Goal: Task Accomplishment & Management: Complete application form

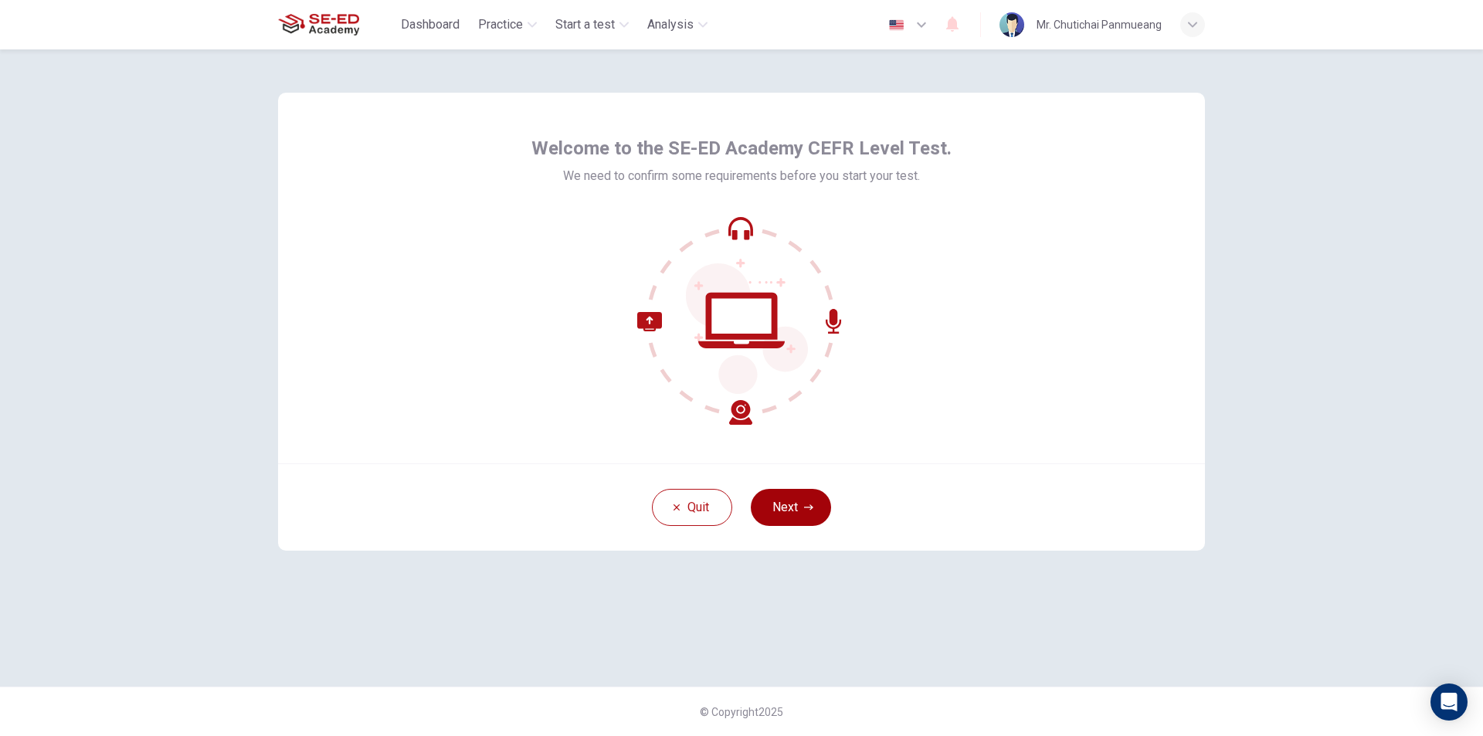
click at [796, 498] on button "Next" at bounding box center [791, 507] width 80 height 37
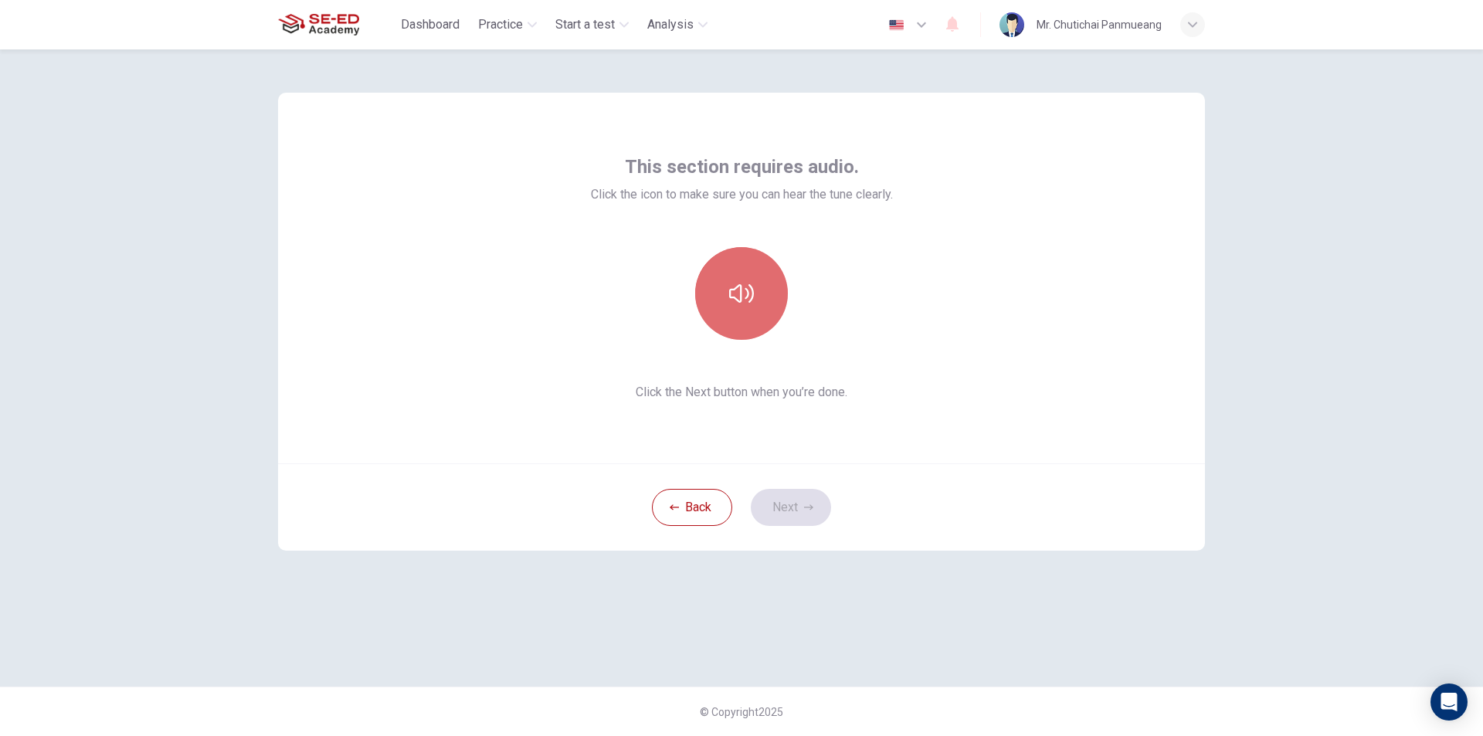
click at [773, 314] on button "button" at bounding box center [741, 293] width 93 height 93
click at [771, 293] on button "button" at bounding box center [741, 293] width 93 height 93
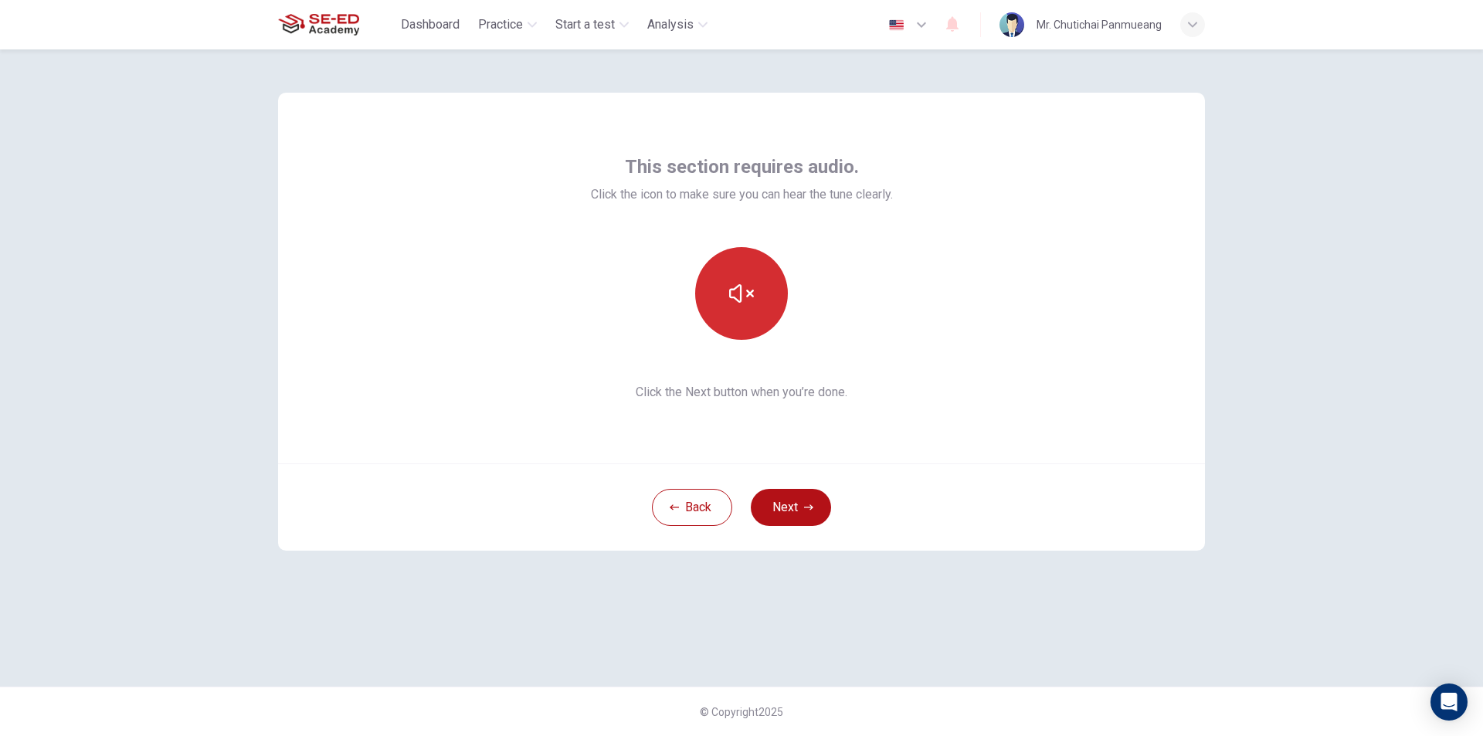
click at [771, 293] on button "button" at bounding box center [741, 293] width 93 height 93
click at [791, 510] on button "Next" at bounding box center [791, 507] width 80 height 37
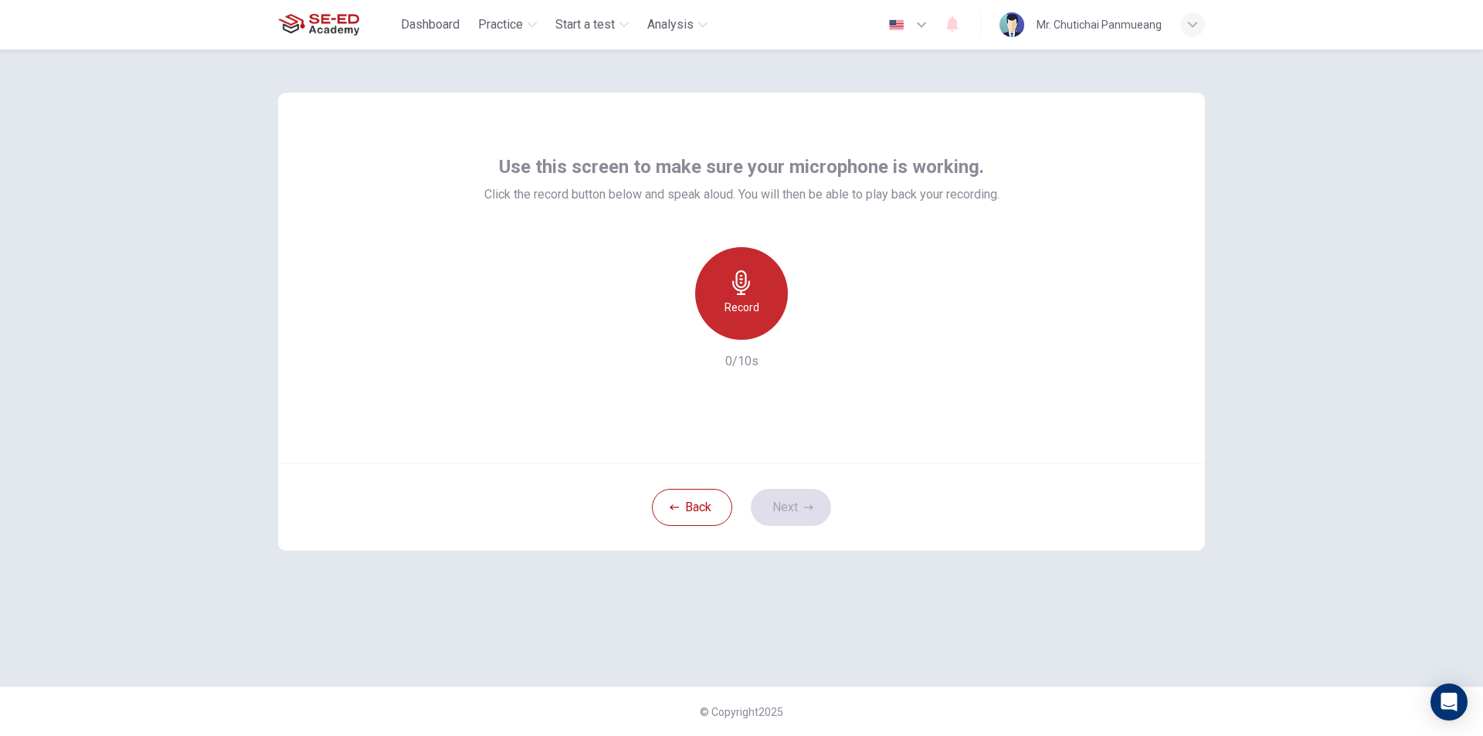
click at [743, 293] on icon "button" at bounding box center [741, 282] width 25 height 25
click at [721, 304] on div "Record" at bounding box center [741, 293] width 93 height 93
click at [738, 298] on h6 "Stop" at bounding box center [741, 307] width 23 height 19
click at [818, 318] on div "button" at bounding box center [812, 327] width 25 height 25
click at [813, 335] on div "button" at bounding box center [812, 327] width 25 height 25
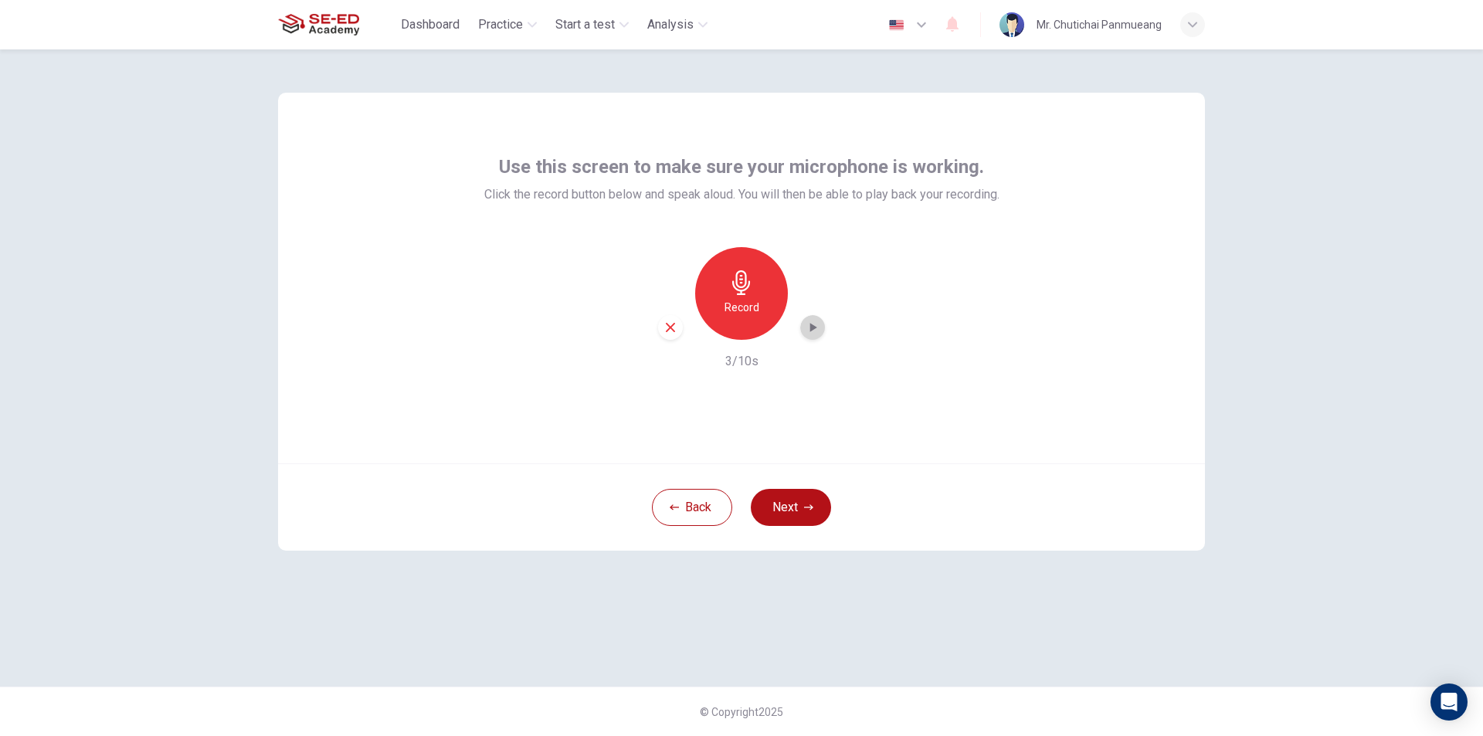
click at [813, 335] on div "button" at bounding box center [812, 327] width 25 height 25
click at [758, 305] on h6 "Record" at bounding box center [741, 307] width 35 height 19
click at [758, 305] on div "Stop" at bounding box center [741, 293] width 93 height 93
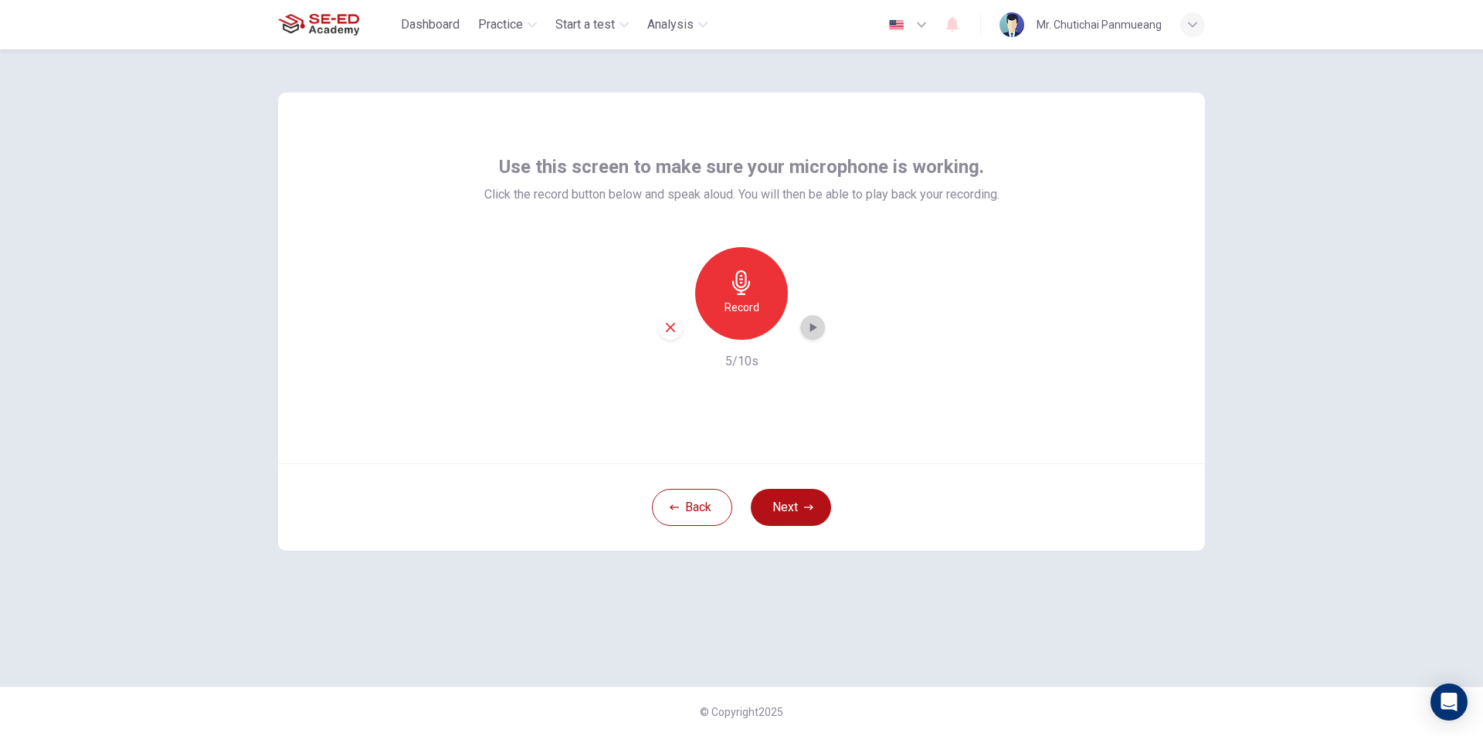
click at [805, 327] on icon "button" at bounding box center [812, 327] width 15 height 15
click at [717, 302] on div "Record" at bounding box center [741, 293] width 93 height 93
click at [741, 300] on h6 "Stop" at bounding box center [741, 307] width 23 height 19
click at [808, 324] on icon "button" at bounding box center [812, 327] width 15 height 15
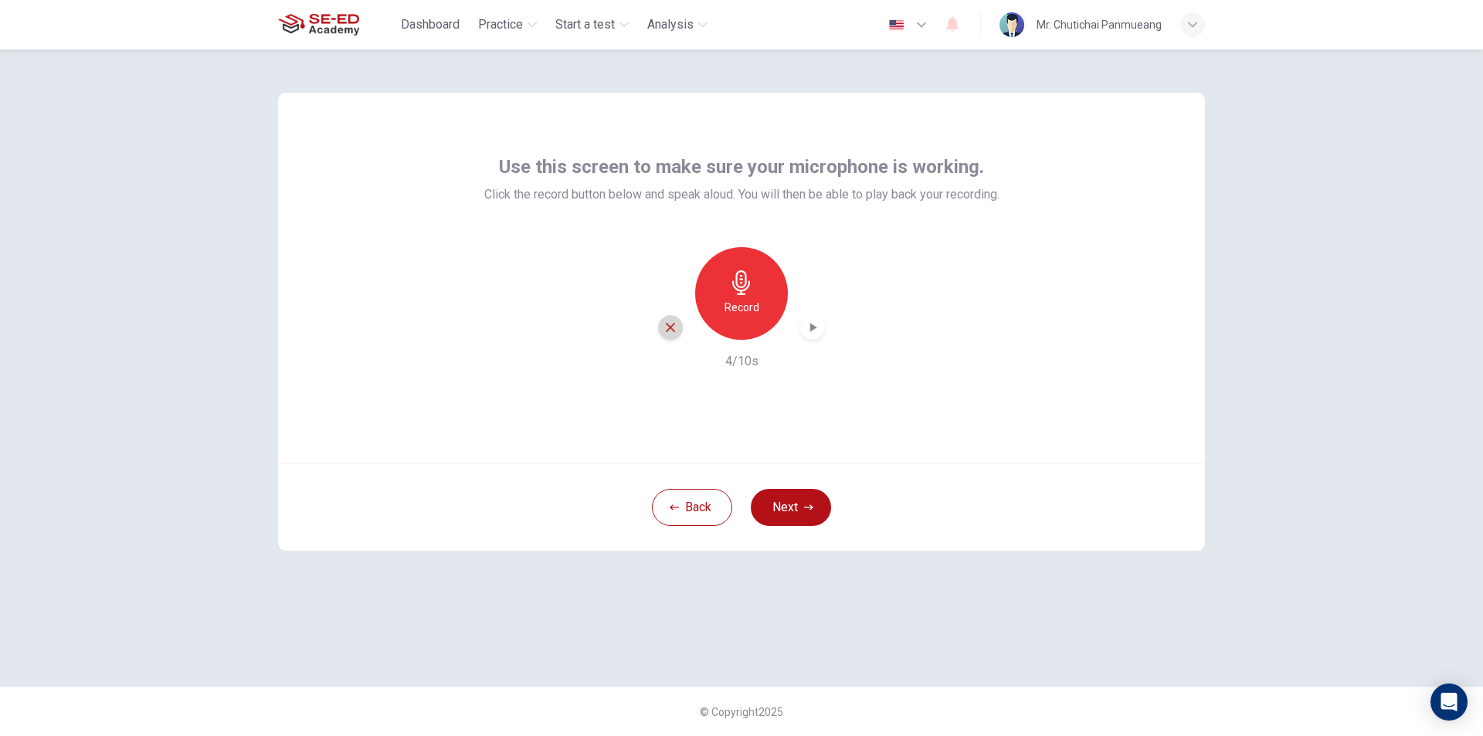
click at [674, 327] on icon "button" at bounding box center [670, 327] width 14 height 14
click at [733, 304] on h6 "Record" at bounding box center [741, 307] width 35 height 19
click at [714, 300] on div "Stop" at bounding box center [741, 293] width 93 height 93
click at [666, 327] on icon "button" at bounding box center [670, 327] width 14 height 14
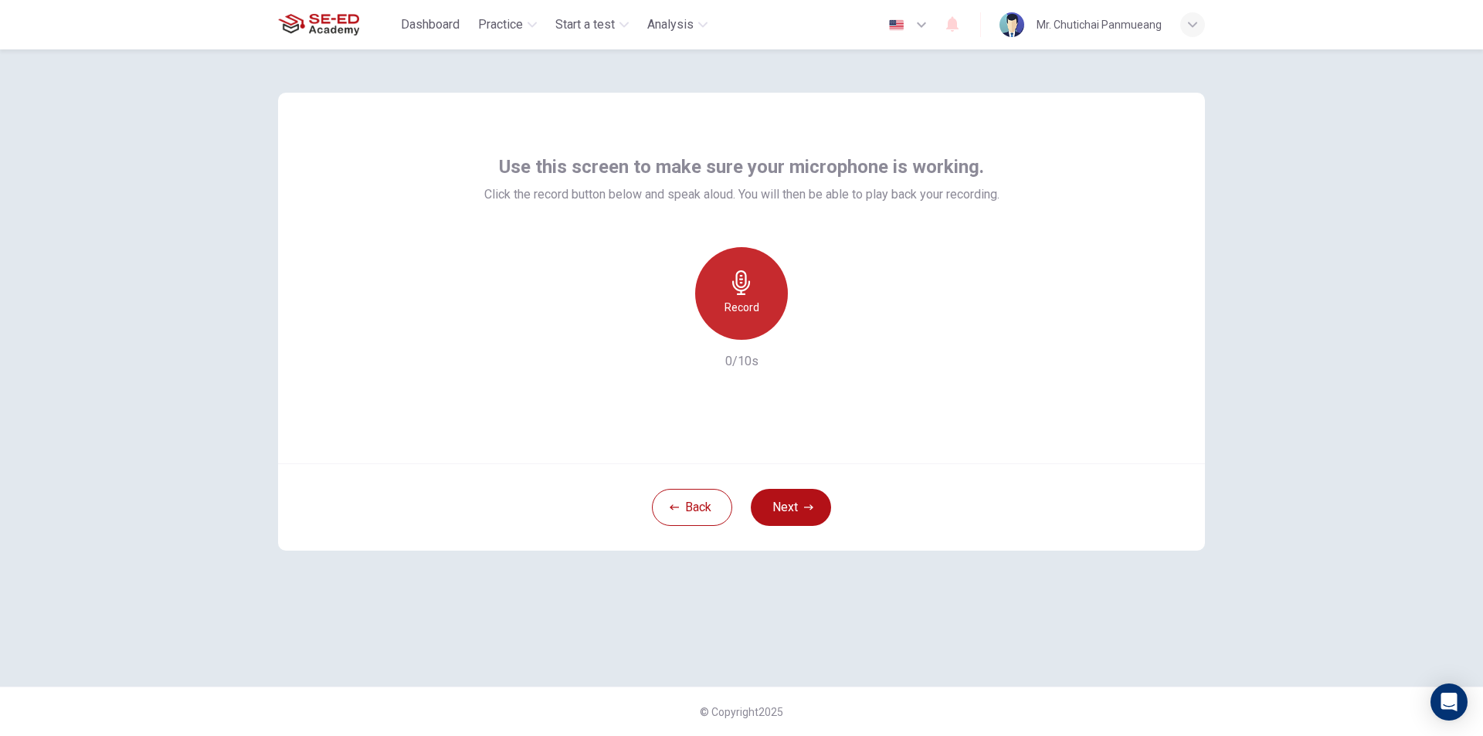
click at [739, 328] on div "Record" at bounding box center [741, 293] width 93 height 93
click at [766, 307] on div "Stop" at bounding box center [741, 293] width 93 height 93
click at [819, 327] on icon "button" at bounding box center [812, 327] width 15 height 15
click at [673, 335] on div "button" at bounding box center [670, 327] width 25 height 25
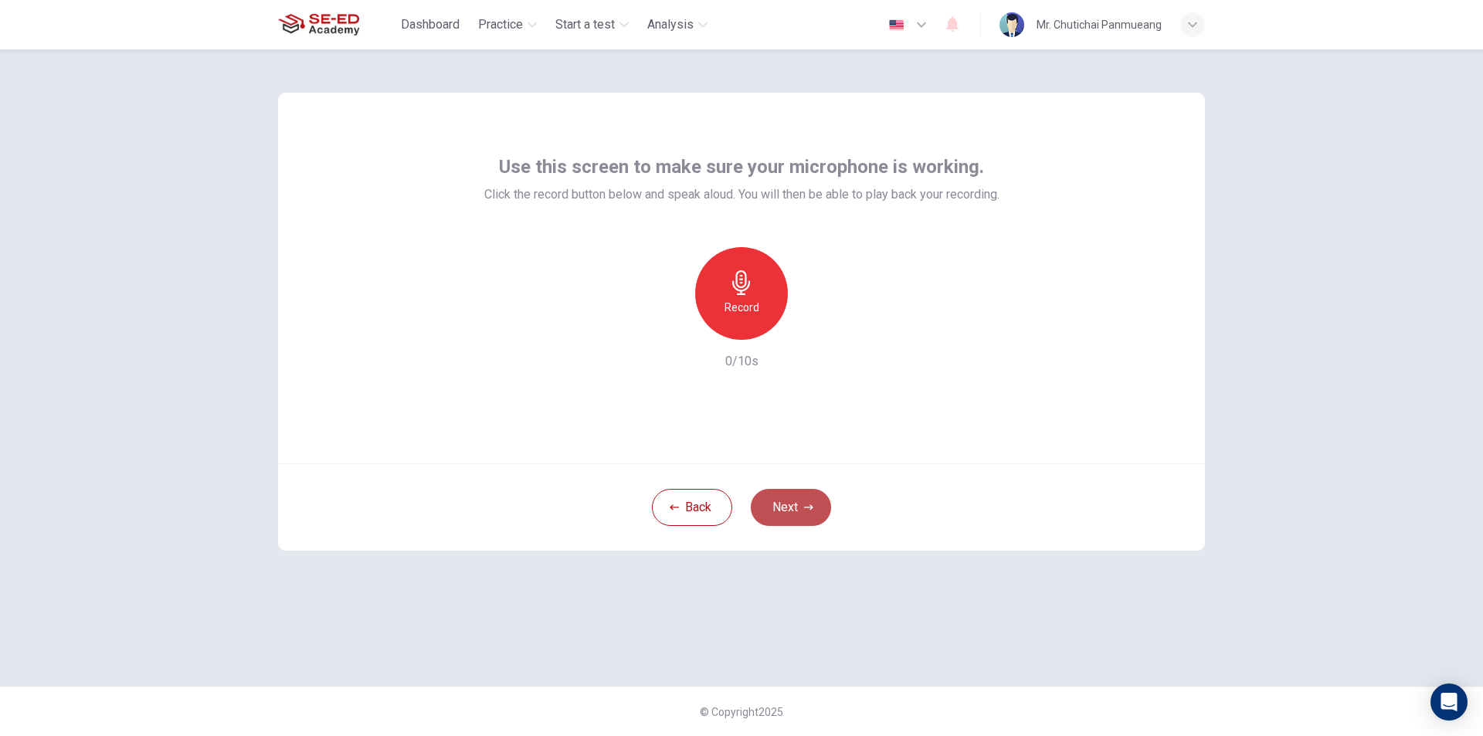
click at [797, 519] on button "Next" at bounding box center [791, 507] width 80 height 37
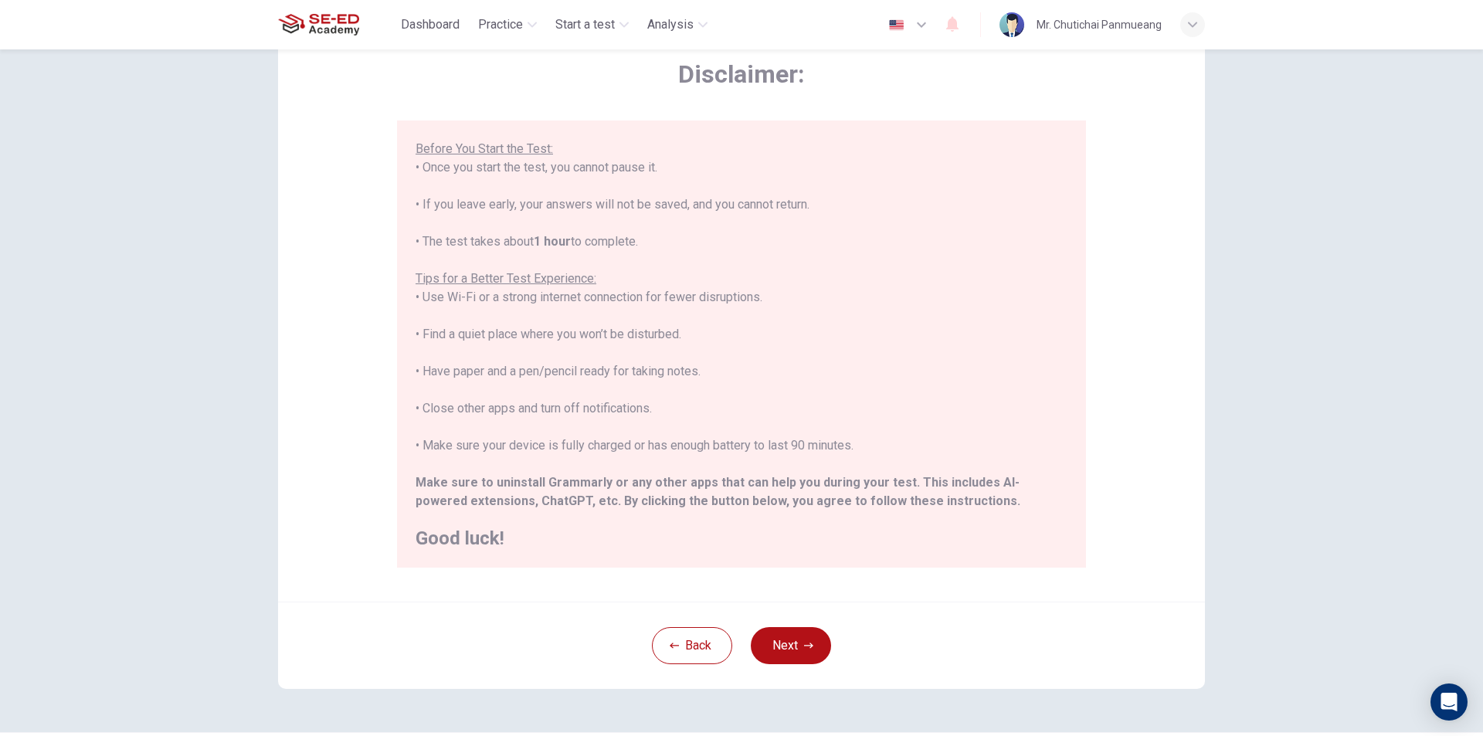
scroll to position [123, 0]
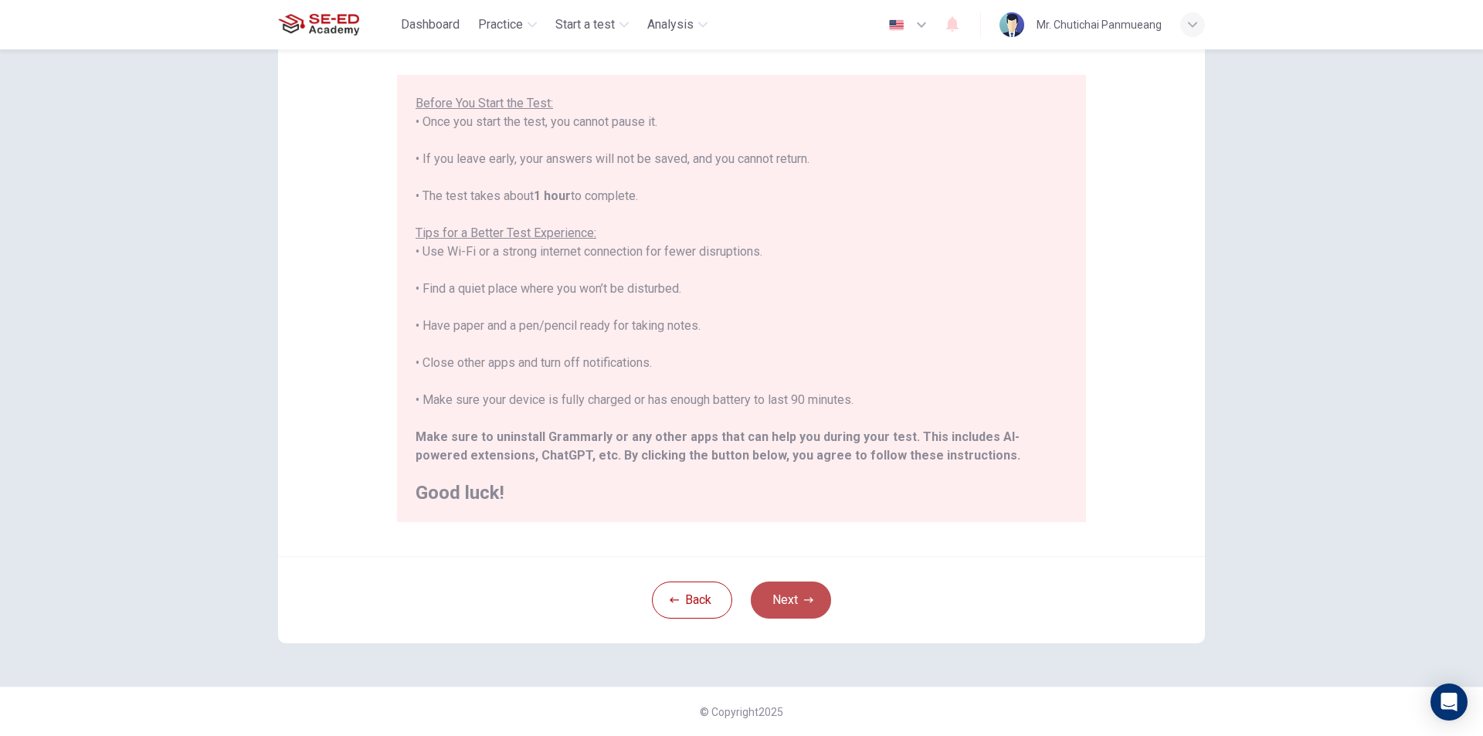
click at [804, 602] on icon "button" at bounding box center [808, 599] width 9 height 9
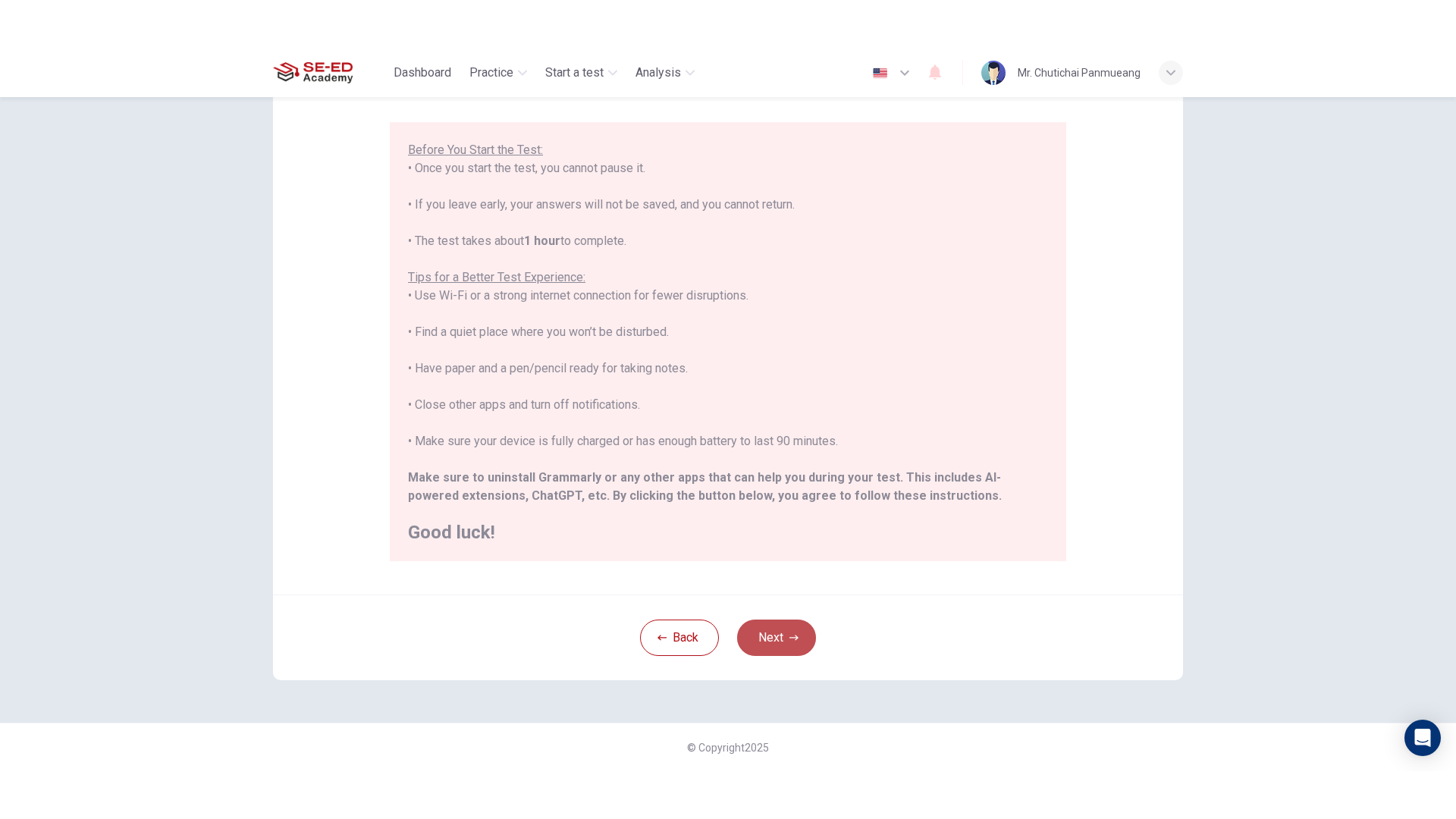
scroll to position [0, 0]
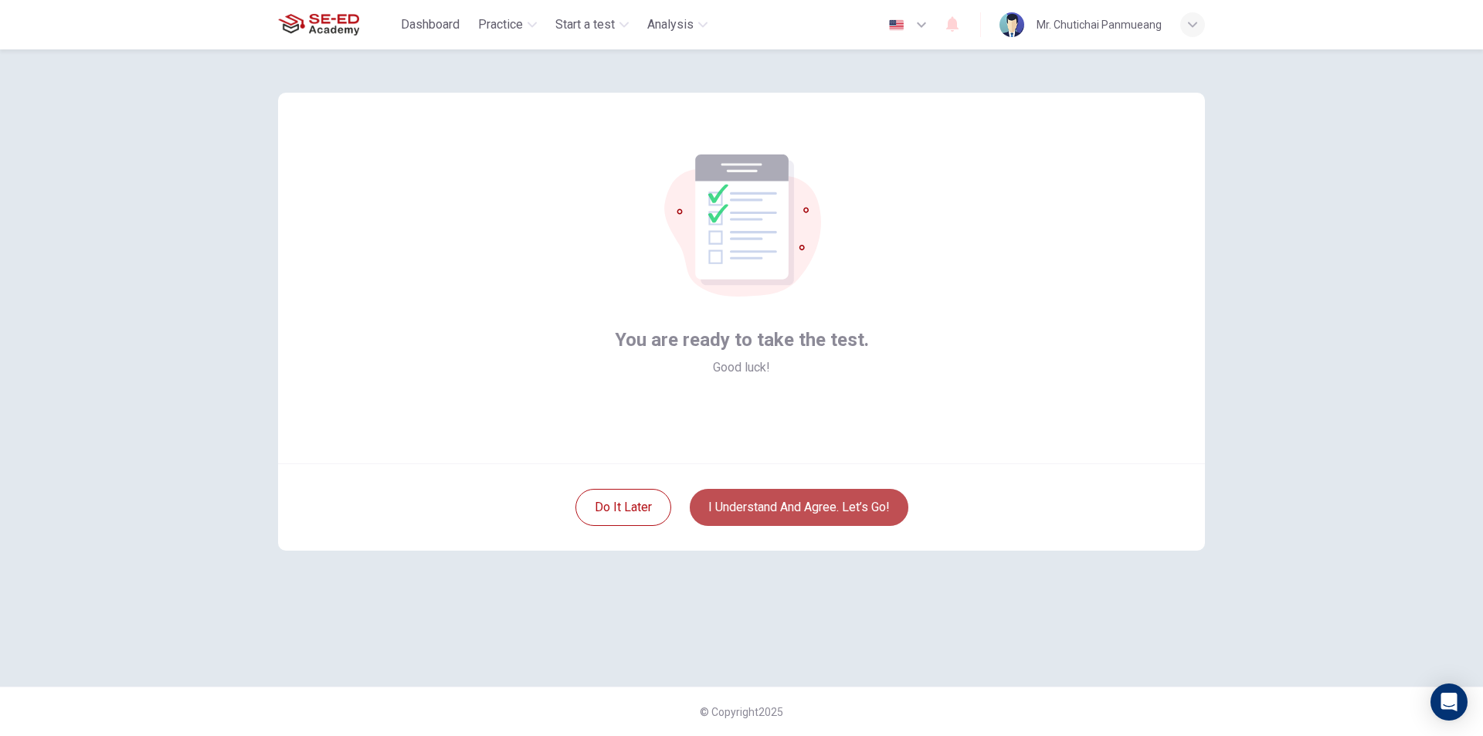
click at [786, 508] on button "I understand and agree. Let’s go!" at bounding box center [799, 507] width 219 height 37
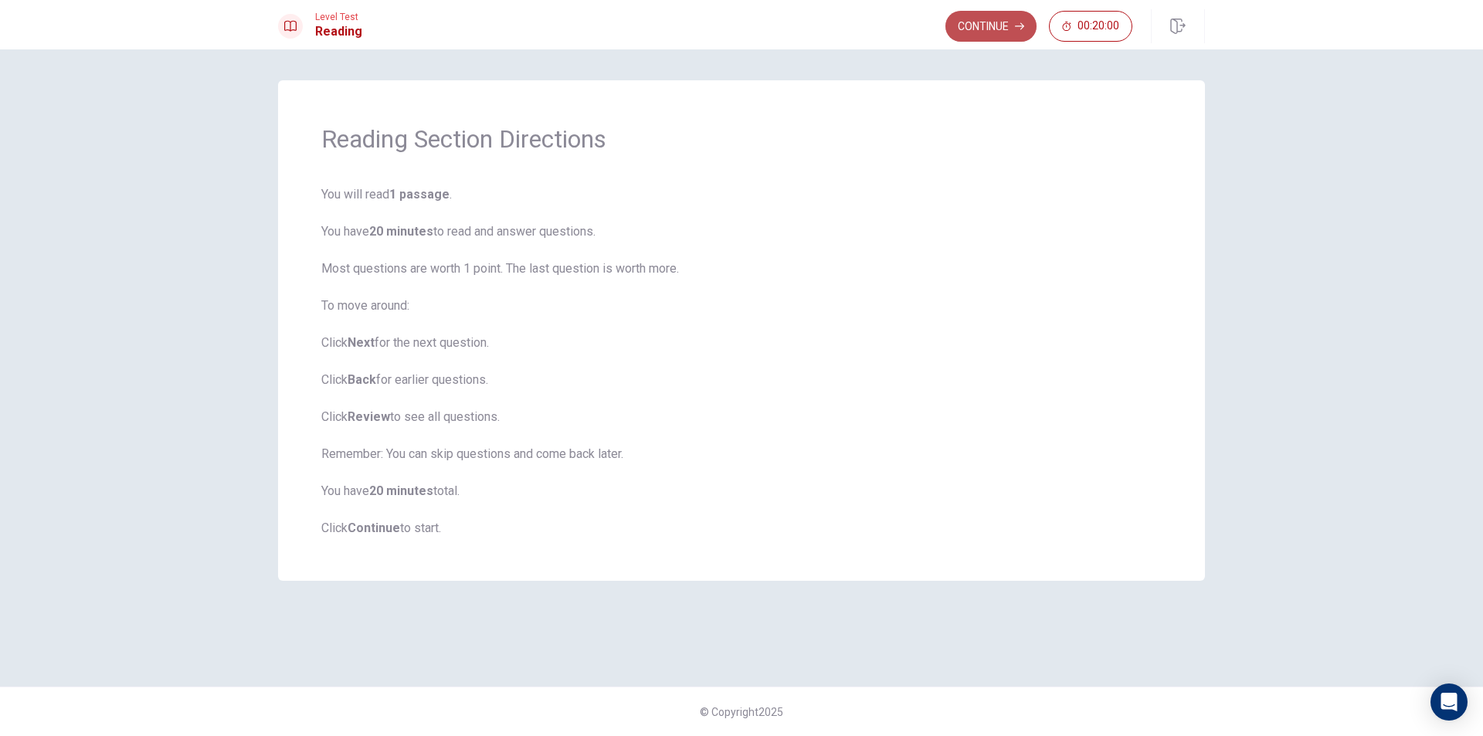
click at [978, 35] on button "Continue" at bounding box center [990, 26] width 91 height 31
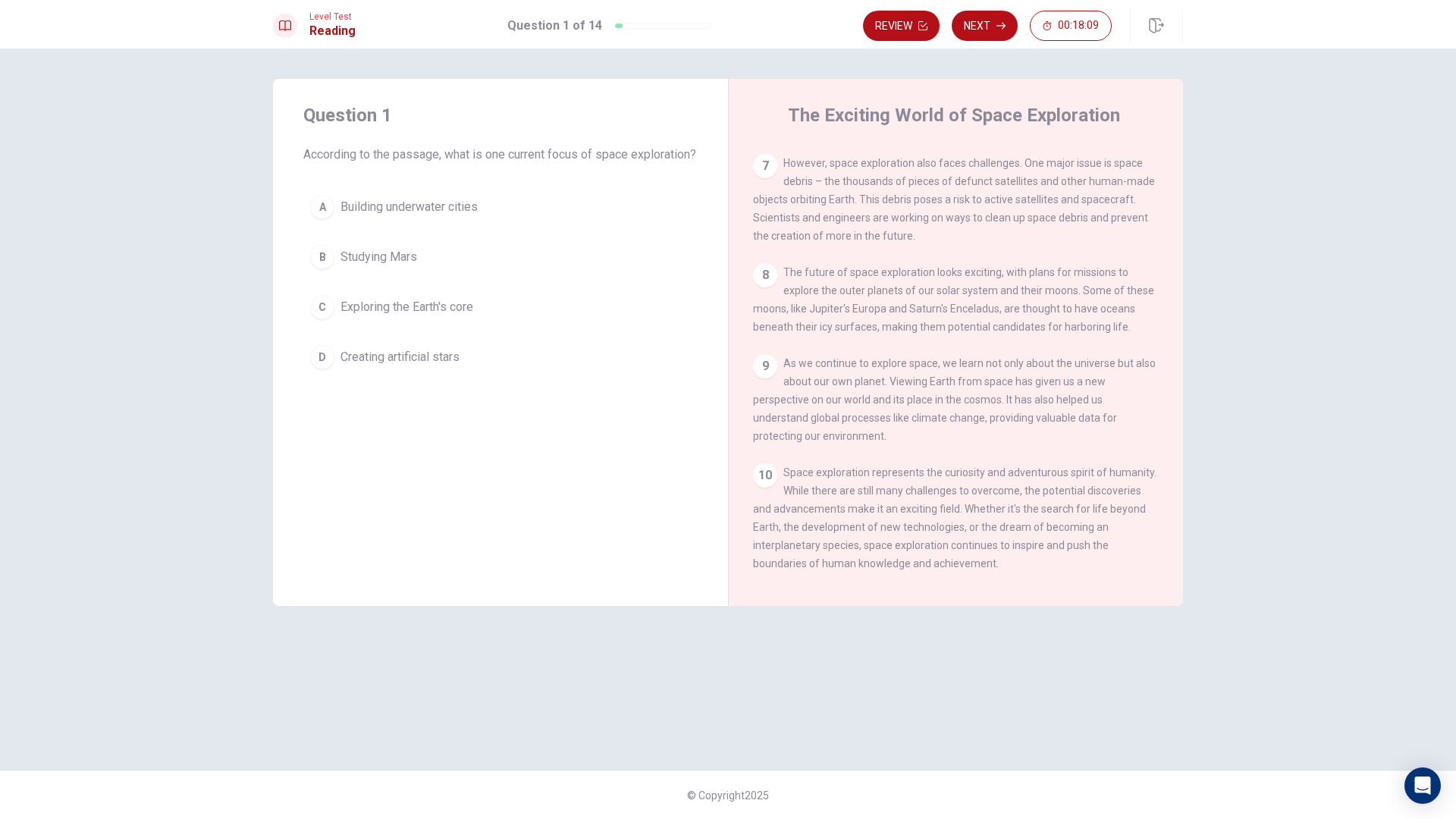
scroll to position [751, 0]
click at [351, 266] on span "Studying Mars" at bounding box center [379, 257] width 77 height 19
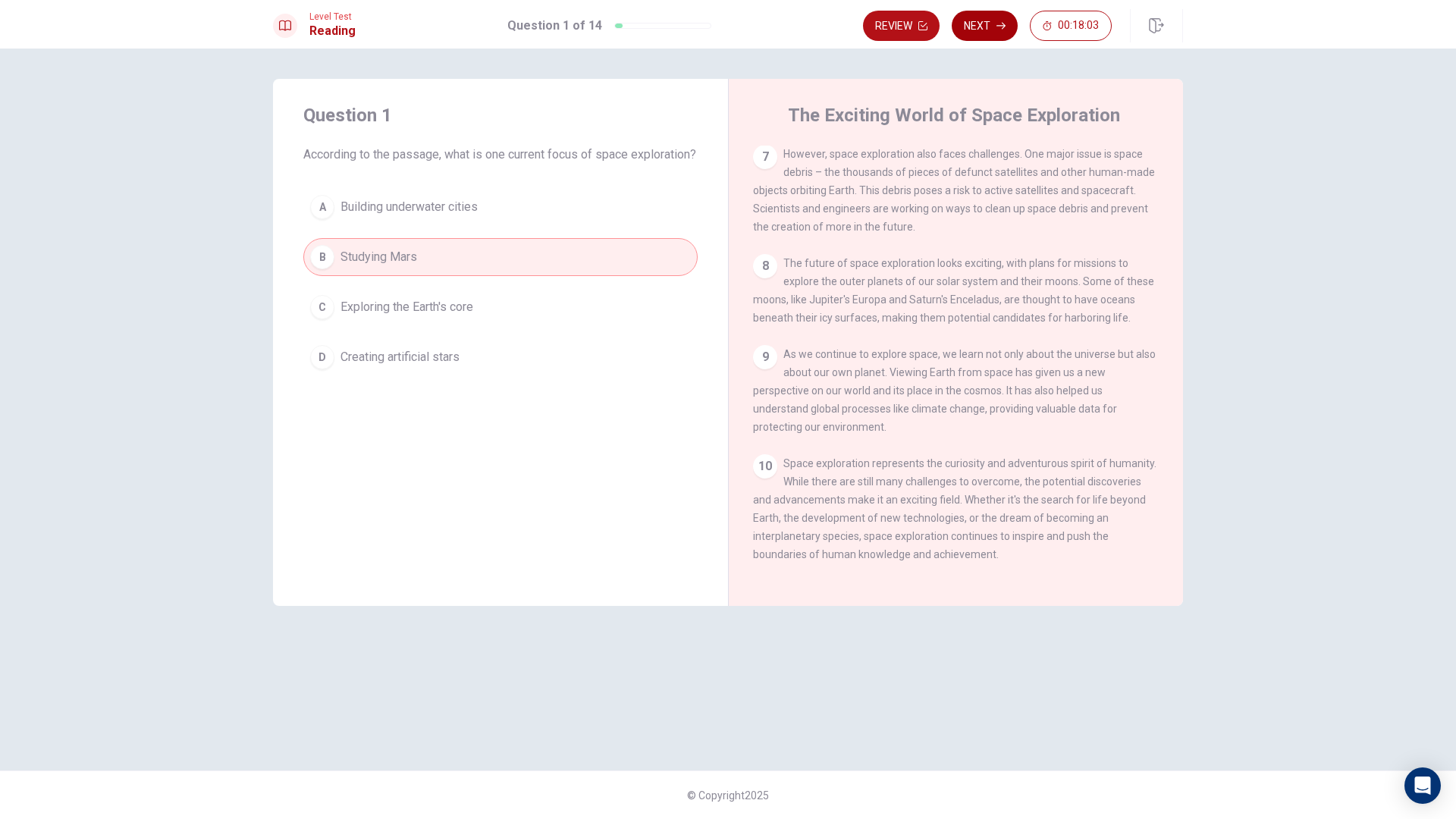
click at [982, 34] on button "Next" at bounding box center [984, 26] width 66 height 30
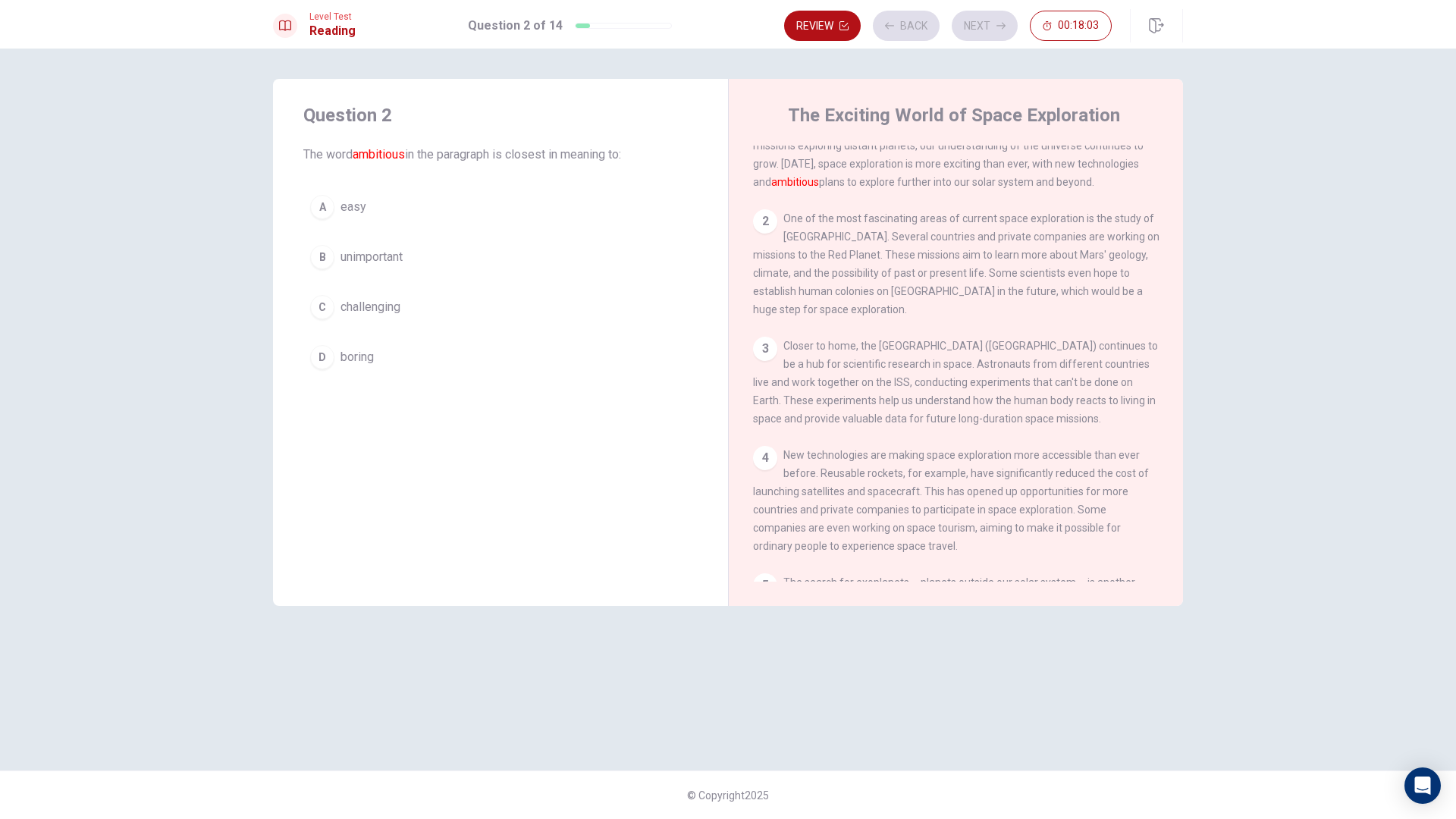
scroll to position [0, 0]
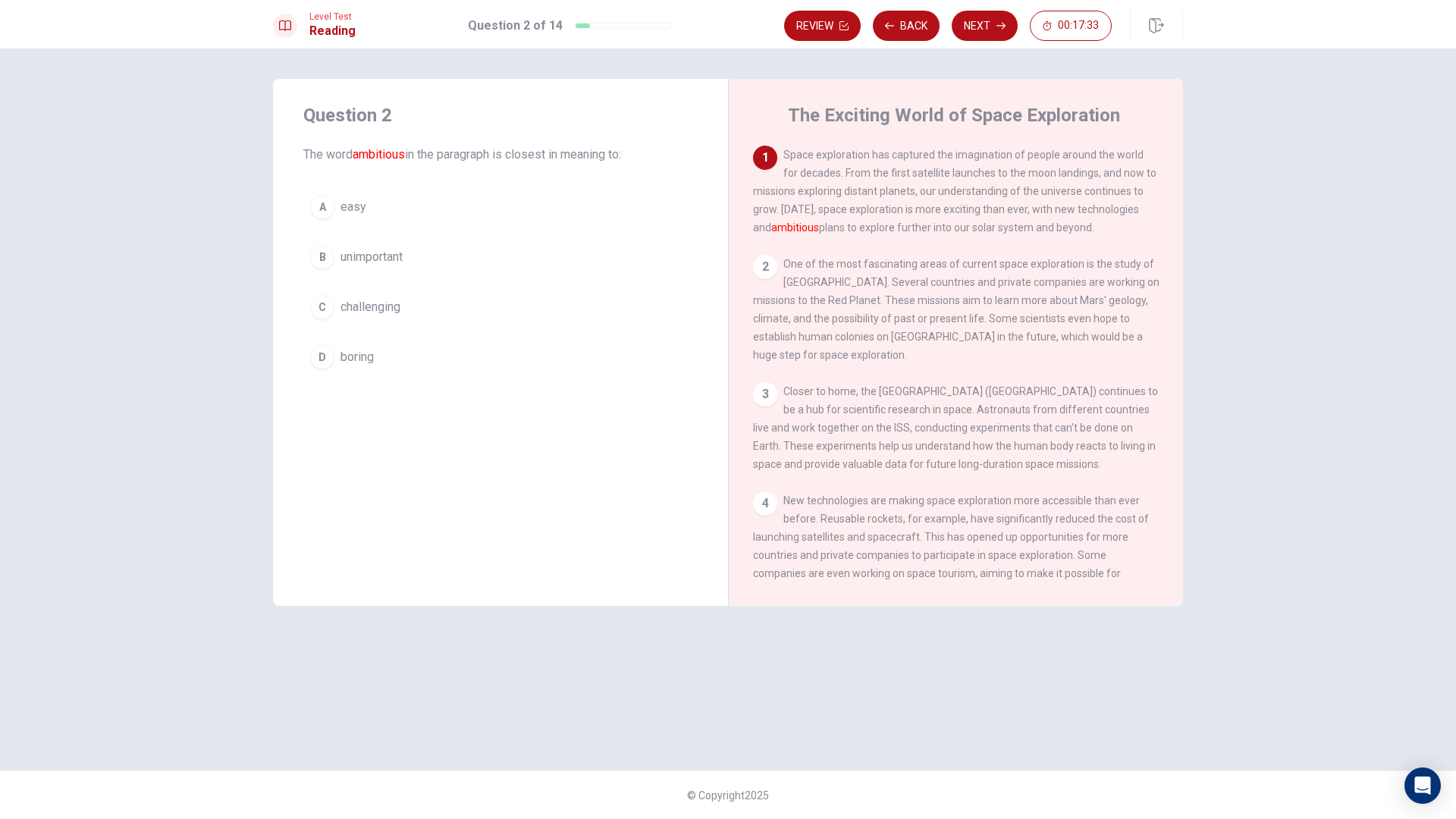
click at [366, 304] on span "challenging" at bounding box center [370, 307] width 60 height 19
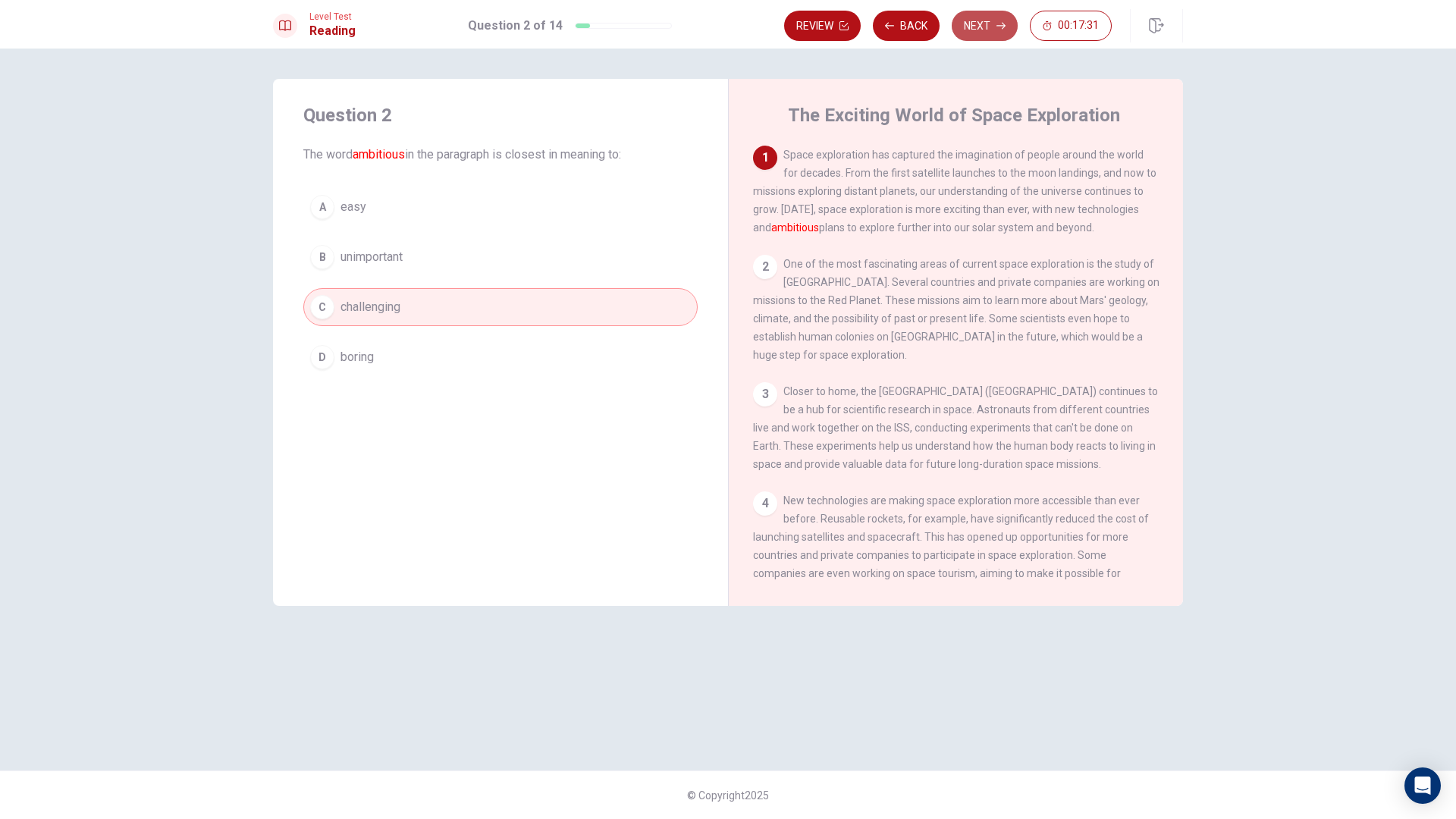
click at [1004, 30] on button "Next" at bounding box center [984, 26] width 66 height 30
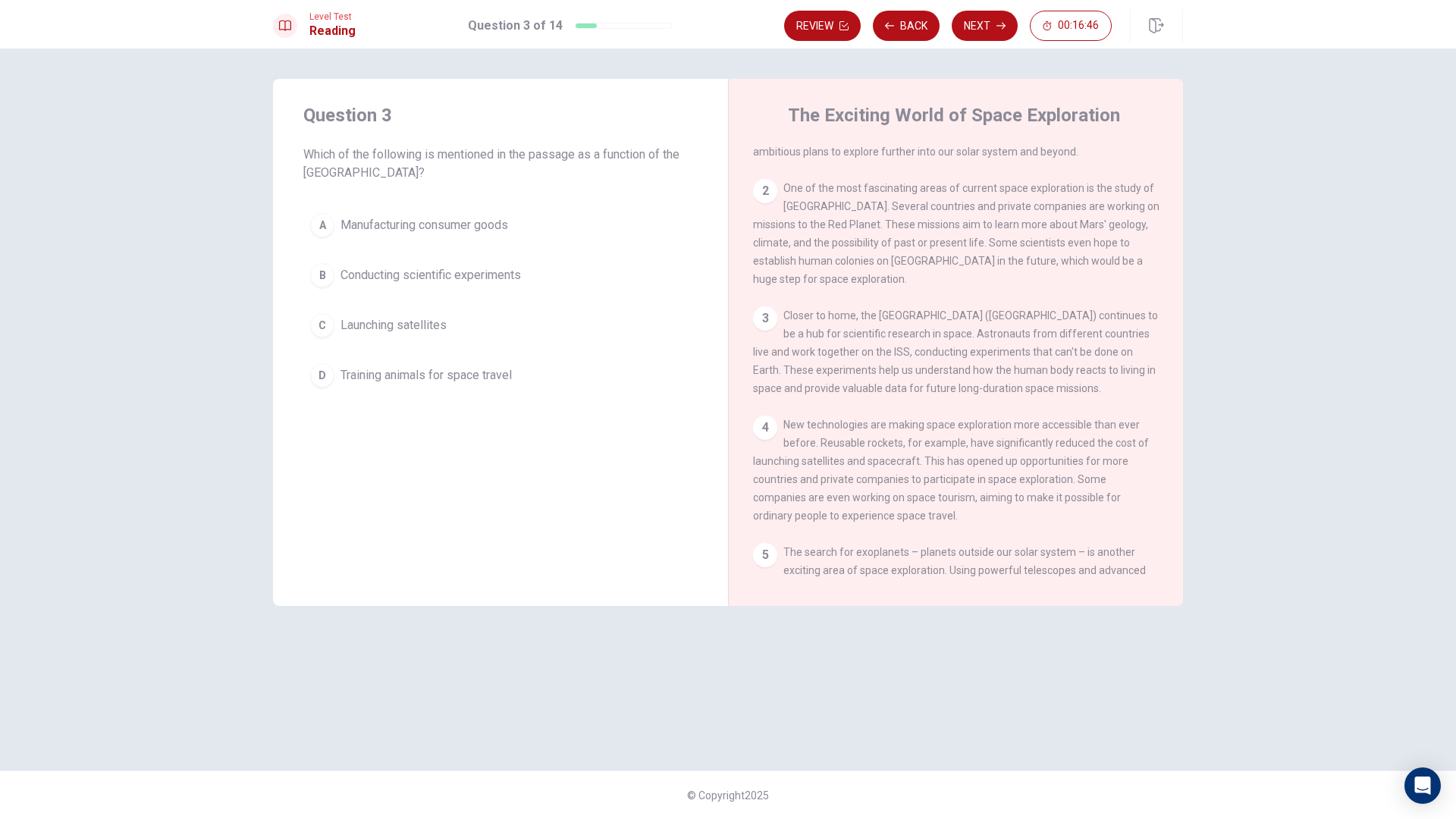
scroll to position [151, 0]
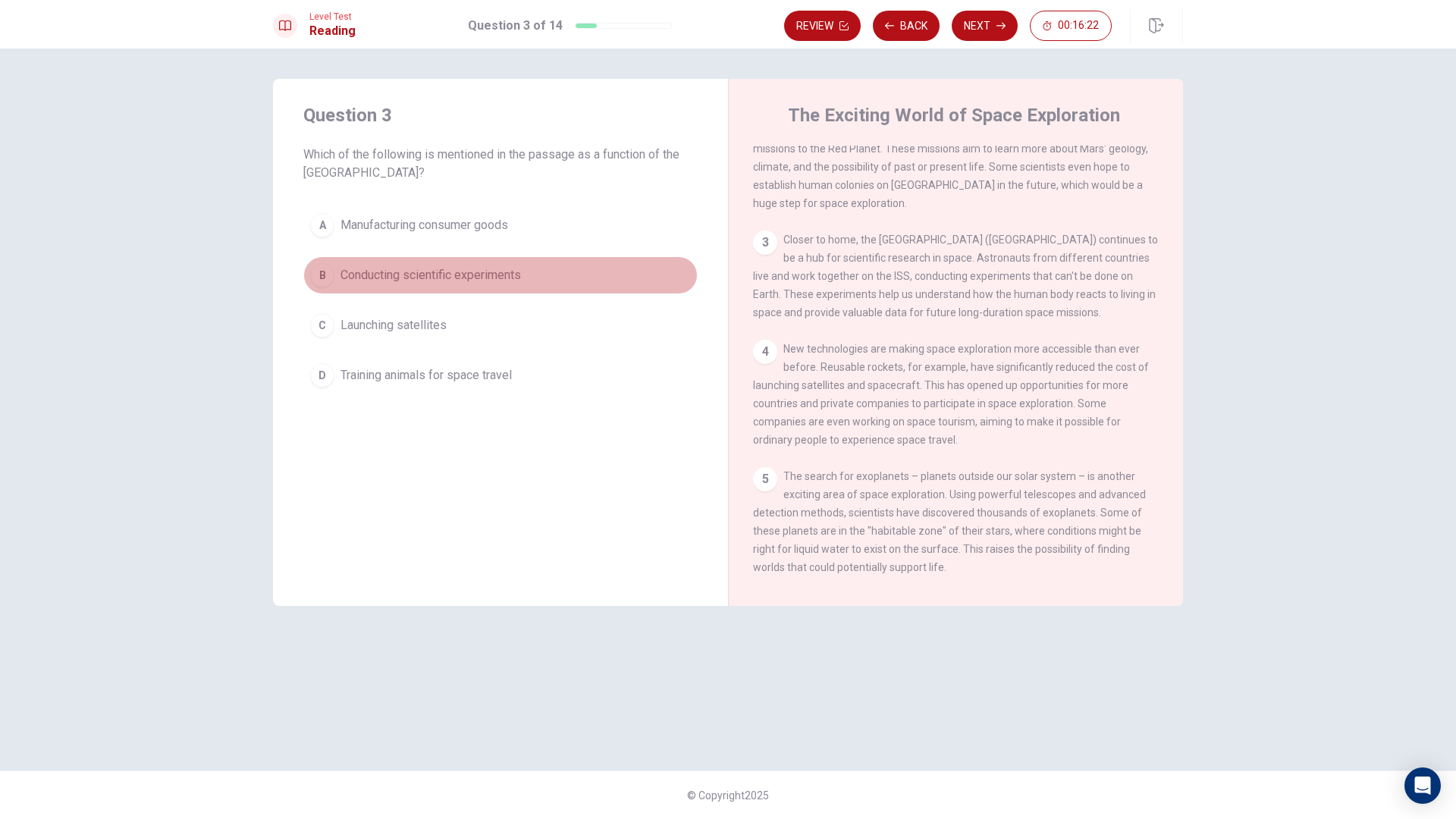
click at [478, 275] on span "Conducting scientific experiments" at bounding box center [431, 275] width 181 height 19
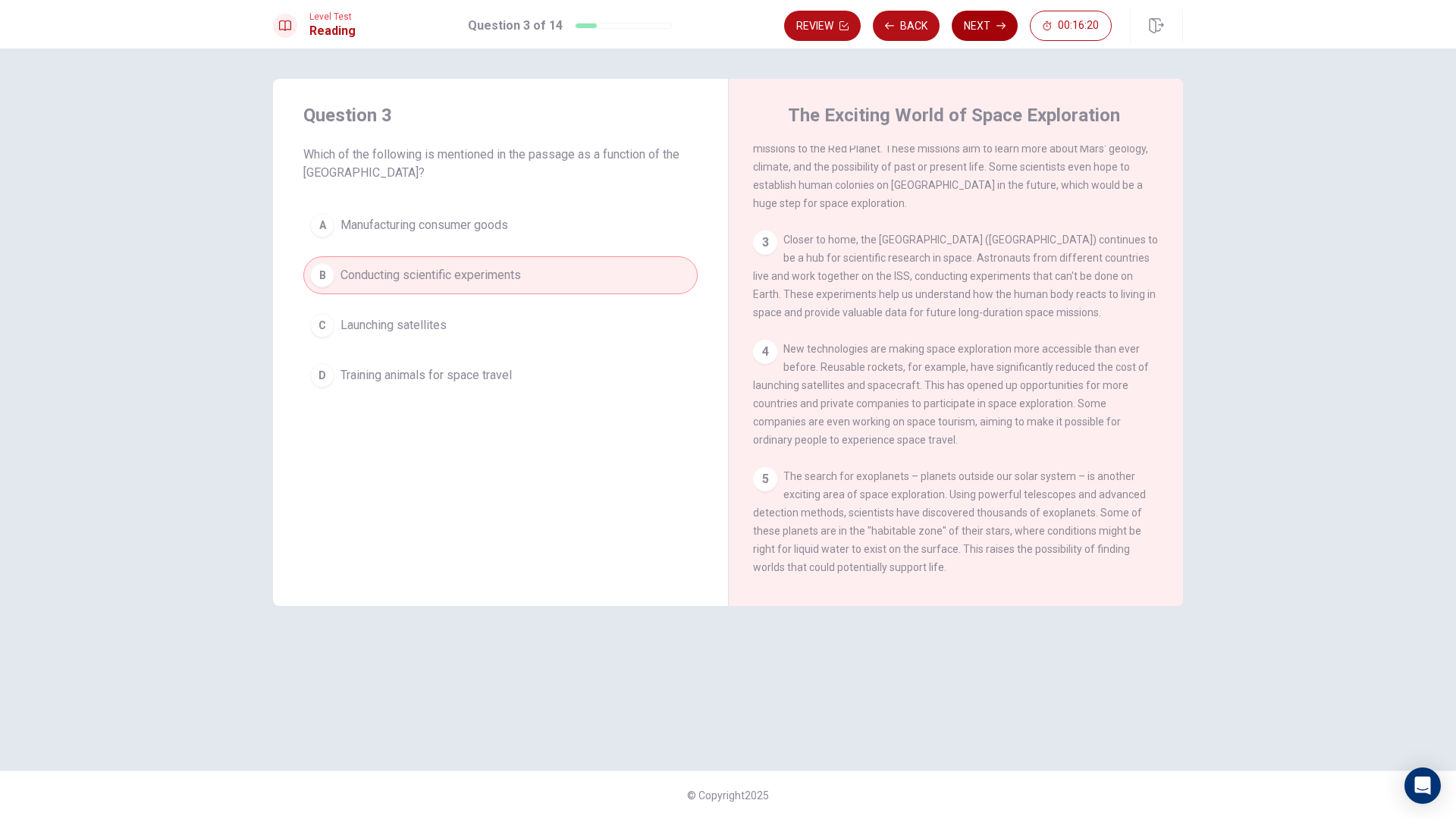
click at [971, 23] on button "Next" at bounding box center [984, 26] width 66 height 30
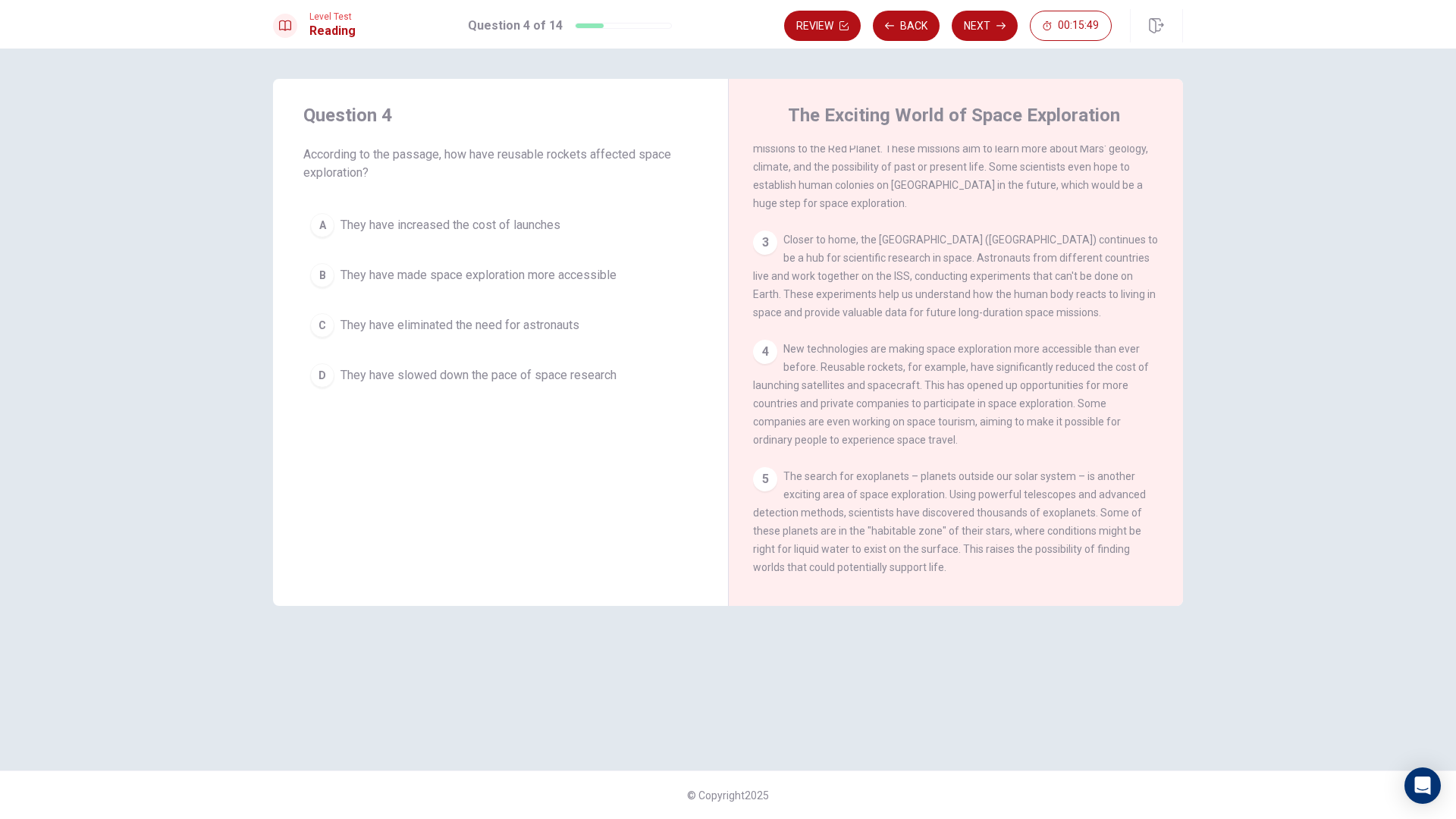
click at [497, 278] on span "They have made space exploration more accessible" at bounding box center [478, 275] width 276 height 19
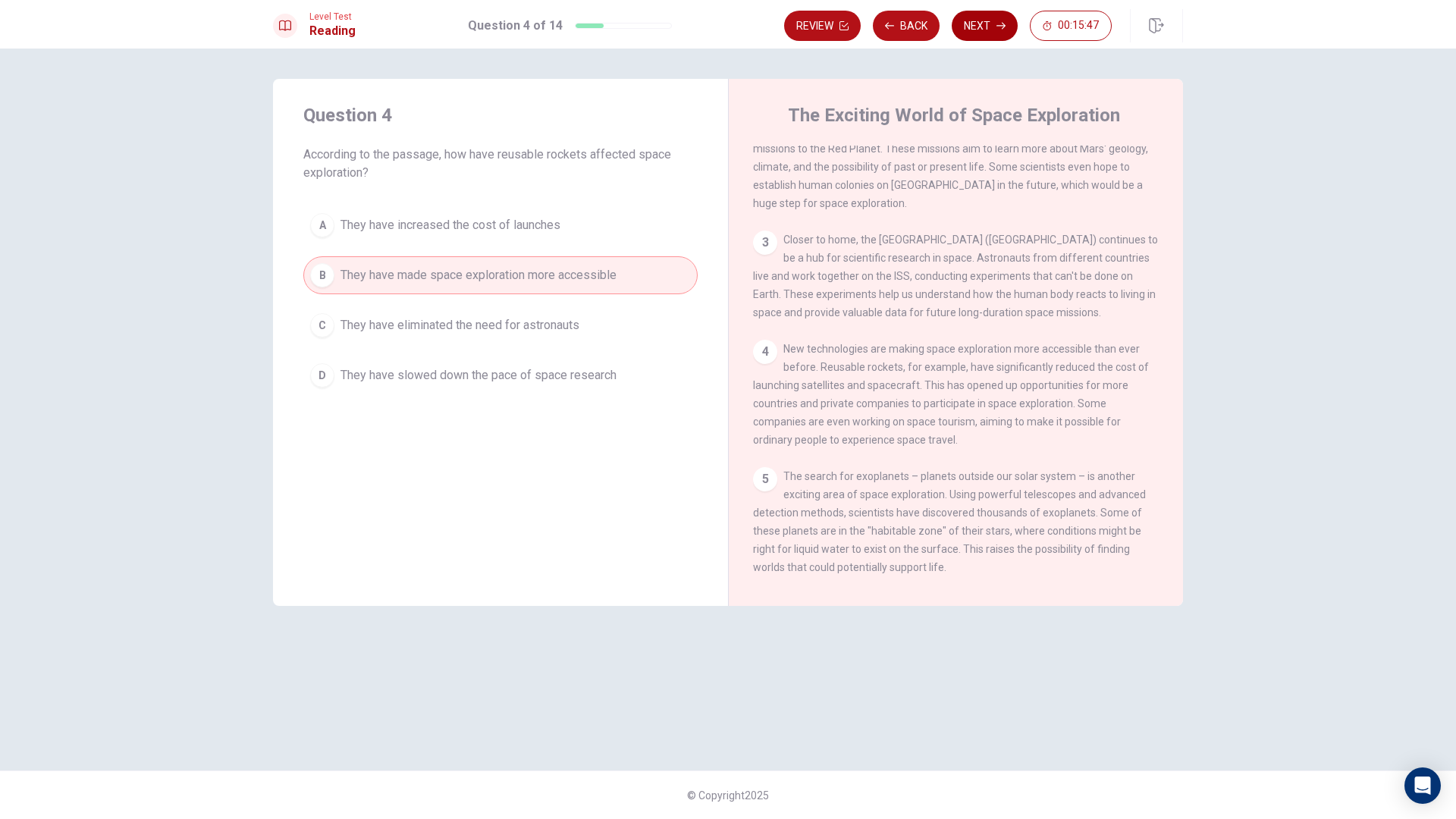
click at [984, 25] on button "Next" at bounding box center [984, 26] width 66 height 30
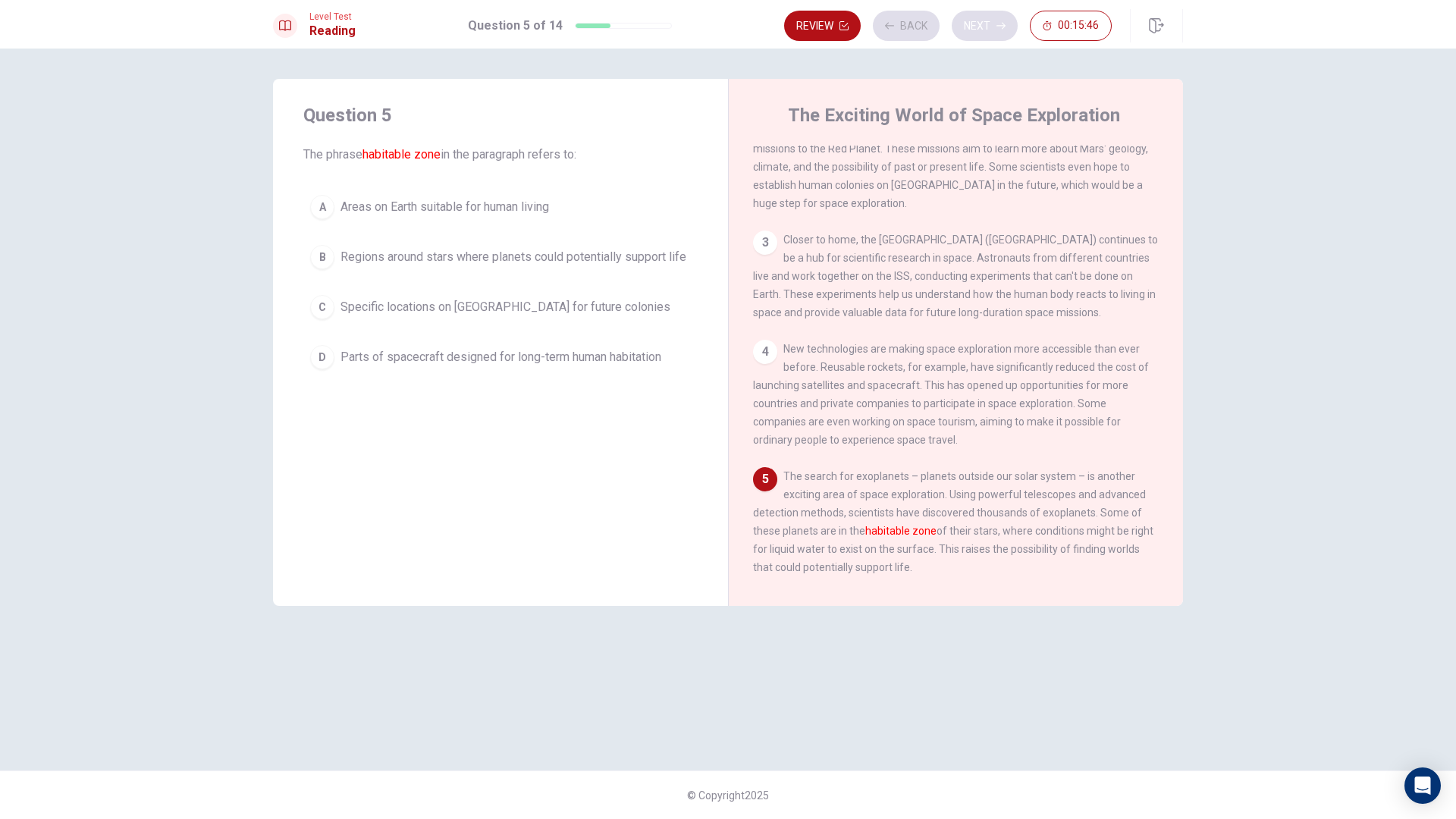
scroll to position [300, 0]
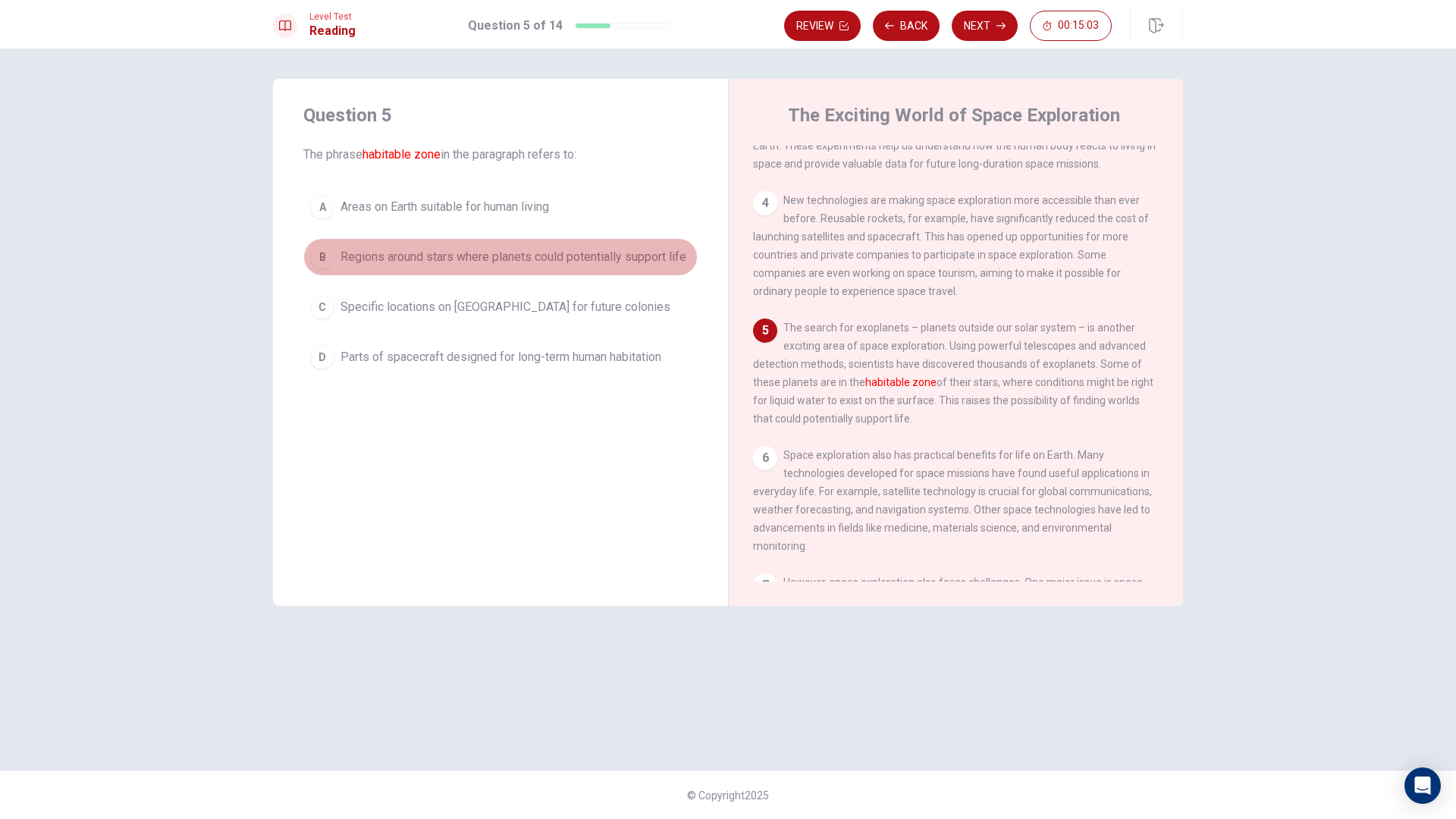
click at [407, 261] on span "Regions around stars where planets could potentially support life" at bounding box center [513, 257] width 346 height 19
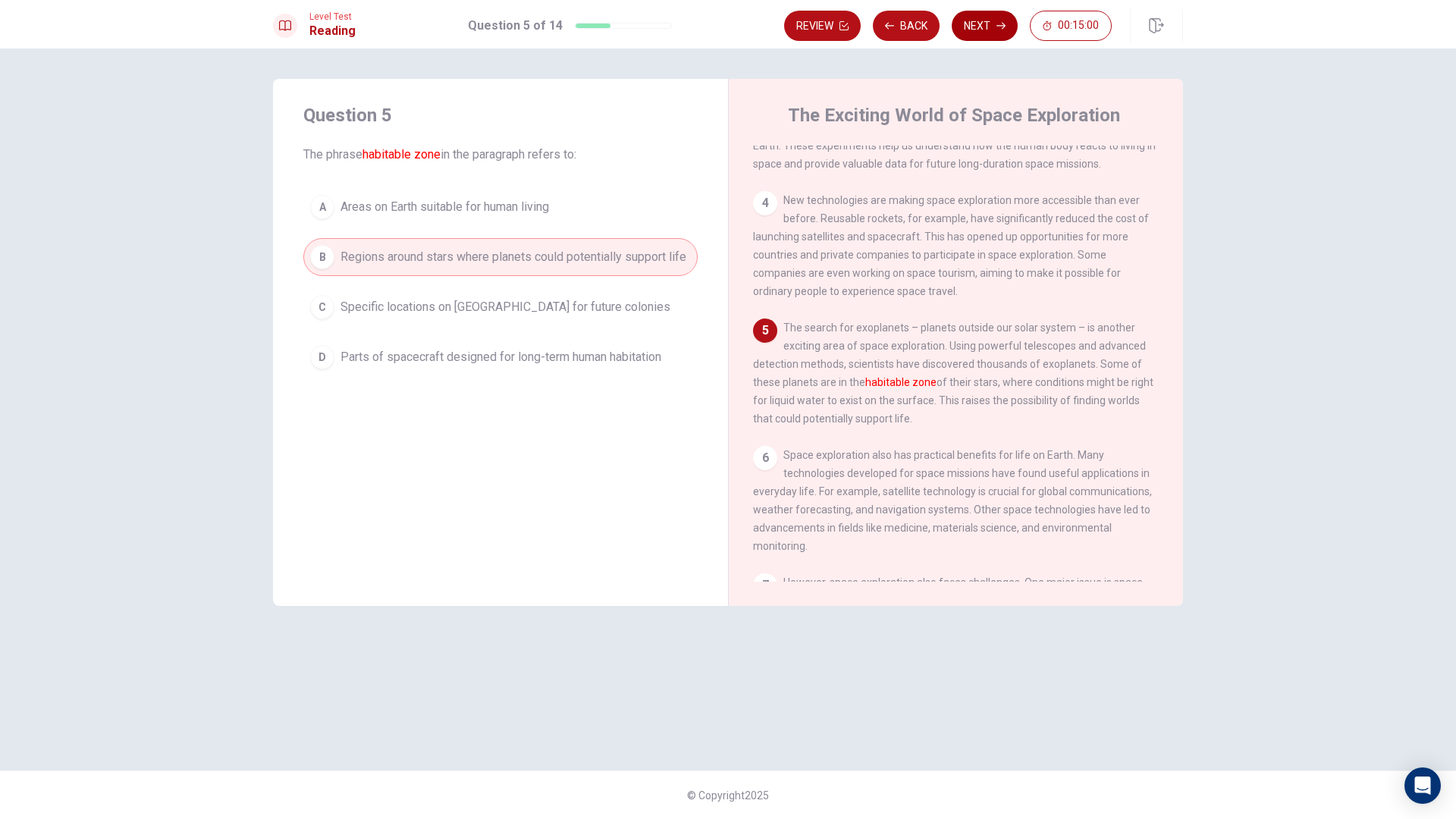
click at [988, 24] on button "Next" at bounding box center [984, 26] width 66 height 30
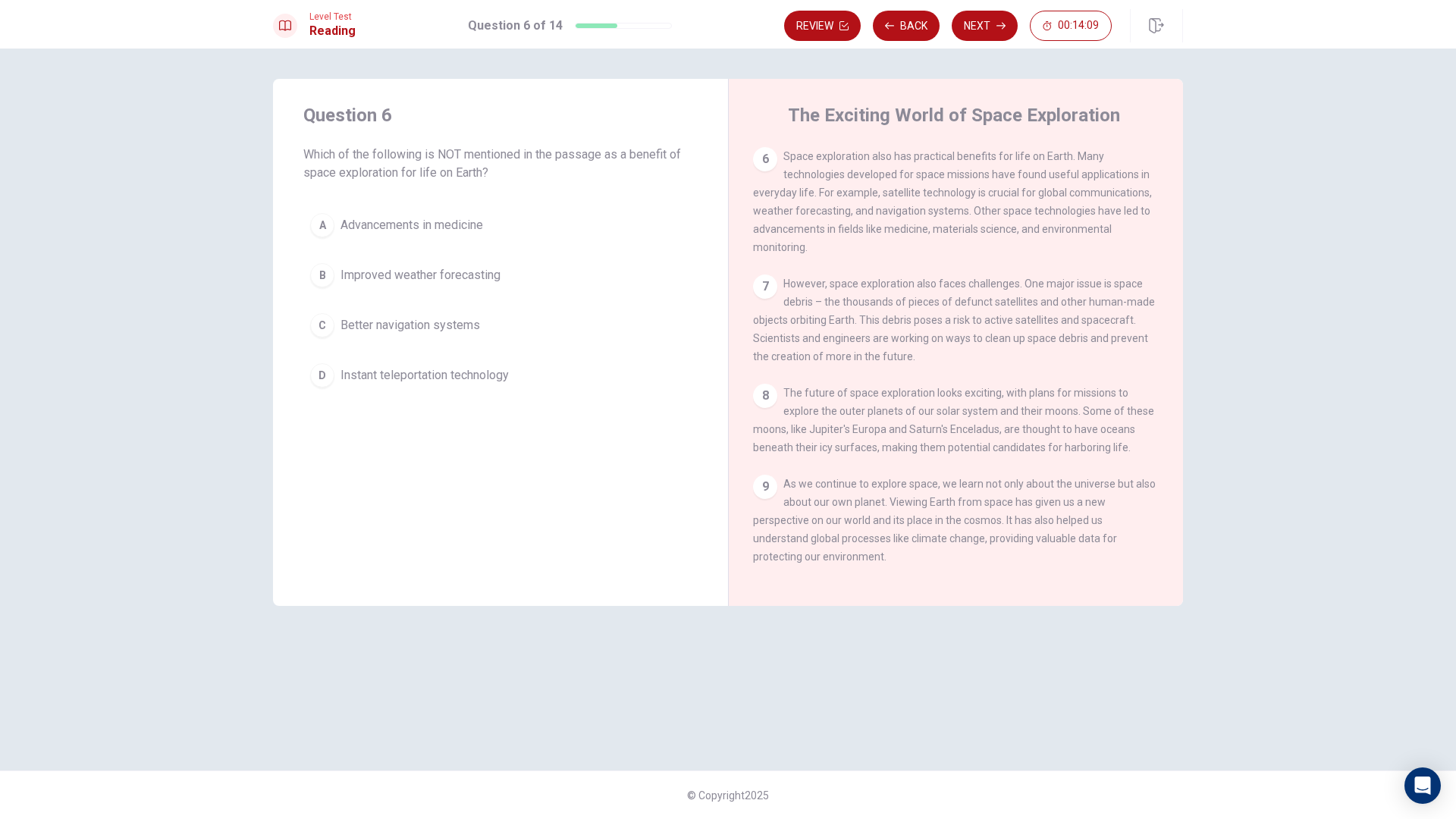
scroll to position [523, 0]
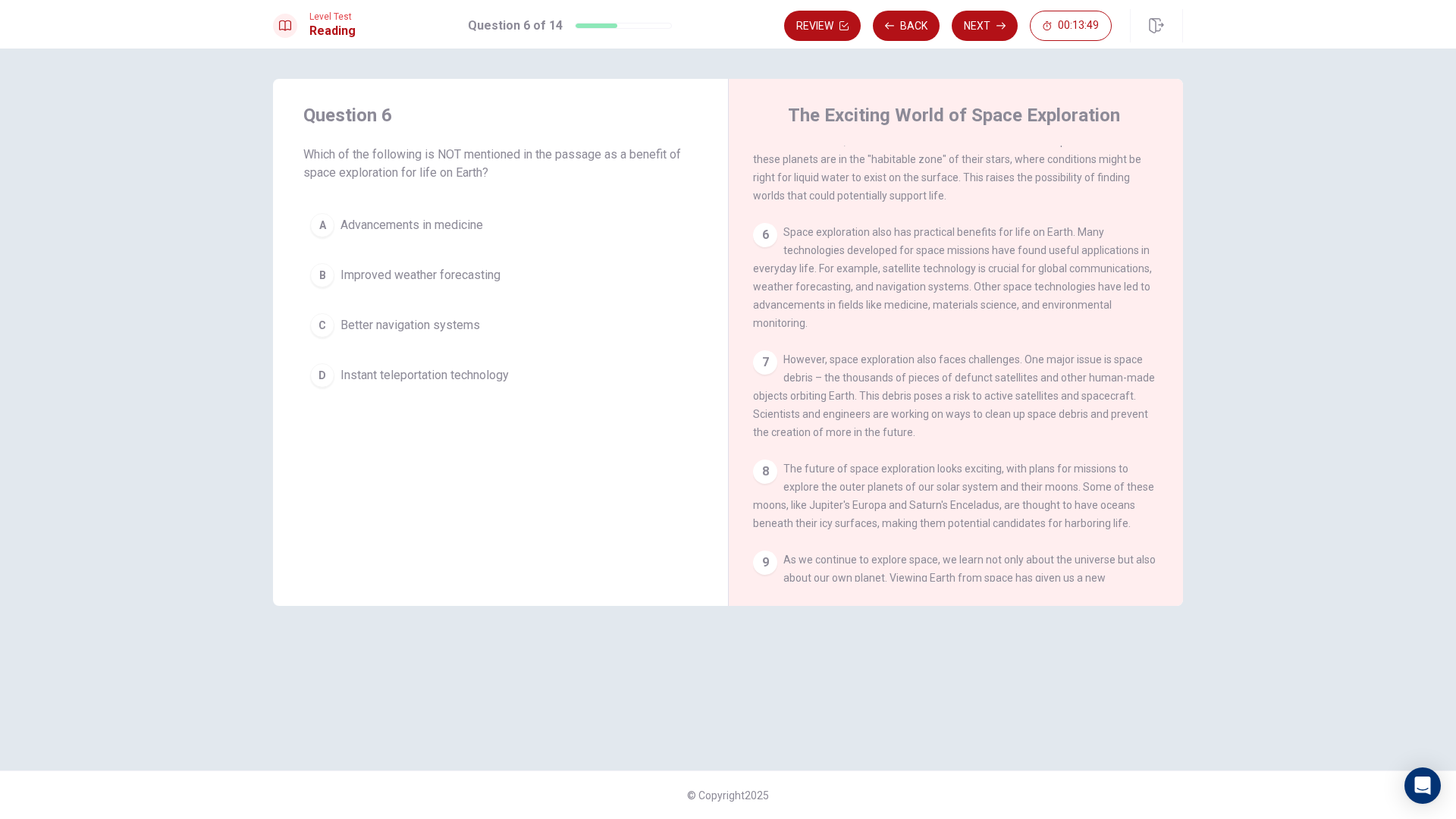
click at [445, 382] on span "Instant teleportation technology" at bounding box center [424, 375] width 168 height 19
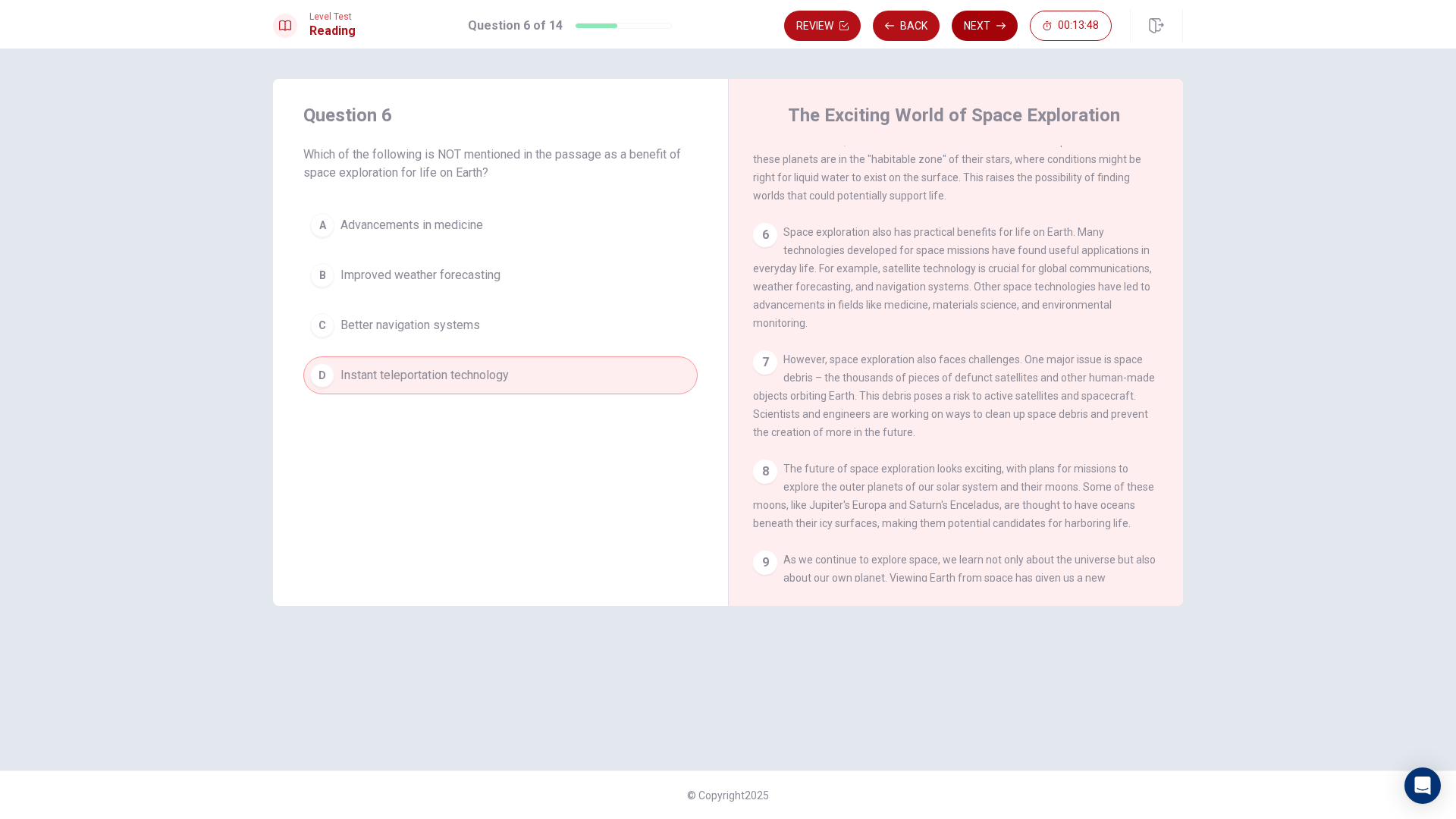
click at [984, 27] on button "Next" at bounding box center [984, 26] width 66 height 30
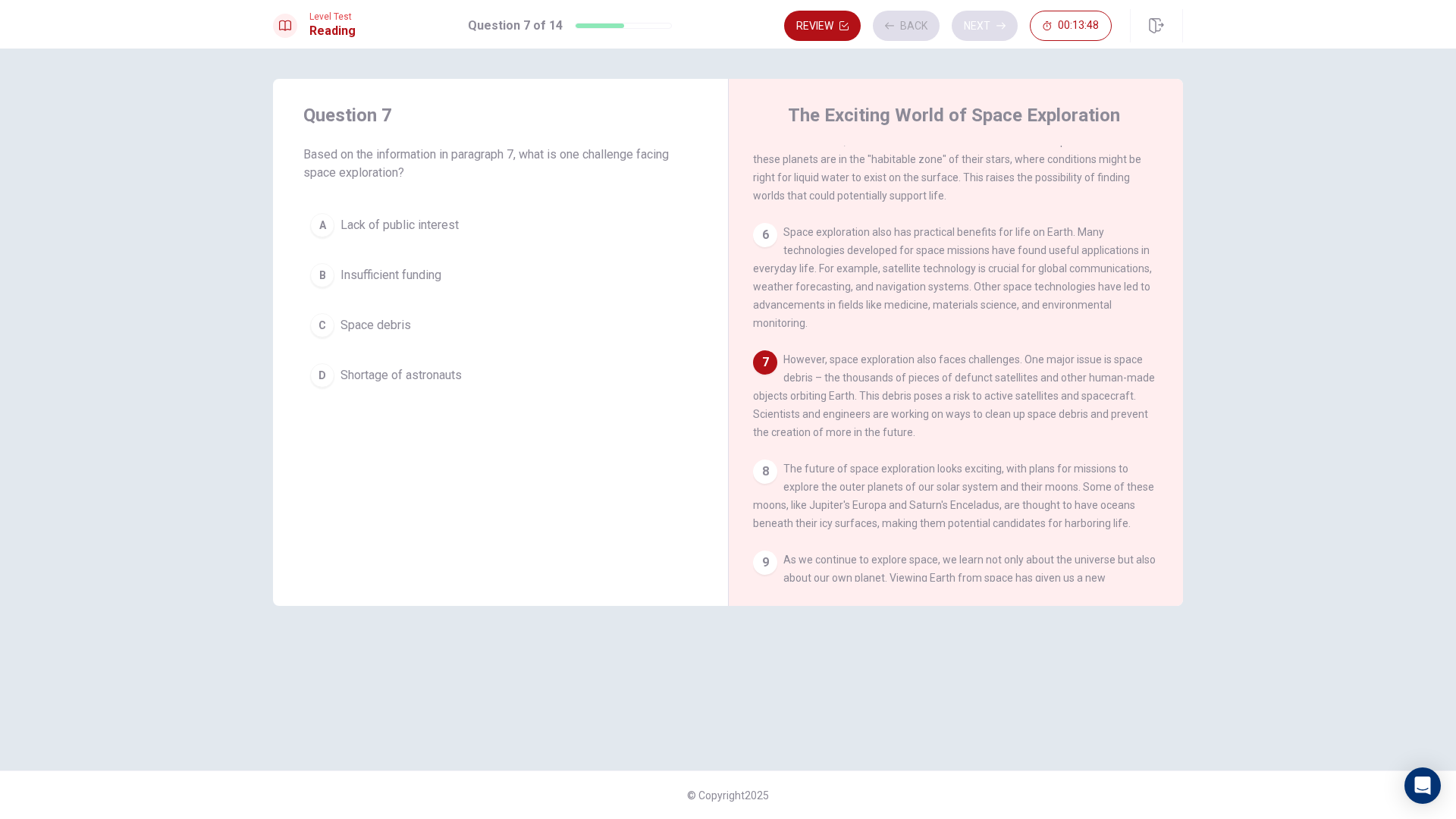
scroll to position [545, 0]
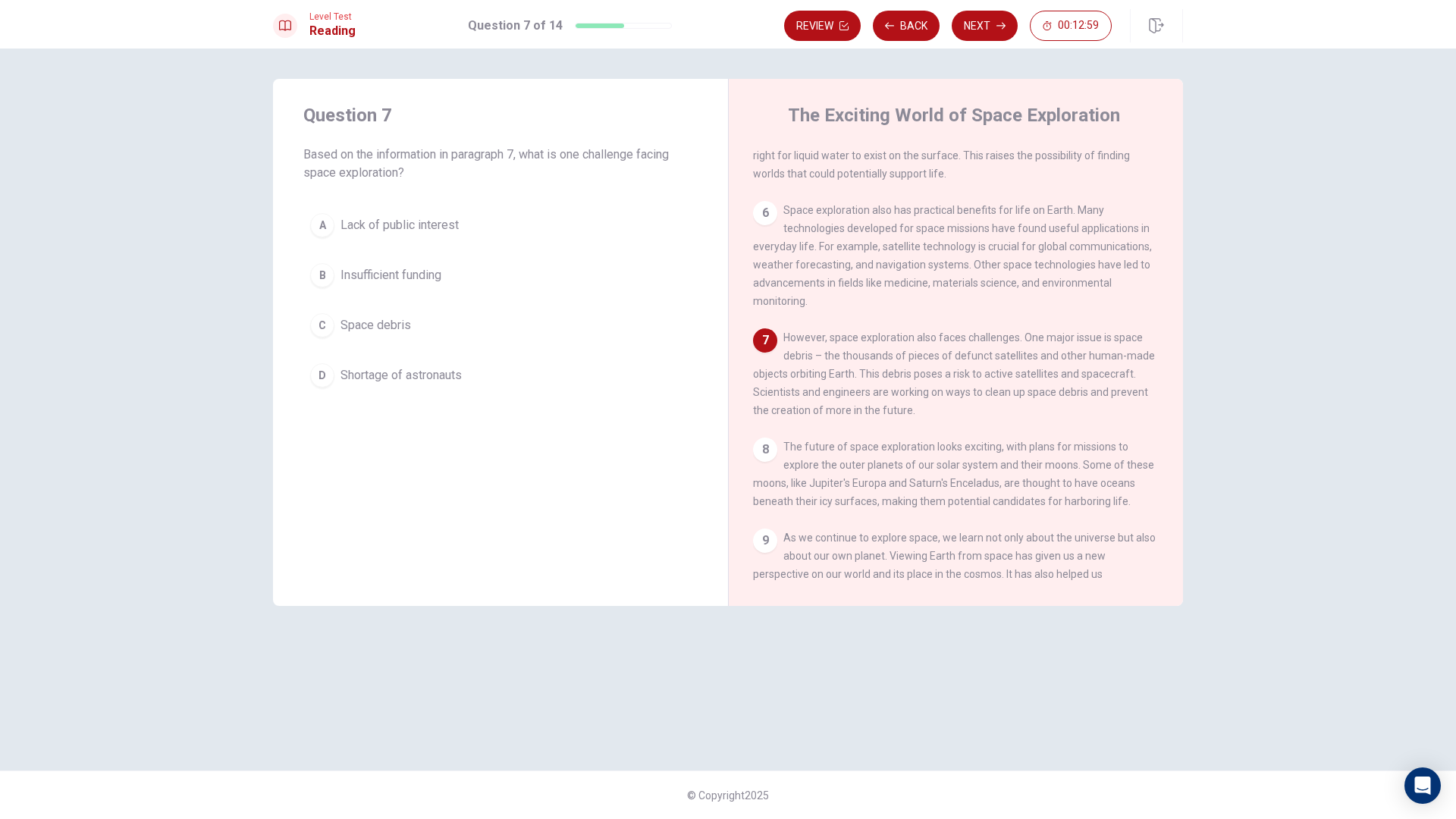
click at [367, 324] on span "Space debris" at bounding box center [376, 325] width 71 height 19
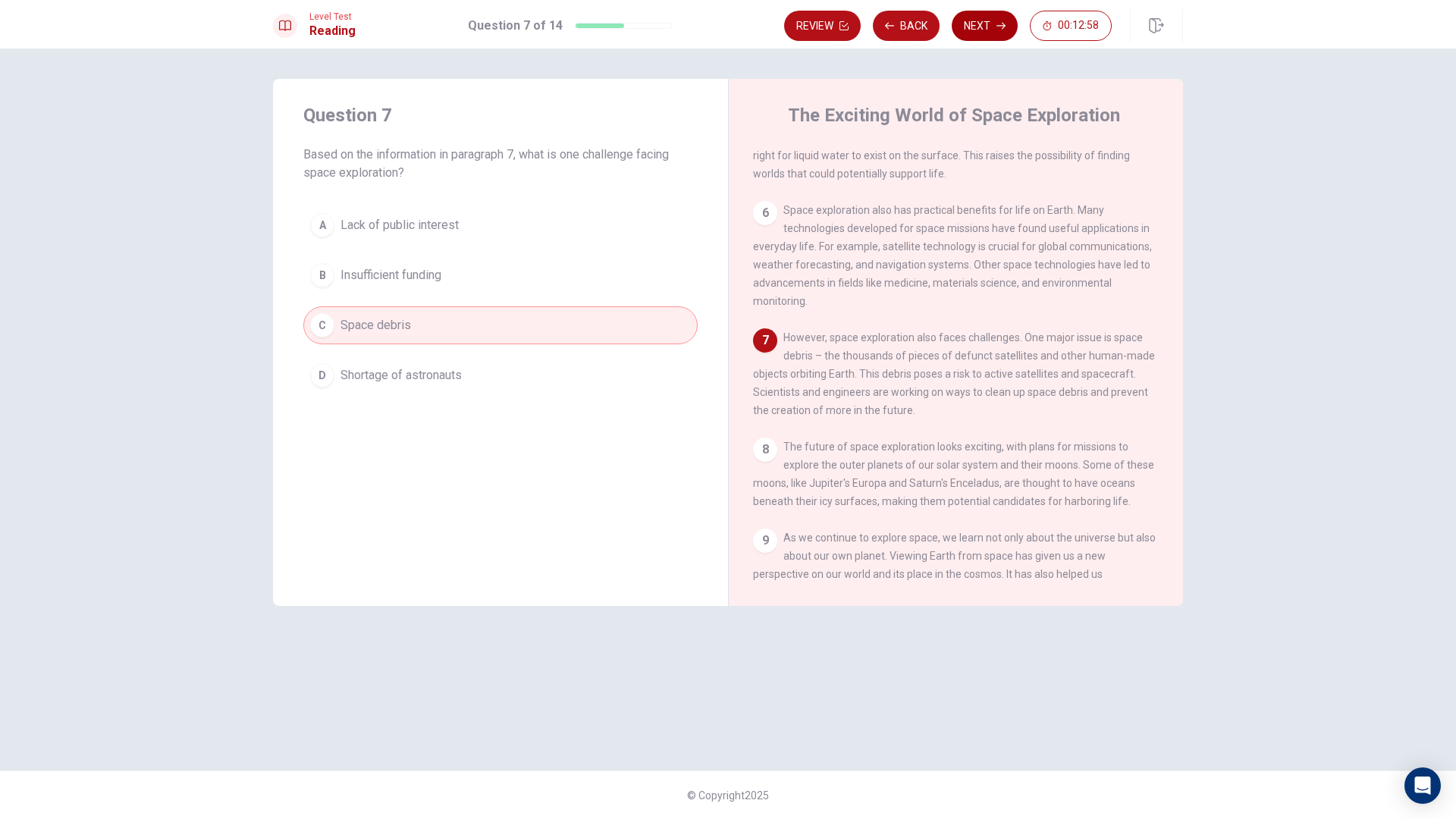
click at [989, 23] on button "Next" at bounding box center [984, 26] width 66 height 30
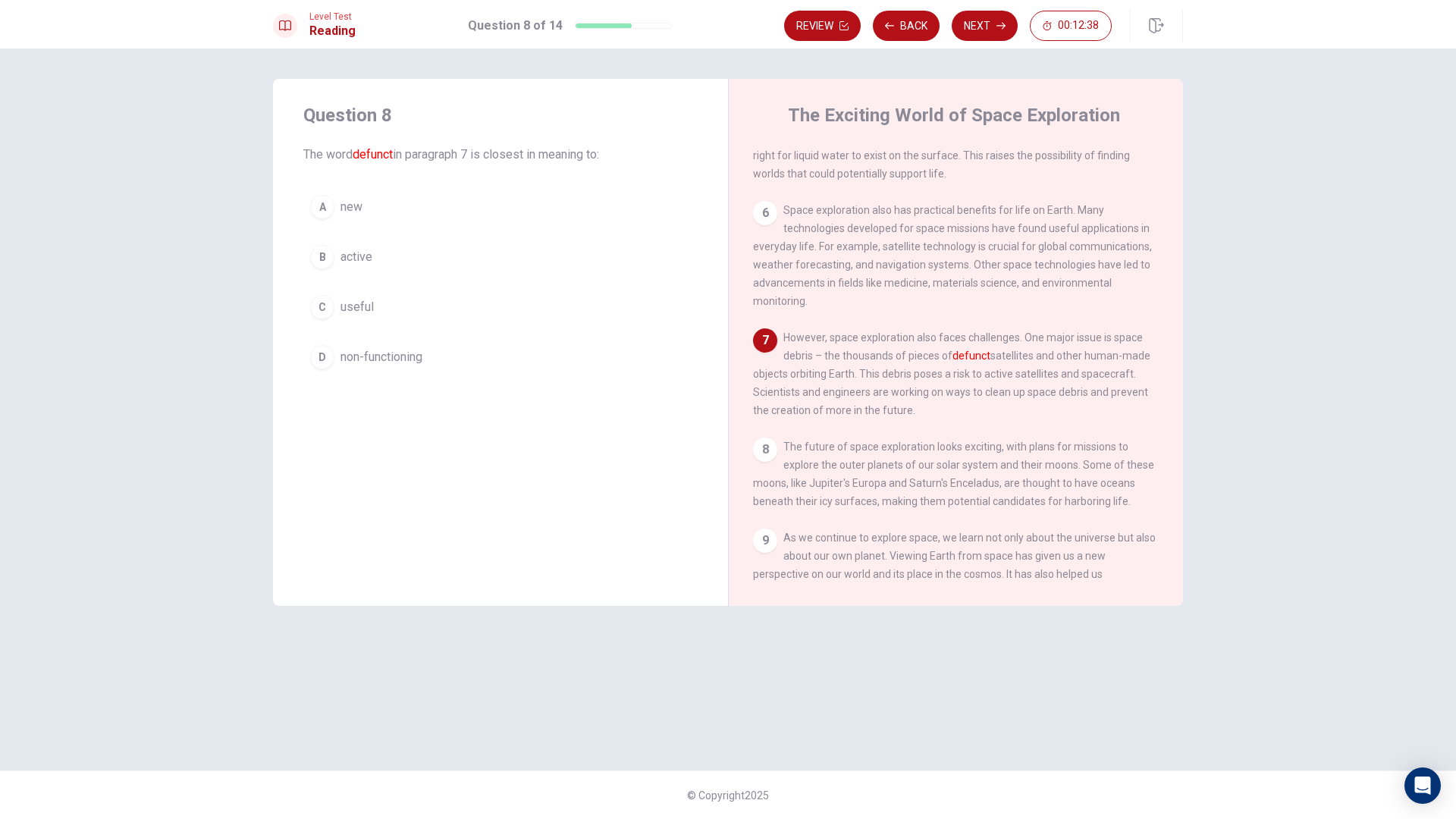
click at [367, 361] on span "non-functioning" at bounding box center [381, 356] width 81 height 19
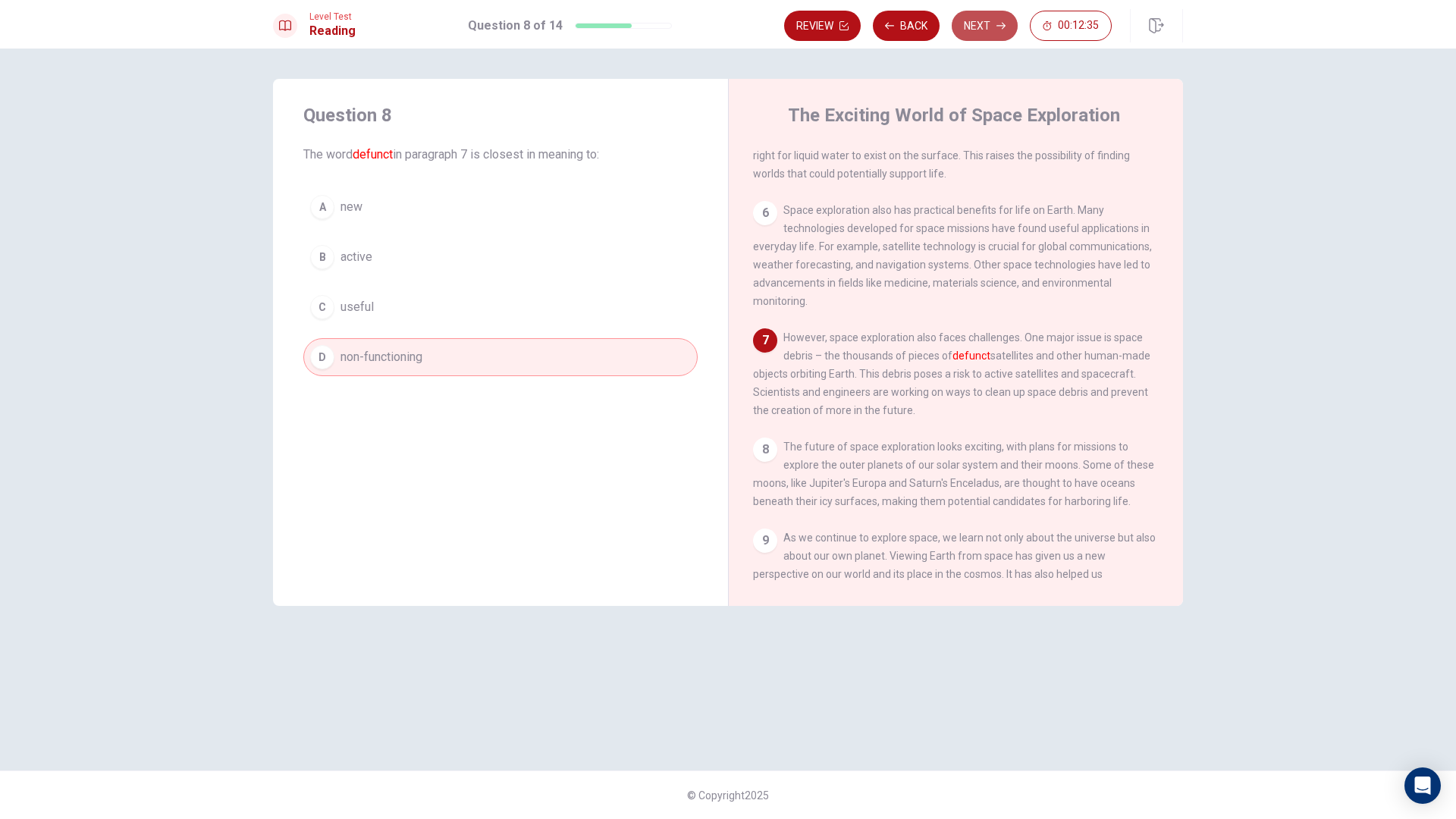
click at [984, 28] on button "Next" at bounding box center [984, 26] width 66 height 30
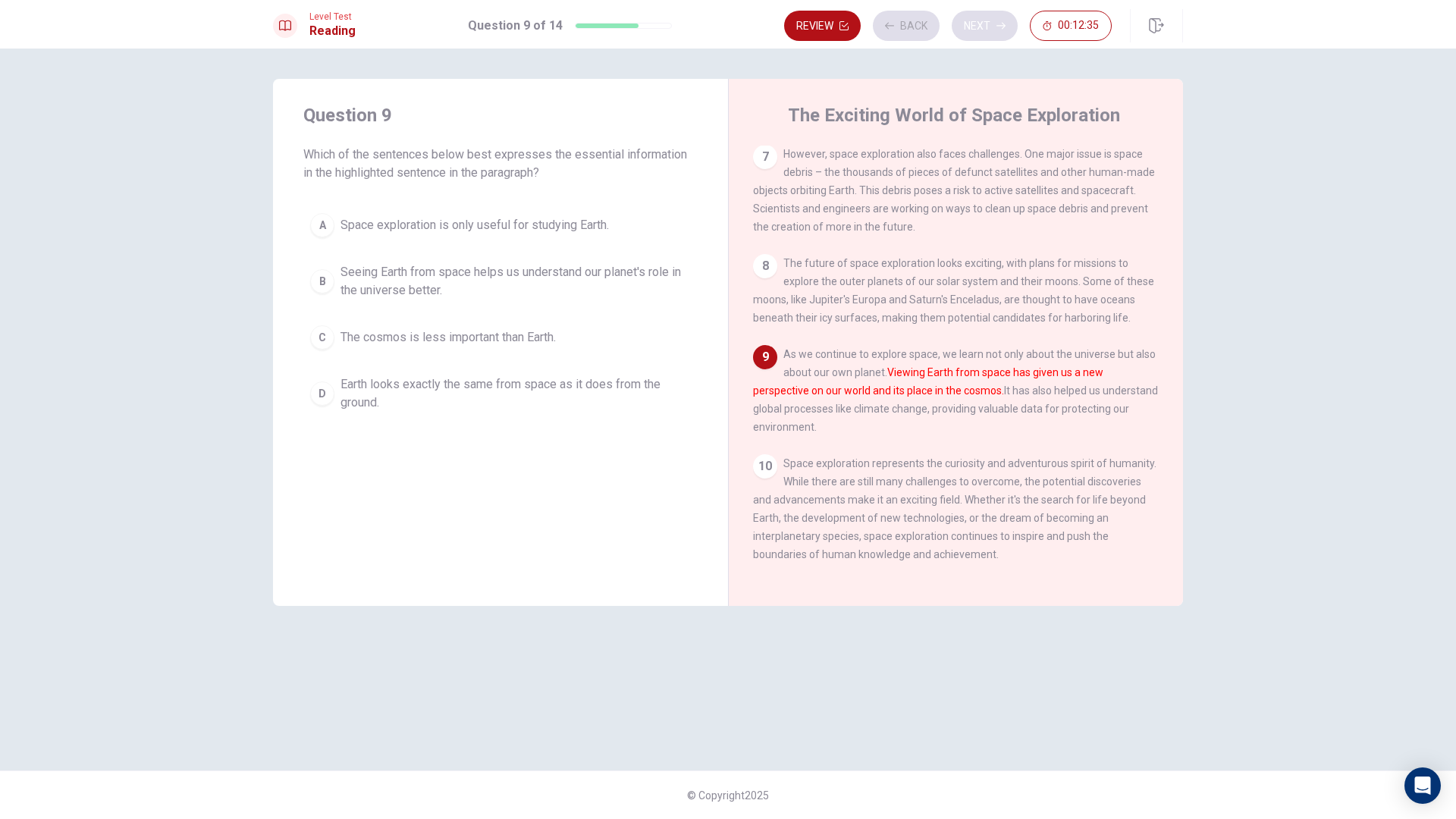
scroll to position [751, 0]
click at [471, 270] on span "Seeing Earth from space helps us understand our planet's role in the universe b…" at bounding box center [515, 281] width 351 height 36
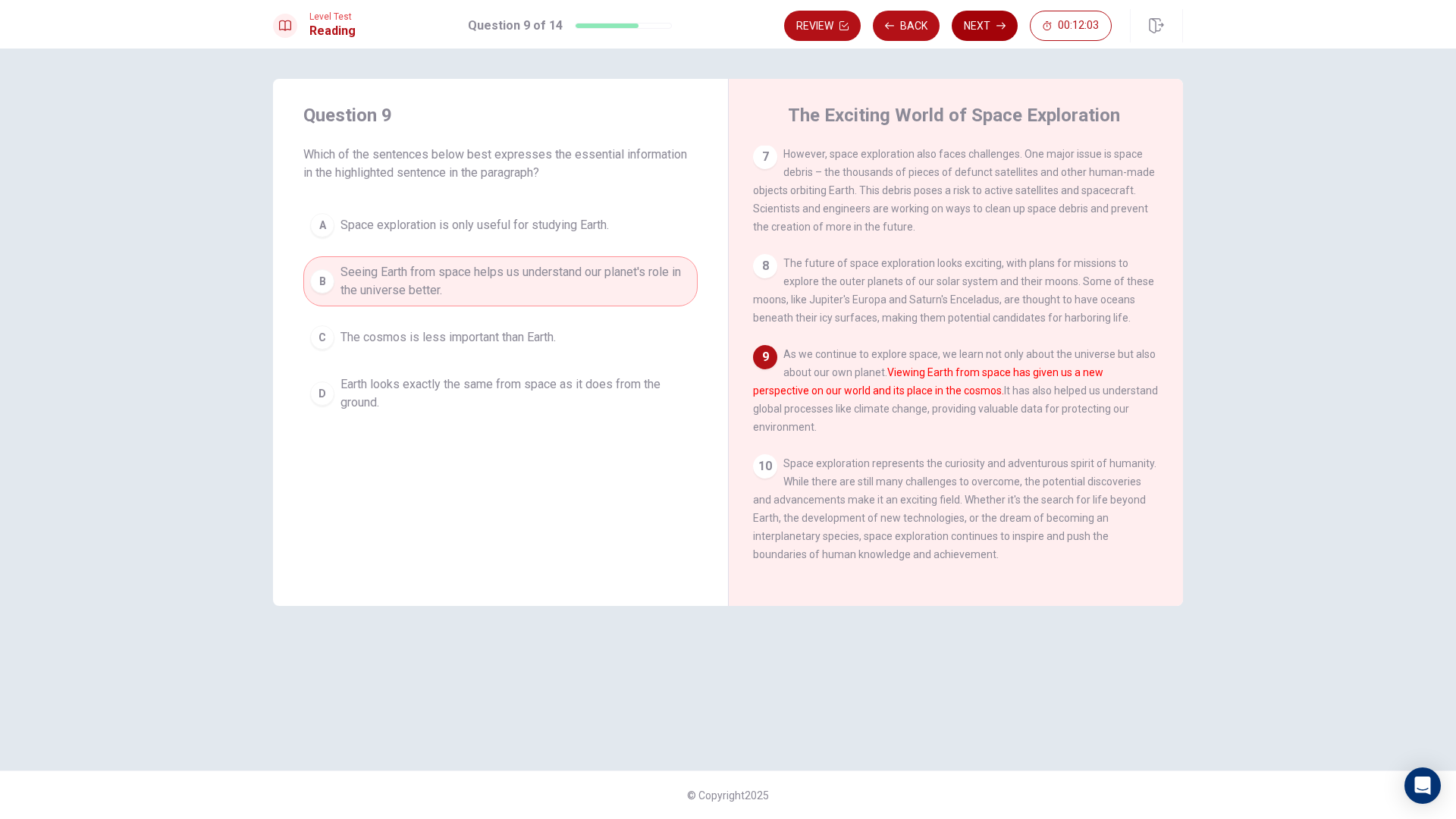
click at [1000, 25] on icon "button" at bounding box center [1000, 26] width 9 height 9
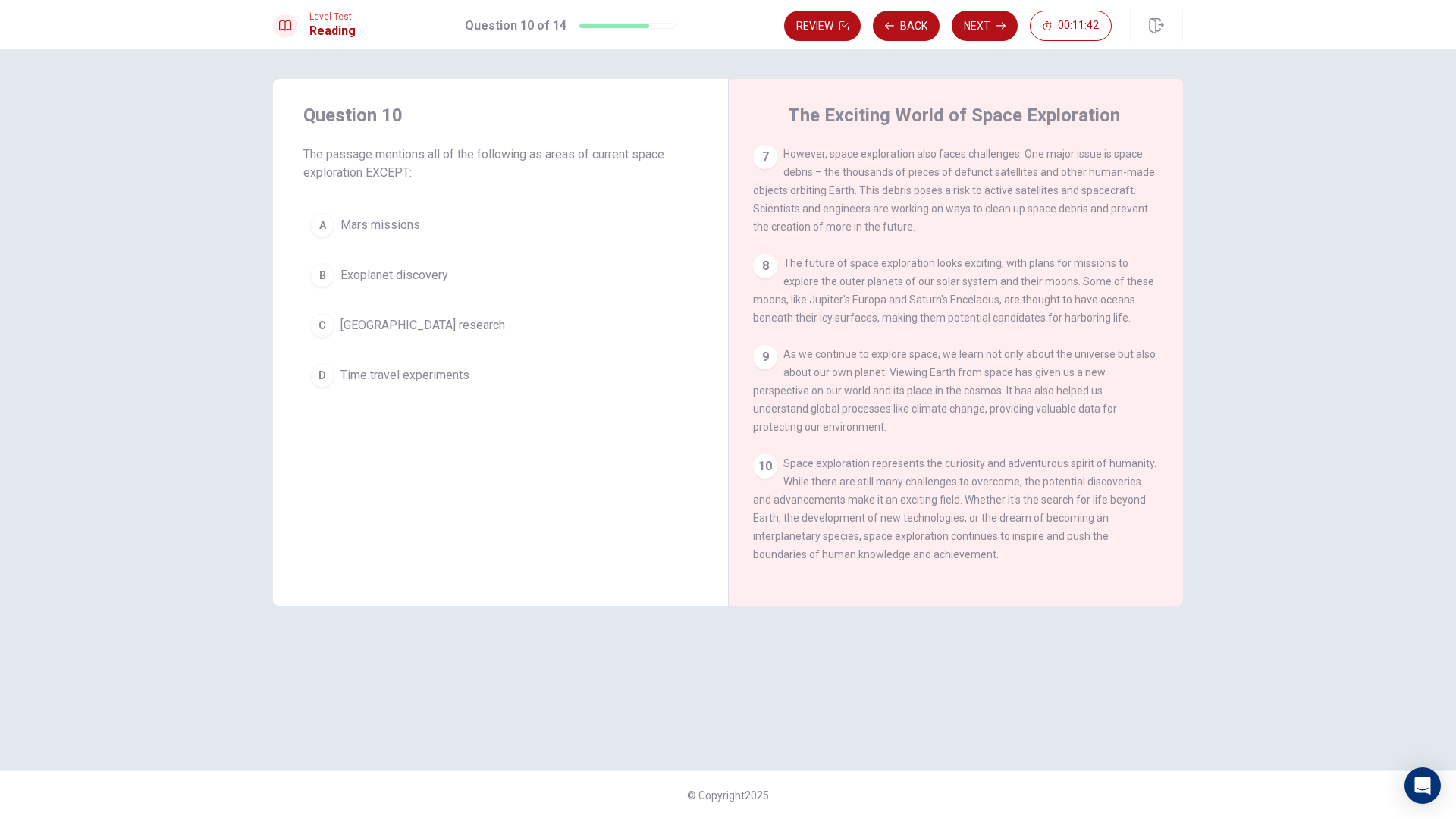
click at [406, 375] on span "Time travel experiments" at bounding box center [404, 375] width 129 height 19
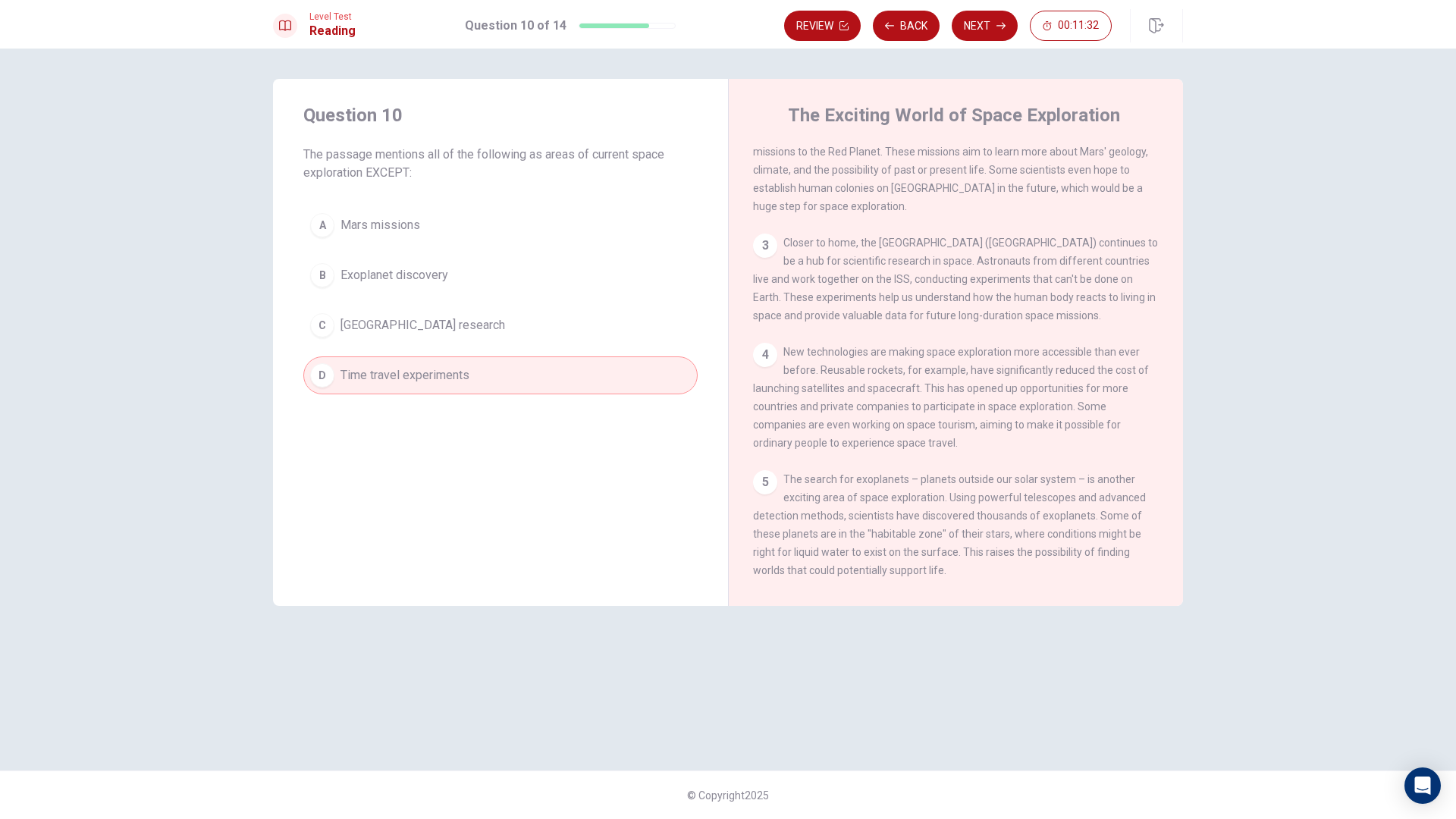
scroll to position [0, 0]
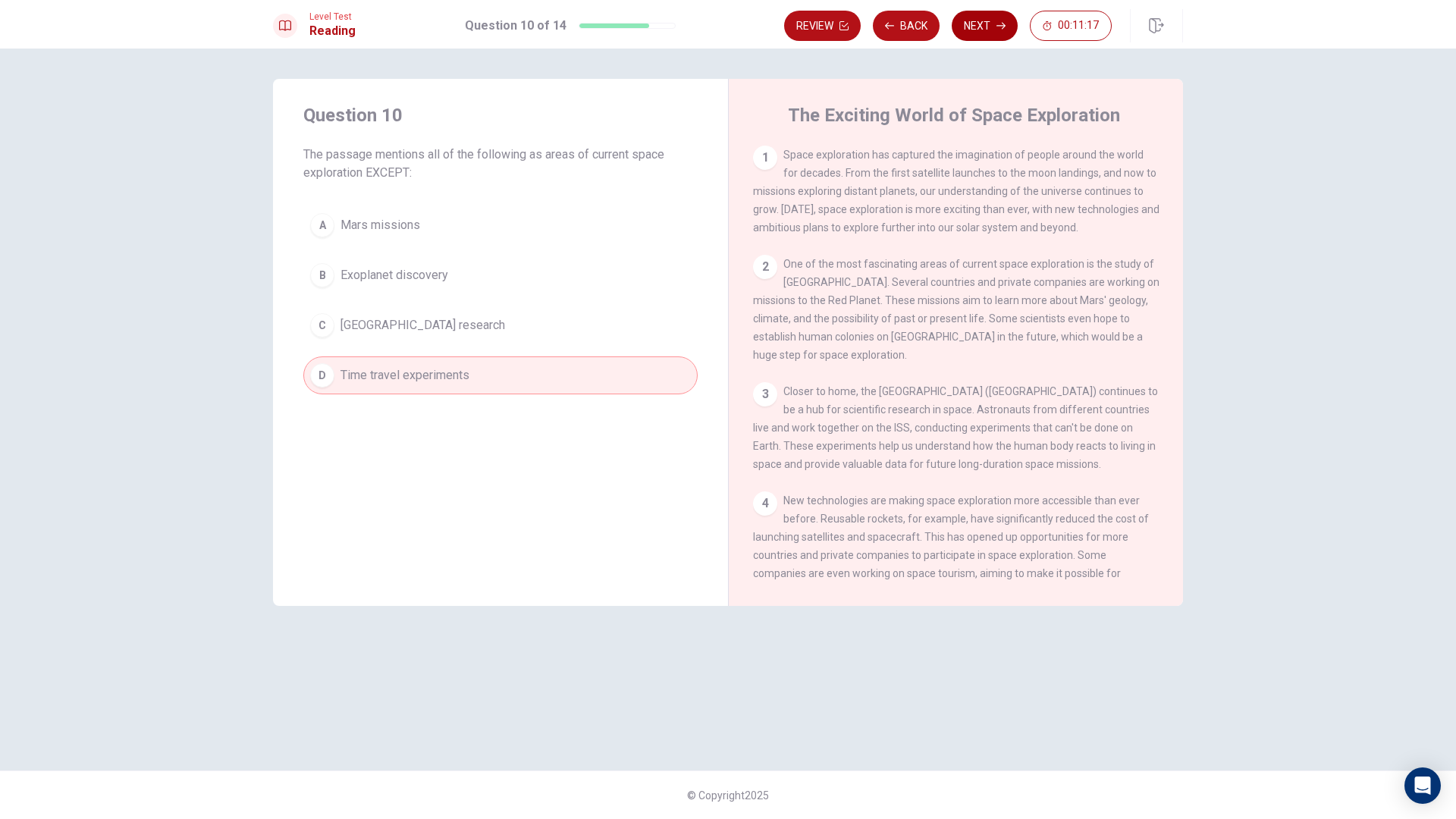
click at [976, 25] on button "Next" at bounding box center [984, 26] width 66 height 30
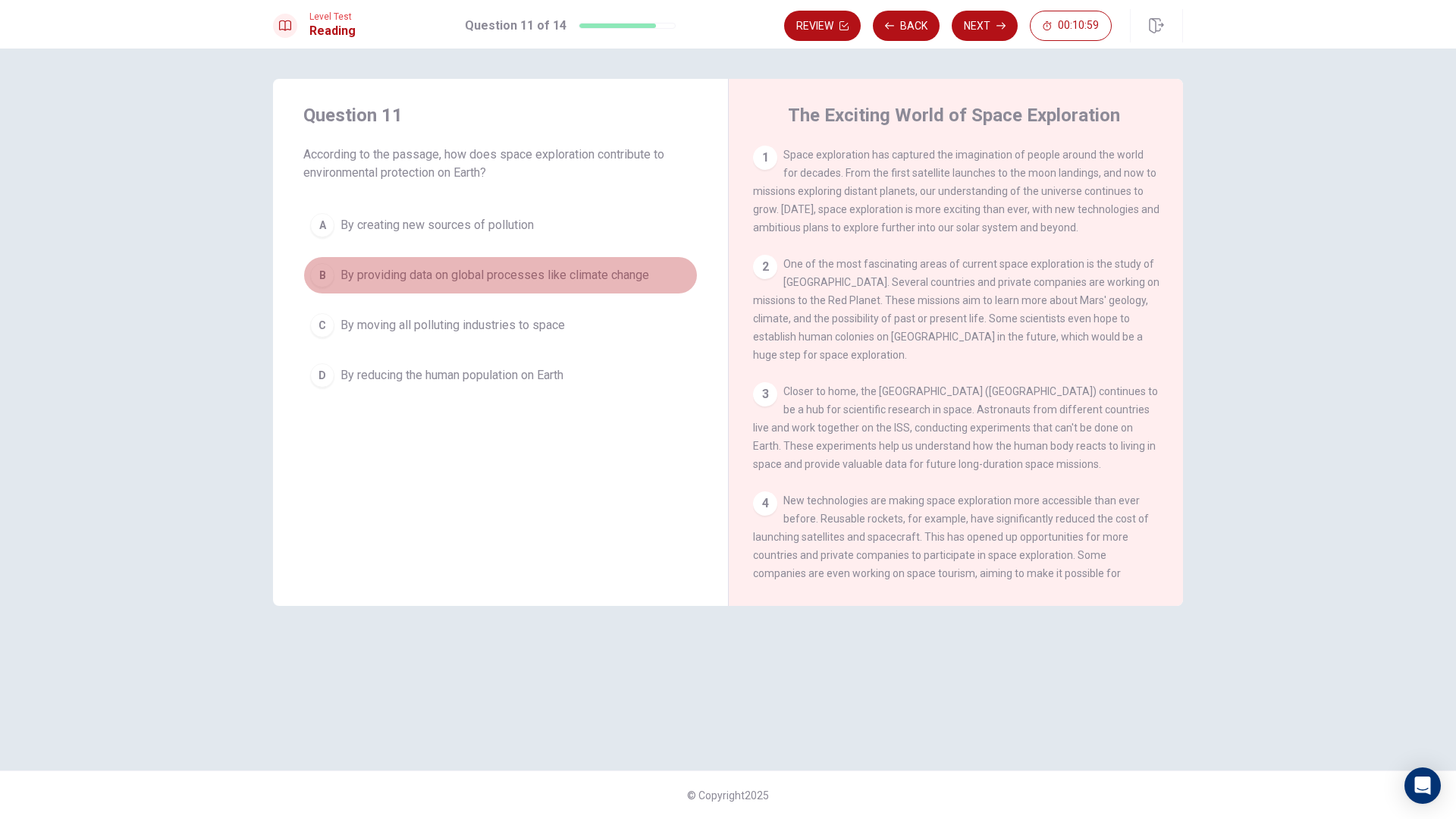
click at [426, 273] on span "By providing data on global processes like climate change" at bounding box center [495, 275] width 308 height 19
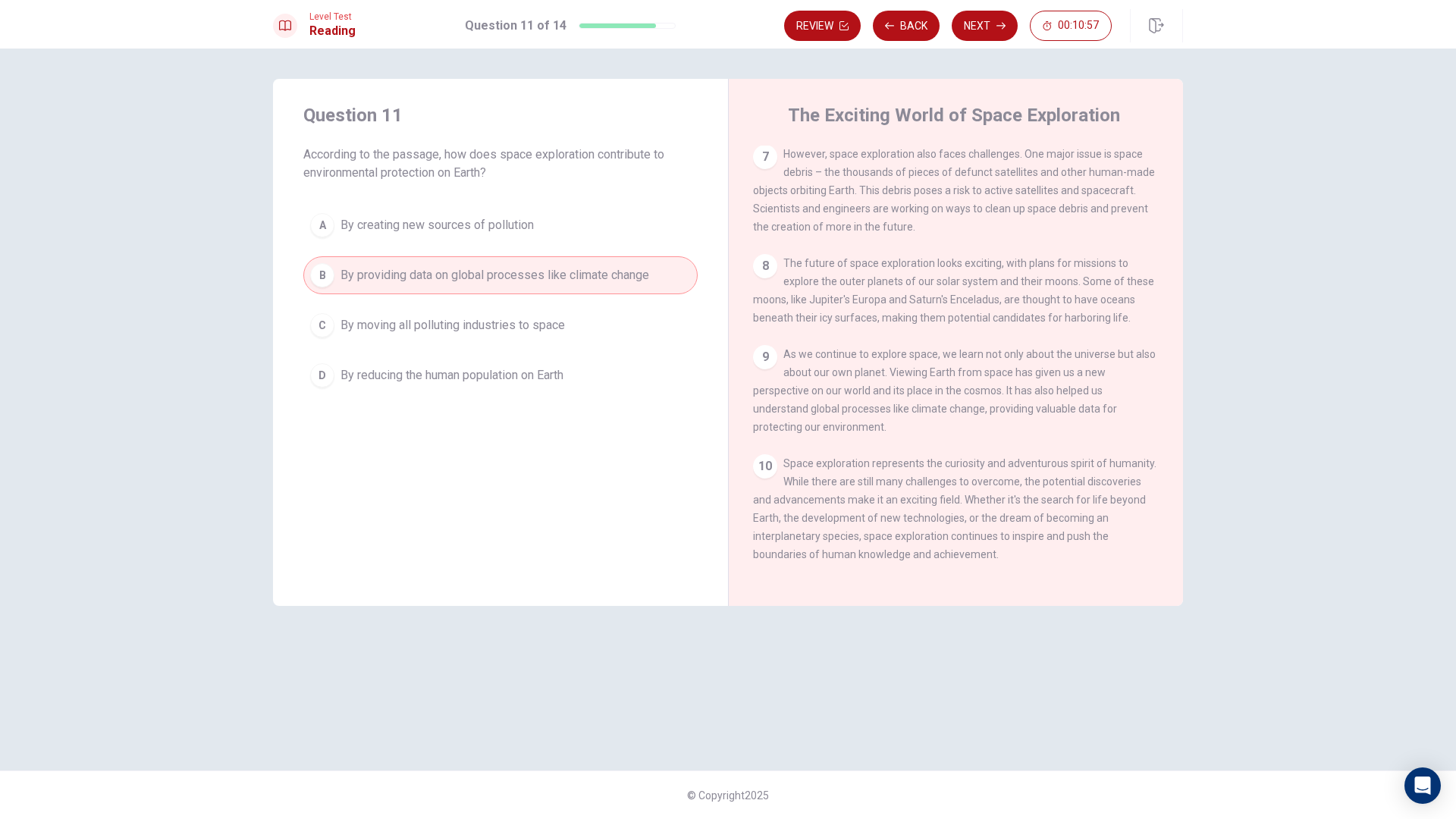
scroll to position [751, 0]
click at [981, 35] on button "Next" at bounding box center [984, 26] width 66 height 30
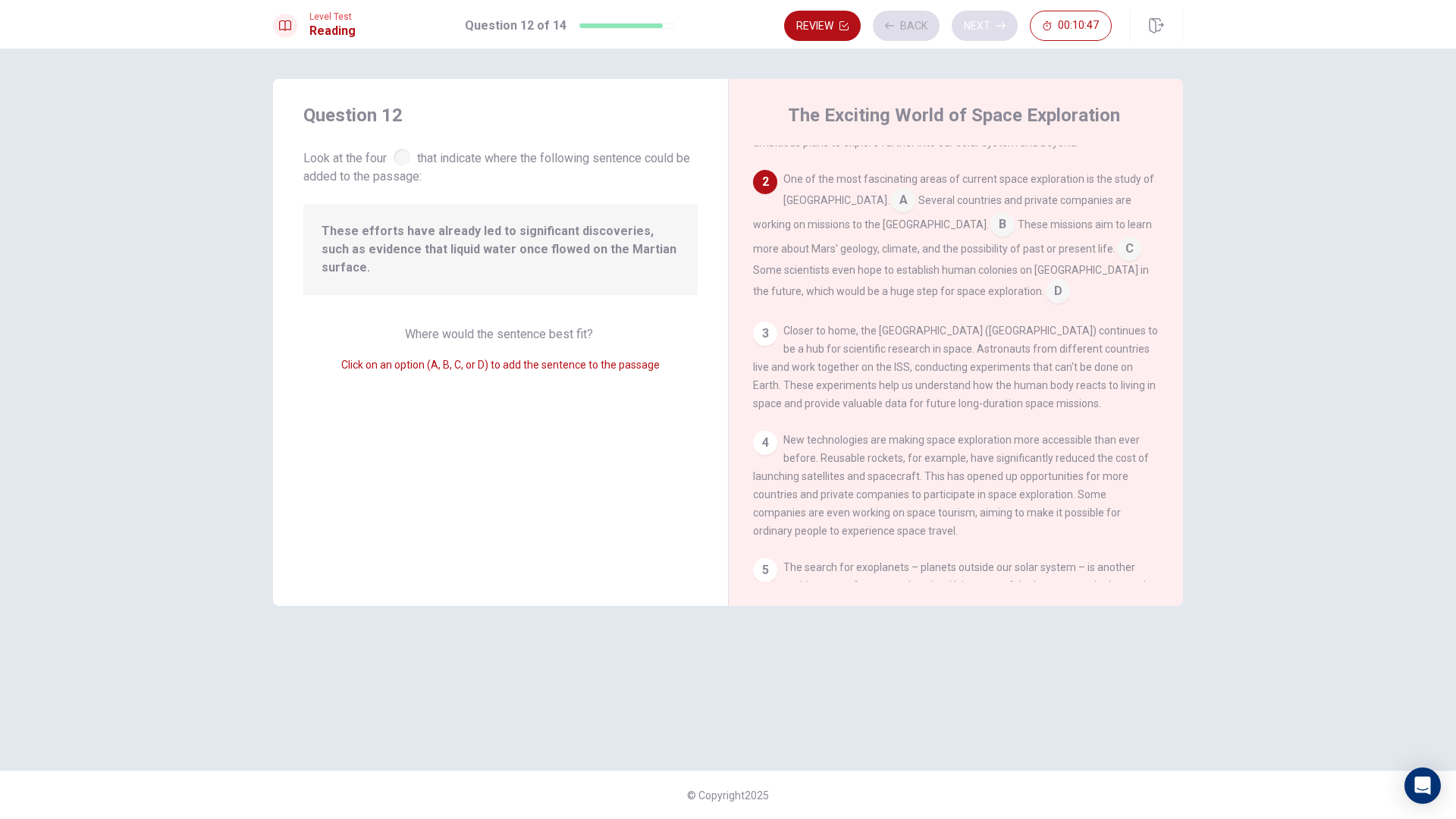
scroll to position [113, 0]
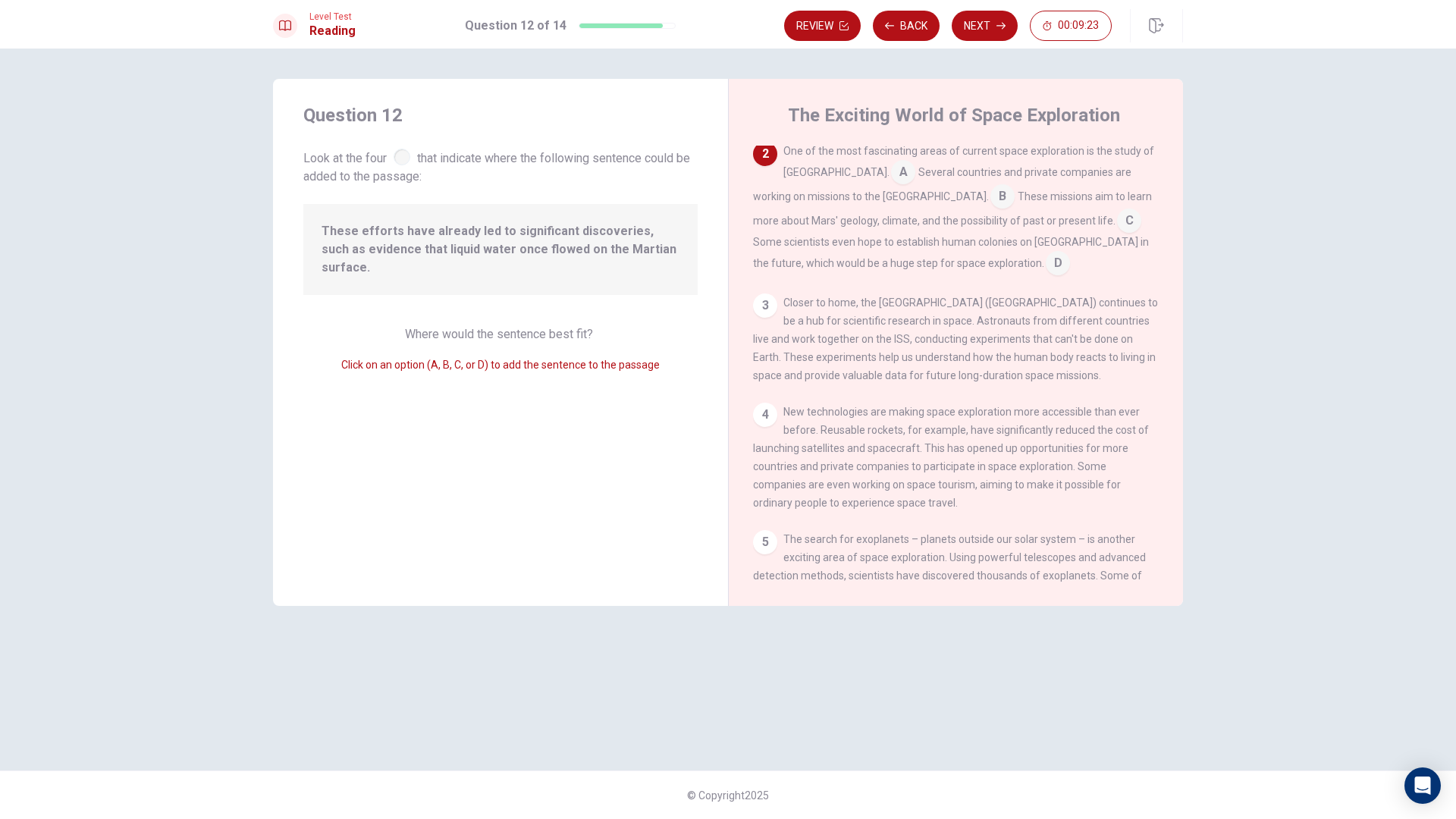
click at [1046, 272] on input at bounding box center [1057, 264] width 25 height 25
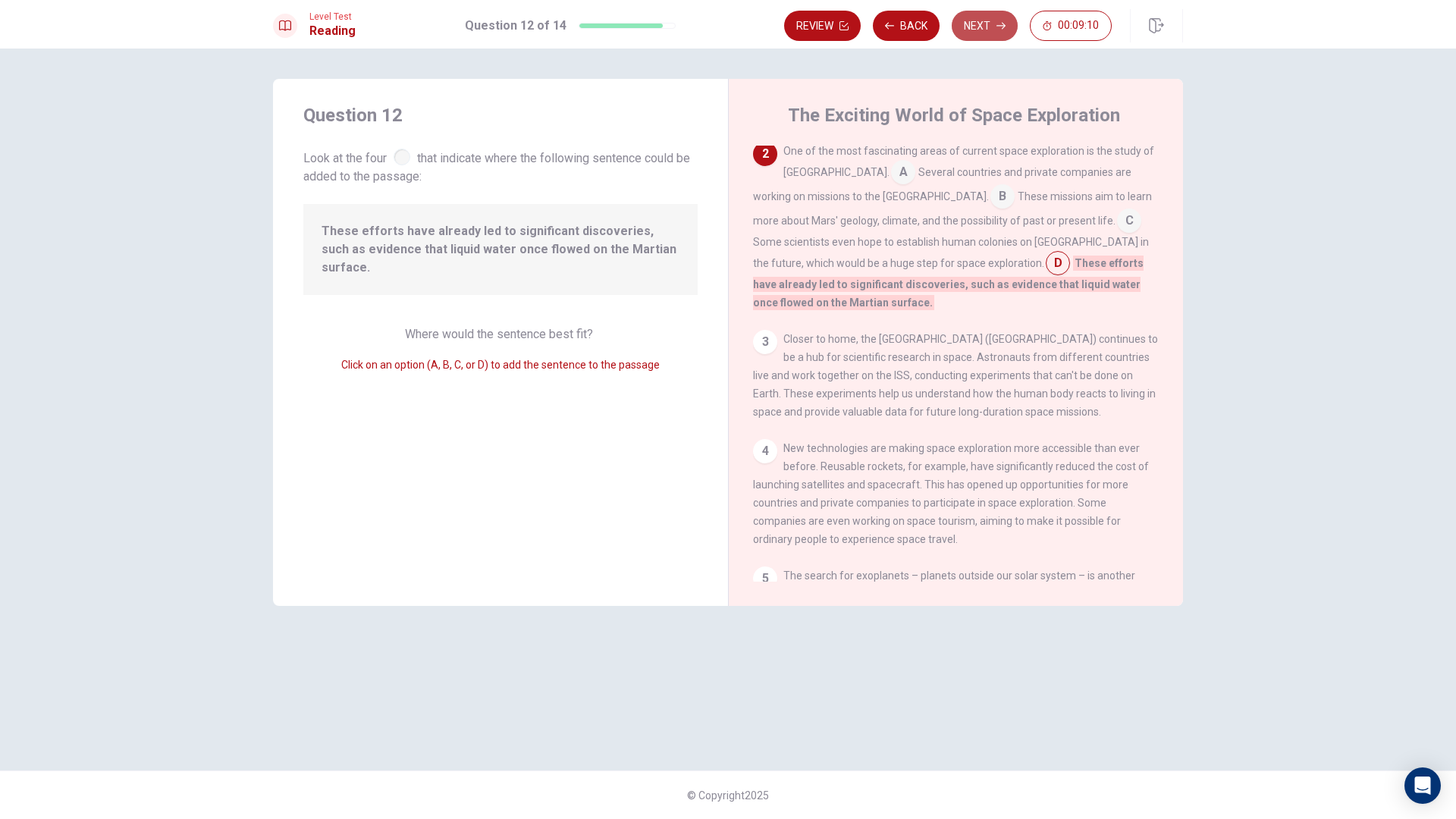
click at [982, 21] on button "Next" at bounding box center [984, 26] width 66 height 30
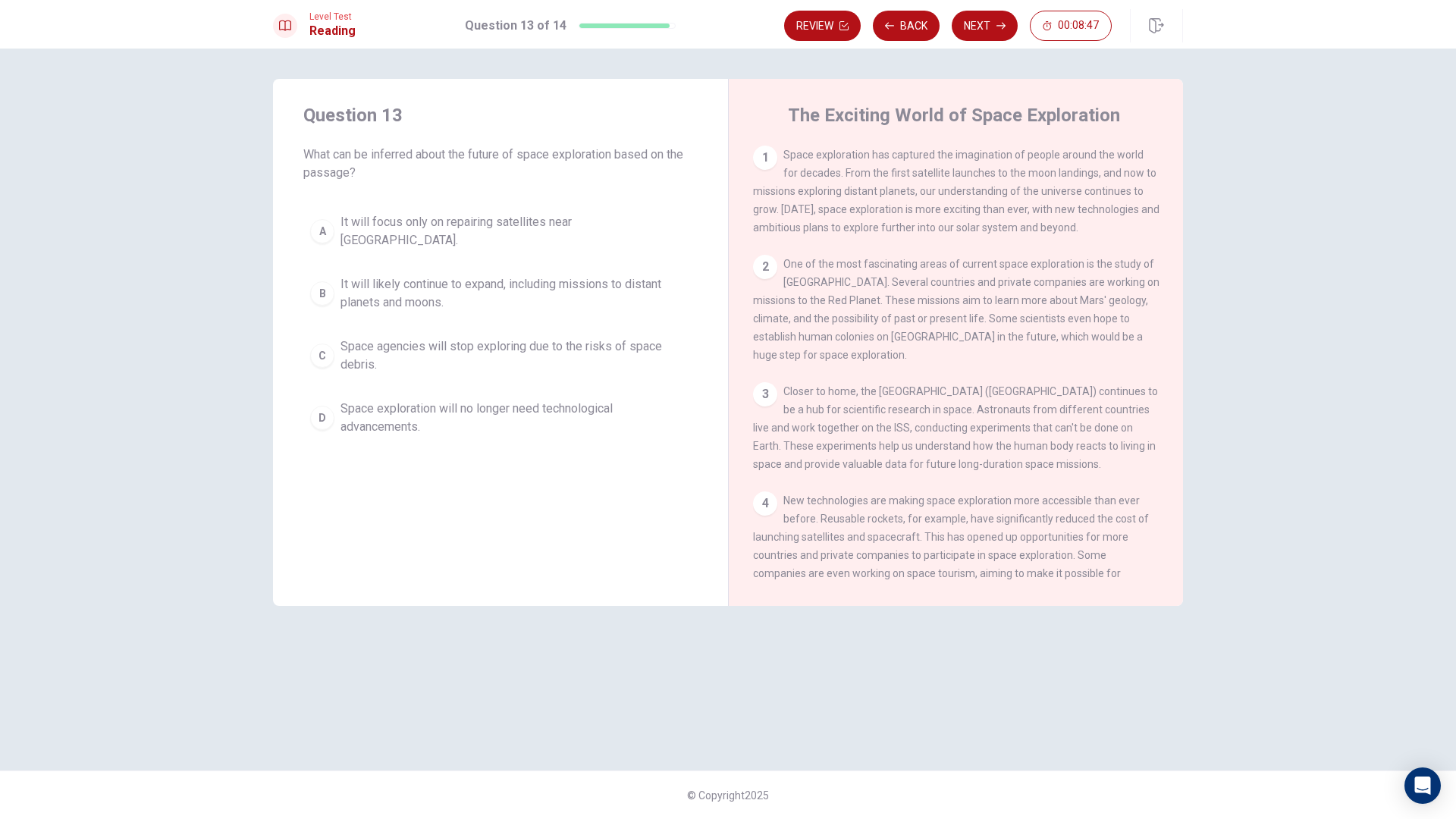
click at [492, 283] on span "It will likely continue to expand, including missions to distant planets and mo…" at bounding box center [515, 293] width 351 height 36
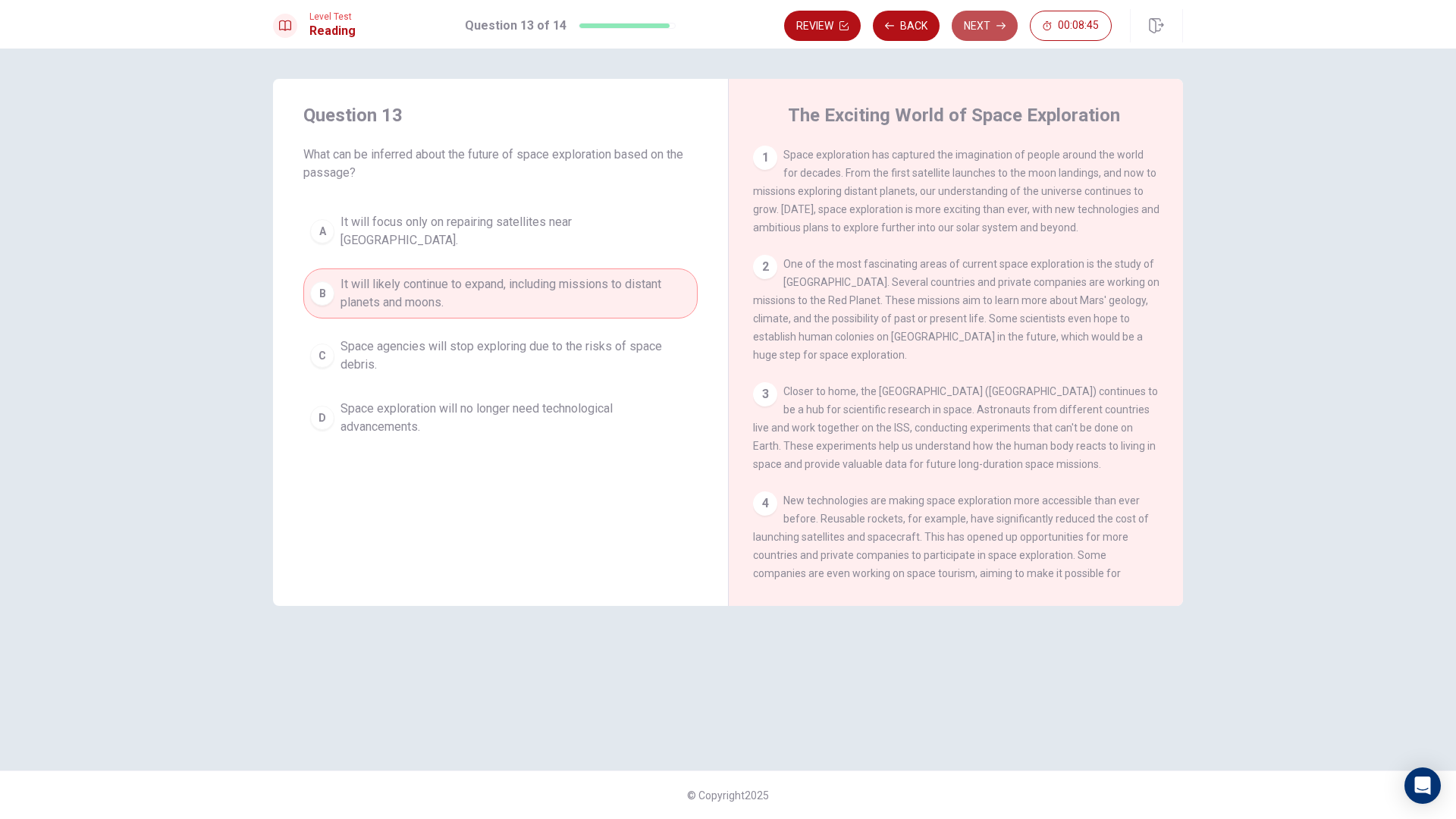
click at [1012, 30] on button "Next" at bounding box center [984, 26] width 66 height 30
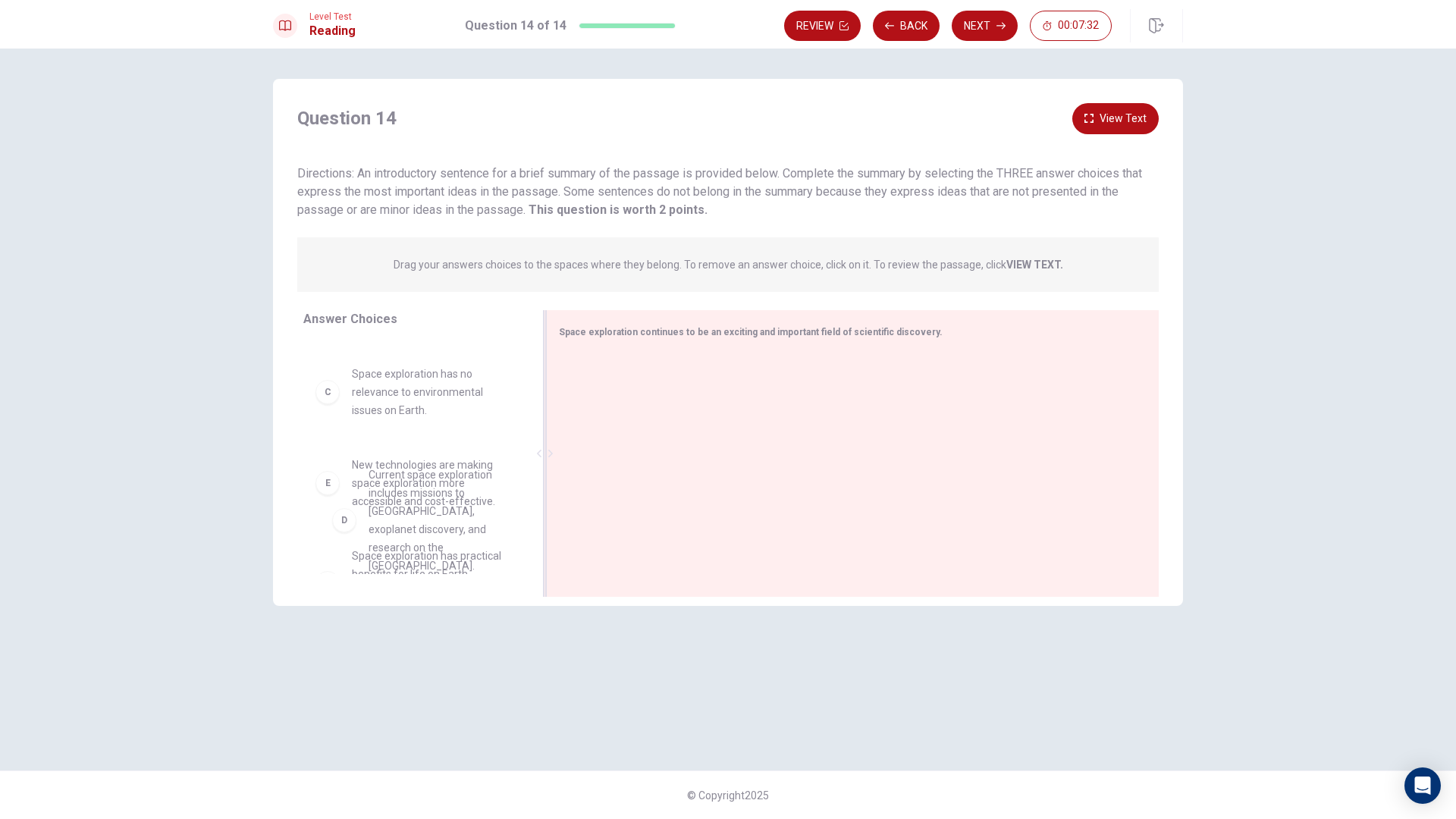
scroll to position [152, 0]
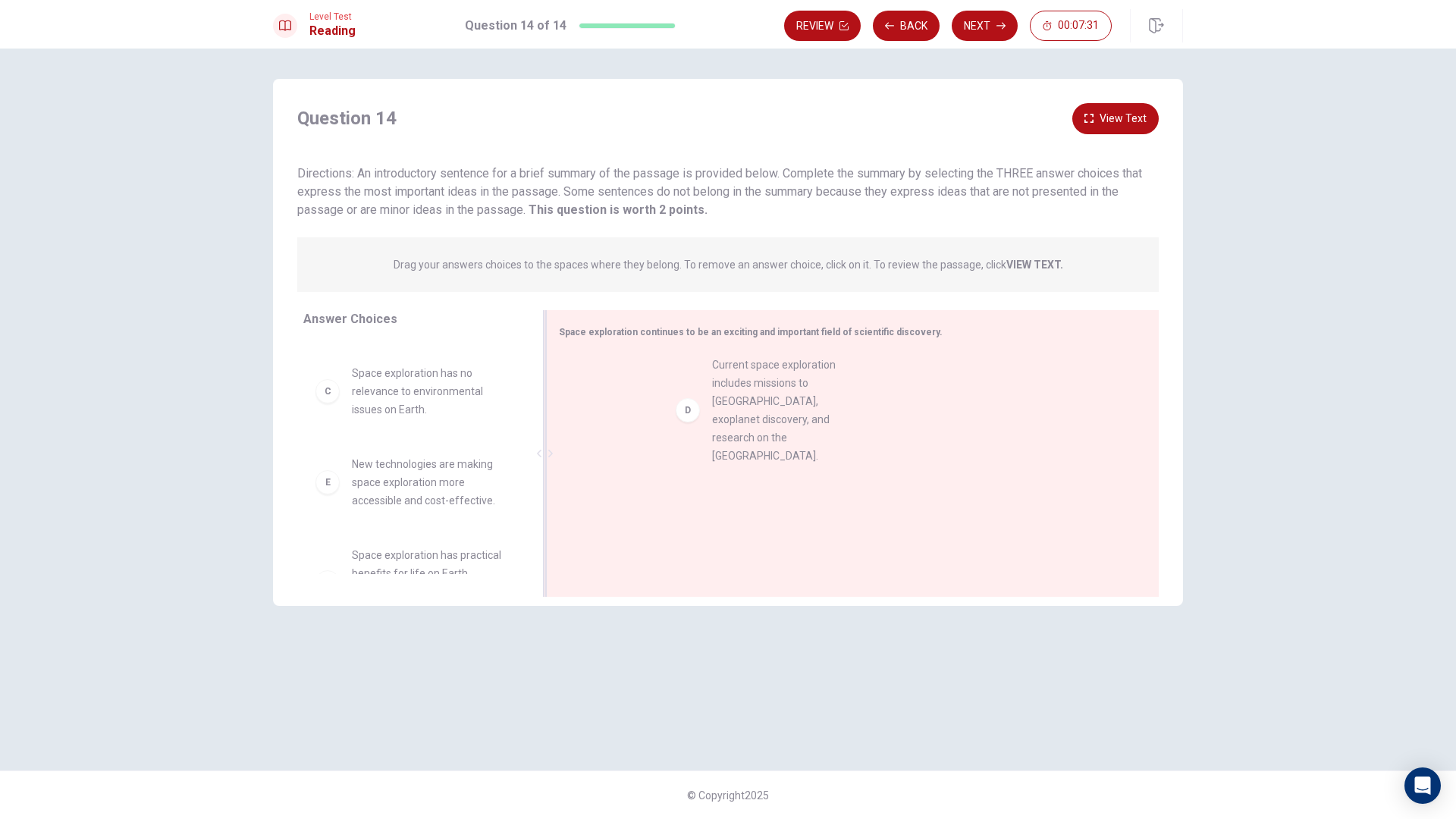
drag, startPoint x: 402, startPoint y: 522, endPoint x: 775, endPoint y: 399, distance: 392.8
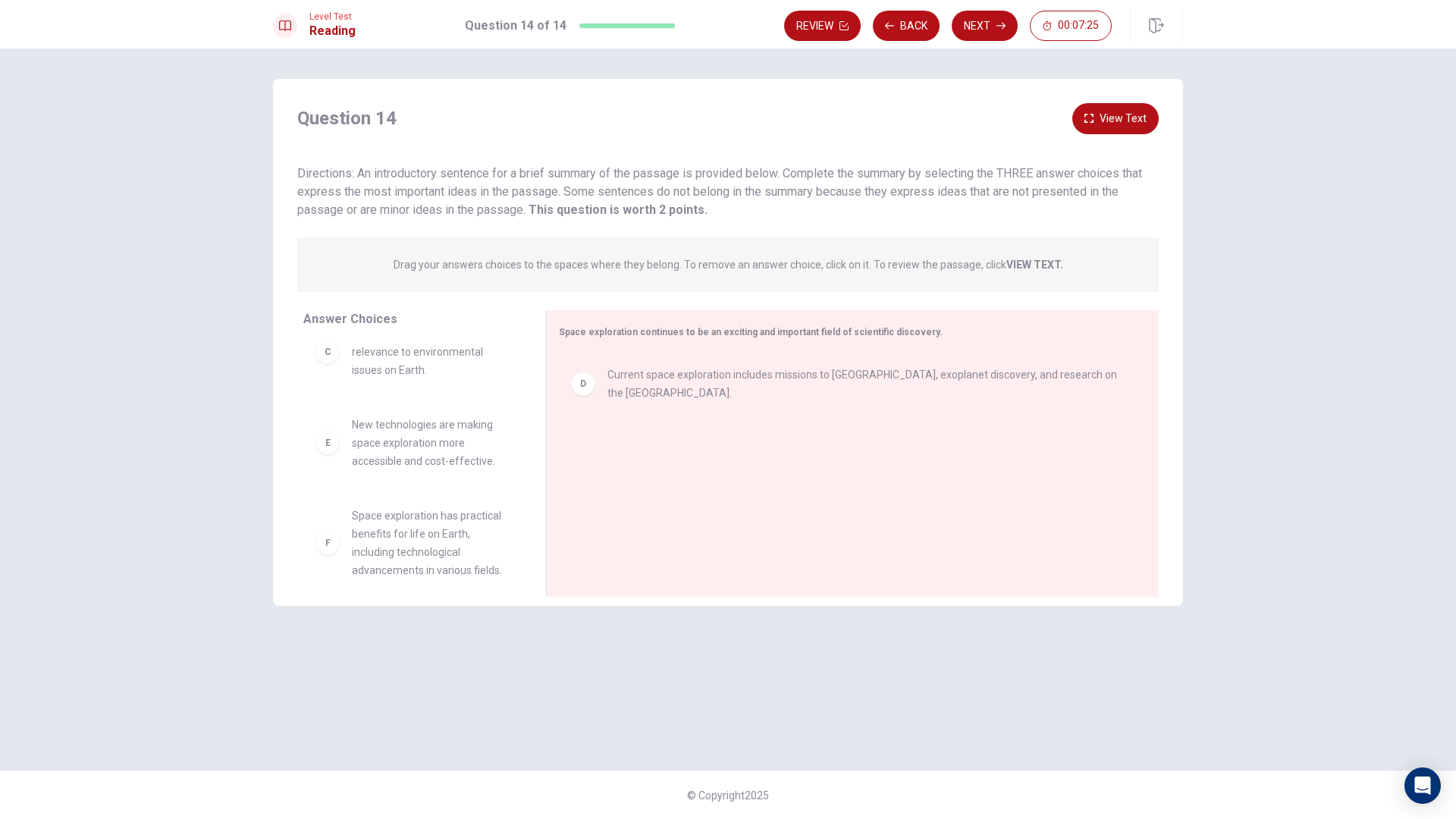
scroll to position [228, 0]
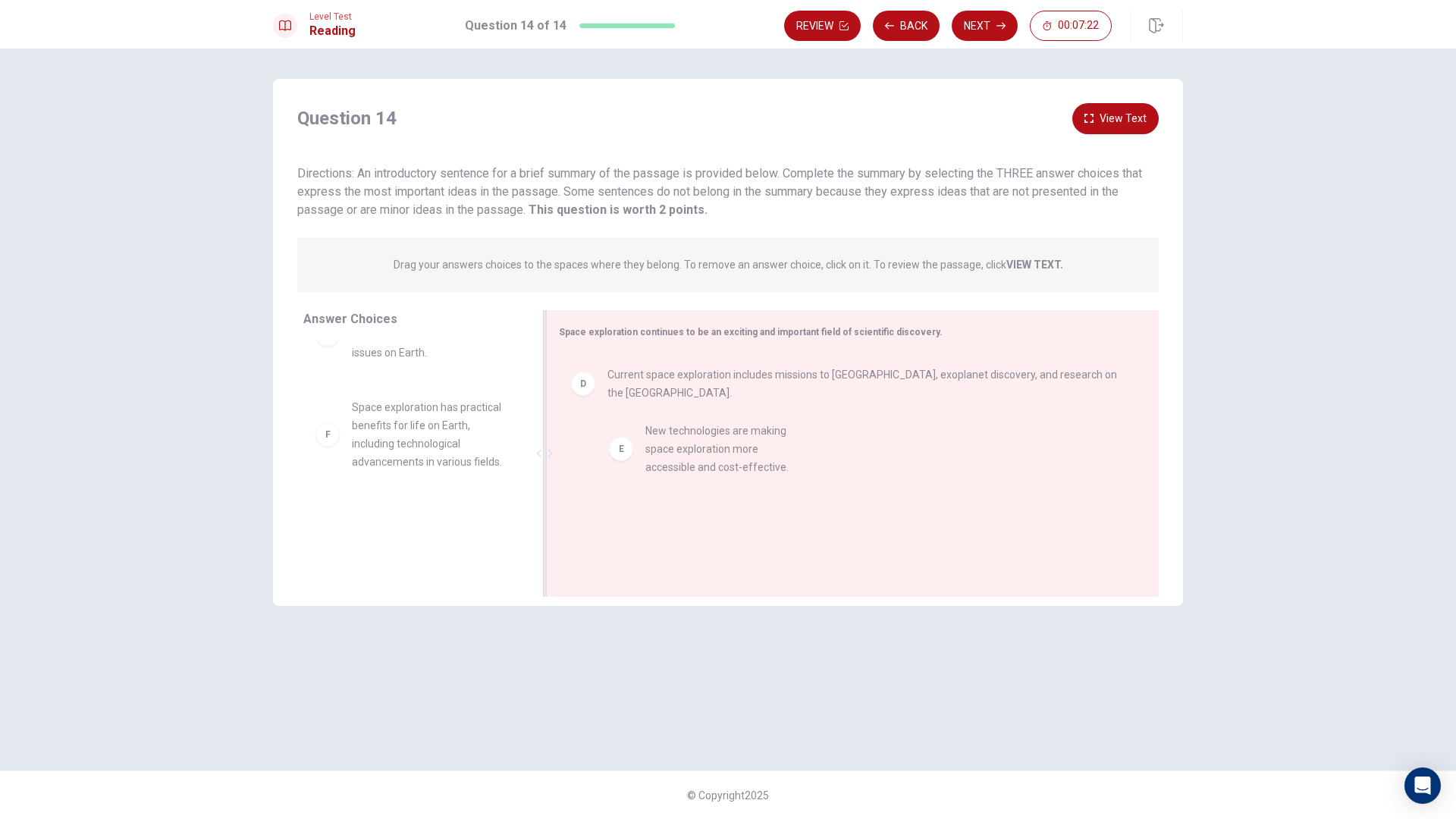
drag, startPoint x: 368, startPoint y: 448, endPoint x: 675, endPoint y: 472, distance: 307.9
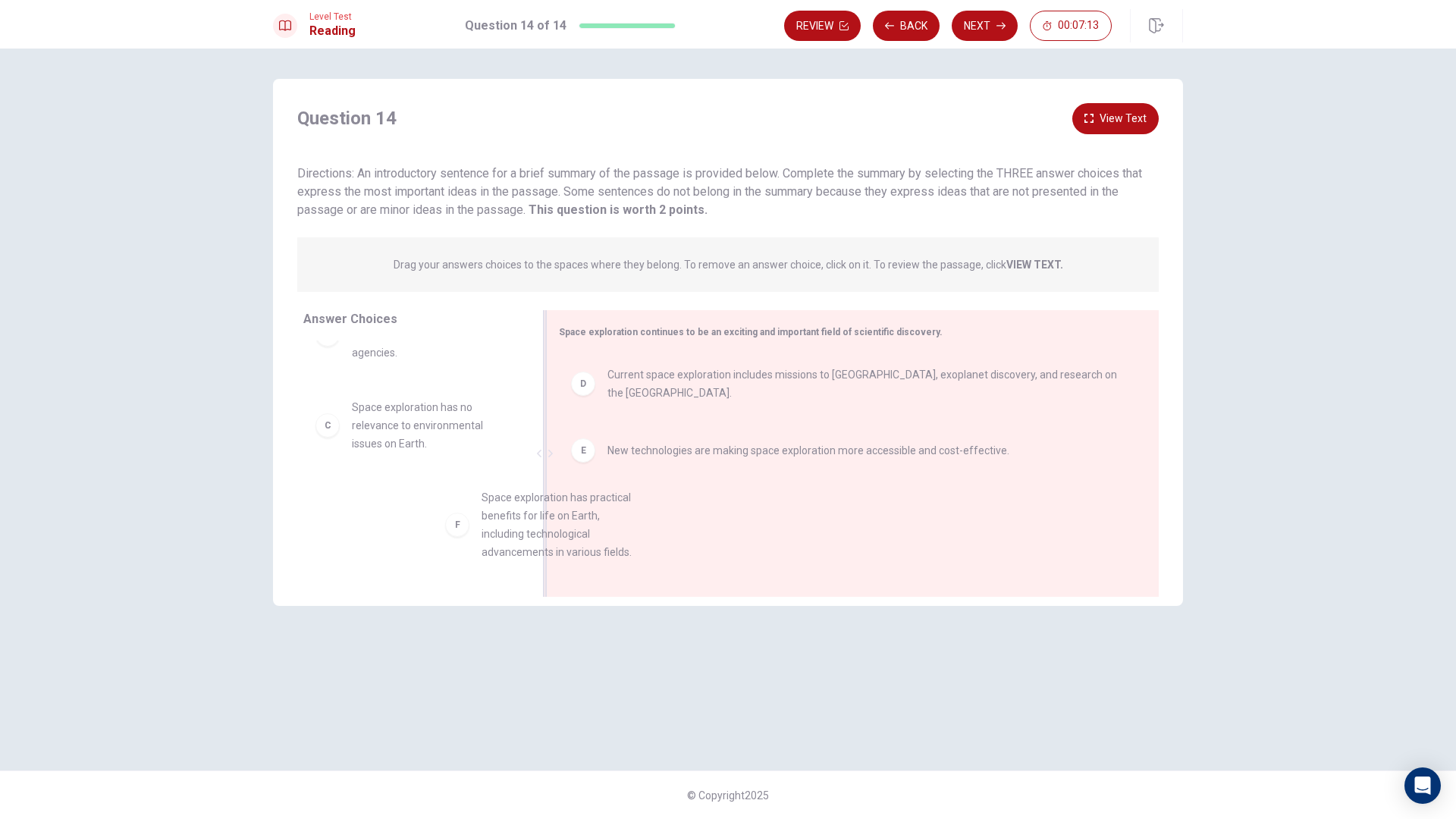
scroll to position [14, 0]
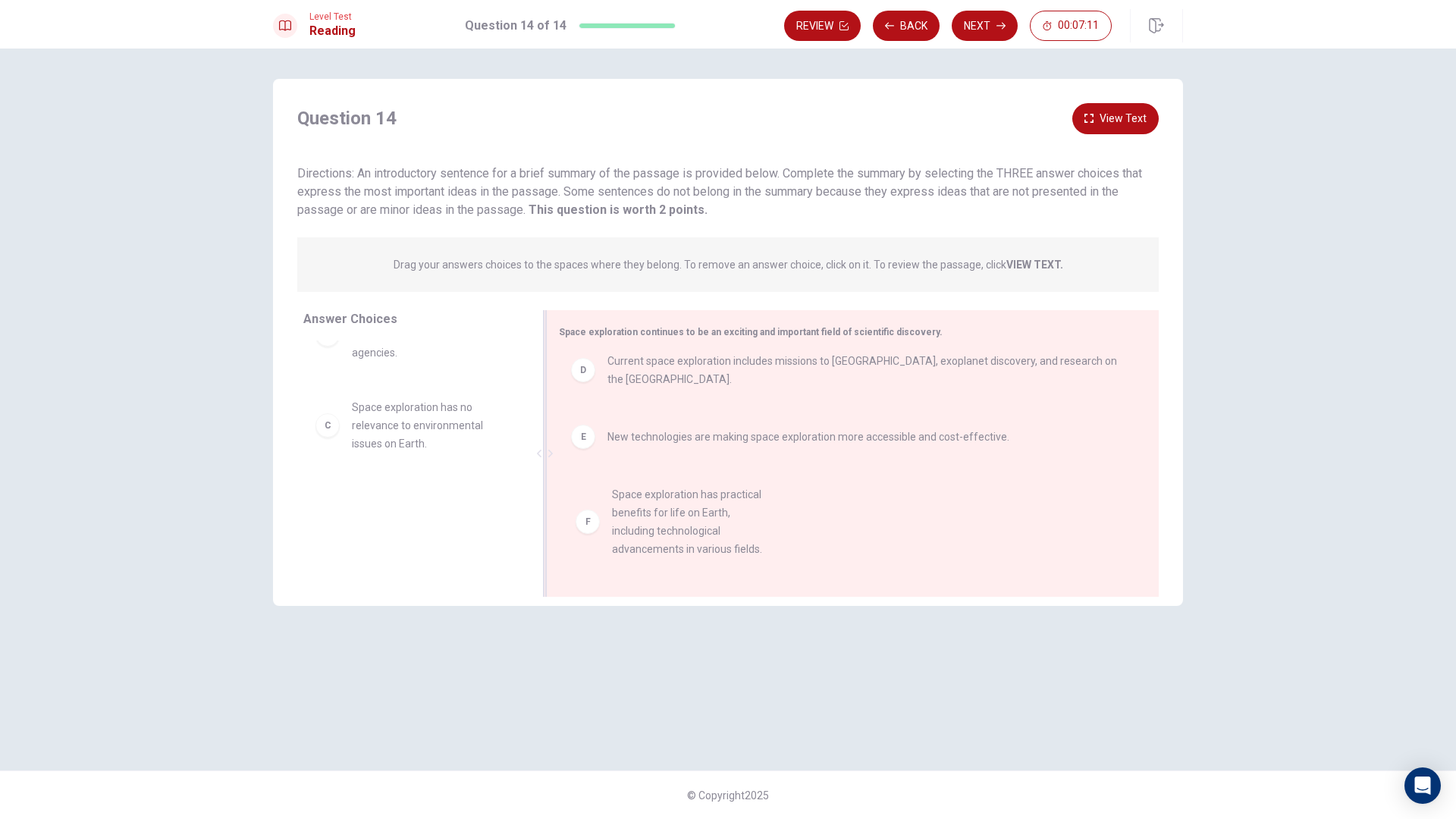
drag, startPoint x: 411, startPoint y: 536, endPoint x: 684, endPoint y: 532, distance: 273.0
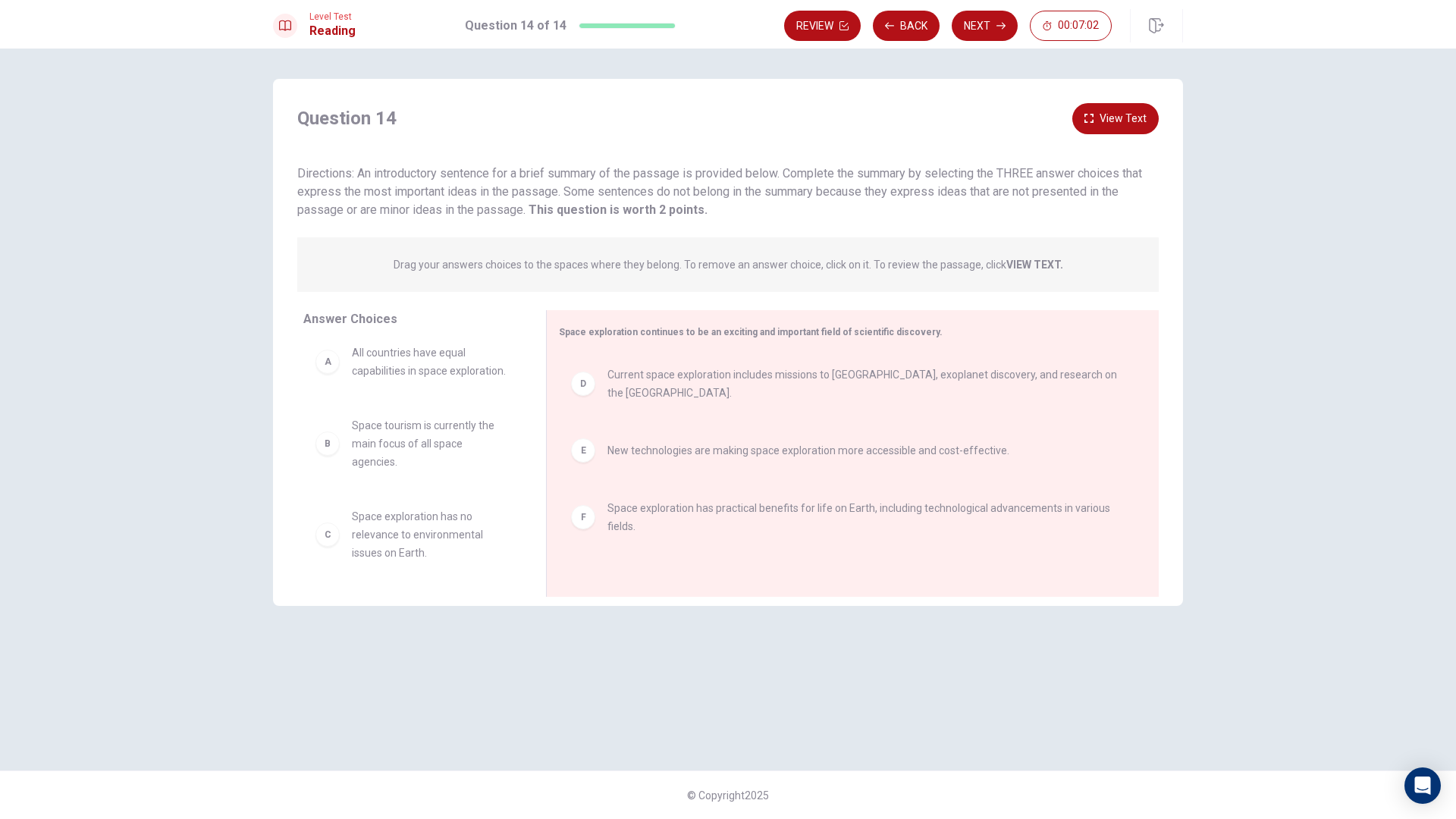
scroll to position [0, 0]
click at [1135, 109] on button "View Text" at bounding box center [1115, 119] width 86 height 31
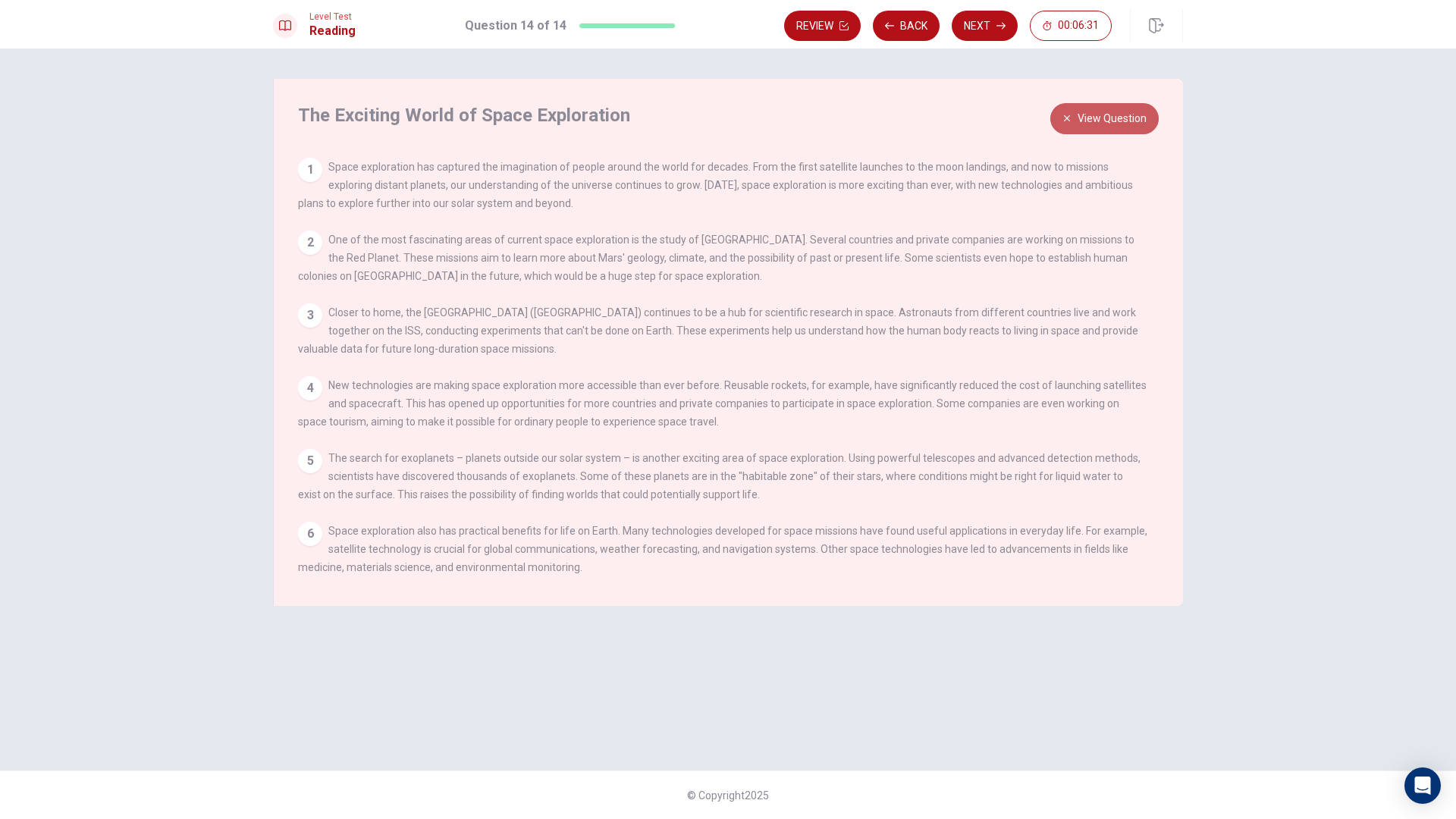
click at [1105, 126] on button "View Question" at bounding box center [1105, 119] width 108 height 31
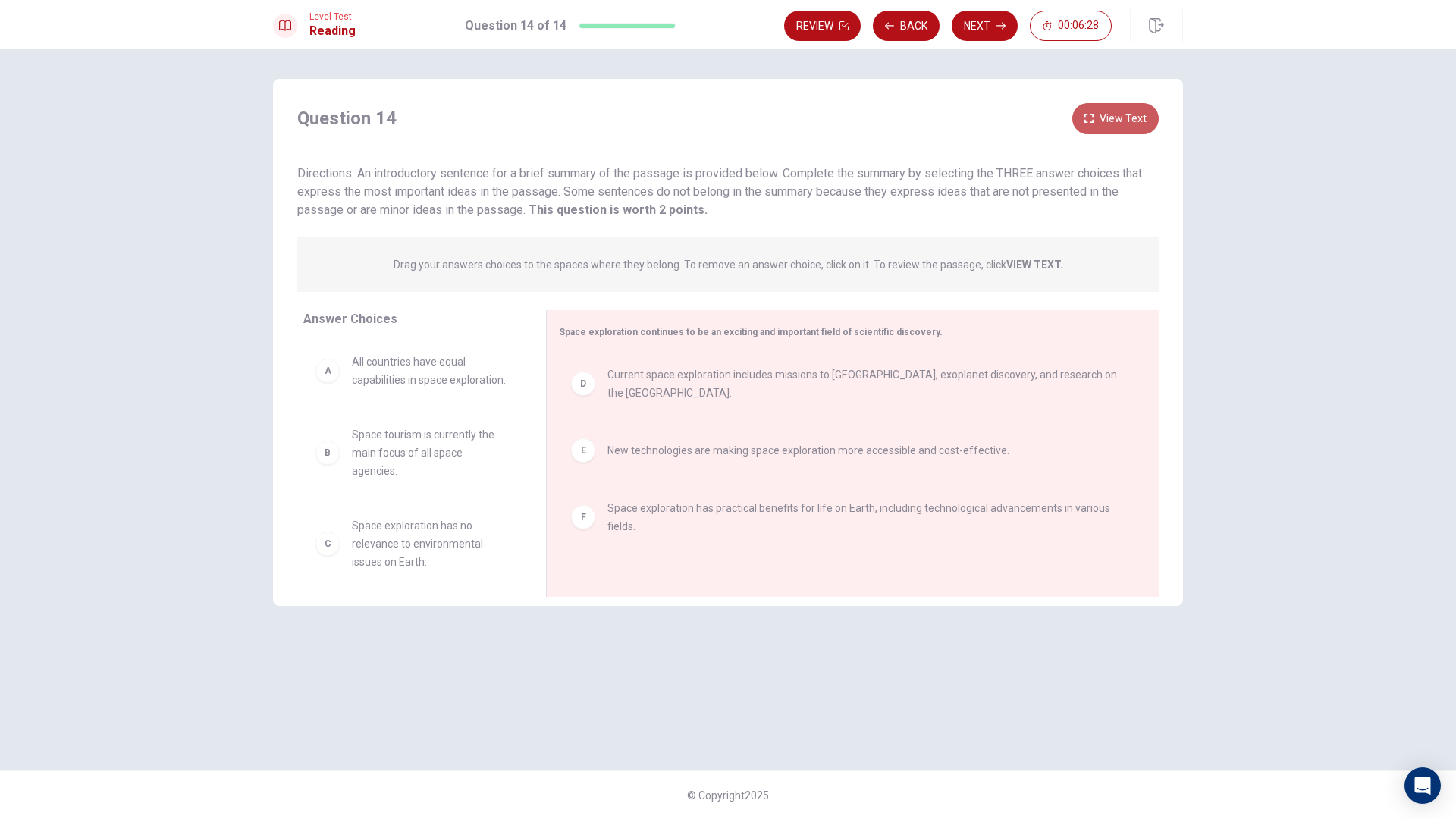
click at [1131, 122] on button "View Text" at bounding box center [1115, 119] width 86 height 31
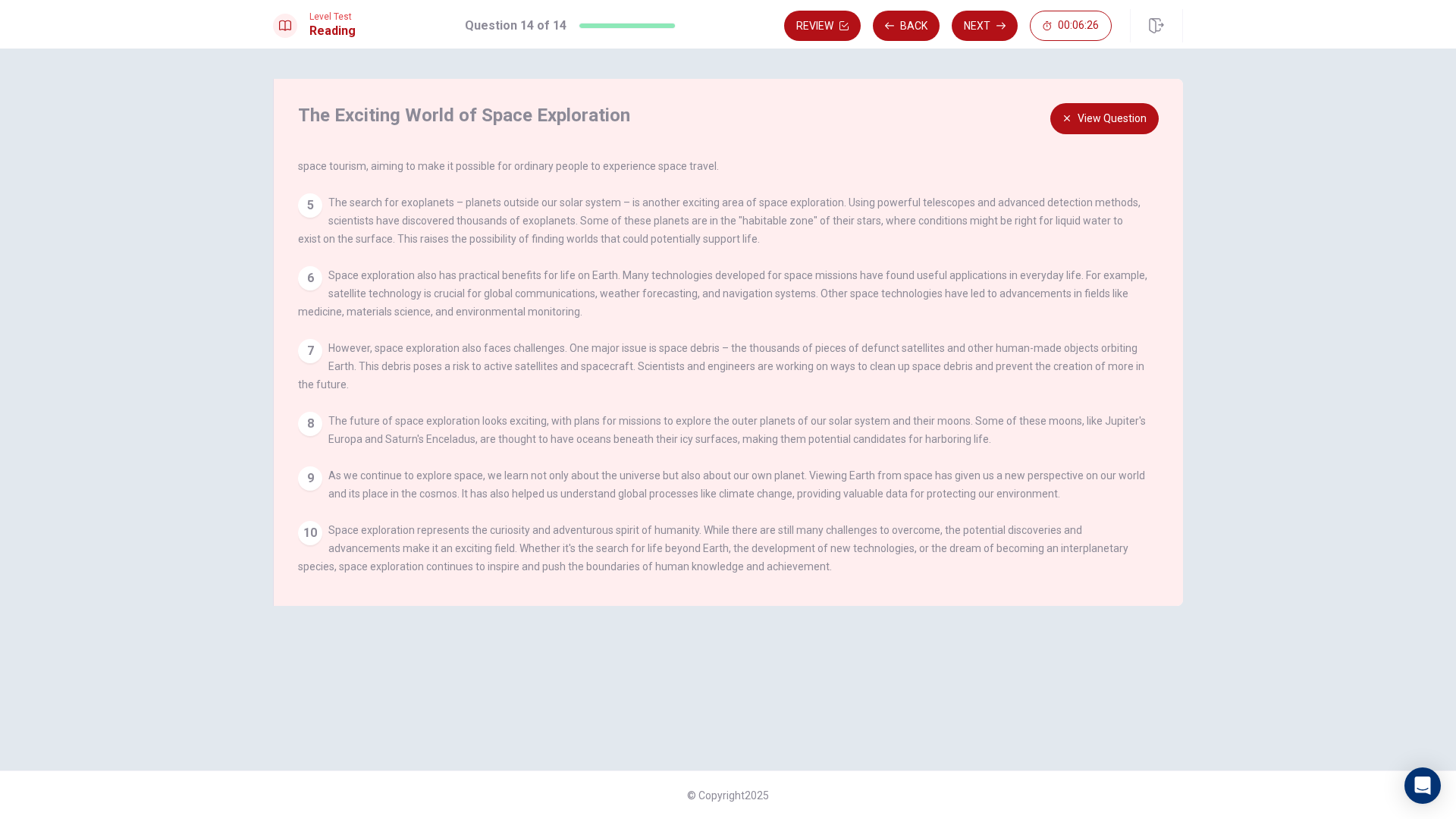
scroll to position [277, 0]
click at [1107, 128] on button "View Question" at bounding box center [1105, 119] width 108 height 31
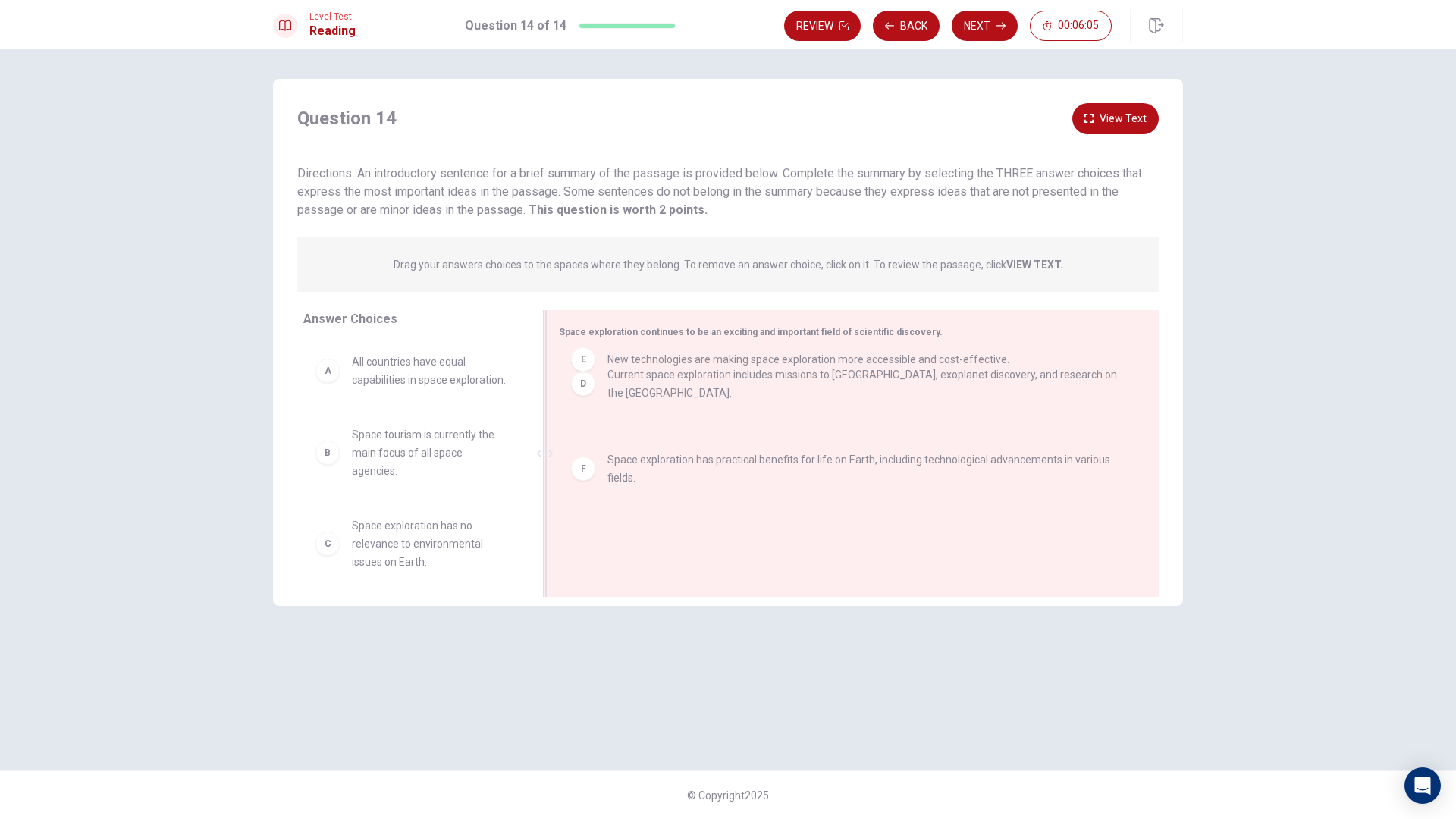
drag, startPoint x: 774, startPoint y: 463, endPoint x: 773, endPoint y: 359, distance: 104.0
drag, startPoint x: 674, startPoint y: 461, endPoint x: 681, endPoint y: 345, distance: 116.2
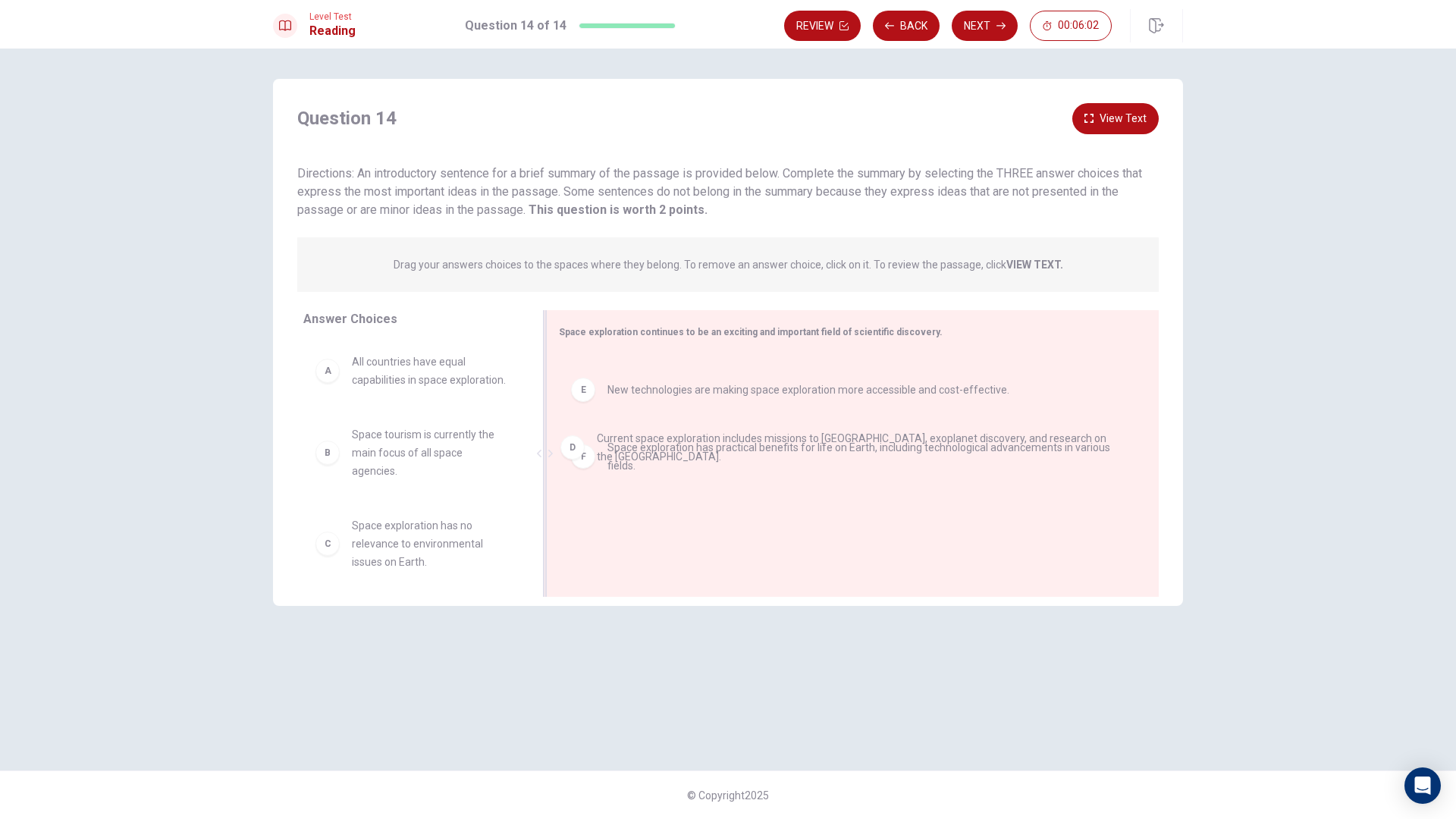
drag, startPoint x: 667, startPoint y: 371, endPoint x: 666, endPoint y: 429, distance: 58.0
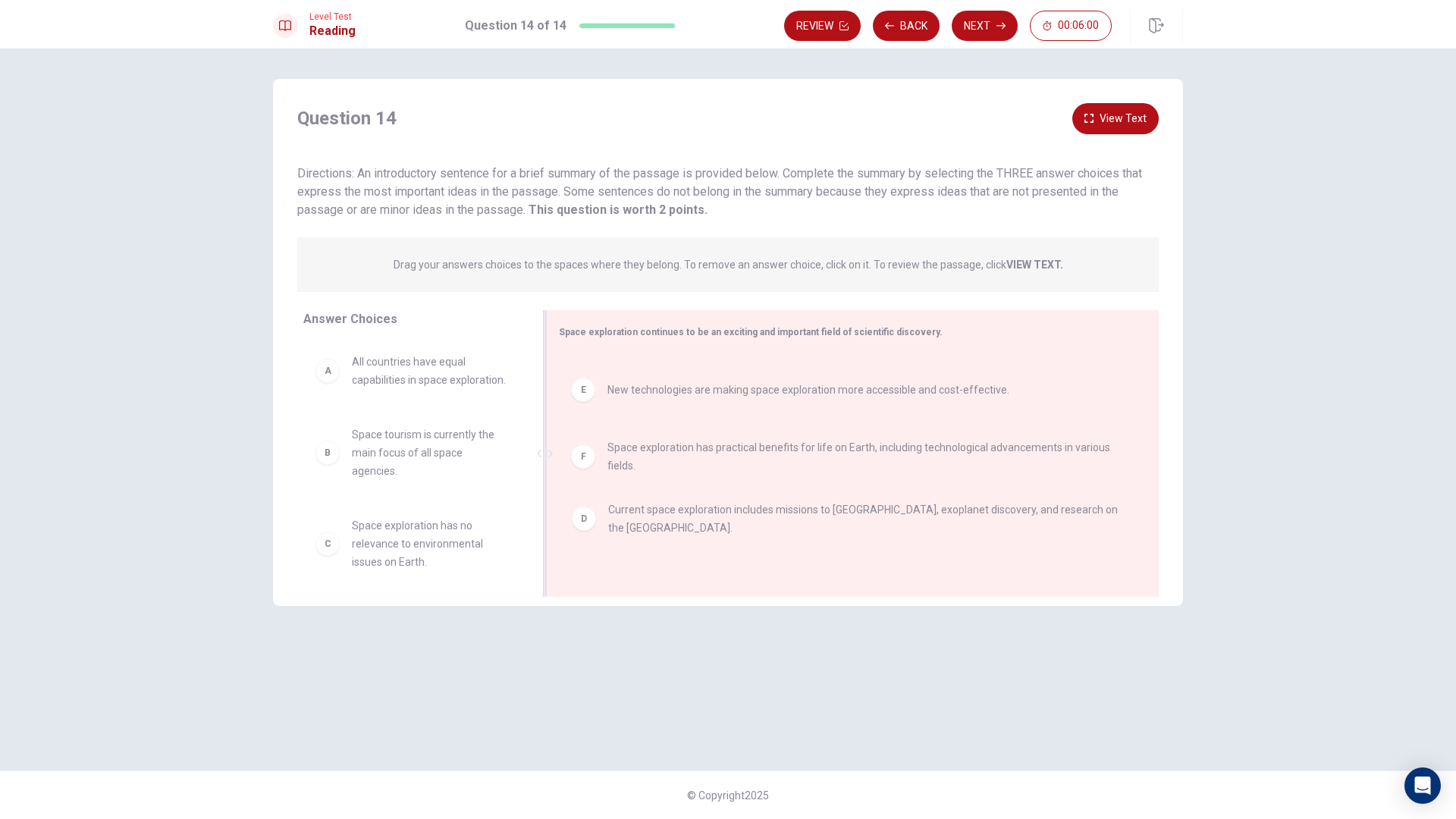
drag, startPoint x: 674, startPoint y: 391, endPoint x: 674, endPoint y: 531, distance: 140.0
drag, startPoint x: 703, startPoint y: 402, endPoint x: 709, endPoint y: 533, distance: 131.1
click at [974, 31] on button "Next" at bounding box center [984, 26] width 66 height 30
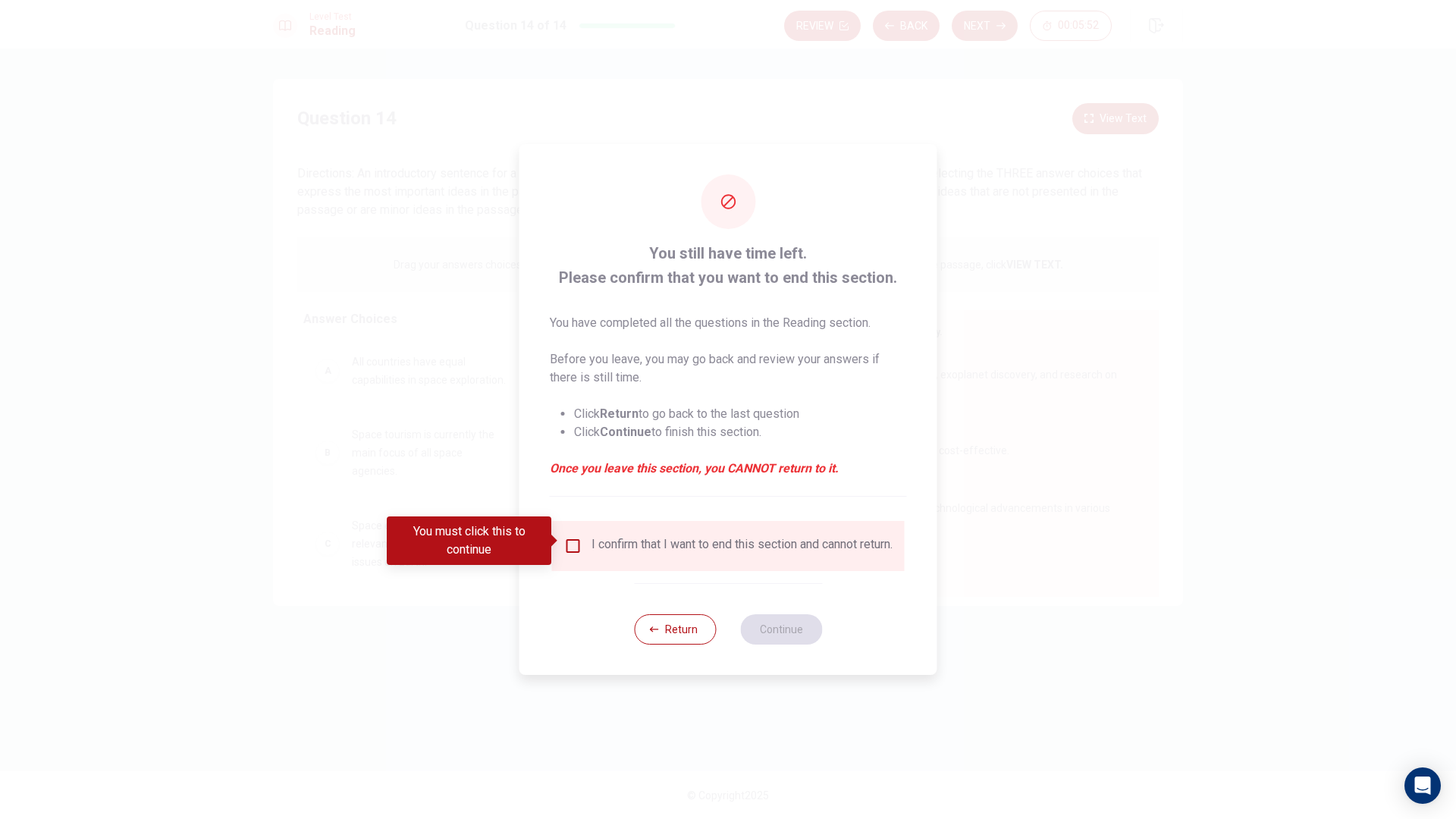
click at [574, 549] on input "You must click this to continue" at bounding box center [573, 546] width 19 height 19
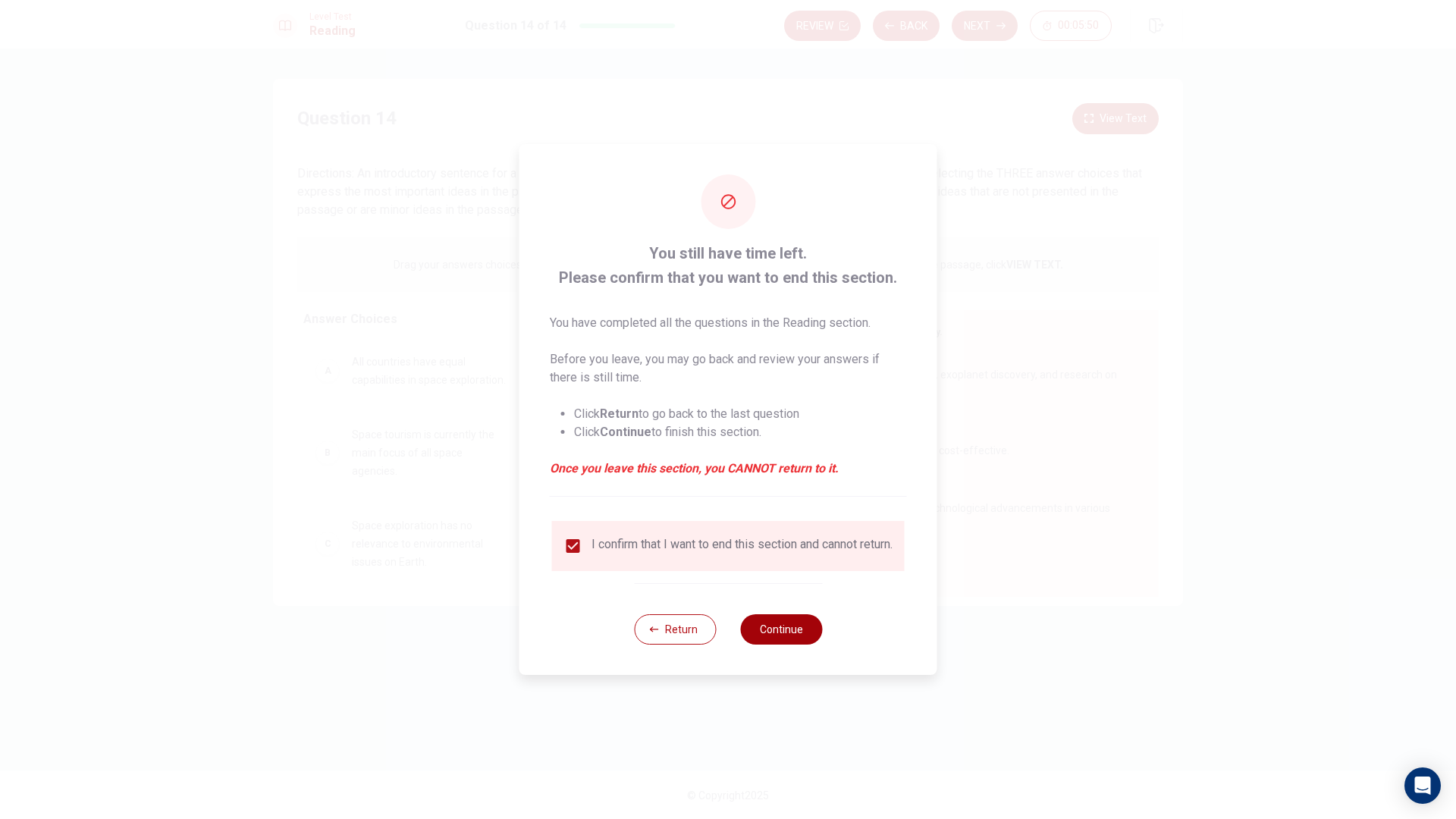
click at [781, 635] on button "Continue" at bounding box center [781, 629] width 81 height 30
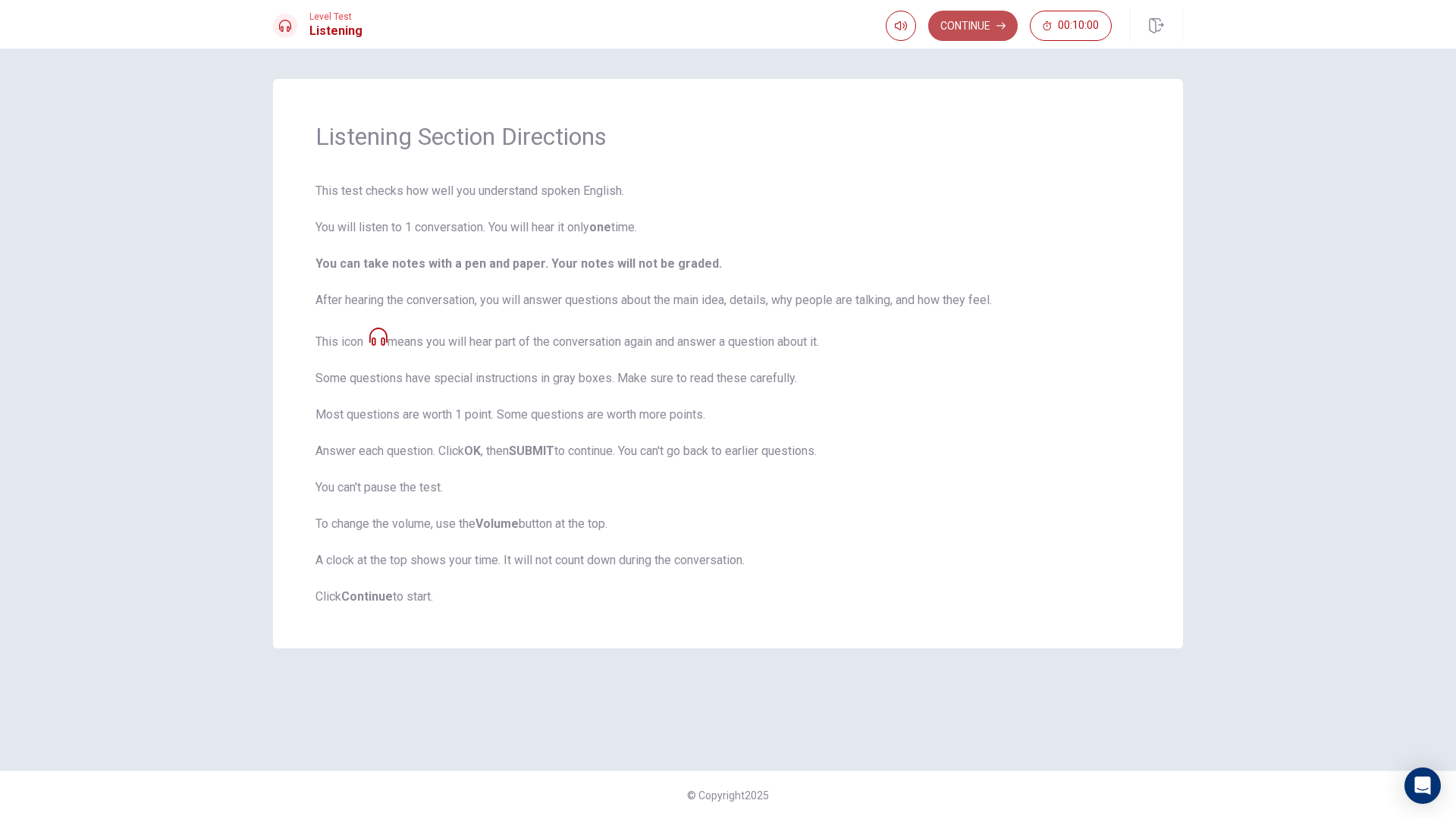
click at [971, 25] on button "Continue" at bounding box center [972, 26] width 89 height 30
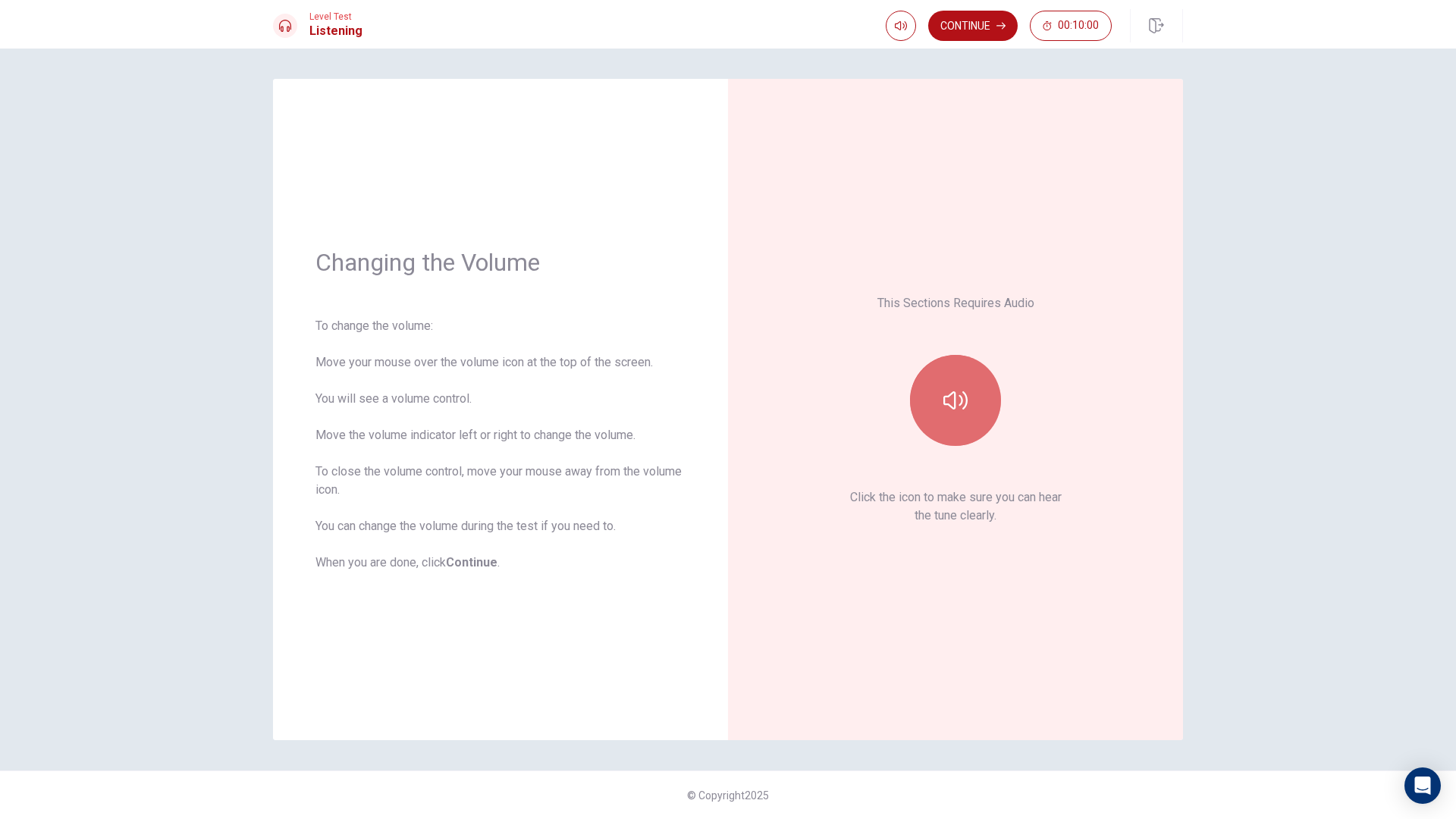
click at [986, 383] on button "button" at bounding box center [955, 400] width 91 height 91
type input "0.8"
click at [917, 55] on span at bounding box center [915, 54] width 9 height 9
click at [963, 401] on icon "button" at bounding box center [955, 400] width 25 height 19
click at [963, 401] on icon "button" at bounding box center [955, 400] width 25 height 25
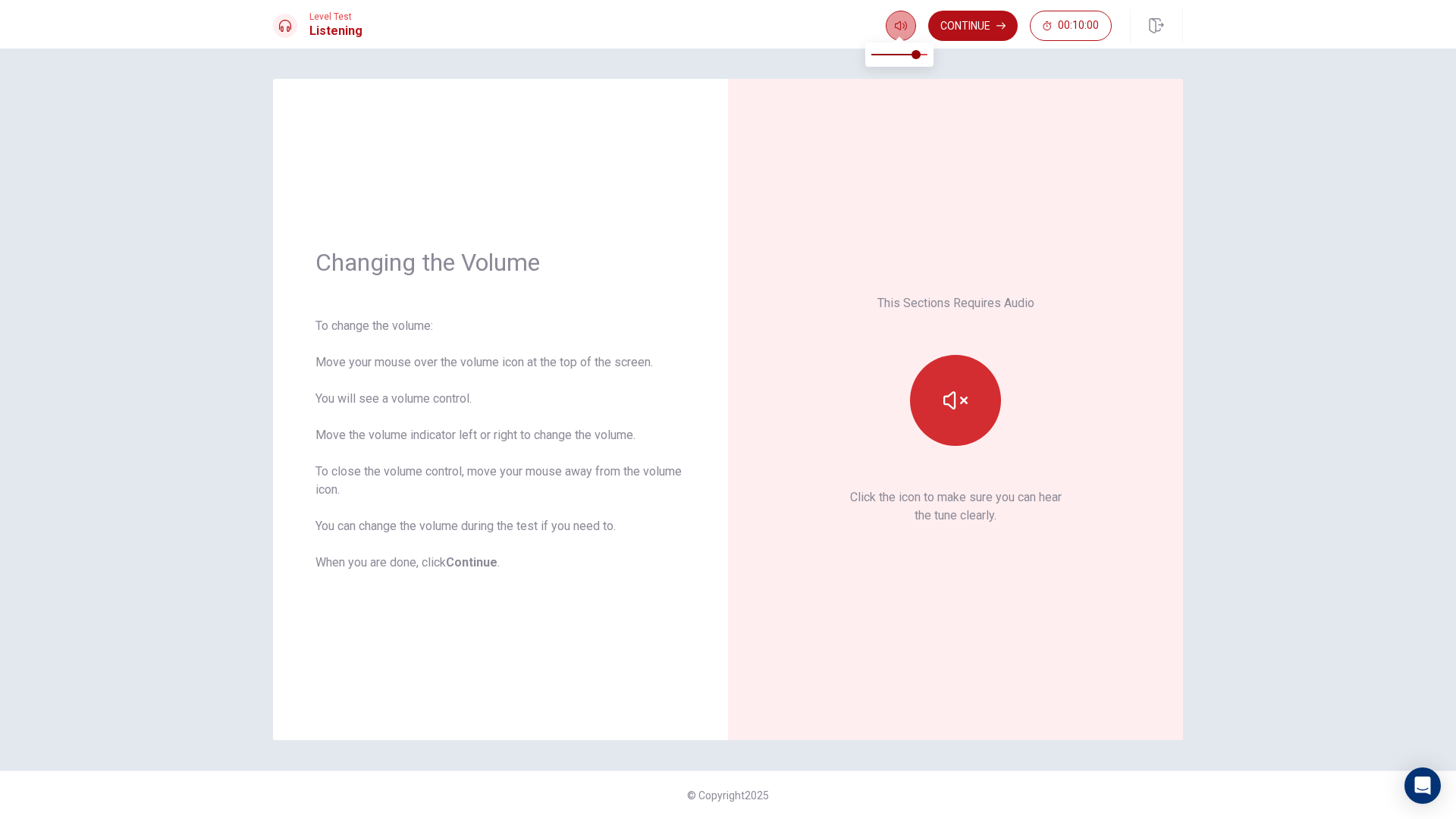
click at [908, 35] on button "button" at bounding box center [900, 26] width 30 height 30
click at [901, 55] on span at bounding box center [898, 54] width 9 height 9
click at [904, 56] on span at bounding box center [898, 54] width 9 height 9
type input "0.4"
click at [900, 54] on span at bounding box center [904, 54] width 9 height 9
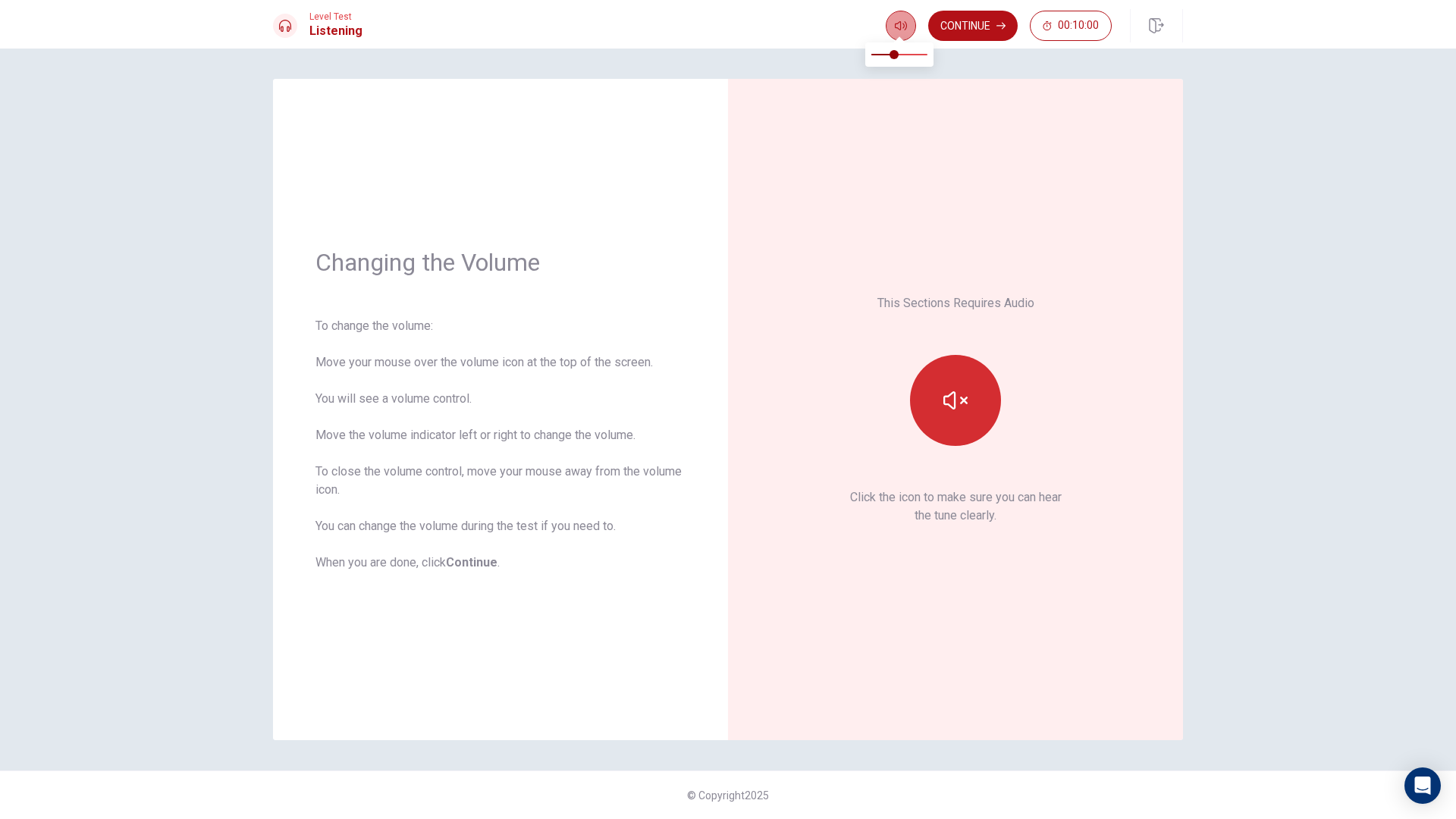
click at [899, 30] on icon "button" at bounding box center [900, 26] width 12 height 12
click at [903, 27] on icon "button" at bounding box center [900, 26] width 12 height 9
type input "0.3"
click at [890, 59] on span at bounding box center [893, 54] width 9 height 9
click at [970, 24] on button "Continue" at bounding box center [972, 26] width 89 height 30
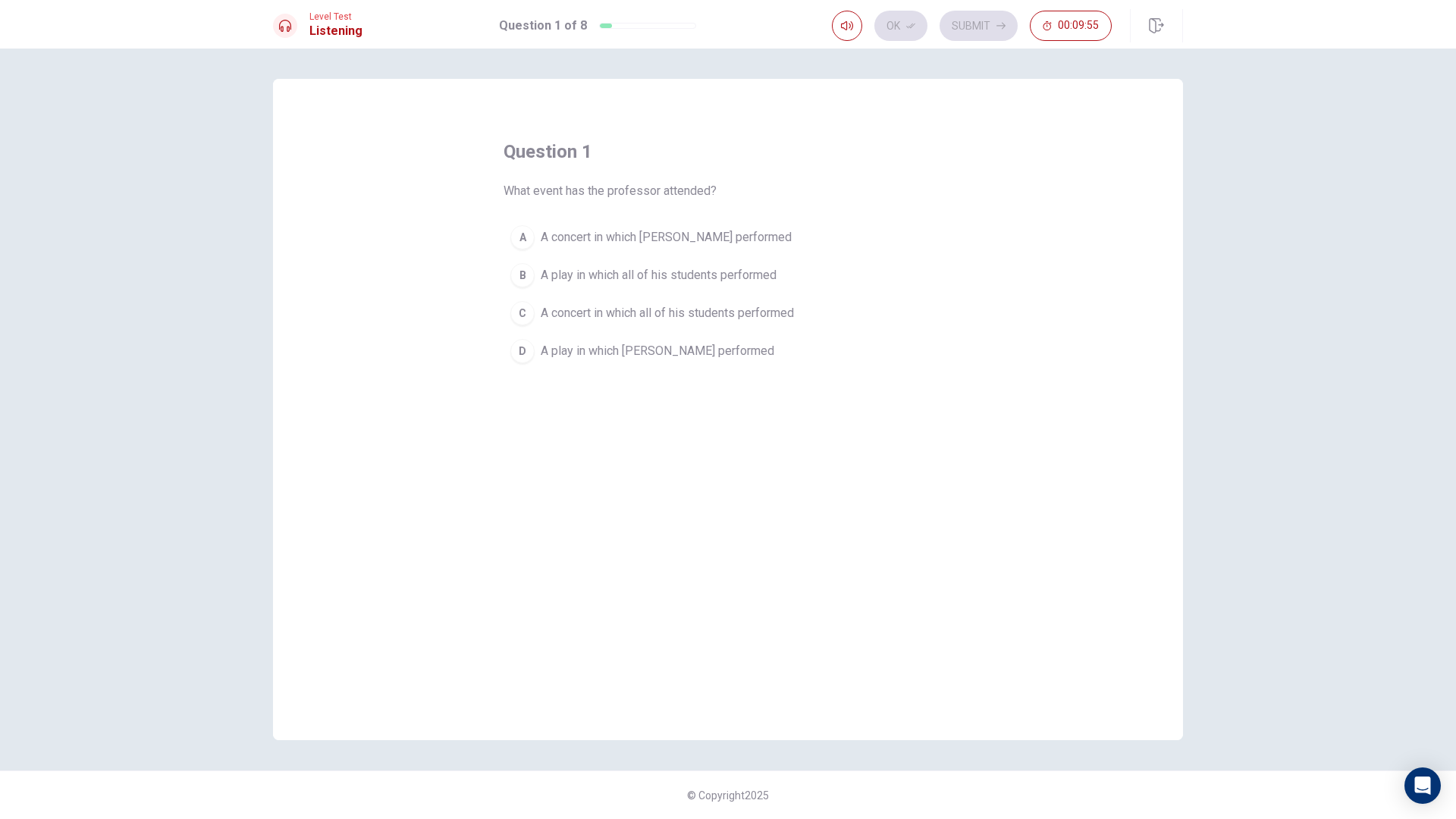
click at [644, 243] on span "A concert in which [PERSON_NAME] performed" at bounding box center [667, 237] width 251 height 19
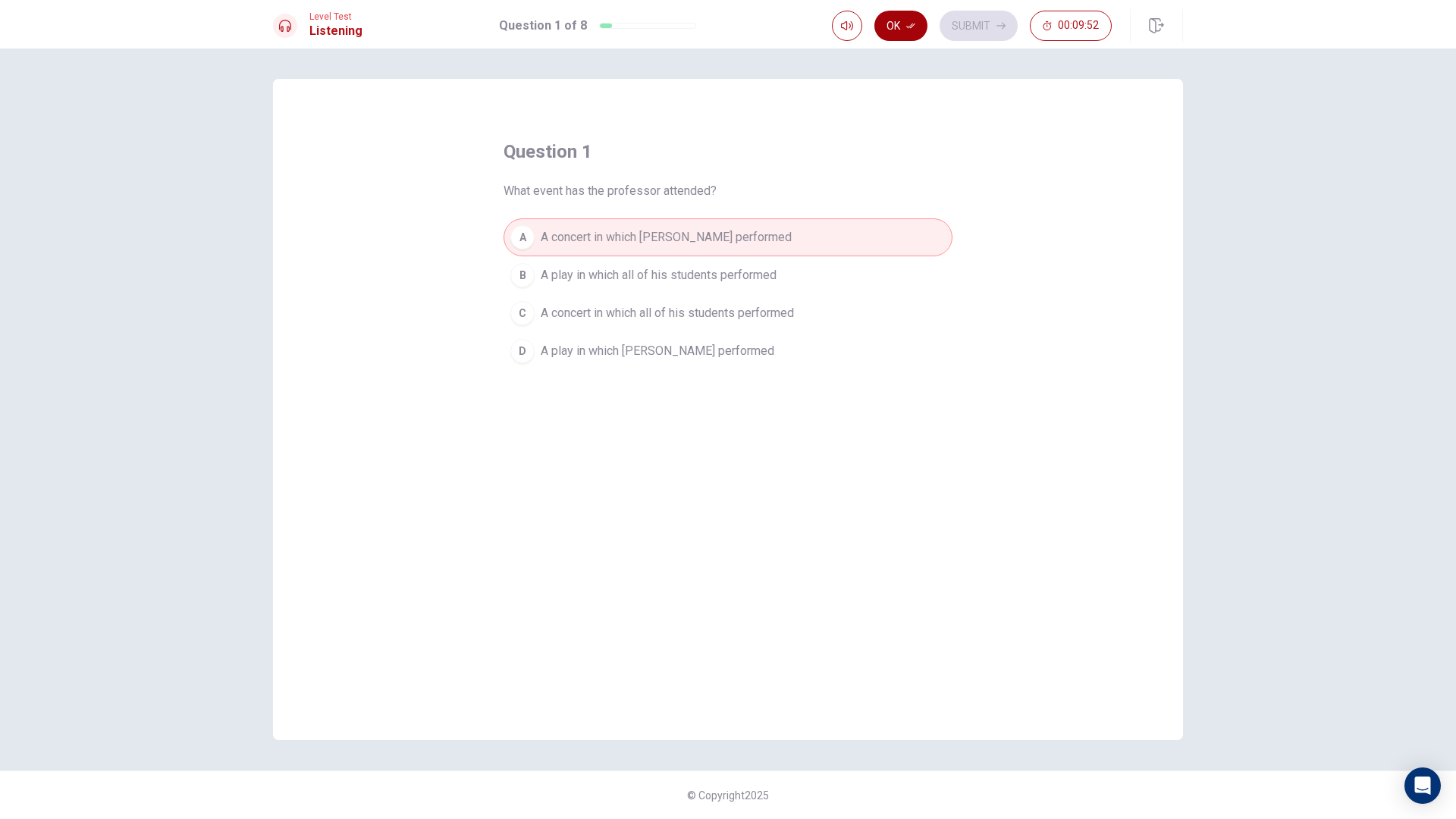
click at [904, 30] on button "Ok" at bounding box center [900, 26] width 53 height 30
click at [963, 27] on button "Submit" at bounding box center [979, 26] width 79 height 30
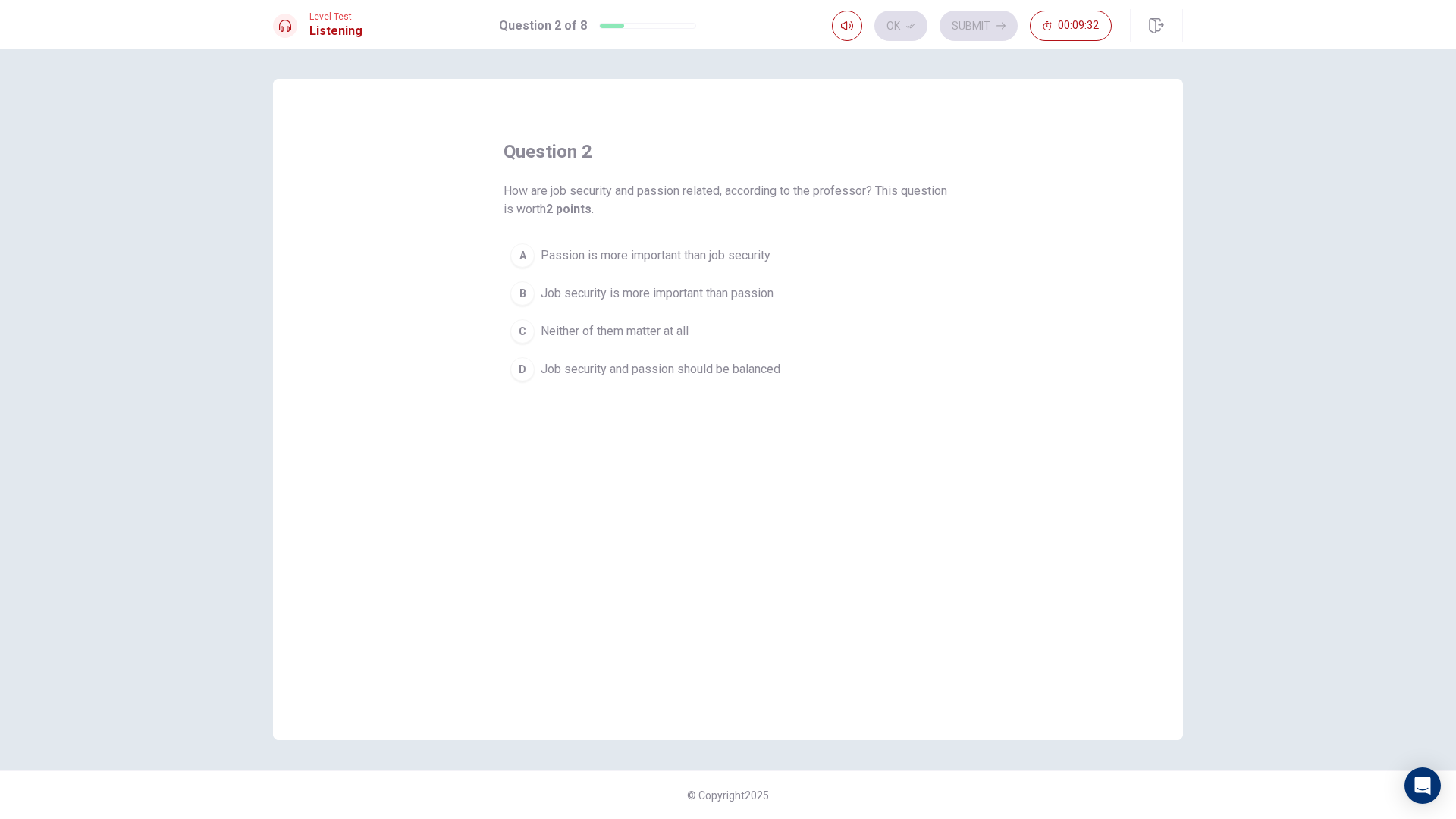
click at [654, 376] on span "Job security and passion should be balanced" at bounding box center [661, 369] width 240 height 19
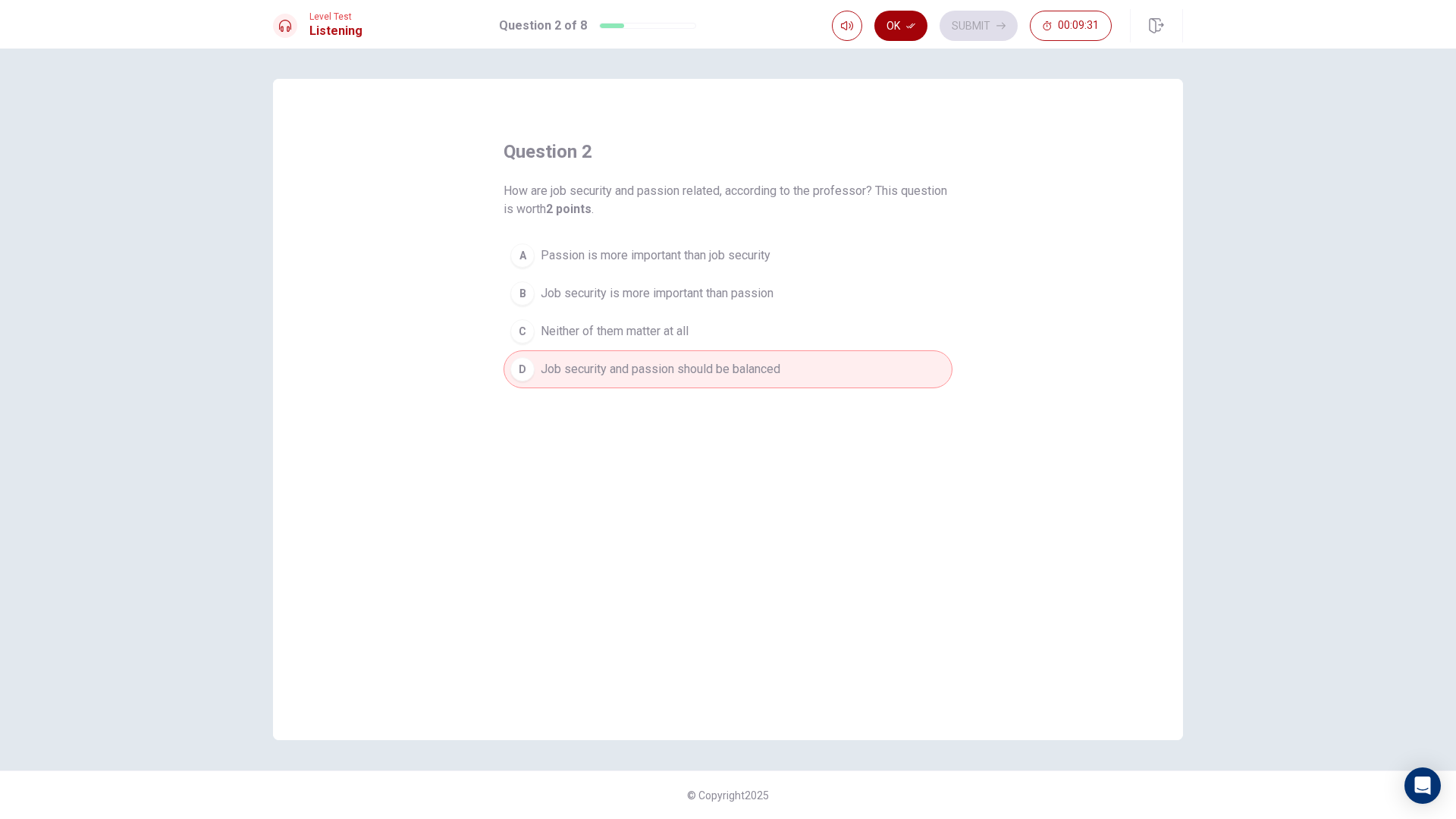
click at [895, 29] on button "Ok" at bounding box center [900, 26] width 53 height 30
click at [972, 25] on button "Submit" at bounding box center [979, 26] width 79 height 30
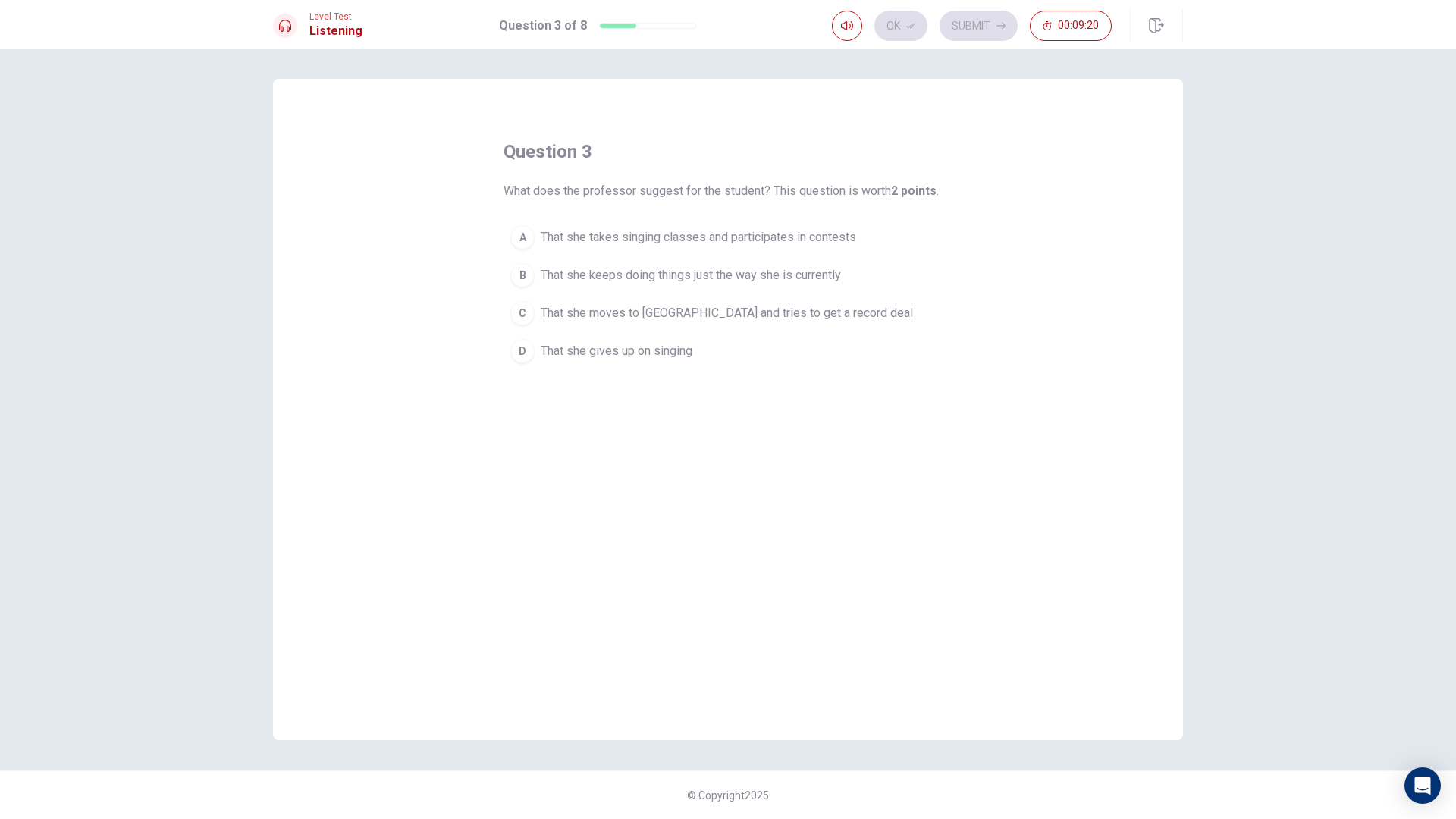
click at [605, 246] on button "A That she takes singing classes and participates in contests" at bounding box center [728, 237] width 449 height 38
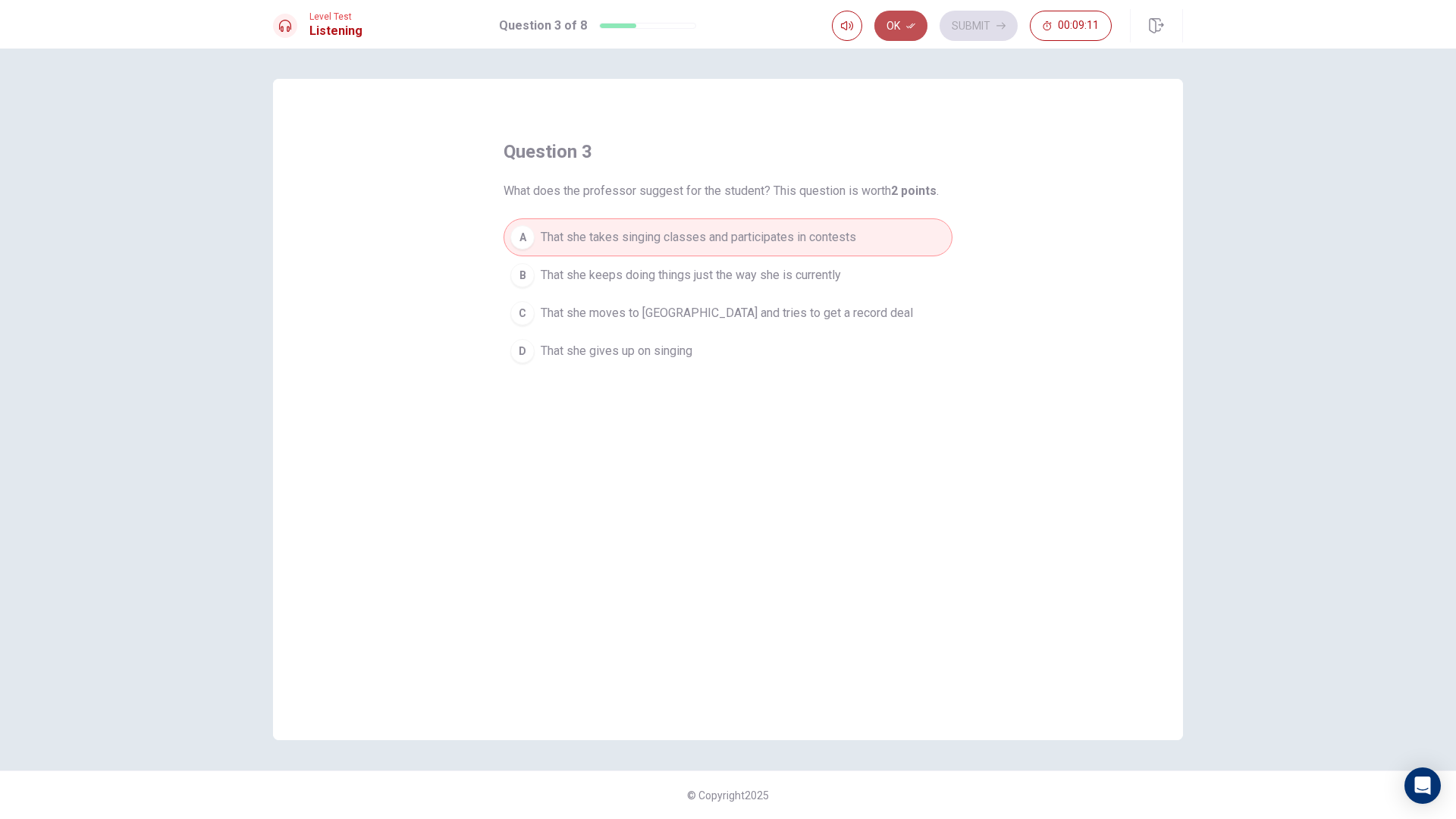
click at [904, 35] on button "Ok" at bounding box center [900, 26] width 53 height 30
click at [967, 28] on button "Submit" at bounding box center [979, 26] width 79 height 30
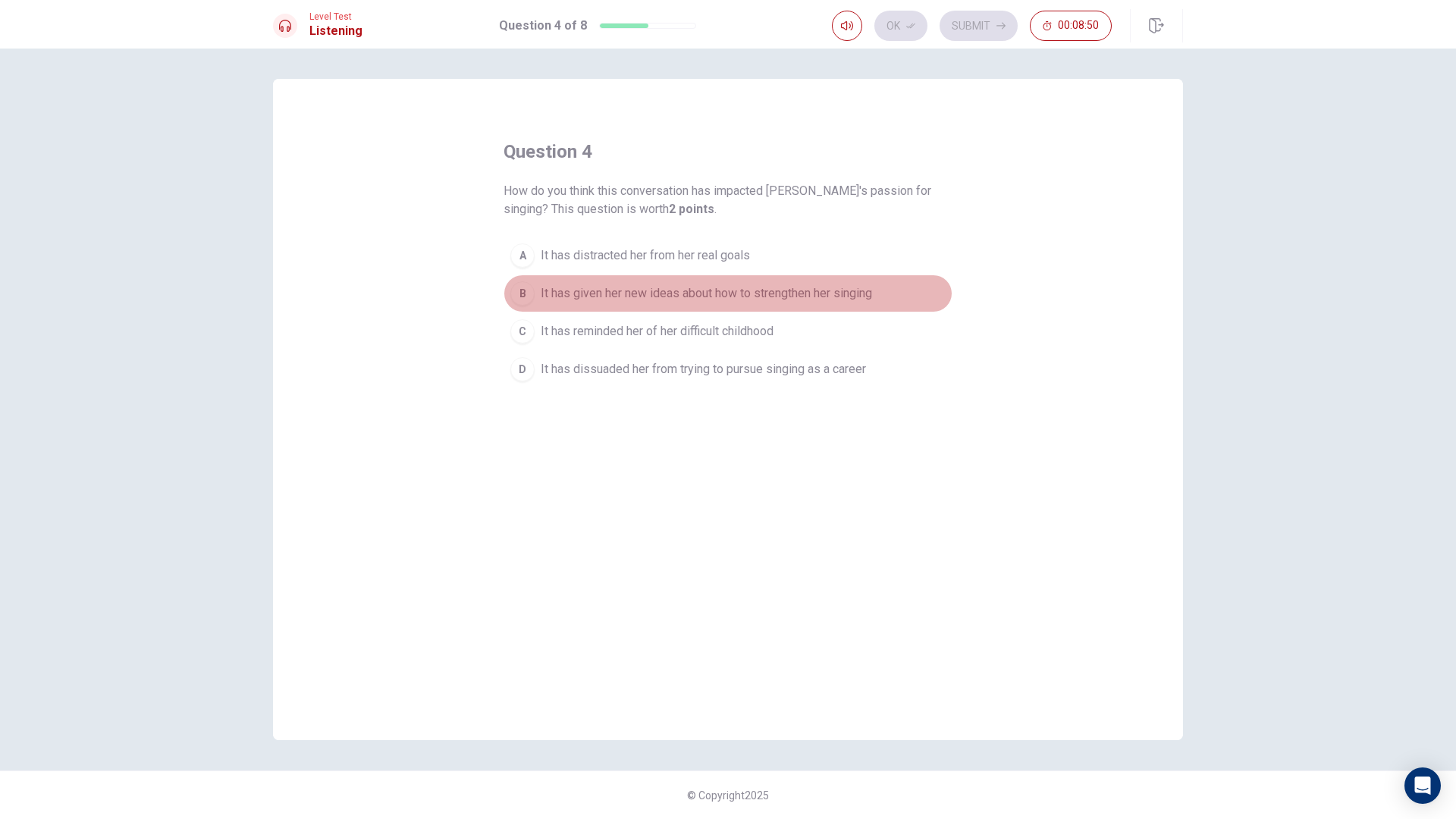
click at [571, 294] on span "It has given her new ideas about how to strengthen her singing" at bounding box center [706, 294] width 331 height 19
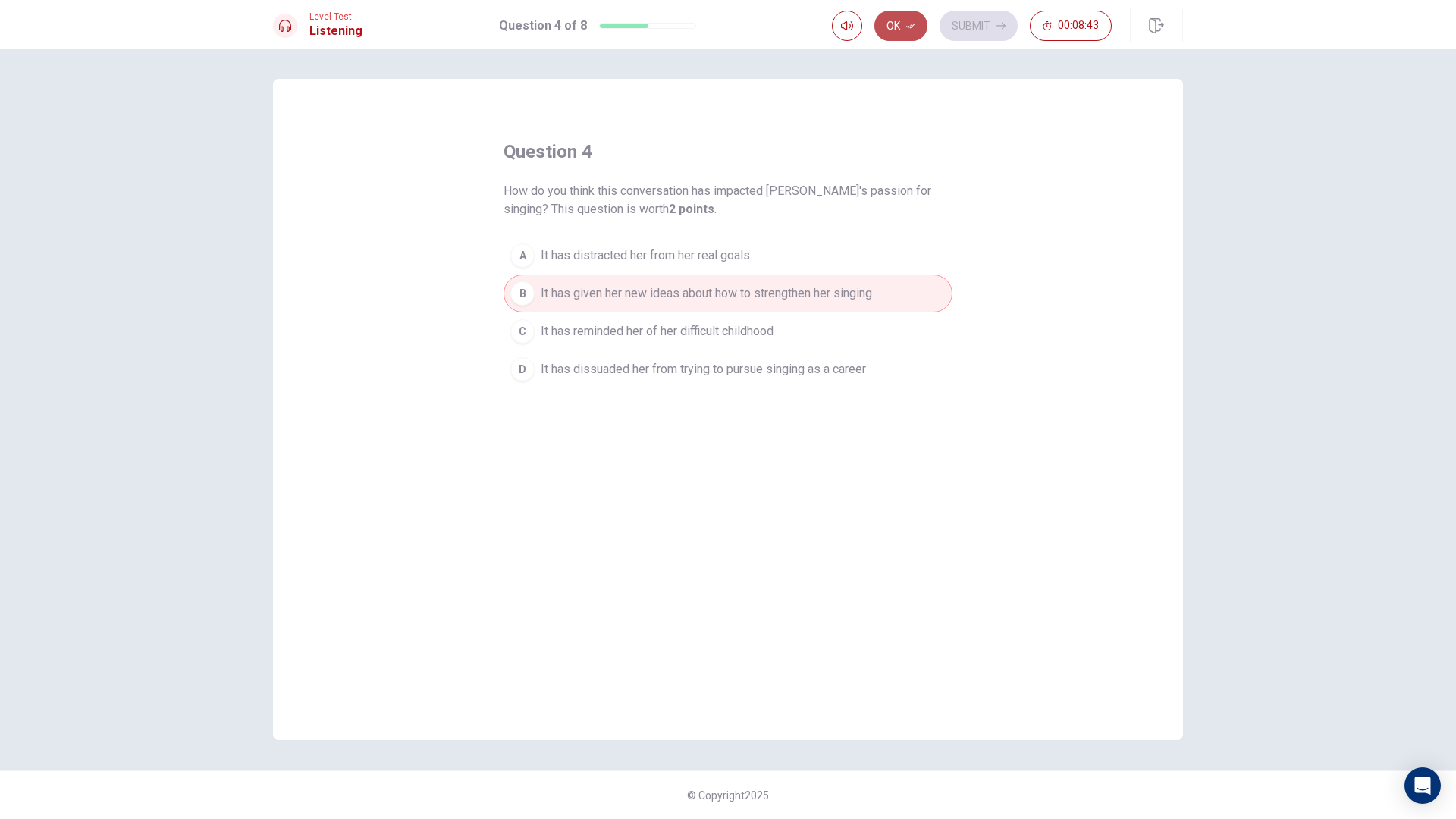
click at [897, 25] on button "Ok" at bounding box center [900, 26] width 53 height 30
click at [989, 25] on button "Submit" at bounding box center [979, 26] width 79 height 30
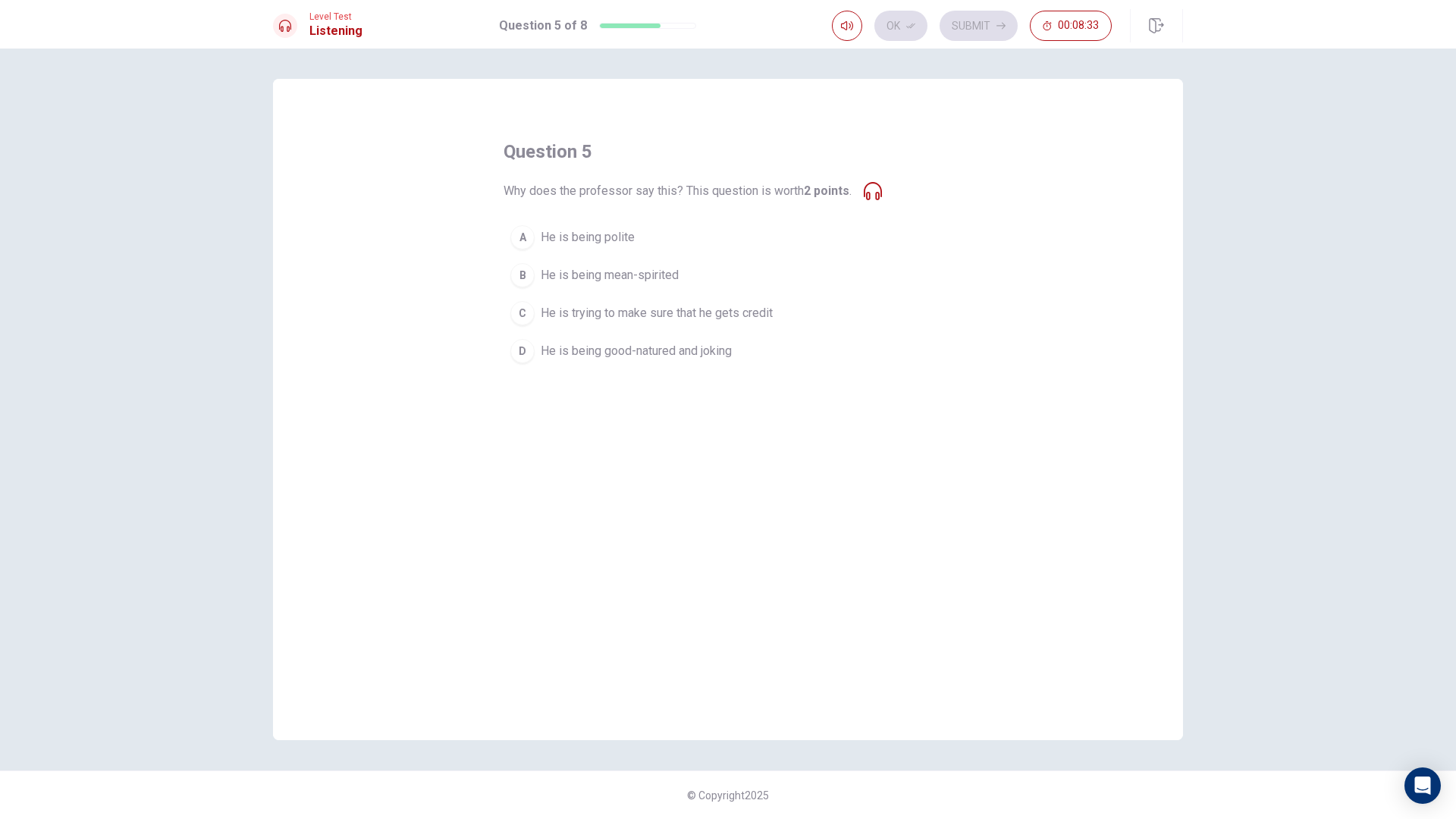
click at [678, 361] on button "D He is being good-natured and joking" at bounding box center [728, 351] width 449 height 38
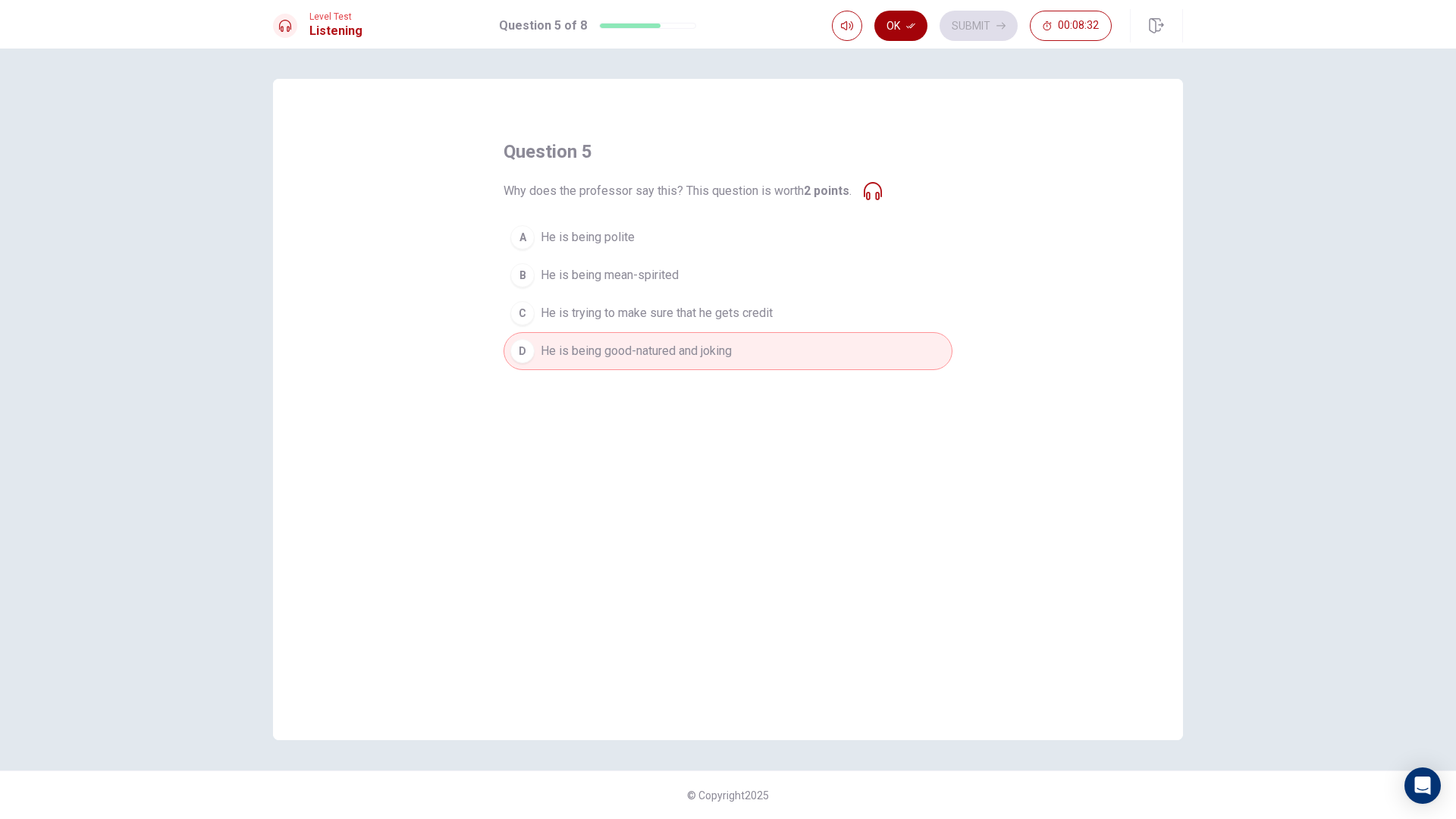
click at [901, 24] on button "Ok" at bounding box center [900, 26] width 53 height 30
click at [950, 24] on button "Submit" at bounding box center [979, 26] width 79 height 30
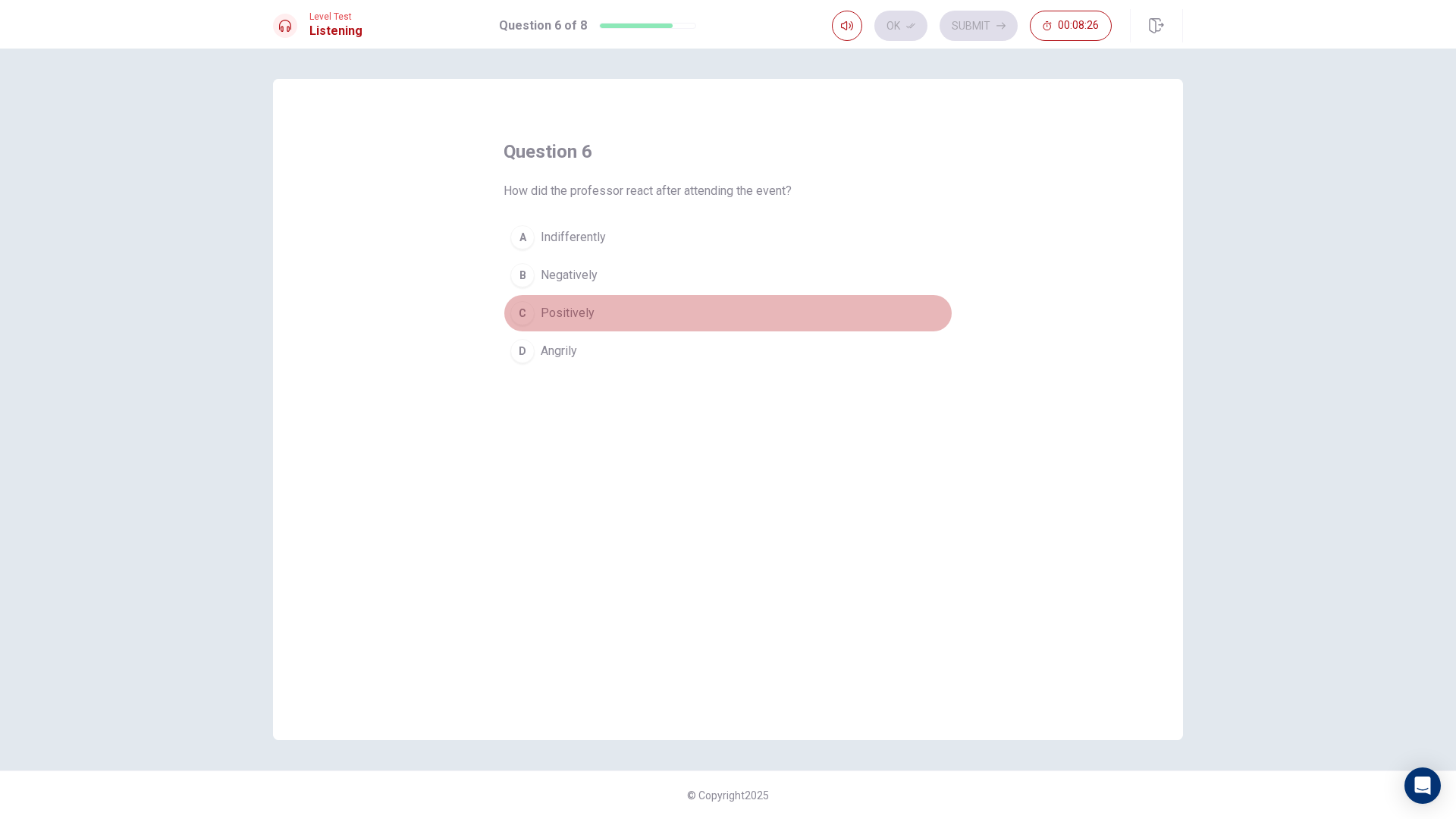
click at [574, 317] on span "Positively" at bounding box center [567, 313] width 54 height 19
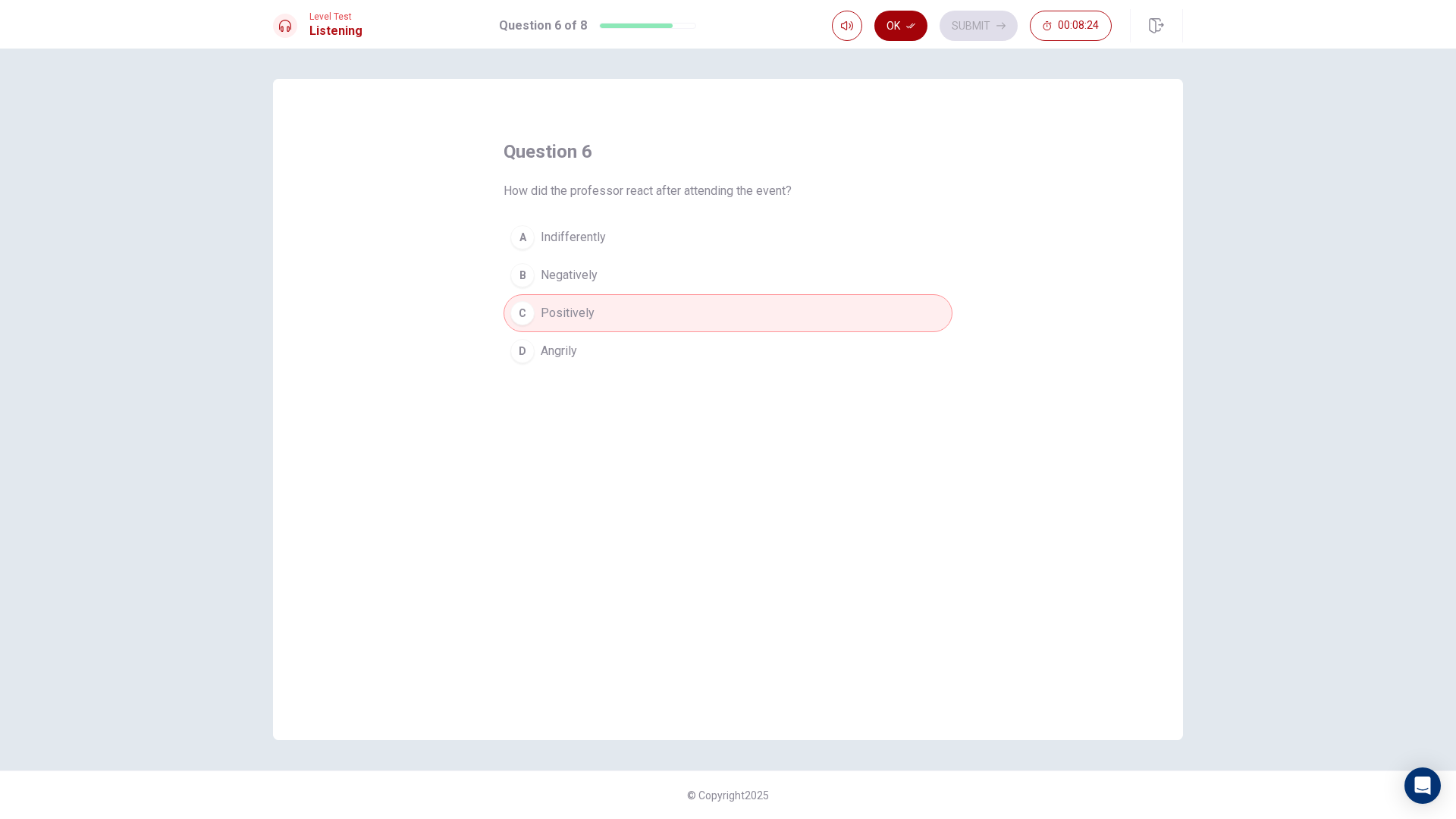
click at [898, 27] on button "Ok" at bounding box center [900, 26] width 53 height 30
click at [967, 24] on button "Submit" at bounding box center [979, 26] width 79 height 30
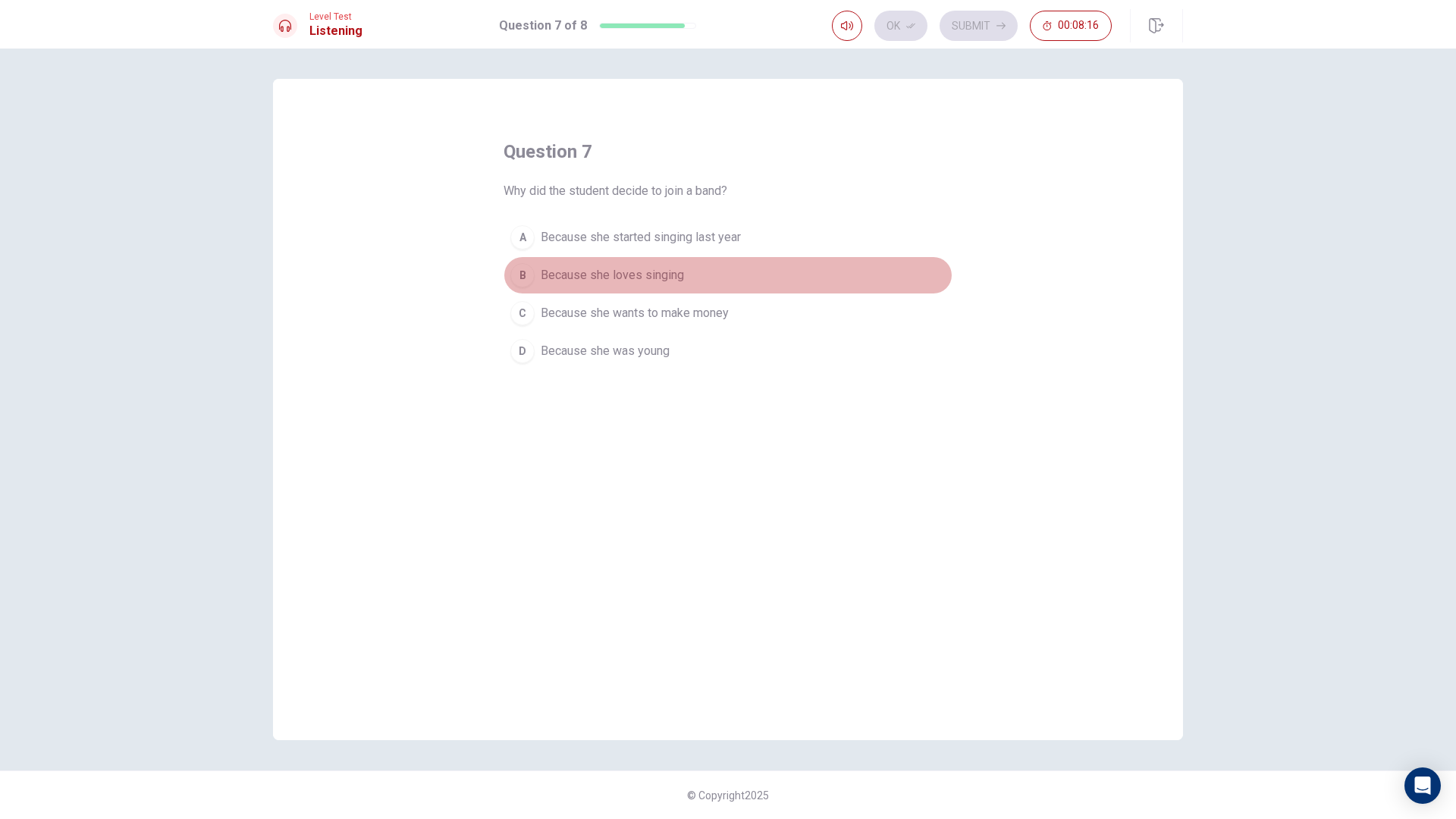
click at [654, 278] on span "Because she loves singing" at bounding box center [613, 275] width 143 height 19
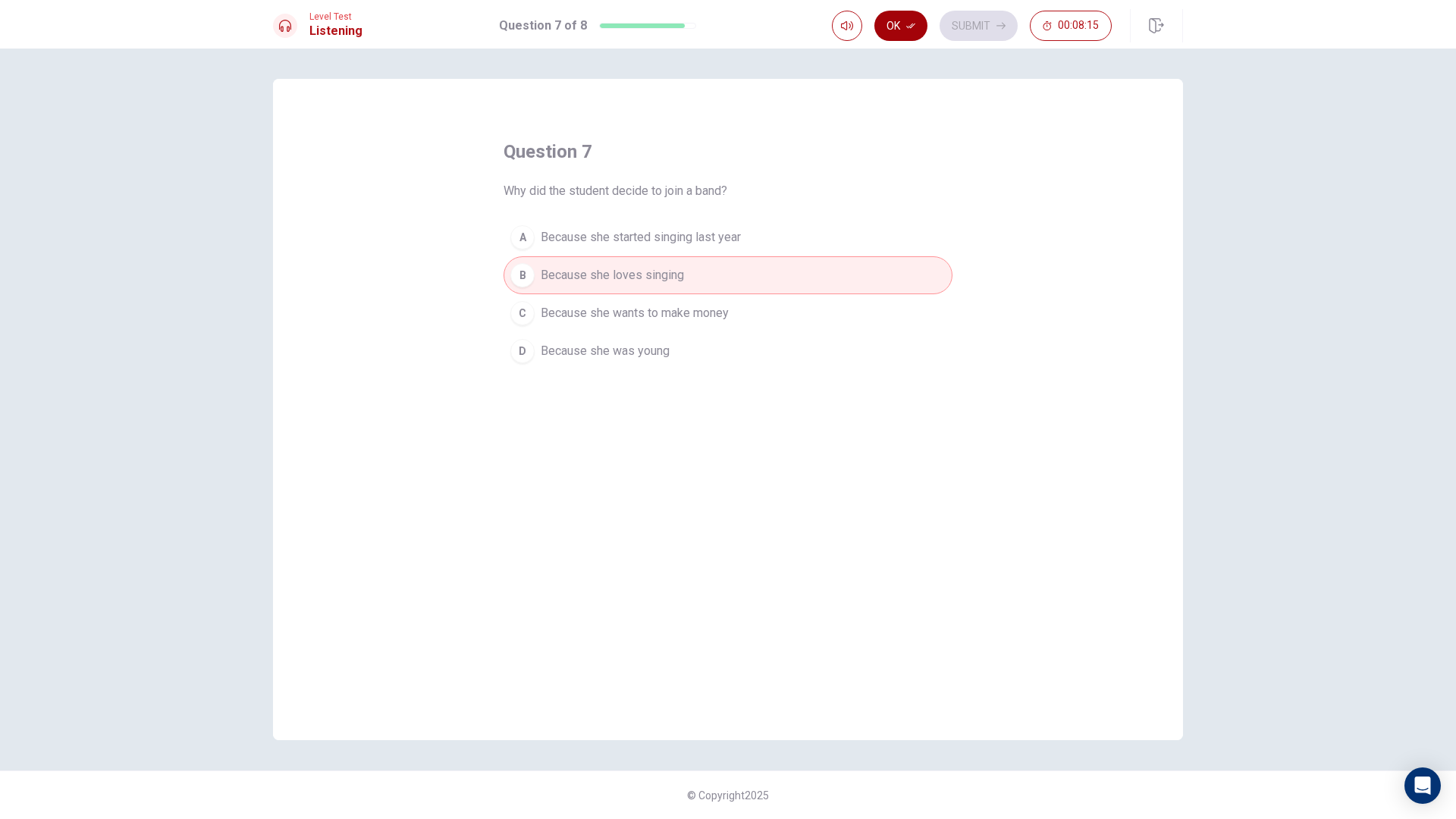
click at [902, 24] on button "Ok" at bounding box center [900, 26] width 53 height 30
click at [957, 28] on button "Submit" at bounding box center [979, 26] width 79 height 30
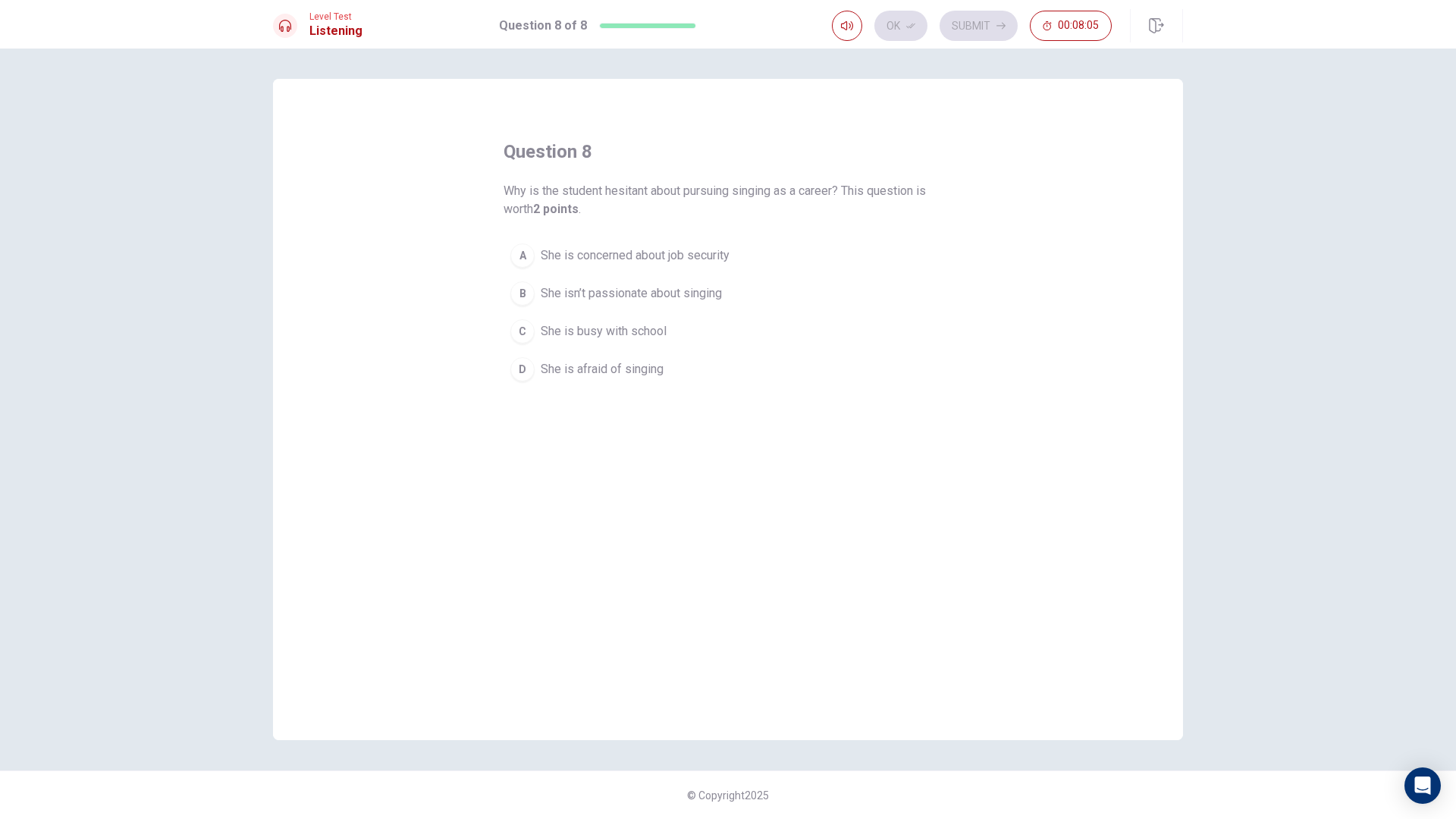
click at [693, 257] on span "She is concerned about job security" at bounding box center [635, 255] width 189 height 19
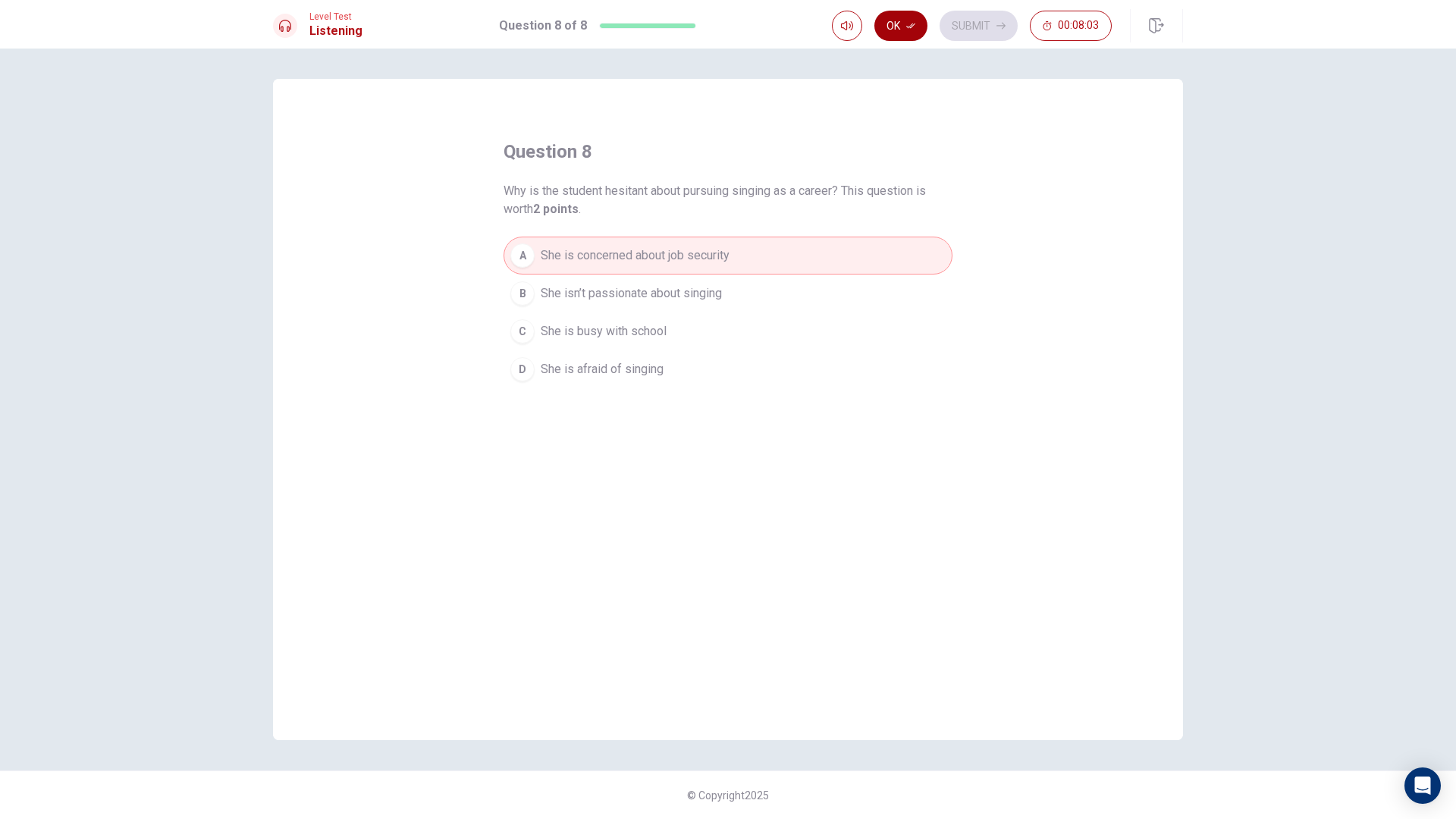
click at [895, 26] on button "Ok" at bounding box center [900, 26] width 53 height 30
click at [998, 25] on icon "button" at bounding box center [1000, 26] width 9 height 9
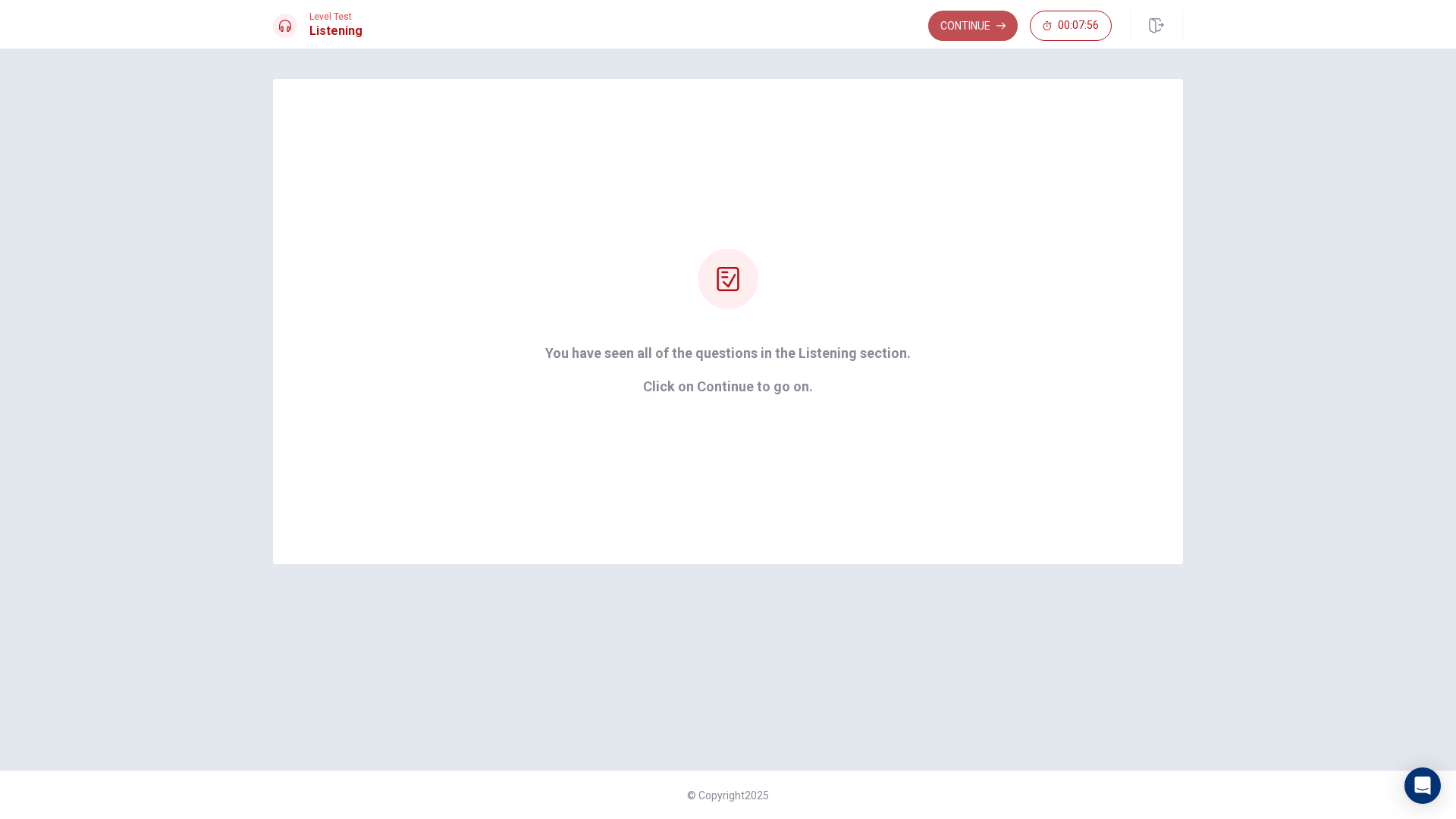
click at [968, 28] on button "Continue" at bounding box center [972, 26] width 89 height 30
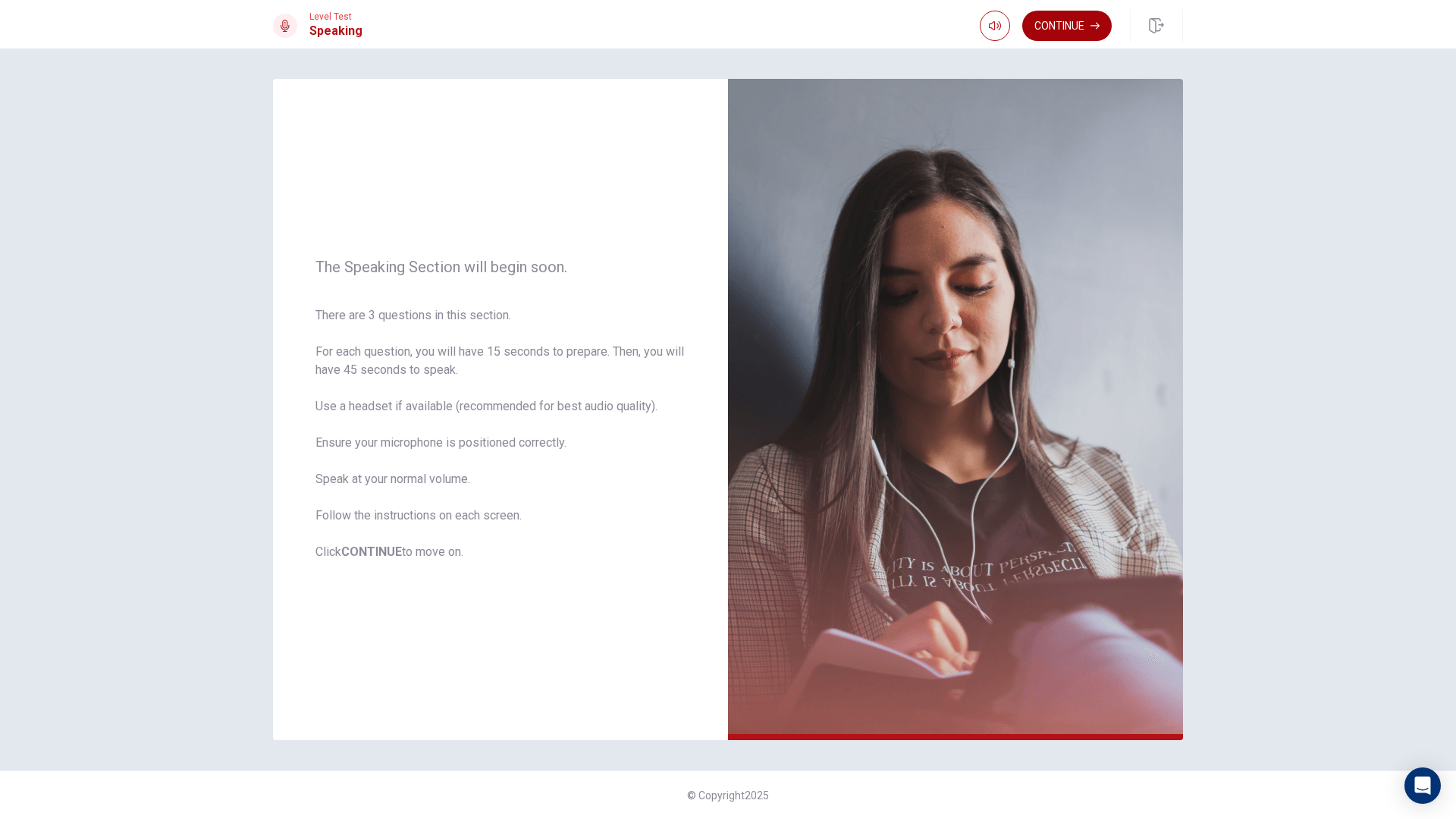
click at [1092, 32] on button "Continue" at bounding box center [1066, 26] width 89 height 30
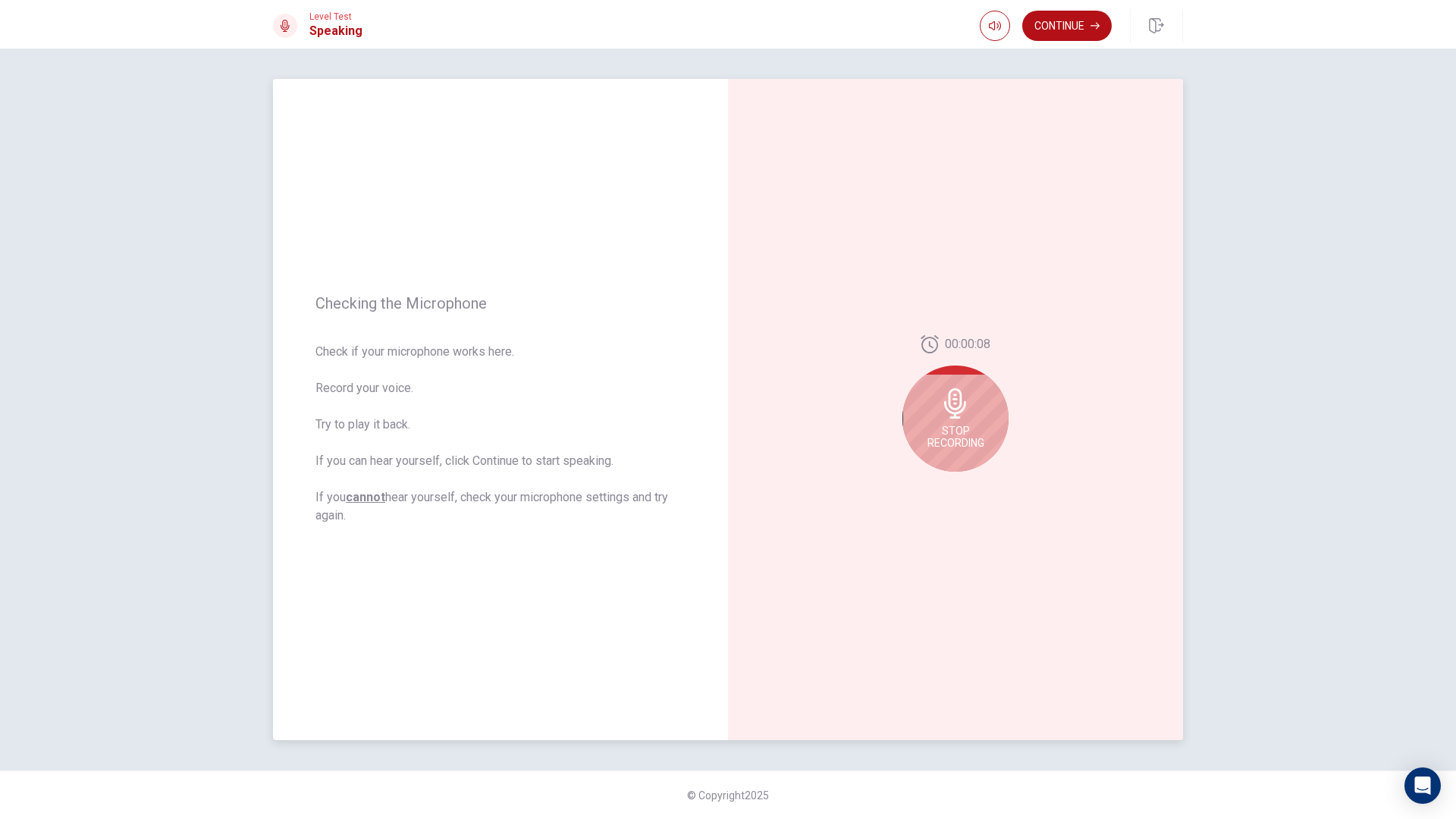
click at [964, 395] on icon at bounding box center [955, 403] width 30 height 30
click at [971, 485] on icon "Play Audio" at bounding box center [971, 483] width 7 height 9
click at [1087, 28] on button "Continue" at bounding box center [1066, 26] width 89 height 30
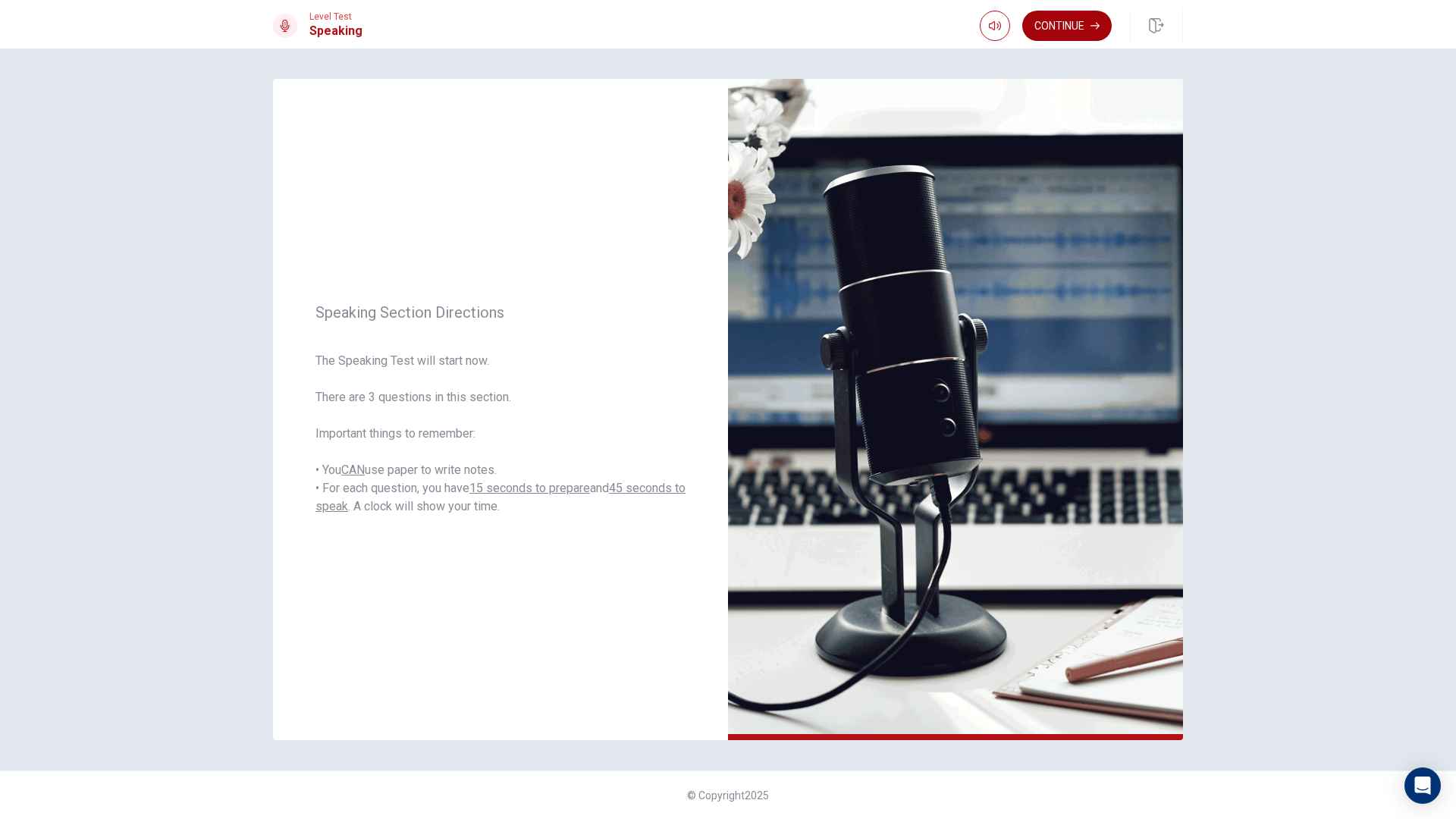
click at [1051, 31] on button "Continue" at bounding box center [1066, 26] width 89 height 30
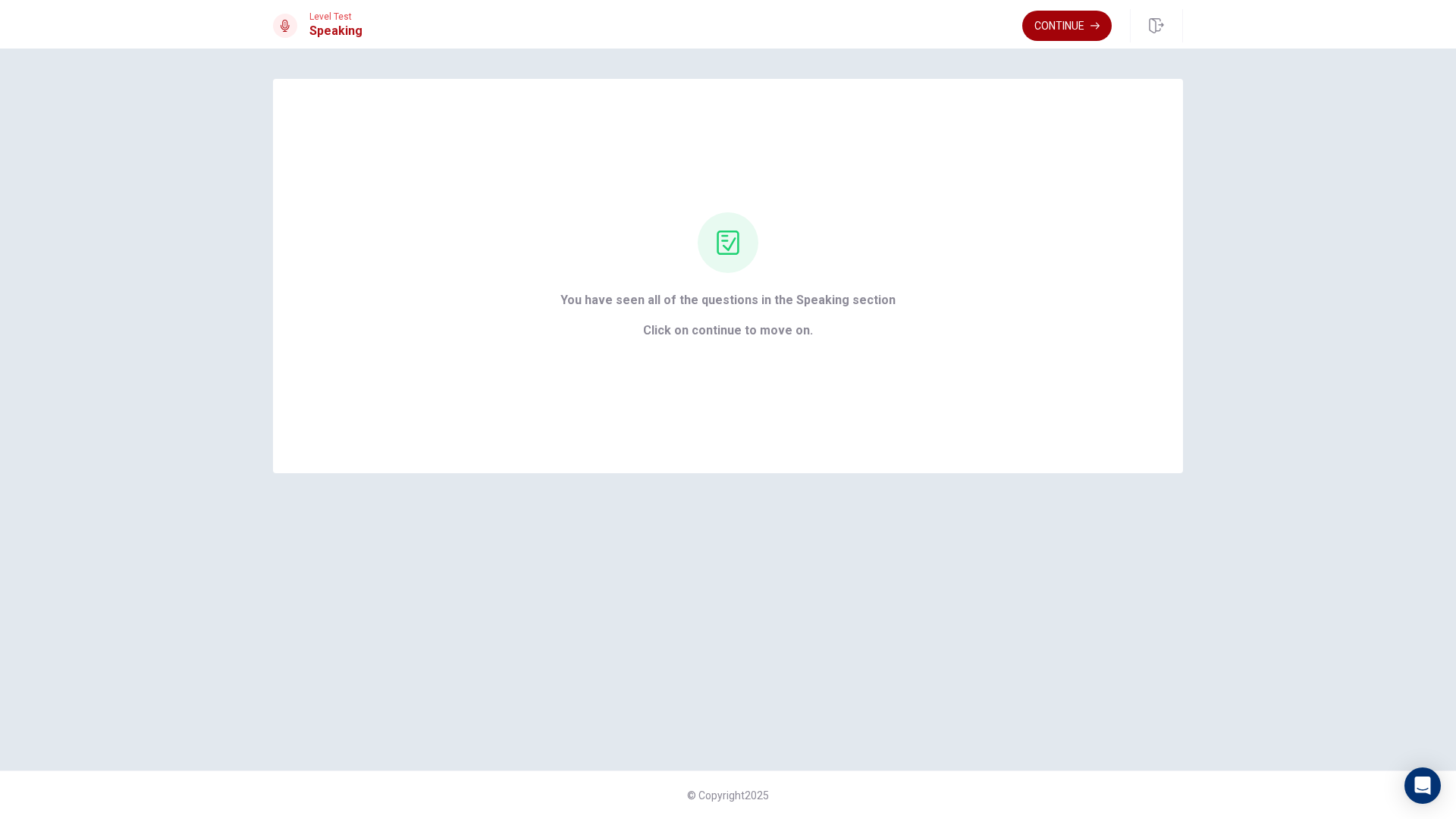
click at [1072, 23] on button "Continue" at bounding box center [1066, 26] width 89 height 30
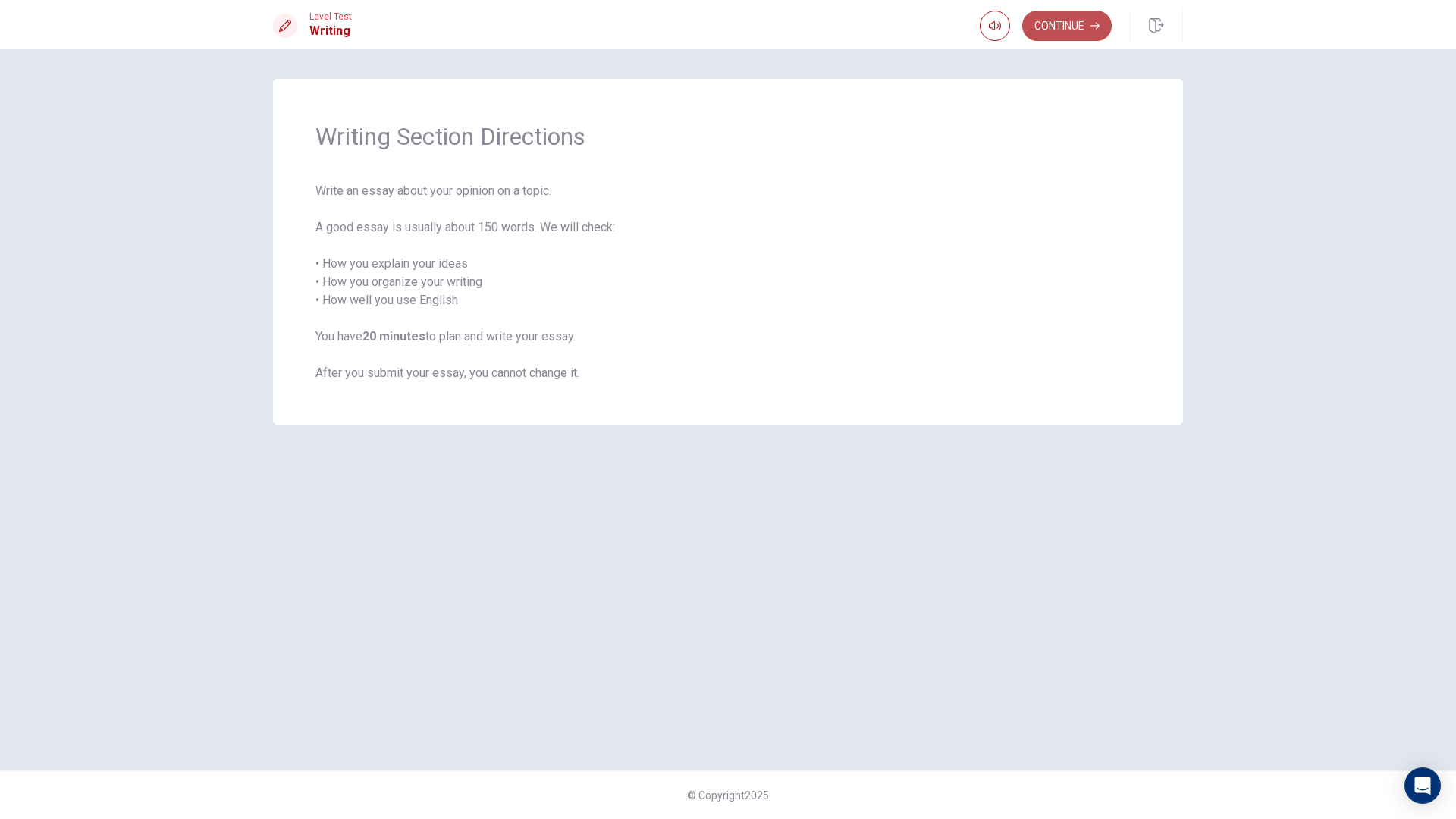
click at [1060, 26] on button "Continue" at bounding box center [1066, 26] width 89 height 30
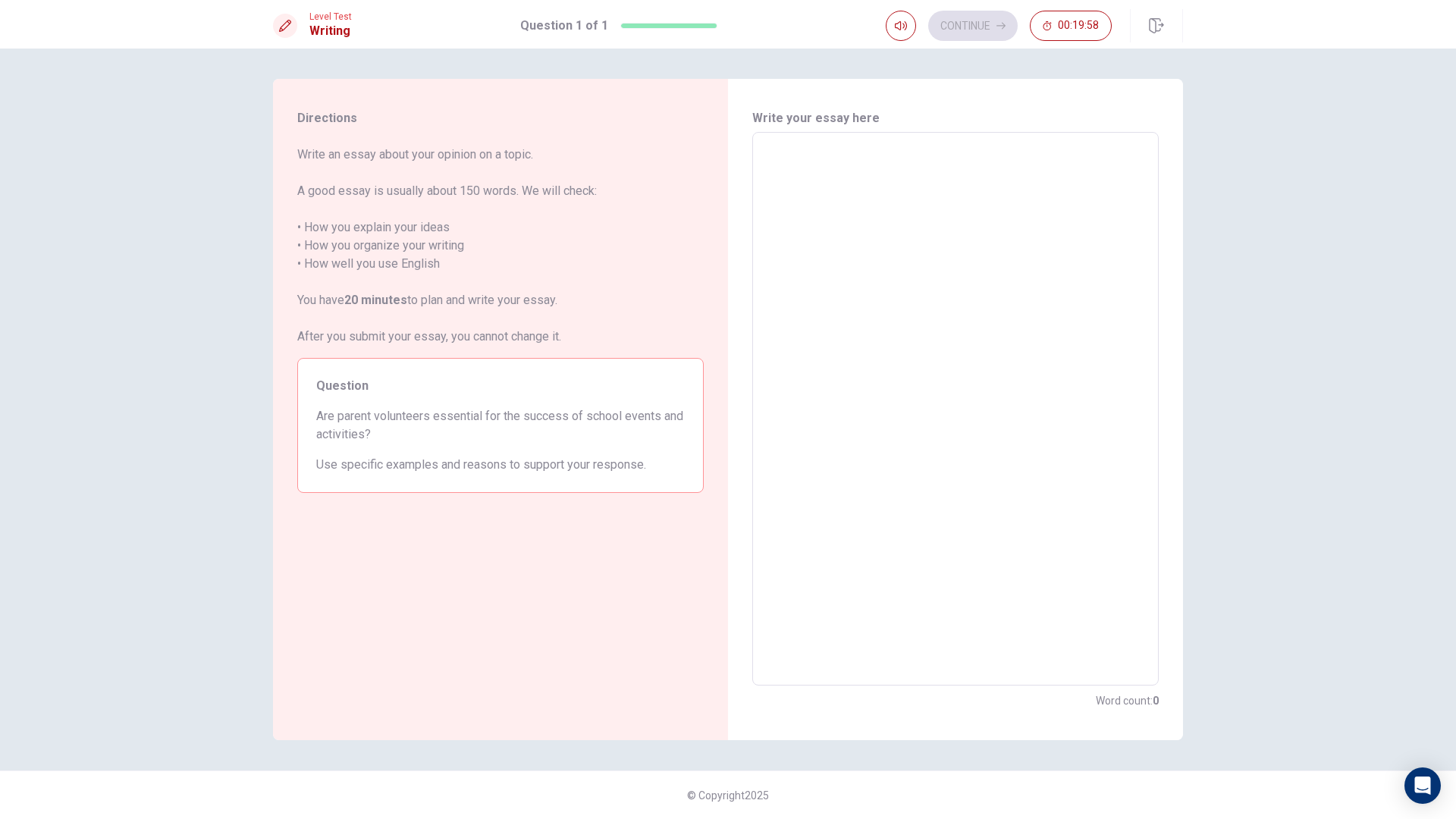
click at [813, 222] on textarea at bounding box center [955, 410] width 385 height 528
type textarea "d"
type textarea "x"
type textarea "df"
type textarea "x"
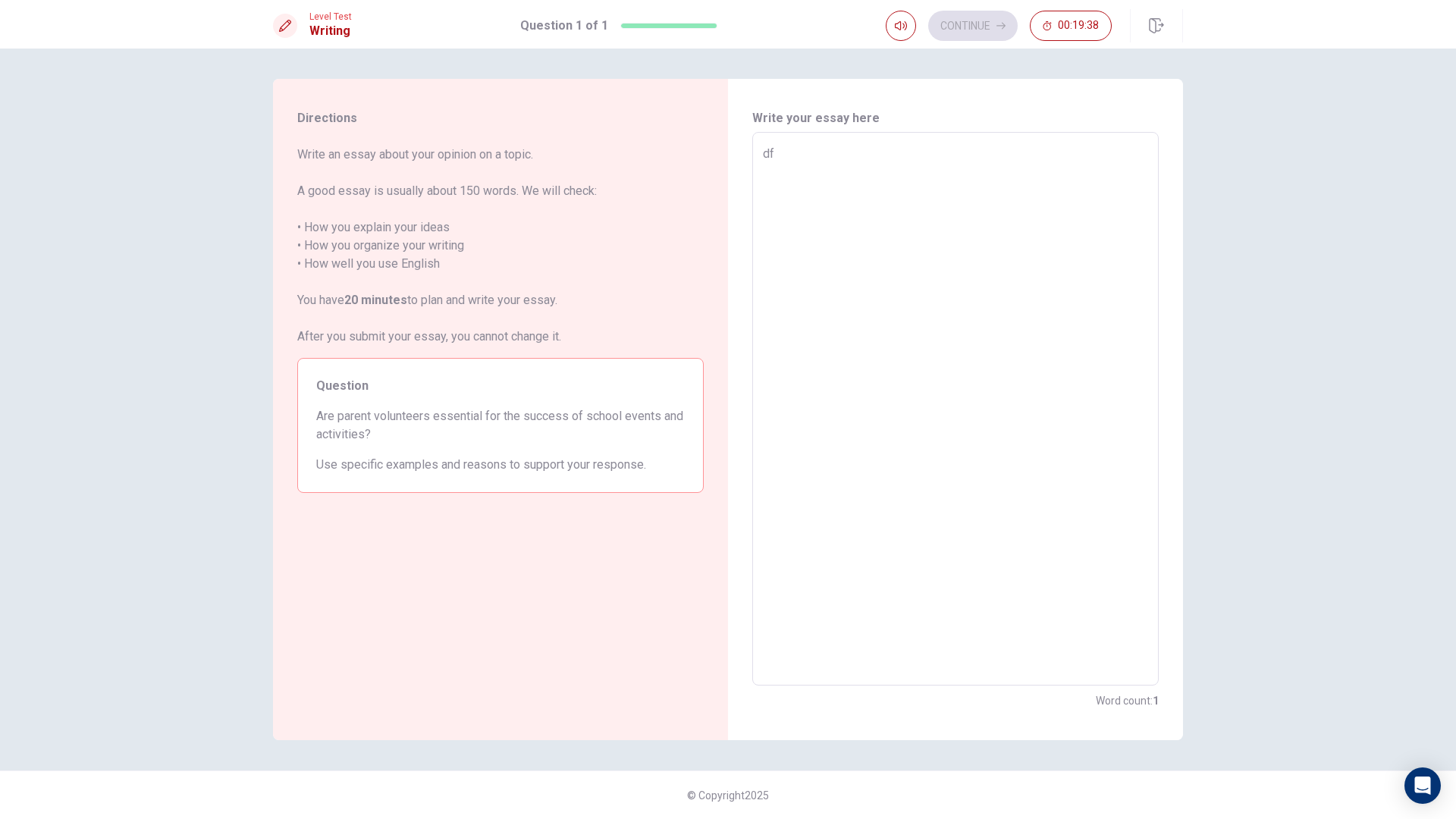
type textarea "dfs"
type textarea "x"
type textarea "df"
type textarea "x"
type textarea "d"
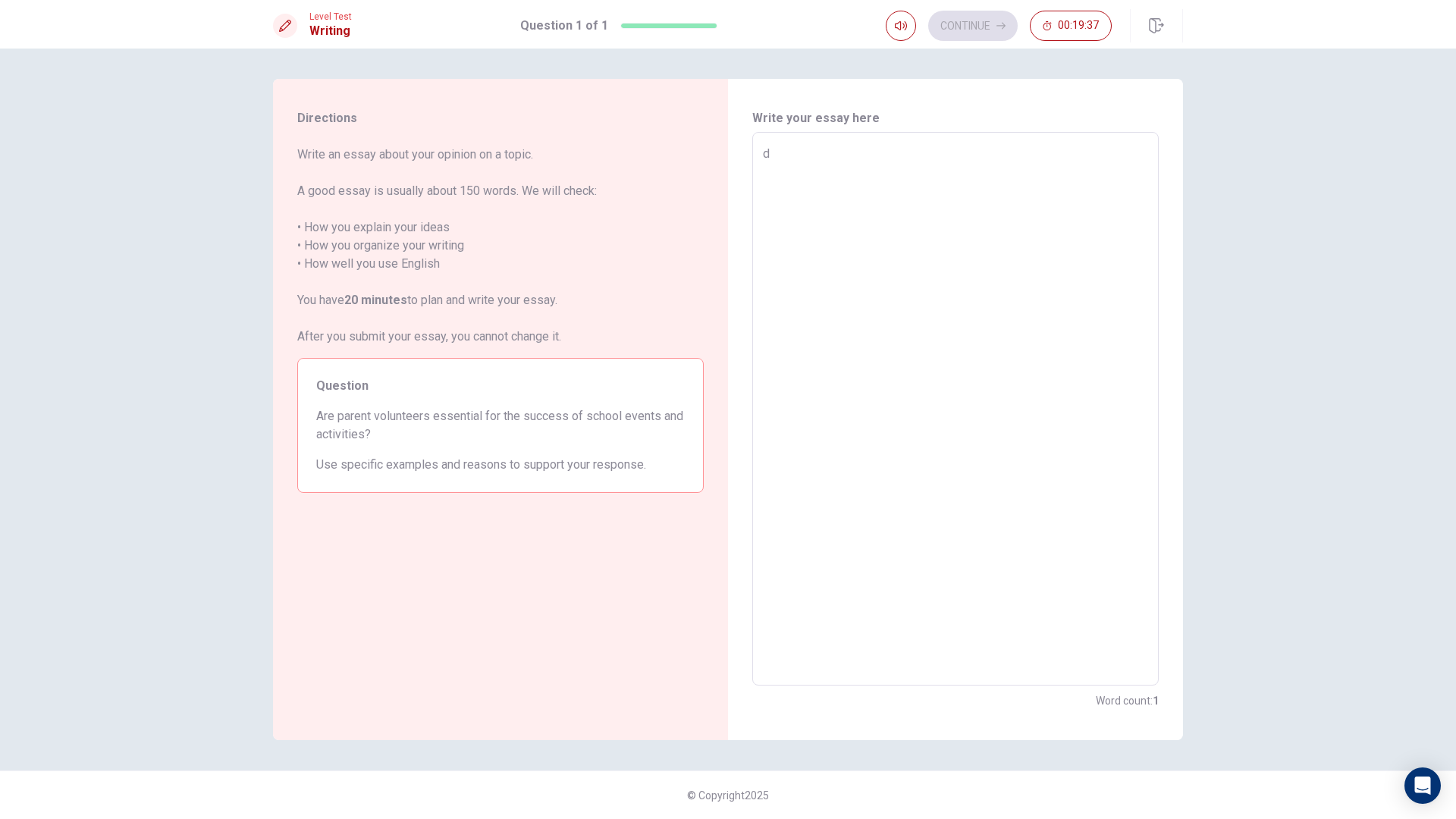
type textarea "x"
type textarea "A"
type textarea "x"
type textarea "As"
type textarea "x"
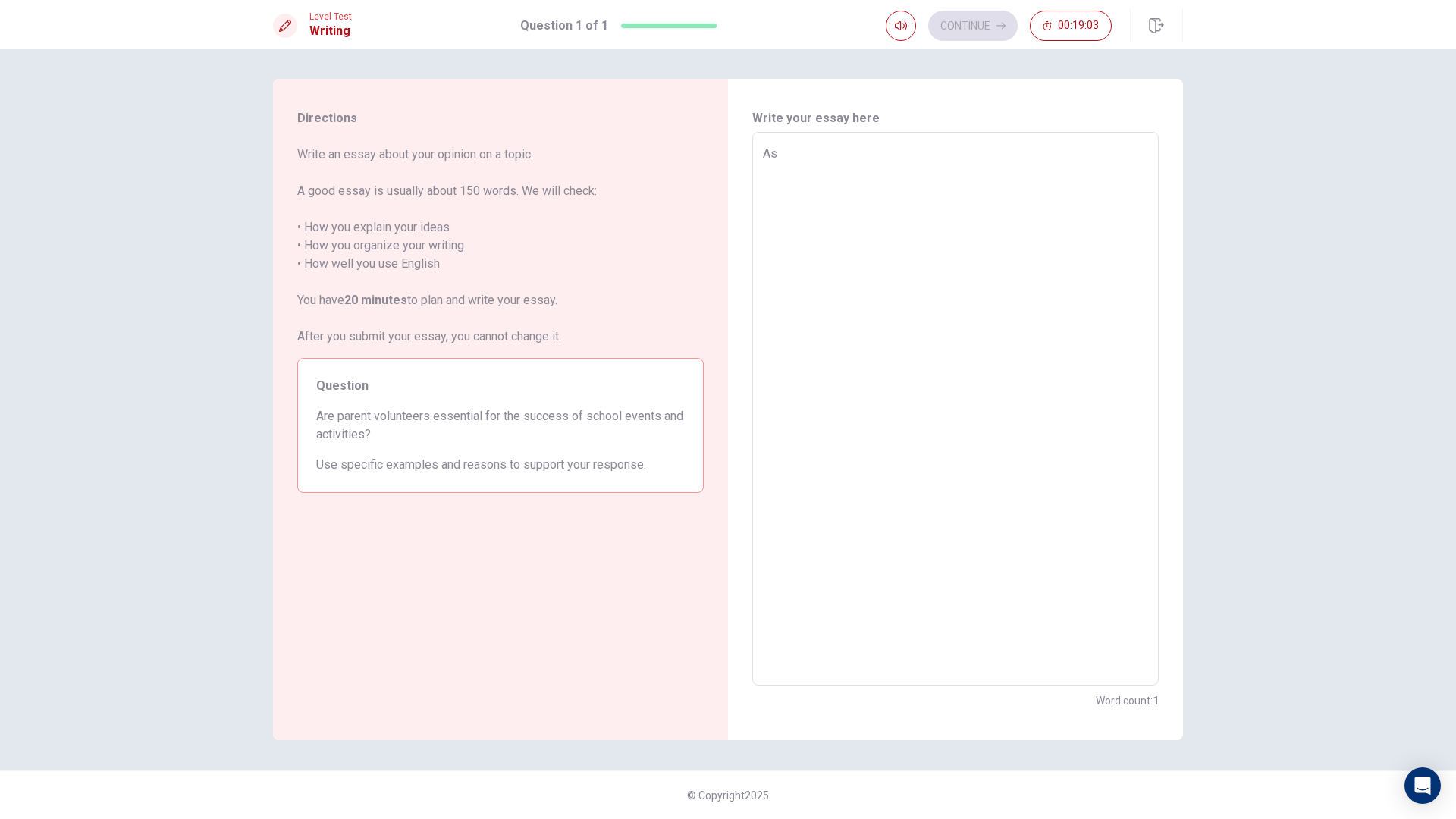
type textarea "As"
type textarea "x"
type textarea "As s"
type textarea "x"
type textarea "As so"
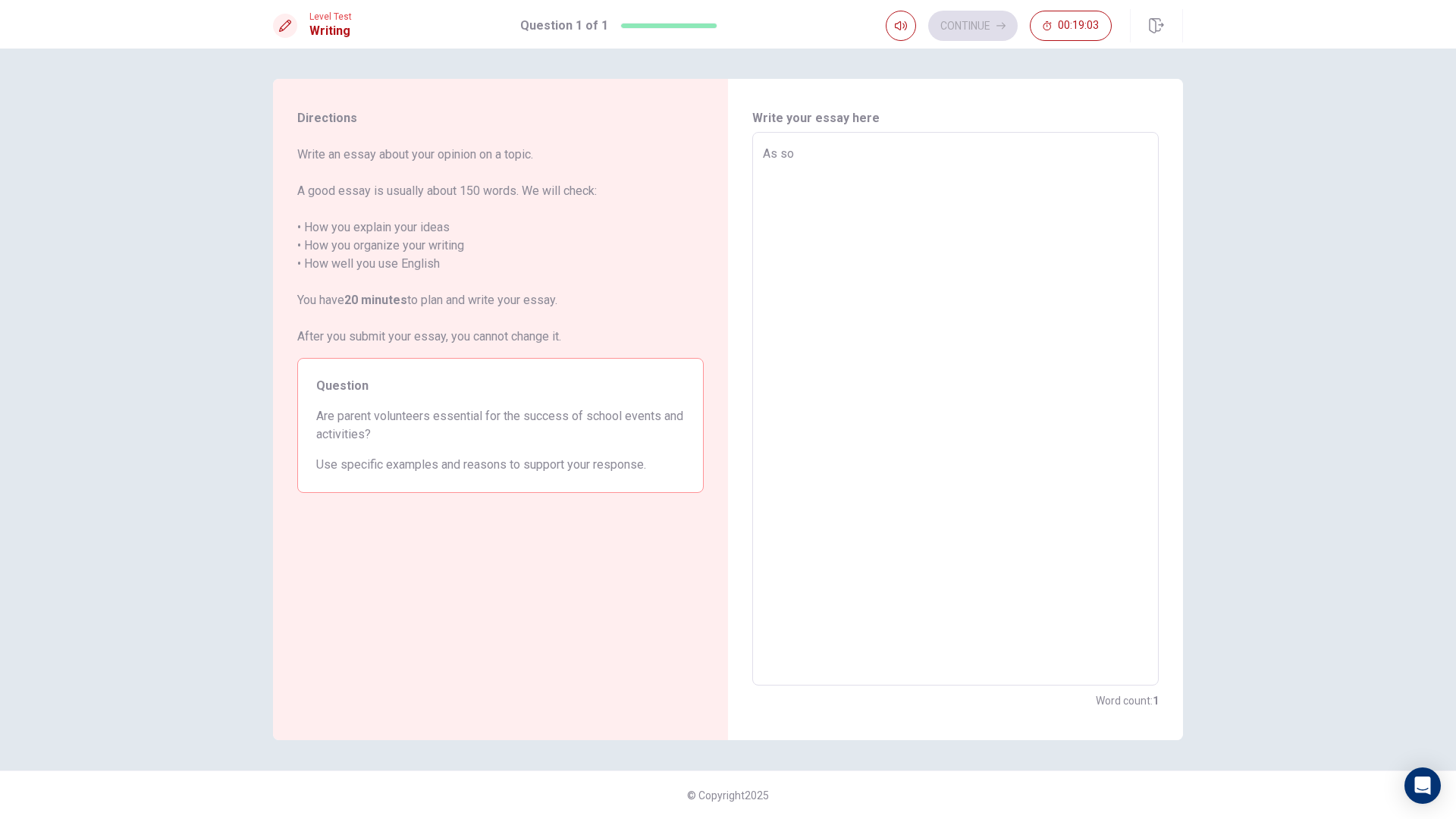
type textarea "x"
type textarea "As som"
type textarea "x"
type textarea "As some"
type textarea "x"
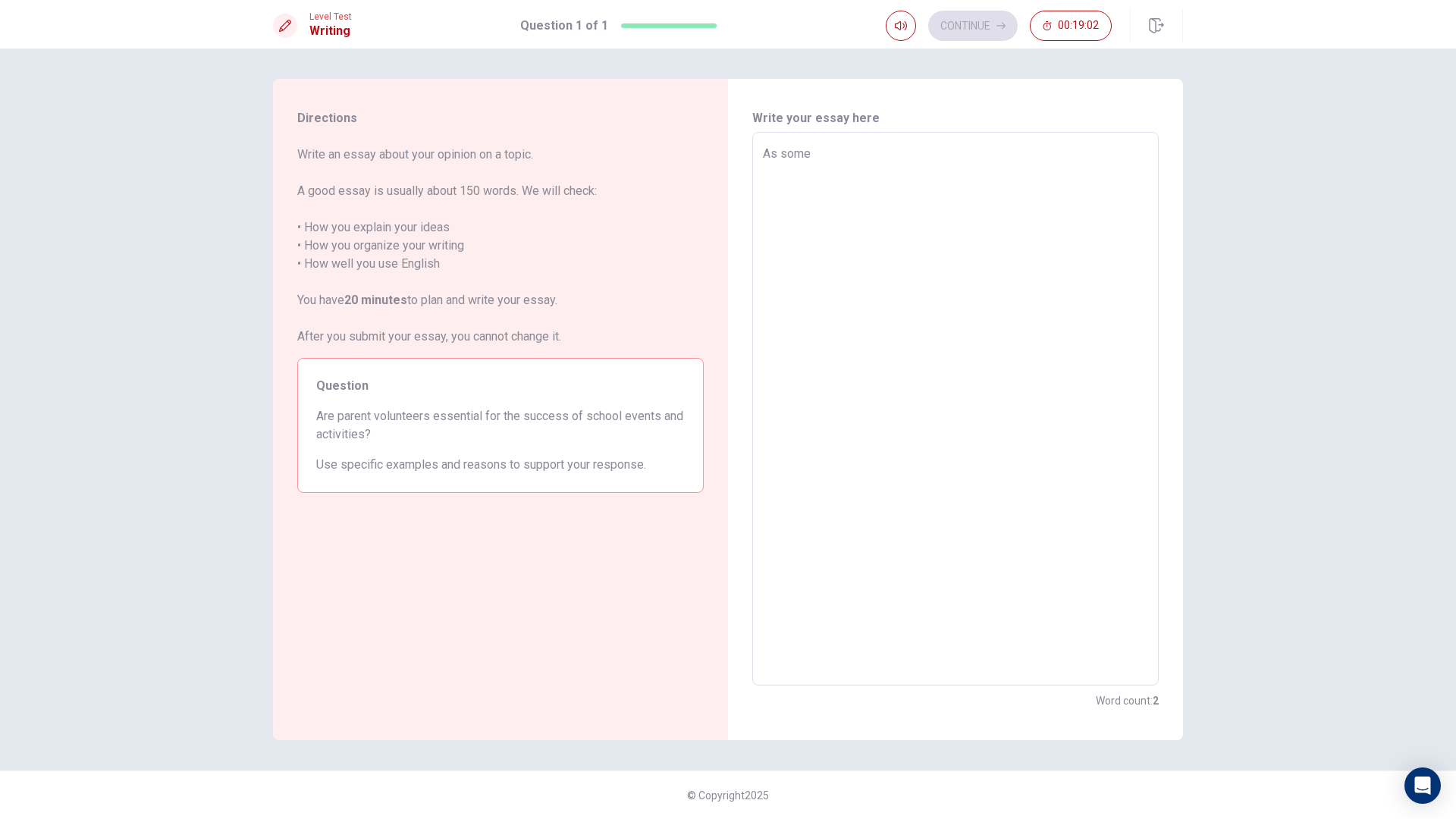
type textarea "As someo"
type textarea "x"
type textarea "As someon"
type textarea "x"
type textarea "As someone"
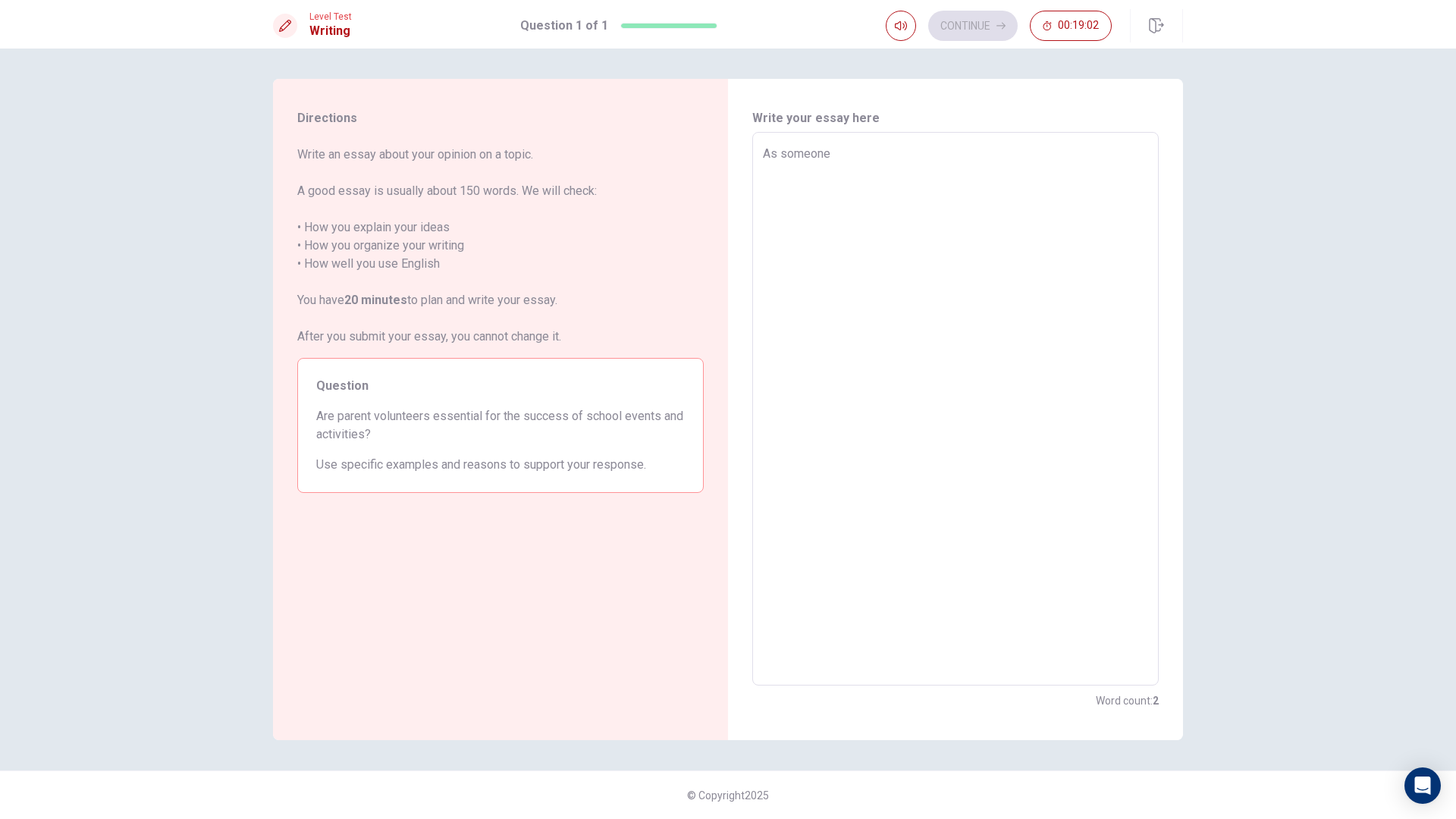
type textarea "x"
type textarea "As someone"
type textarea "x"
type textarea "As someone w"
type textarea "x"
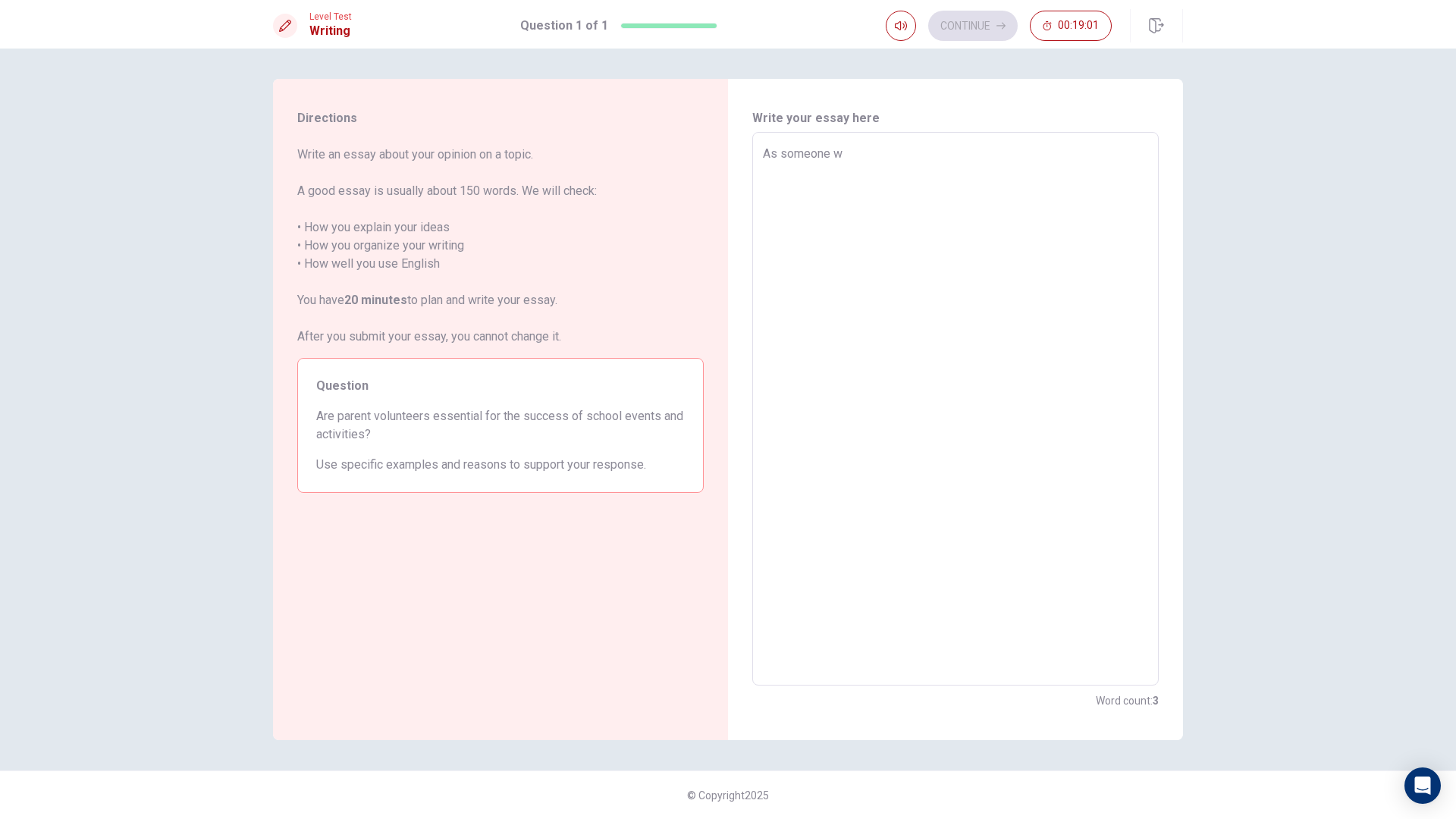
type textarea "As someone wh"
type textarea "x"
type textarea "As someone who"
type textarea "x"
type textarea "As someone who'"
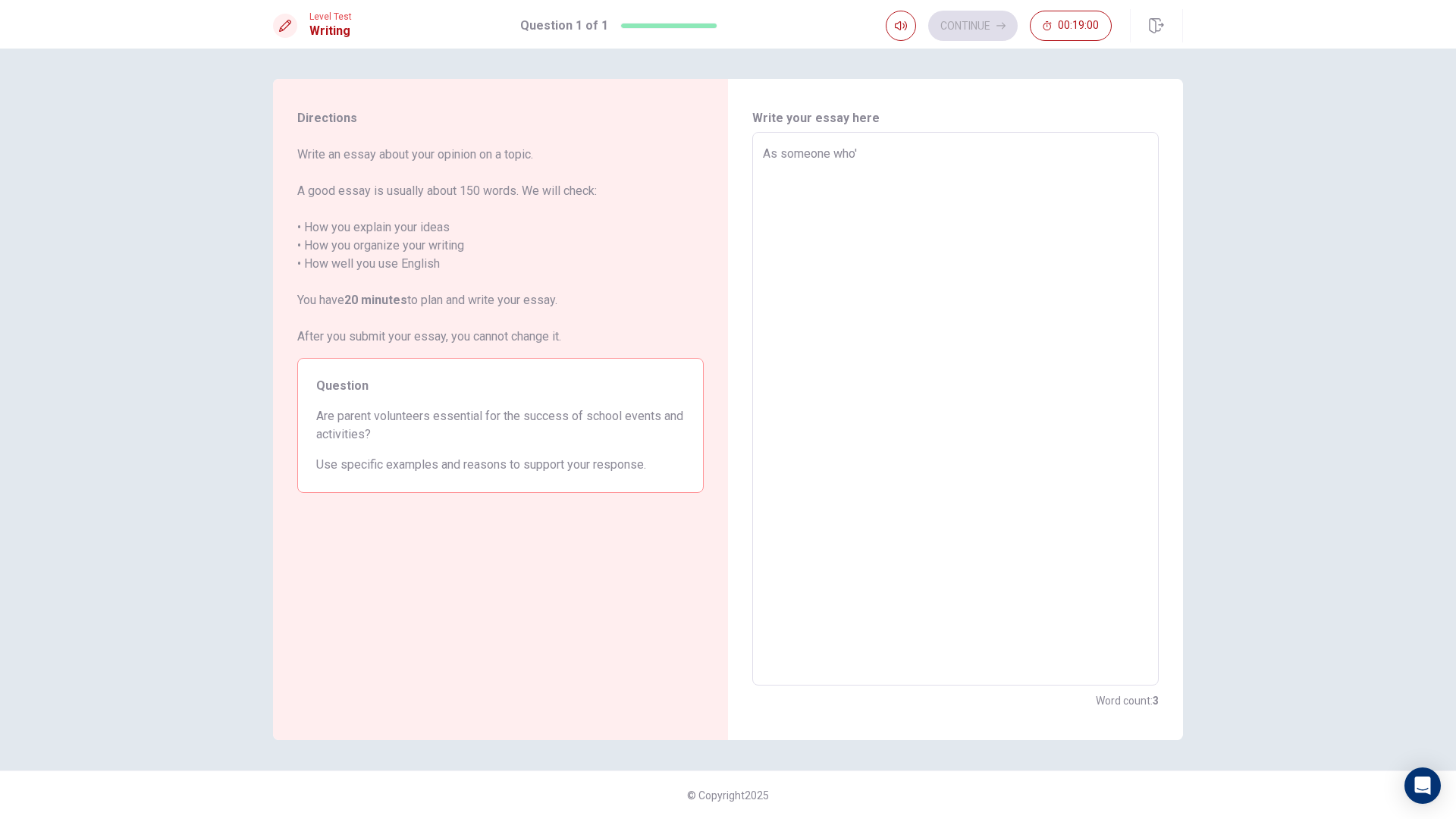
type textarea "x"
type textarea "As someone who's"
type textarea "x"
type textarea "As someone who'"
type textarea "x"
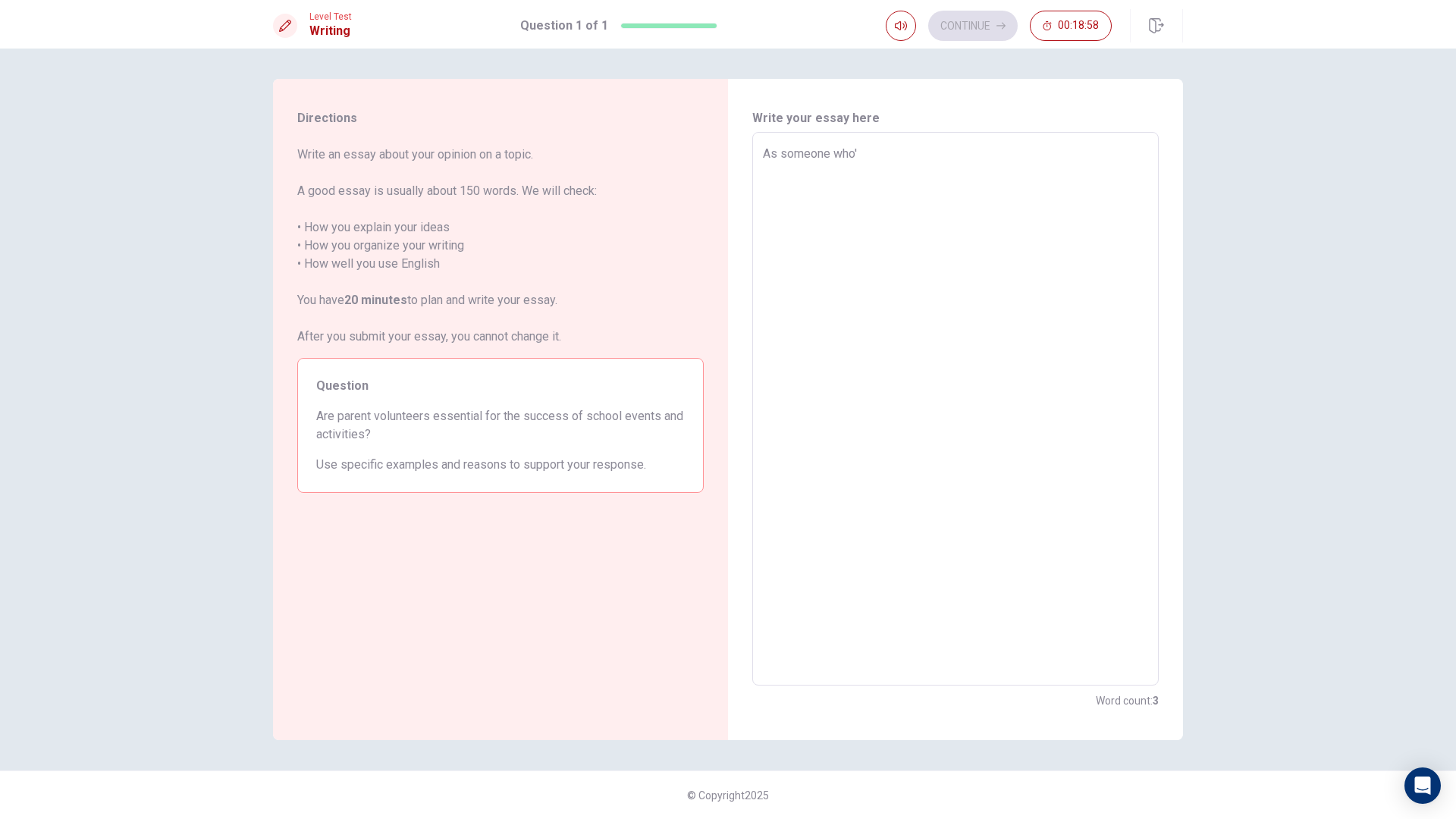
type textarea "As someone who"
type textarea "x"
type textarea "As someone wh"
type textarea "x"
type textarea "As someone w"
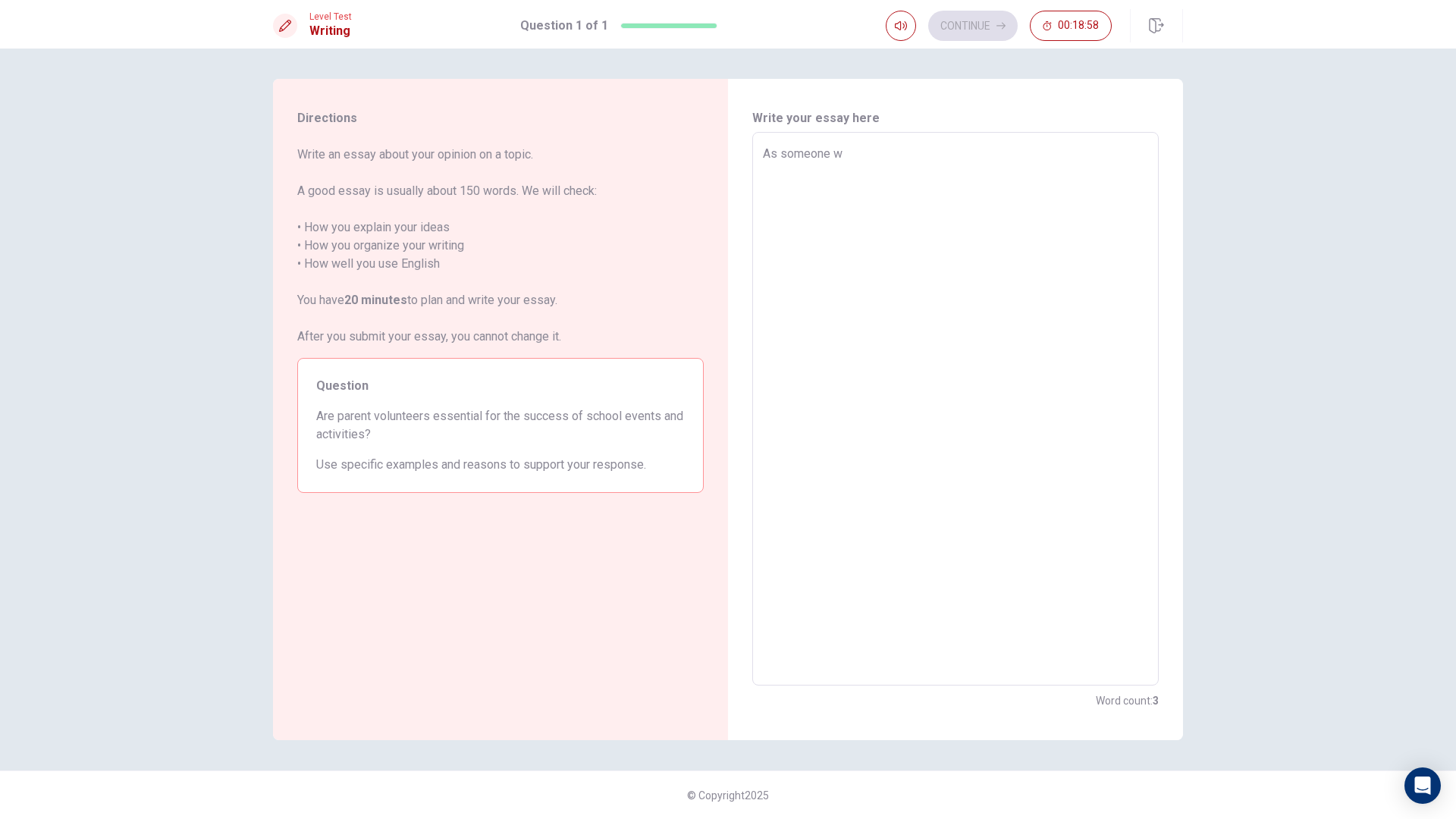
type textarea "x"
type textarea "As someone"
type textarea "x"
type textarea "As someone w"
type textarea "x"
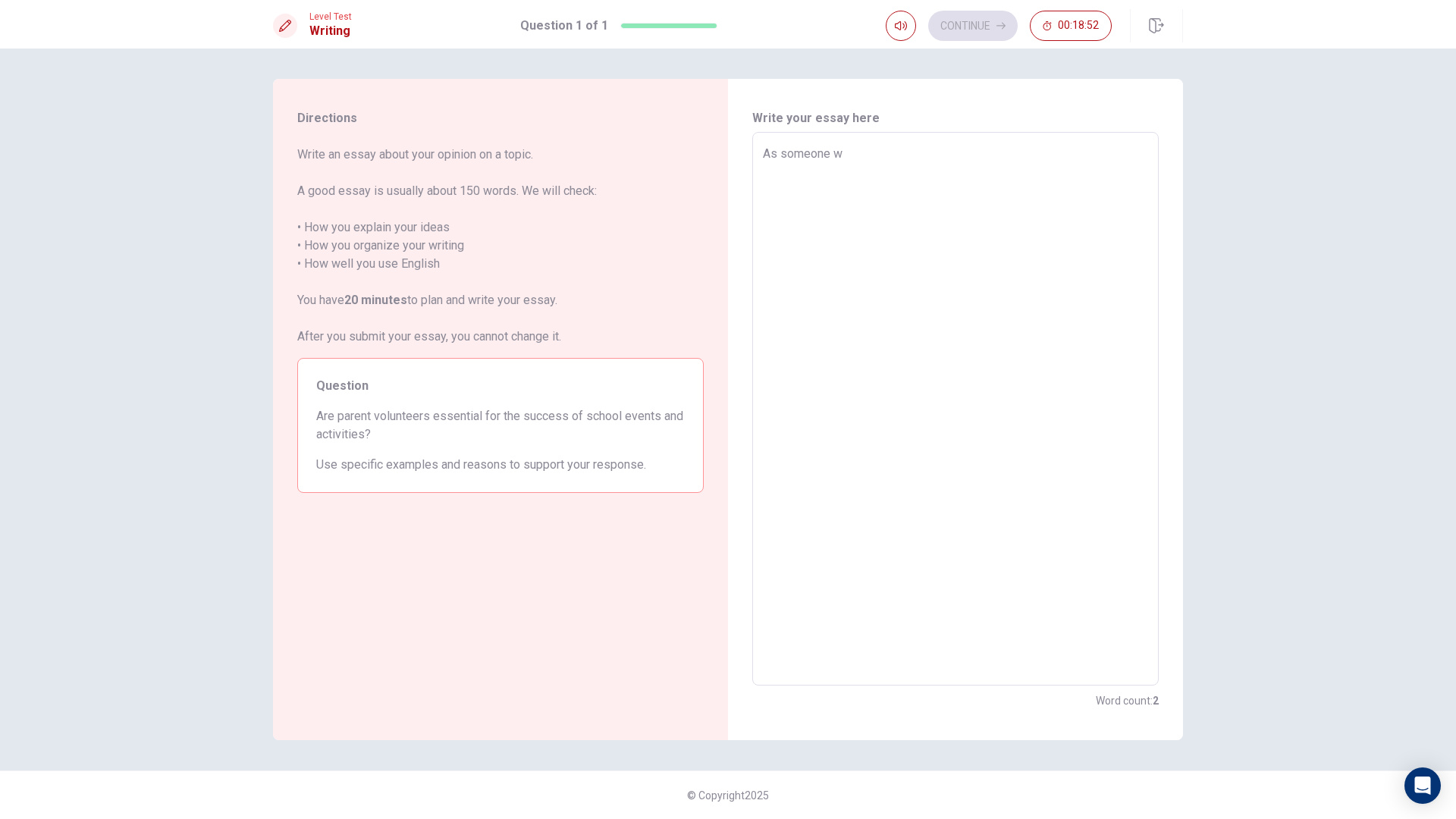
type textarea "As someone wo"
type textarea "x"
type textarea "As someone woh"
type textarea "x"
type textarea "As someone wo"
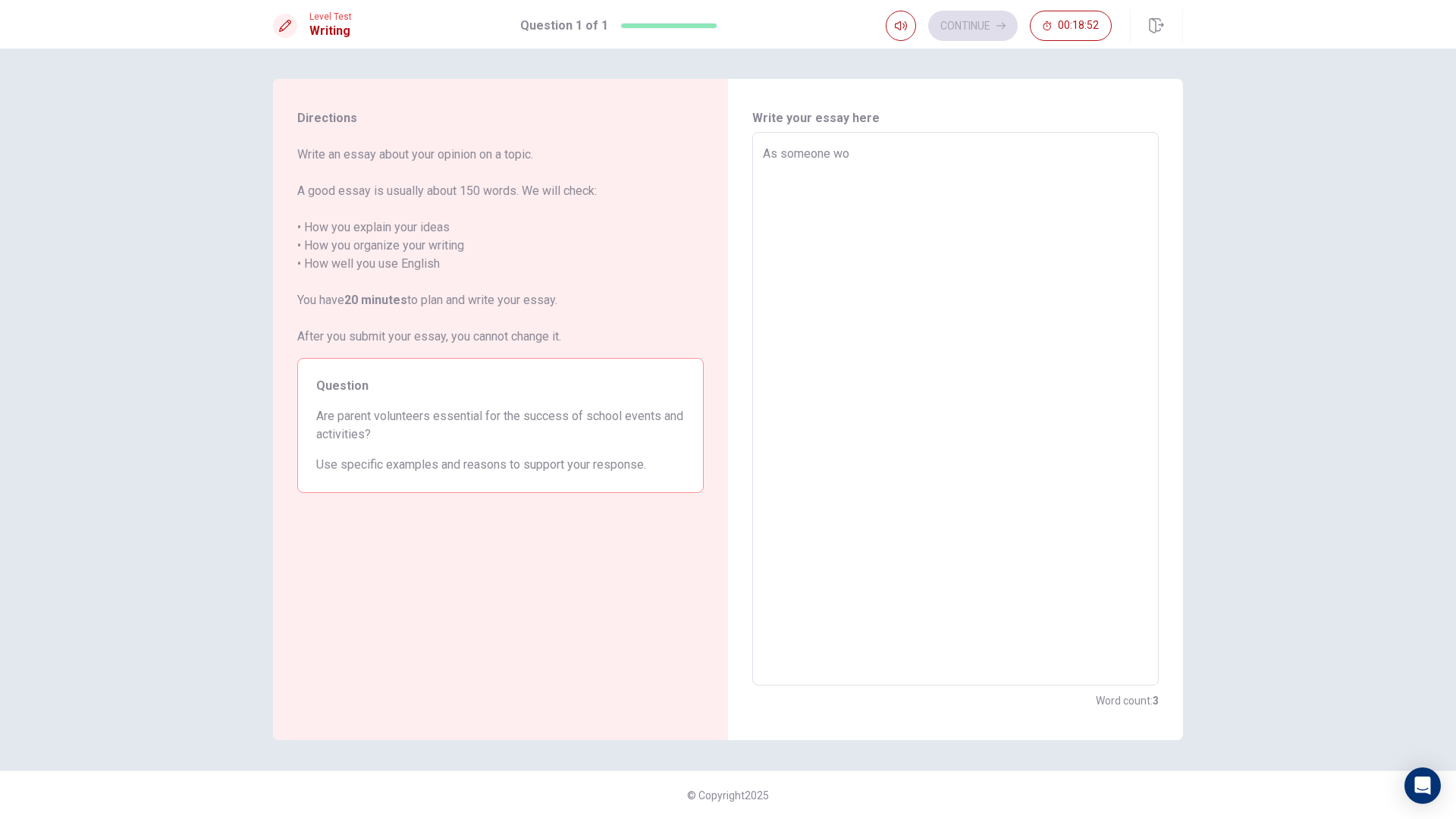
type textarea "x"
type textarea "As someone w"
type textarea "x"
type textarea "As someone wh"
type textarea "x"
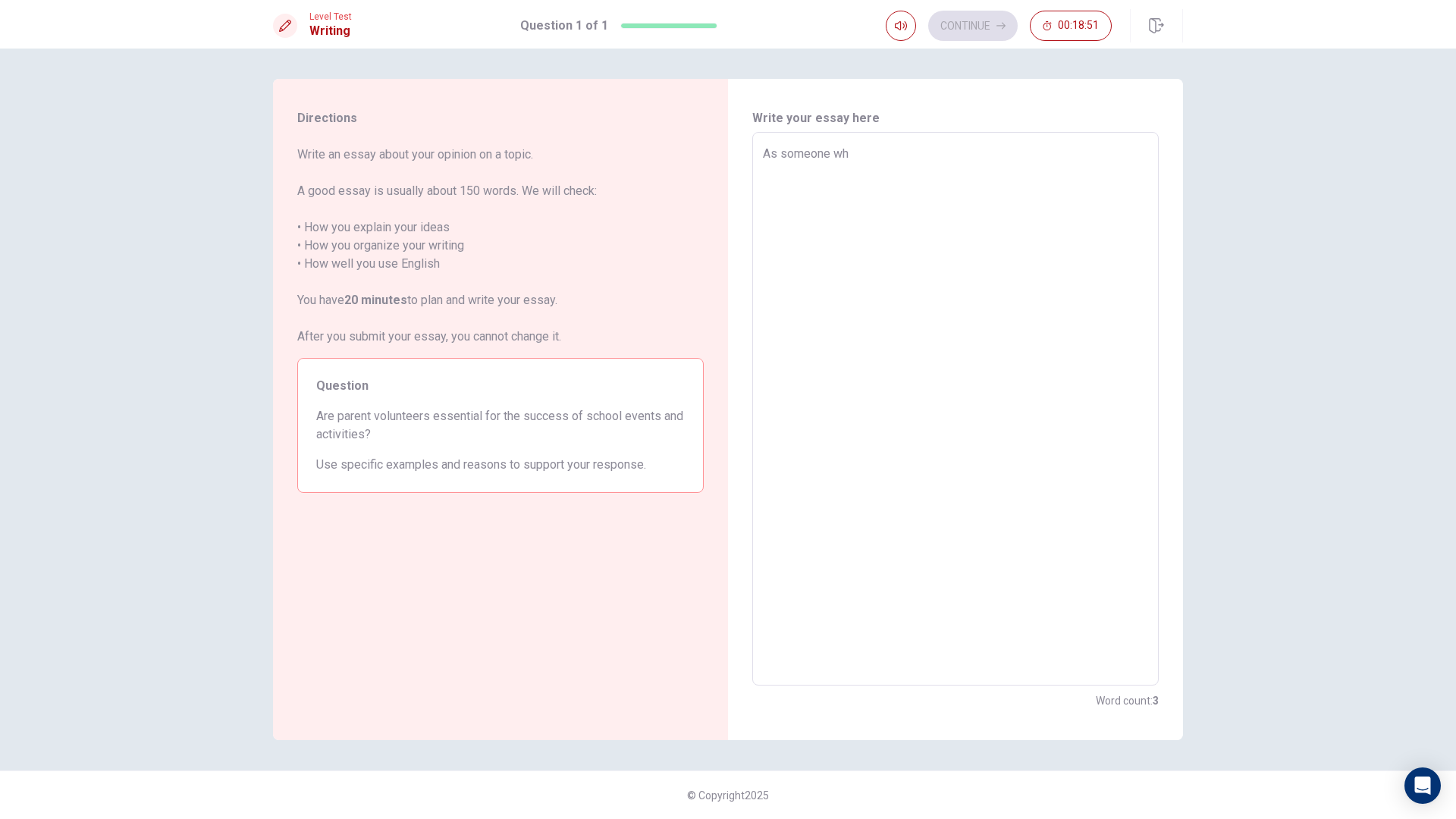
type textarea "As someone who"
type textarea "x"
type textarea "As someone whos"
type textarea "x"
type textarea "As someone whose"
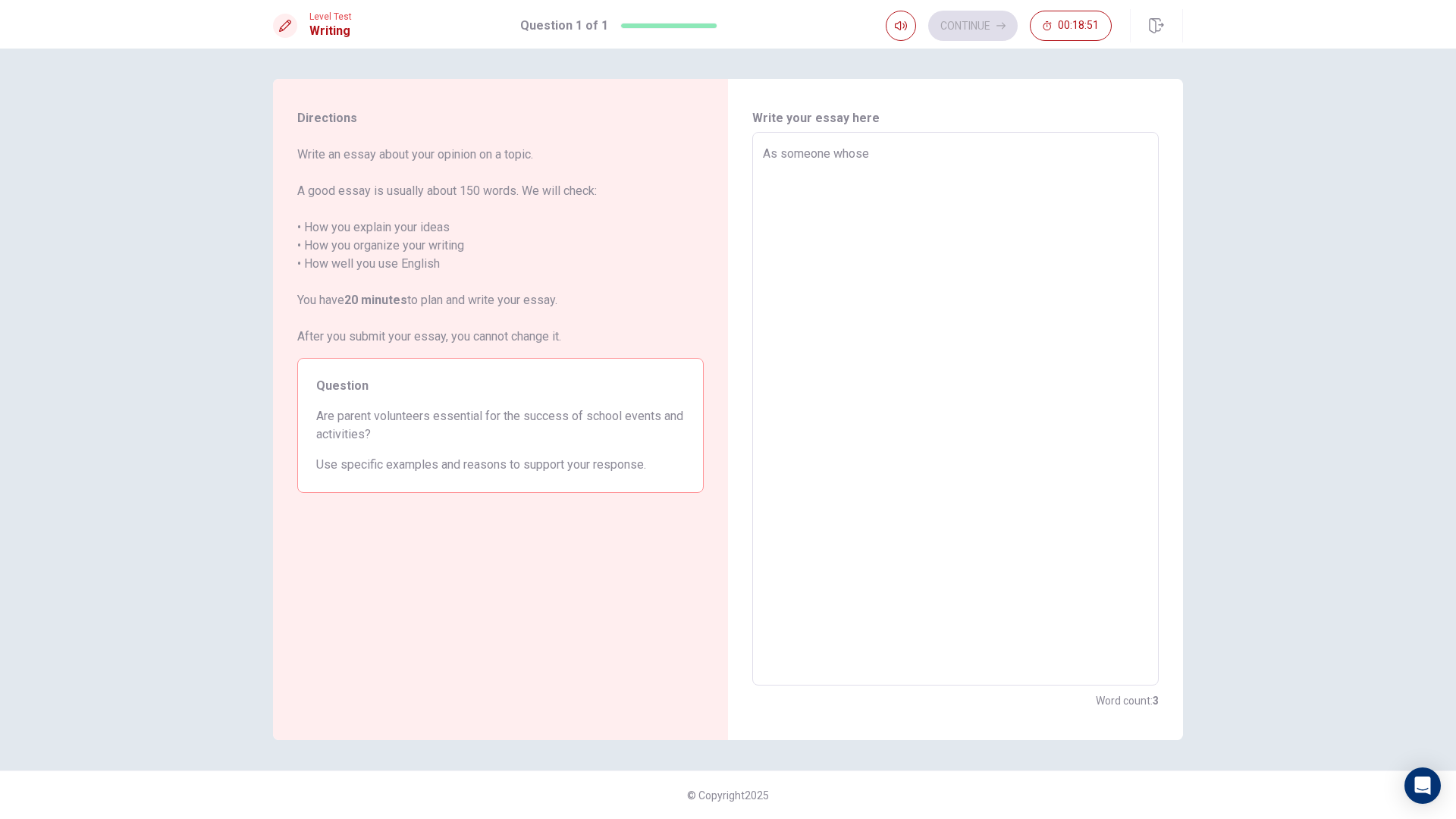
type textarea "x"
type textarea "As someone whose"
type textarea "x"
type textarea "As someone whose p"
type textarea "x"
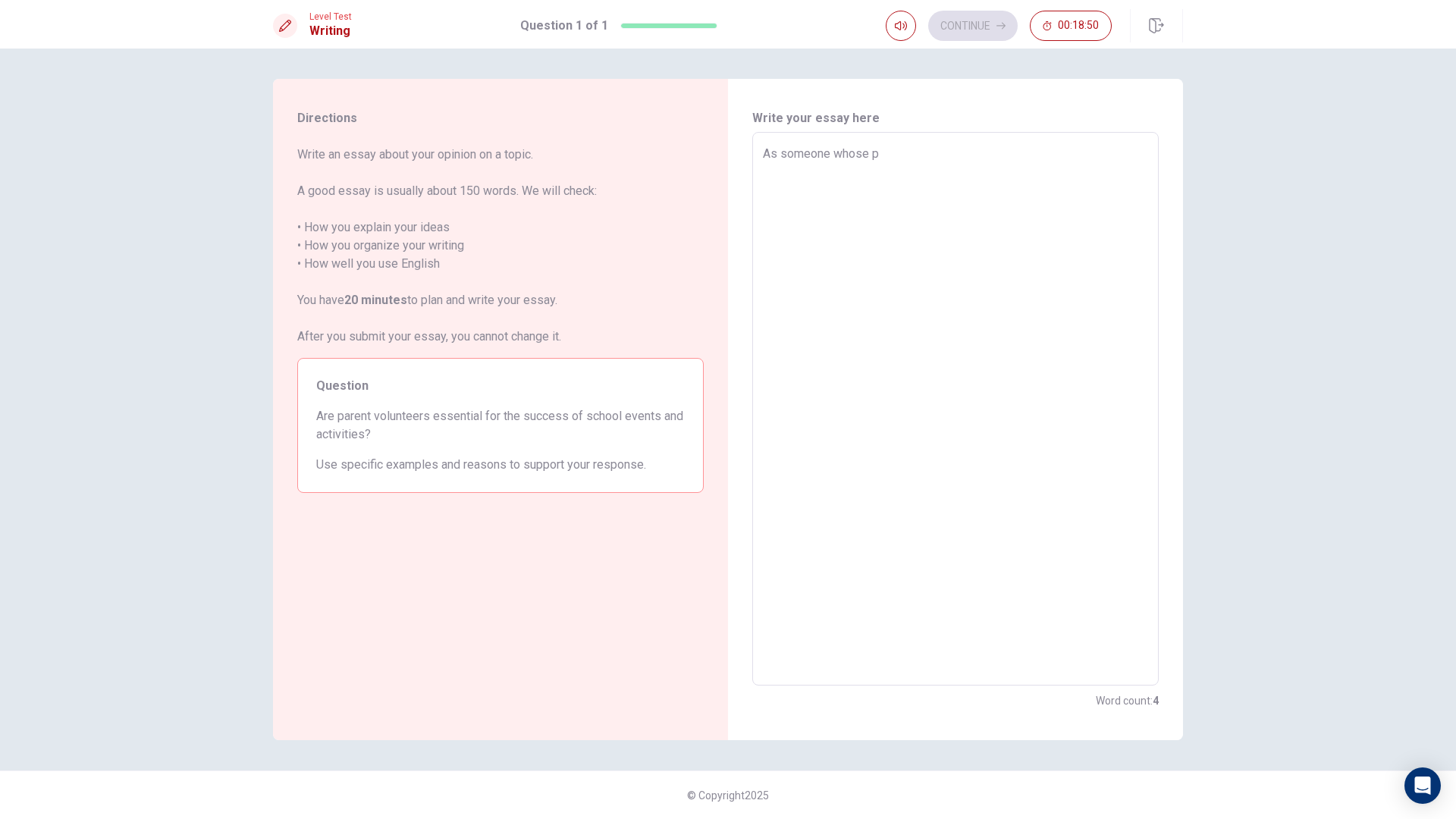
type textarea "As someone whose pa"
type textarea "x"
type textarea "As someone whose par"
type textarea "x"
type textarea "As someone whose pare"
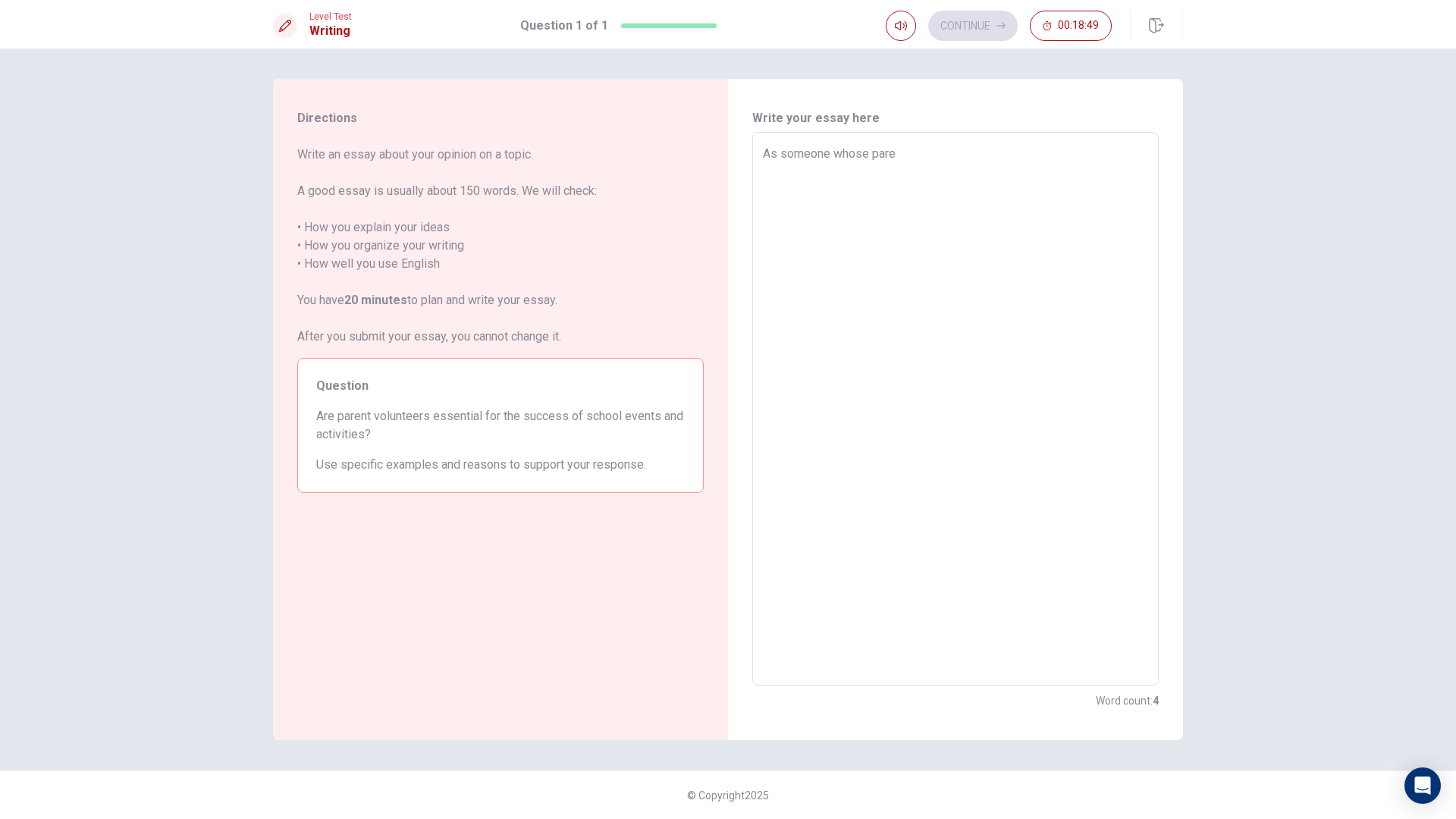
type textarea "x"
type textarea "As someone whose paren"
type textarea "x"
type textarea "As someone whose parent"
type textarea "x"
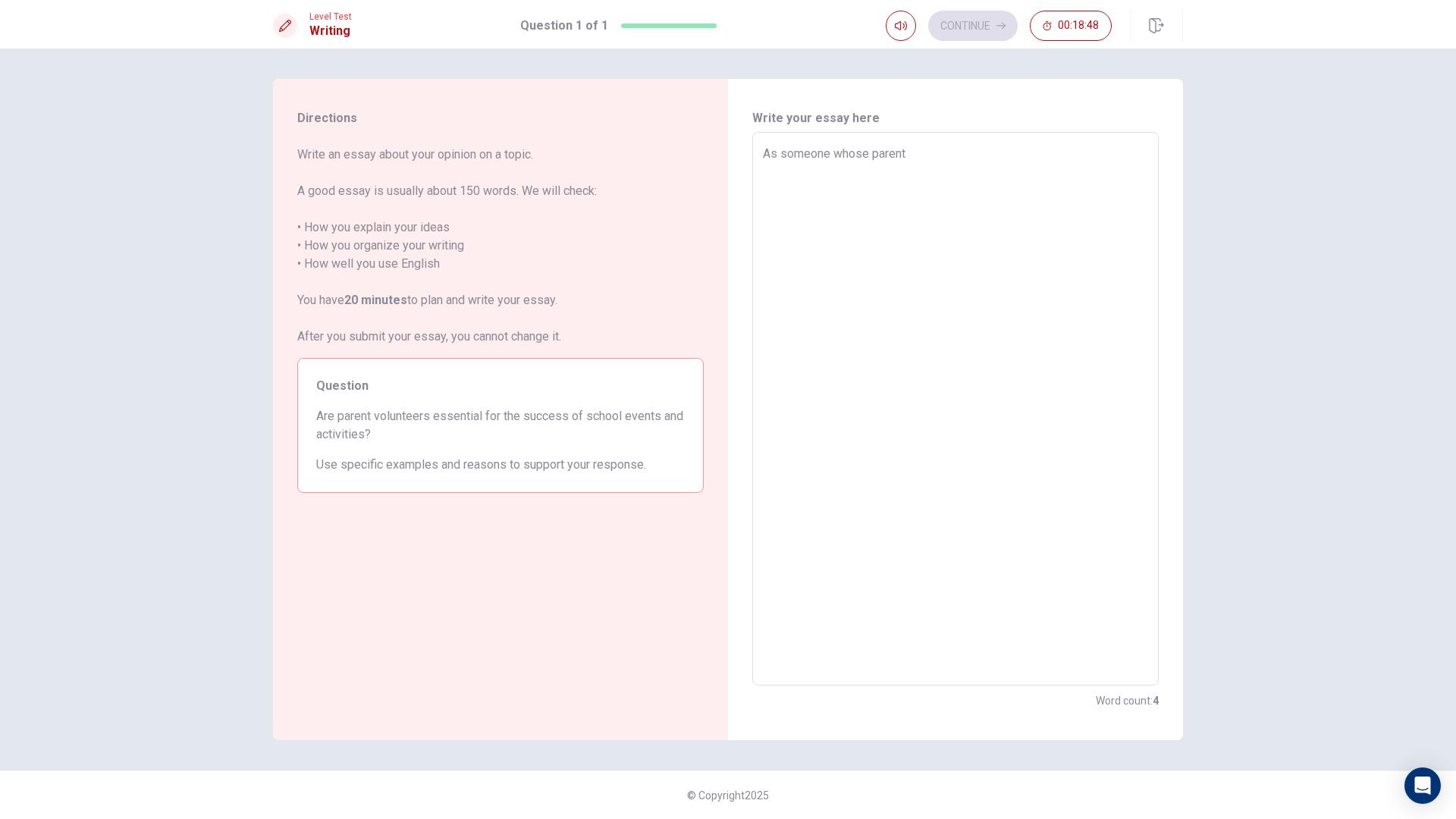
type textarea "As someone whose parents"
type textarea "x"
type textarea "As someone whose parent"
type textarea "x"
type textarea "As someone whose paren"
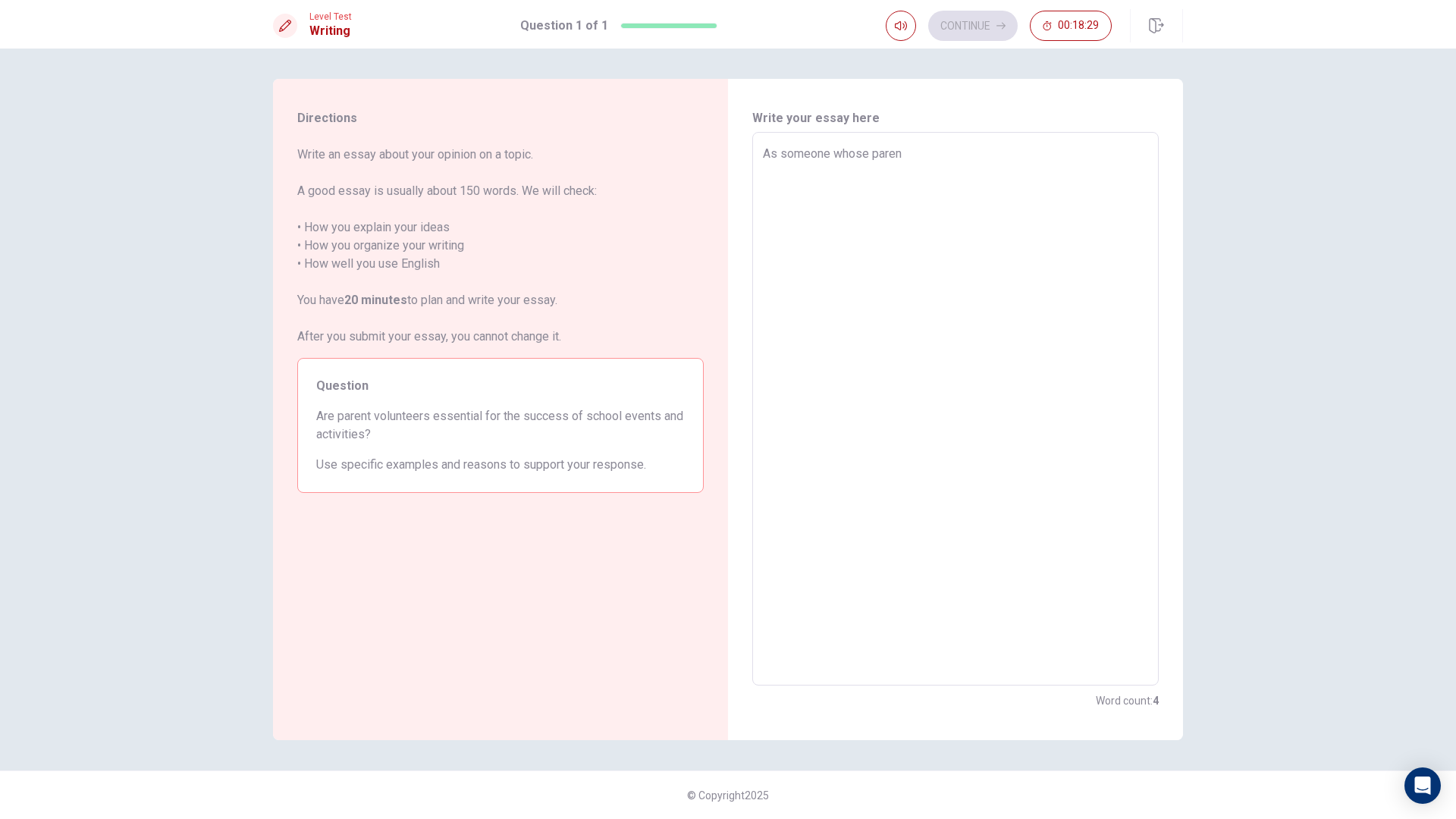
type textarea "x"
type textarea "As someone whose pare"
type textarea "x"
type textarea "As someone whose par"
type textarea "x"
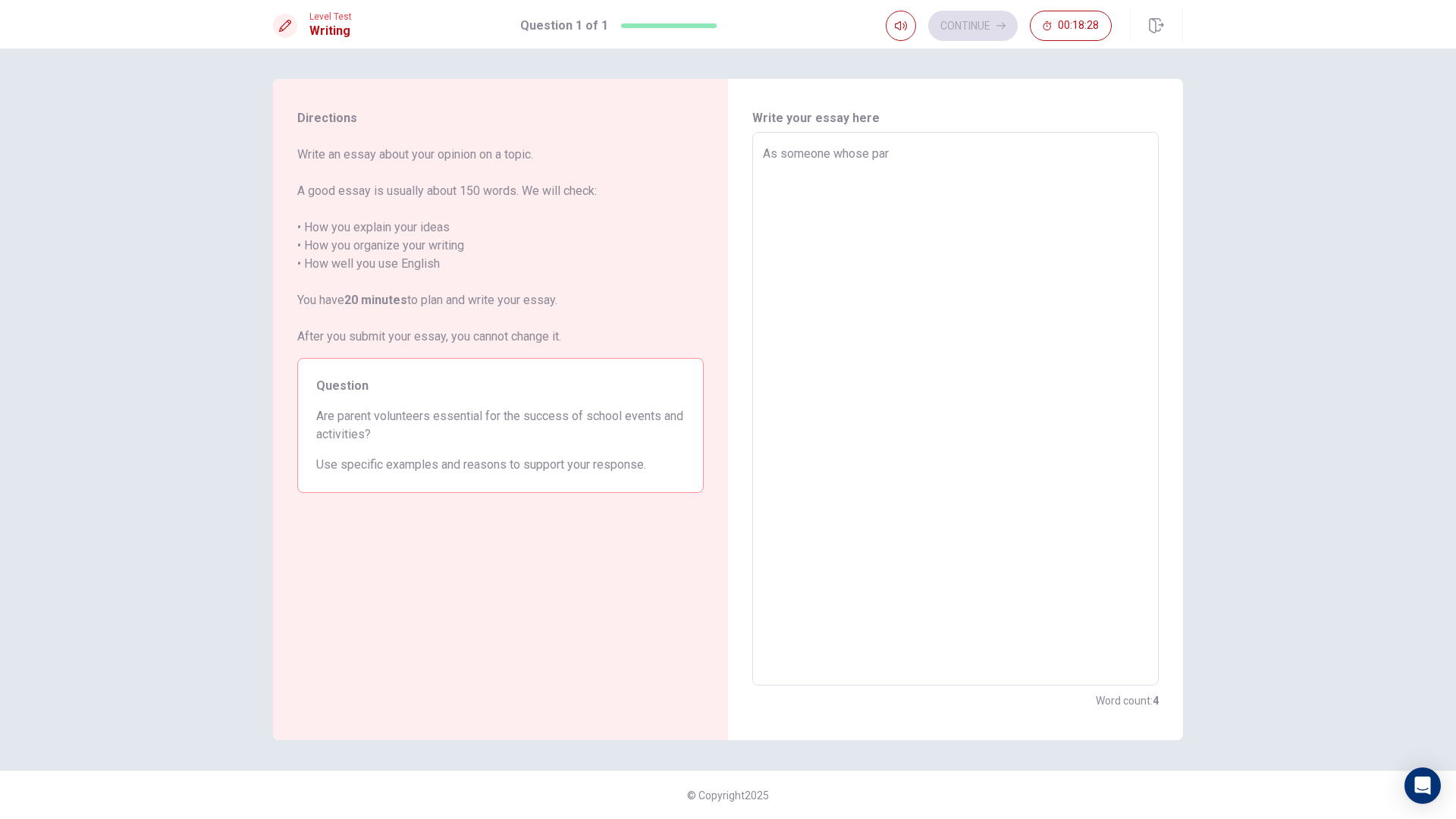
type textarea "As someone whose pa"
type textarea "x"
type textarea "As someone whose p"
type textarea "x"
type textarea "As someone whose"
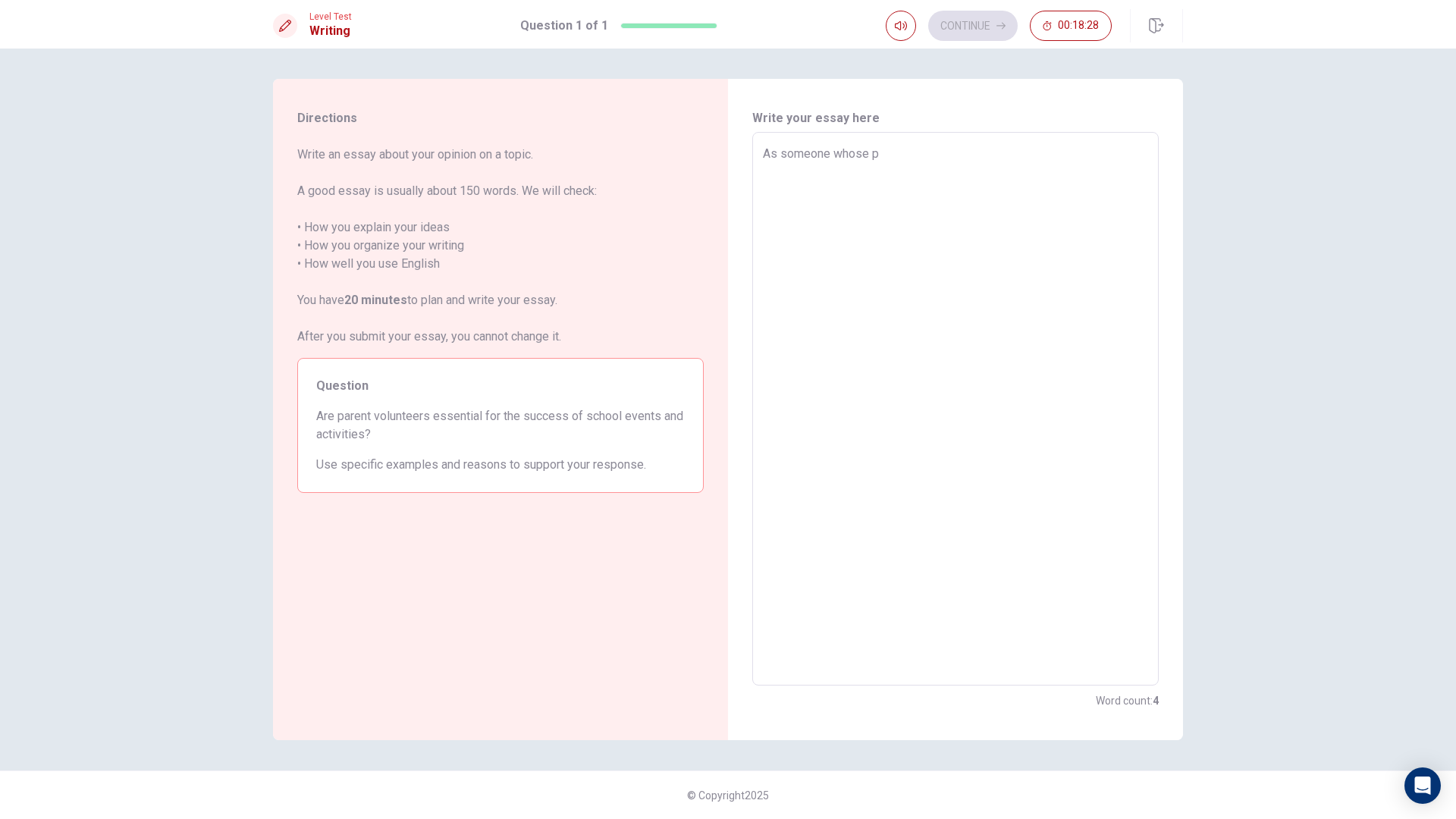
type textarea "x"
type textarea "As someone whose"
type textarea "x"
type textarea "As someone whos"
type textarea "x"
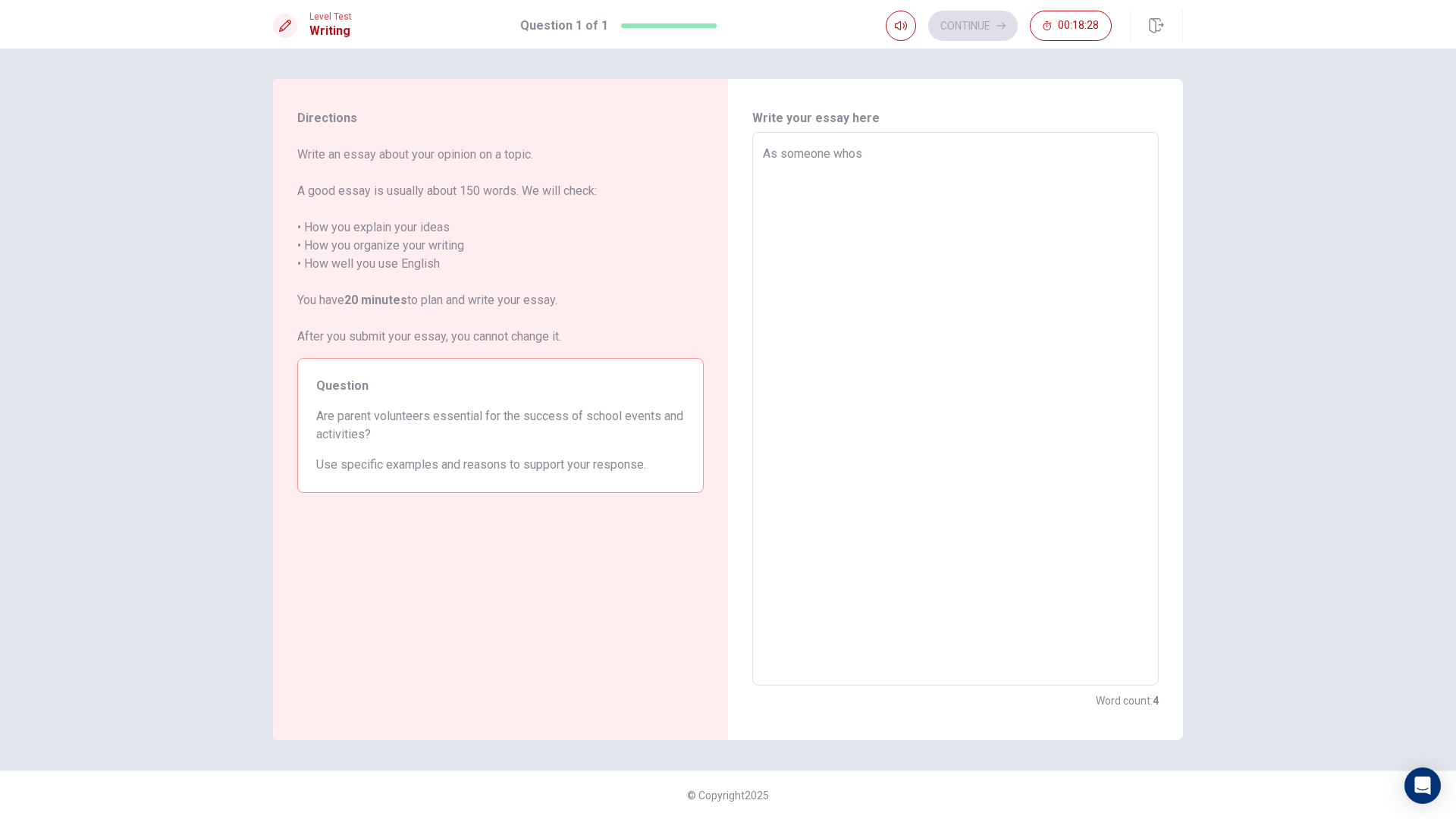
type textarea "As someone who"
type textarea "x"
type textarea "As someone wh"
type textarea "x"
type textarea "As someone w"
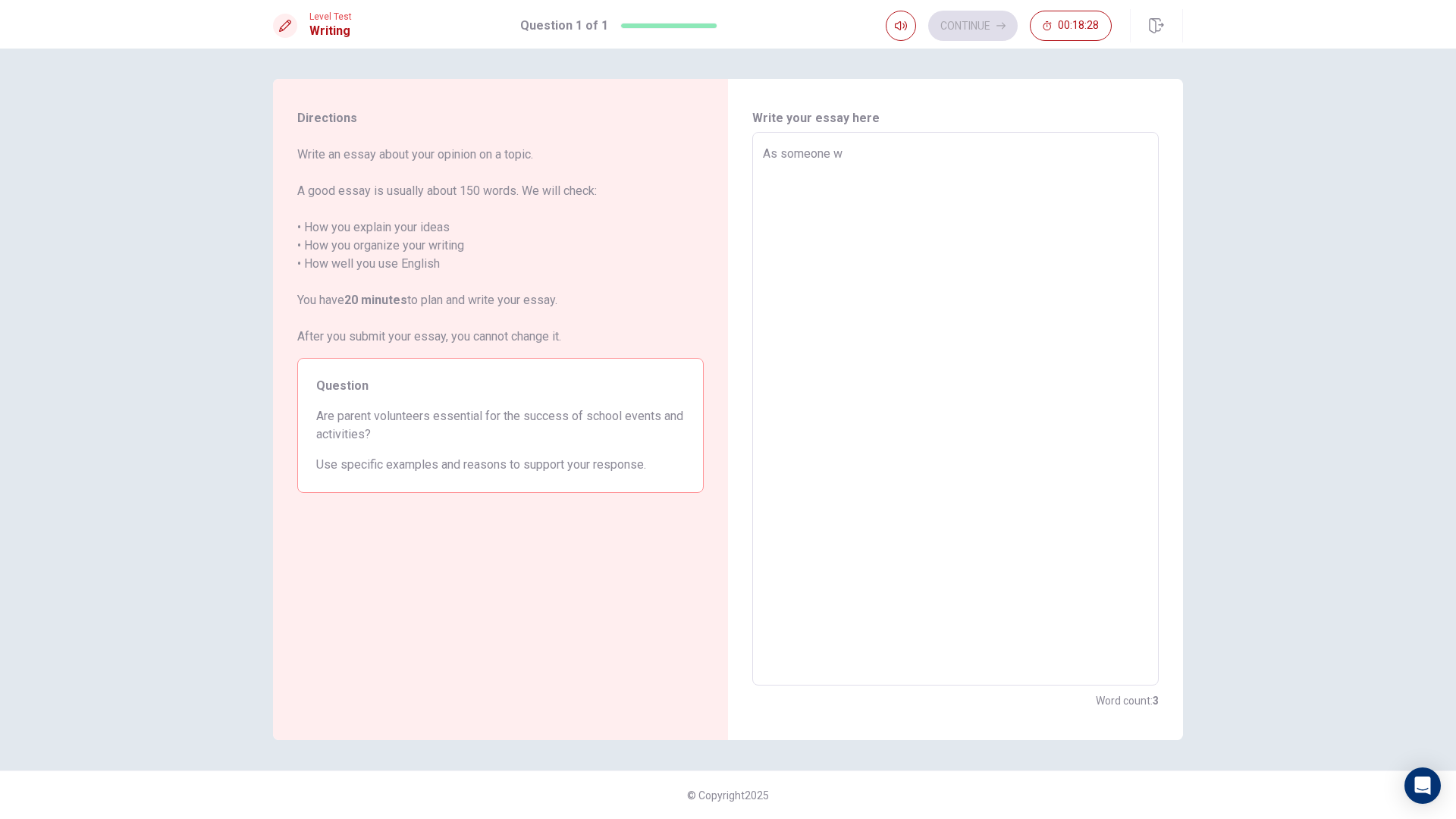
type textarea "x"
type textarea "As someone"
type textarea "x"
type textarea "As someone"
type textarea "x"
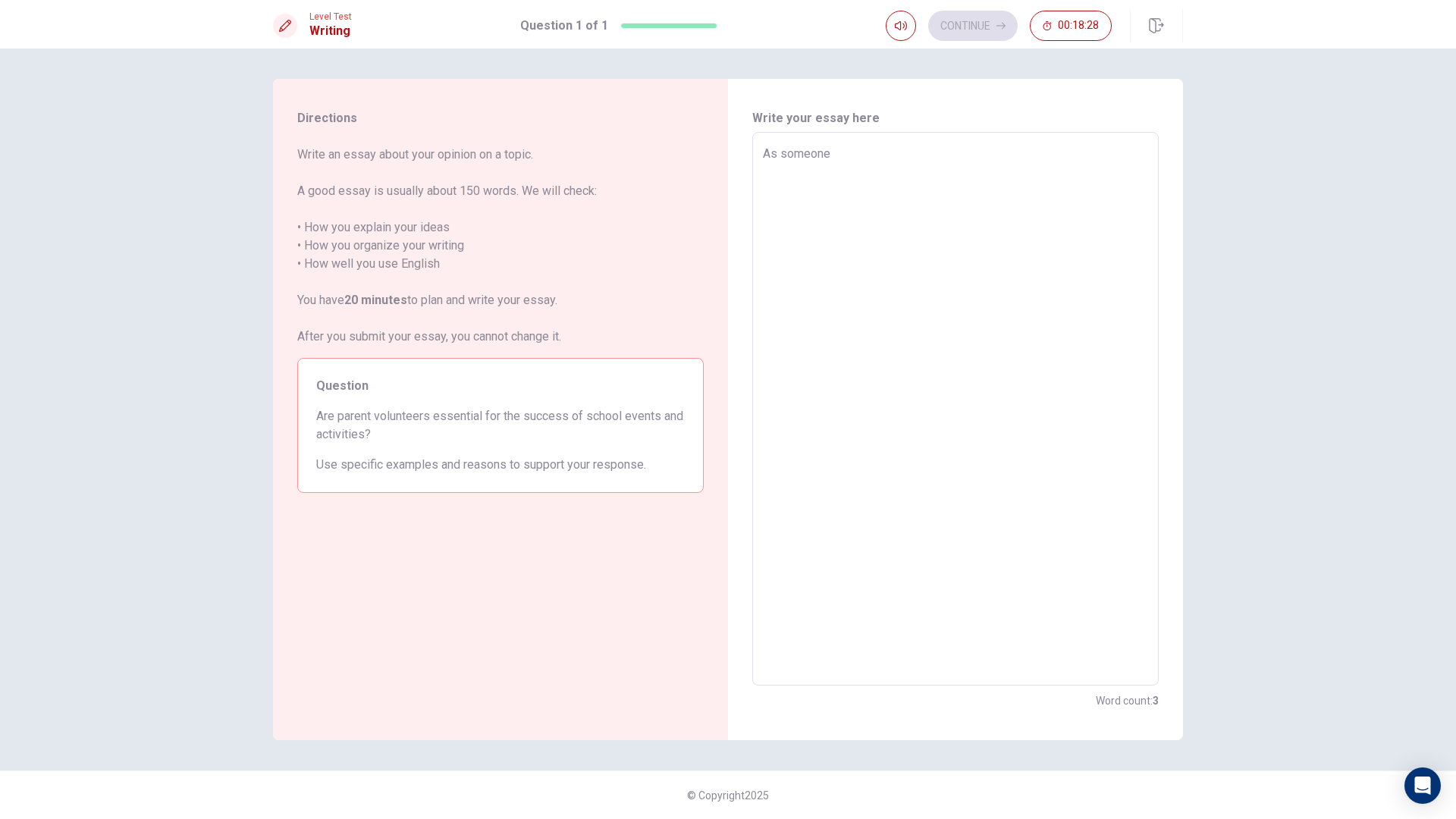
type textarea "As someon"
type textarea "x"
type textarea "As someo"
type textarea "x"
type textarea "As some"
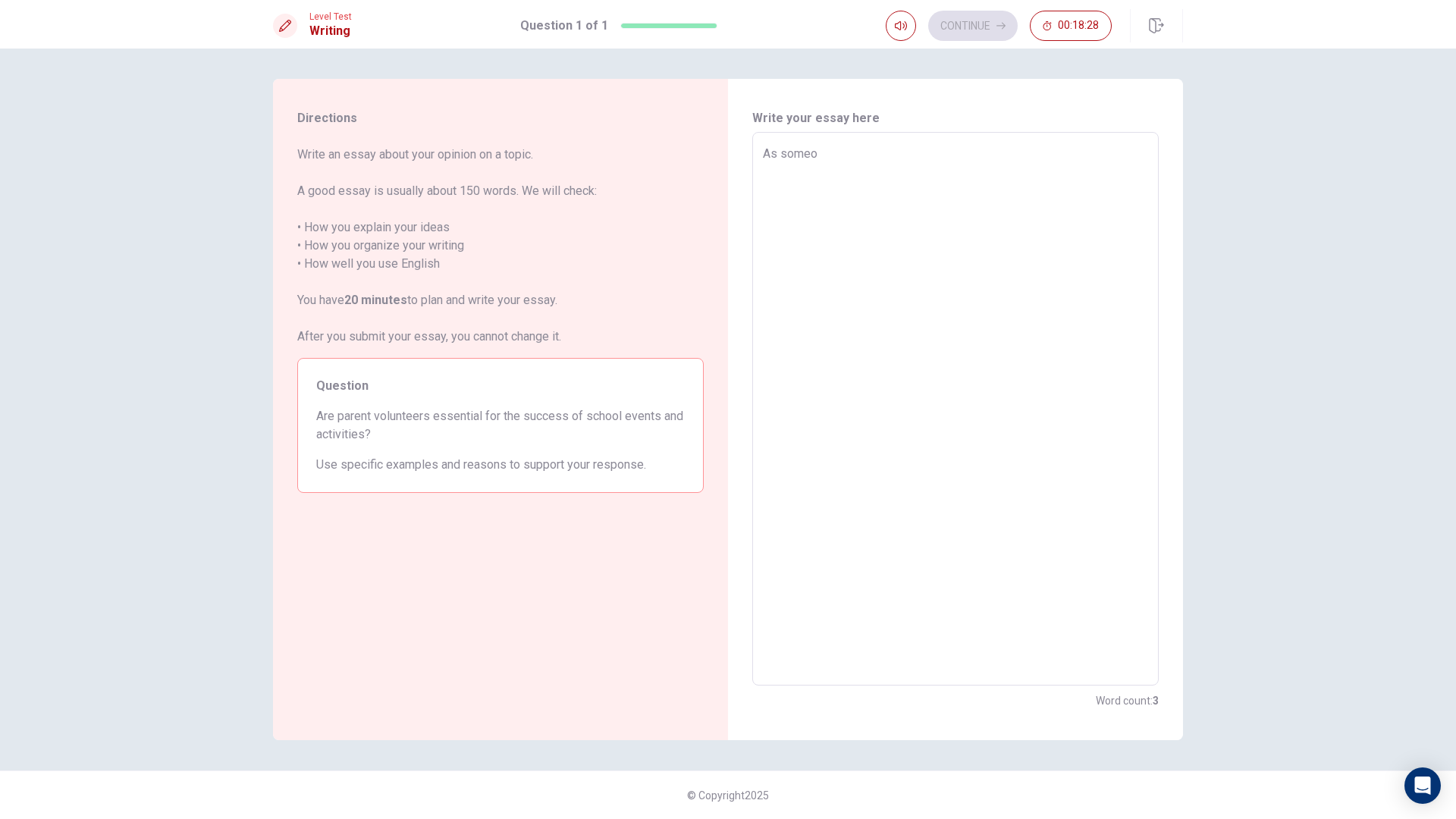
type textarea "x"
type textarea "As som"
type textarea "x"
type textarea "As so"
type textarea "x"
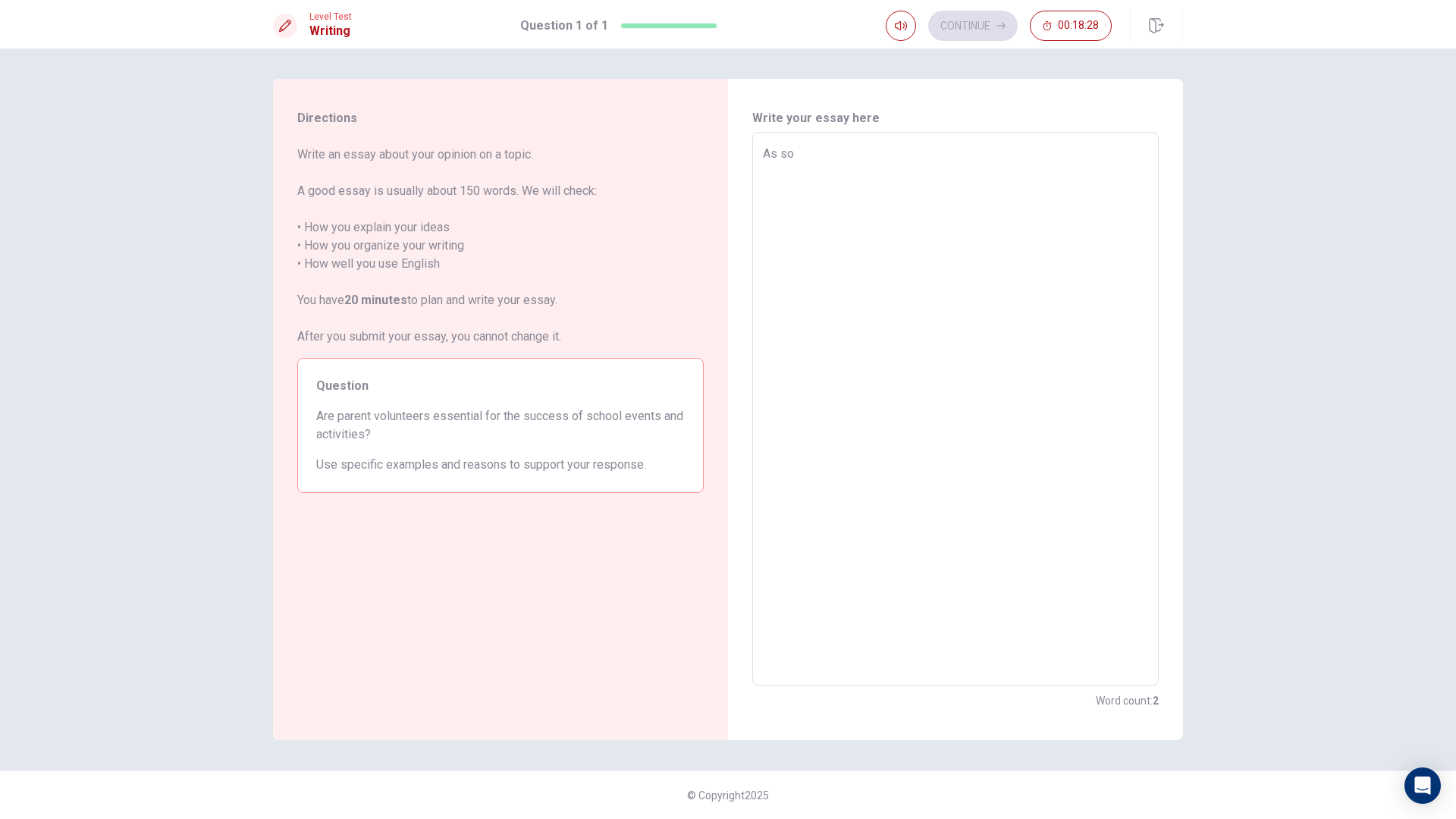
type textarea "As s"
type textarea "x"
type textarea "As"
type textarea "x"
type textarea "As"
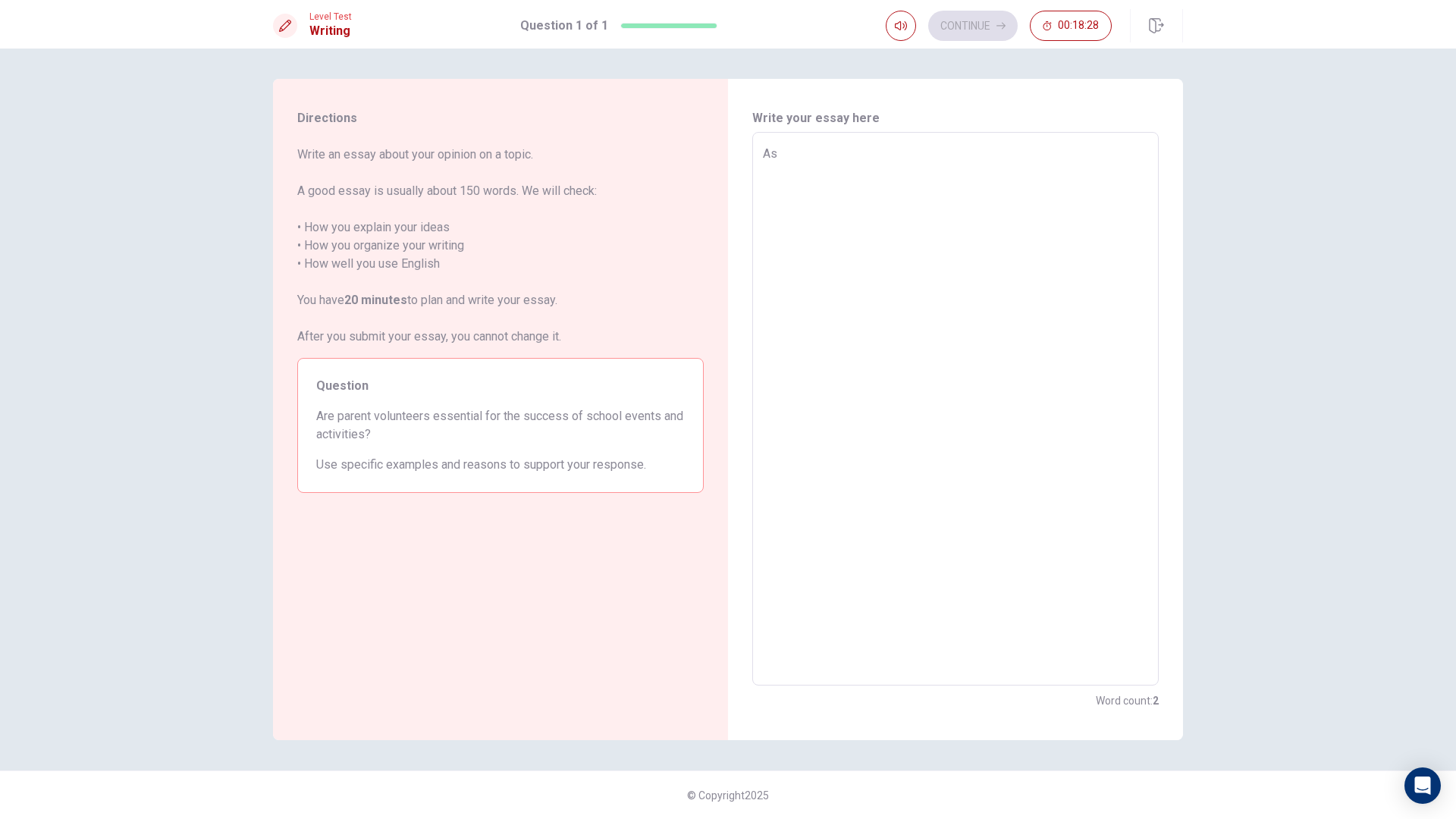
type textarea "x"
type textarea "A"
type textarea "x"
type textarea "A"
type textarea "x"
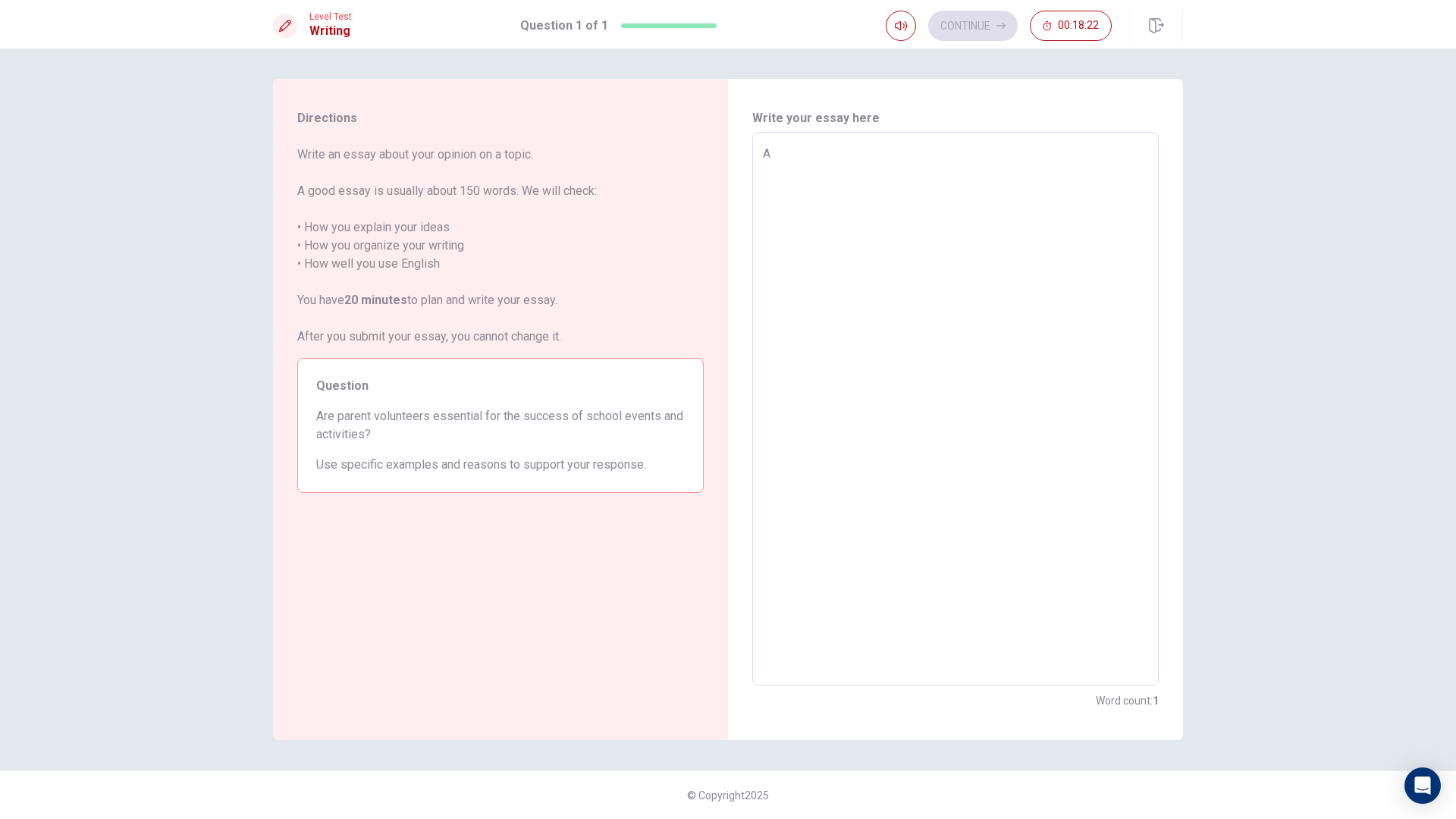
type textarea "As"
type textarea "x"
type textarea "As"
type textarea "x"
type textarea "As s"
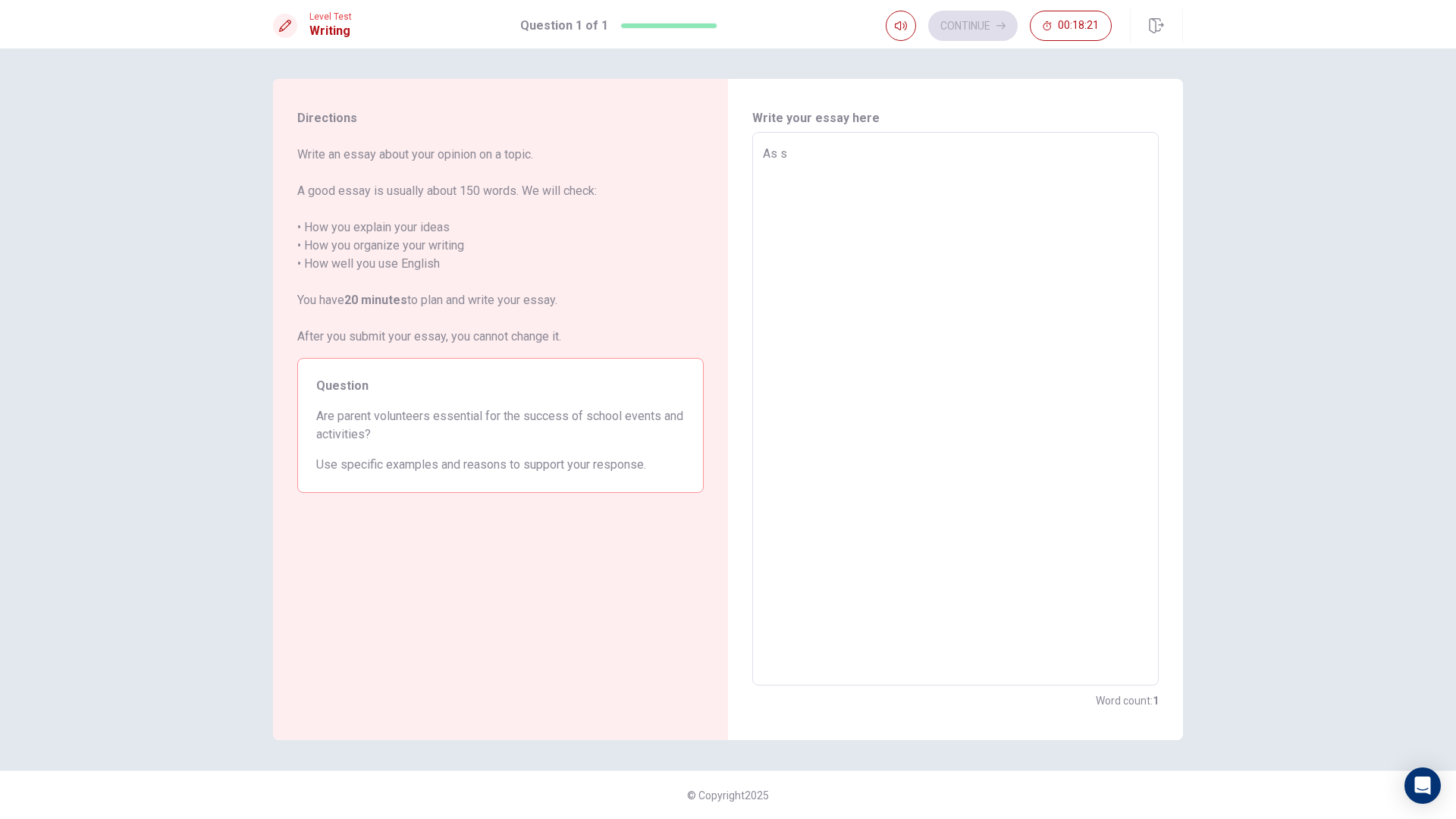
type textarea "x"
type textarea "As so"
type textarea "x"
type textarea "As som"
type textarea "x"
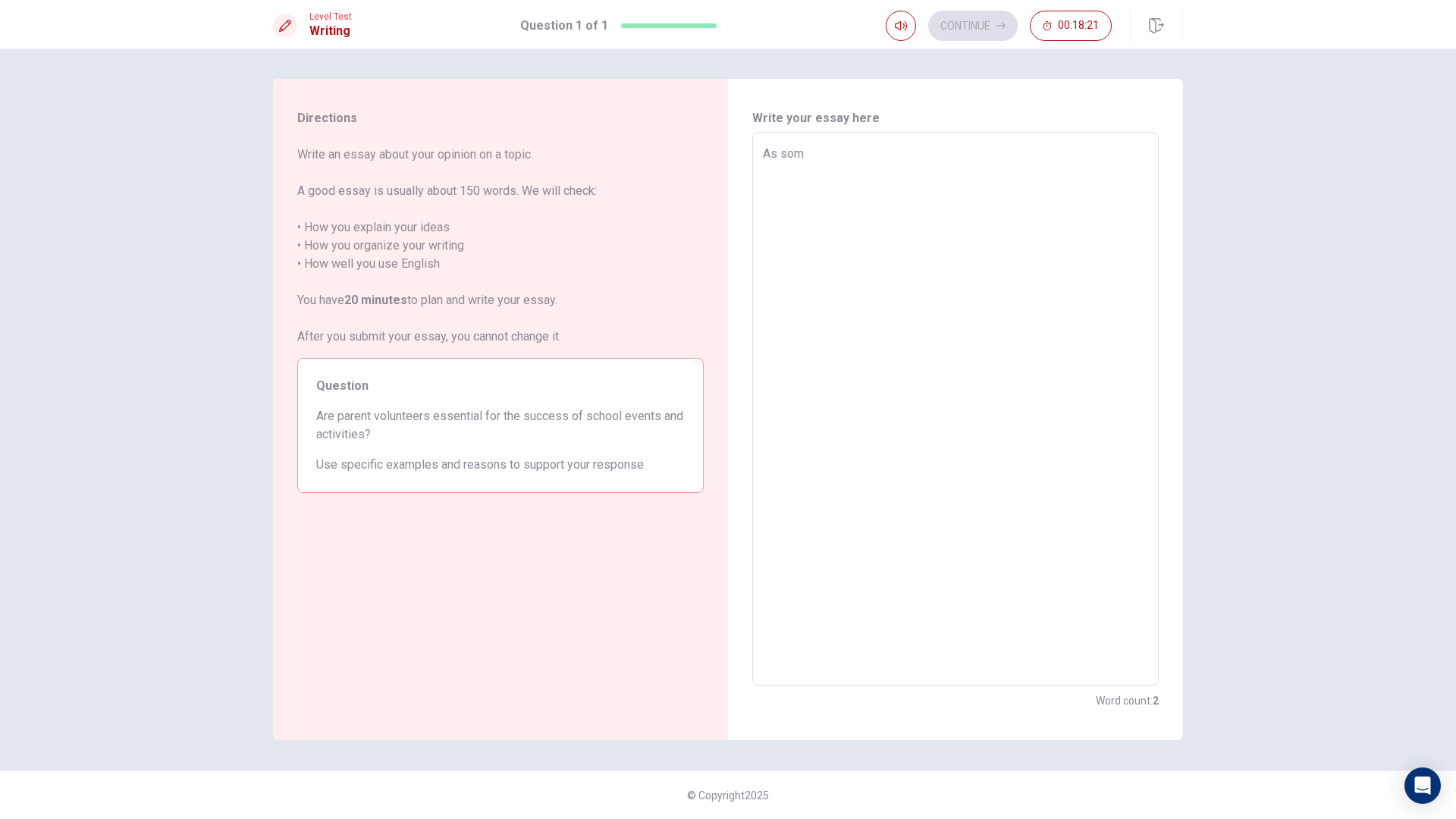
type textarea "As some"
type textarea "x"
type textarea "As someo"
type textarea "x"
type textarea "As someon"
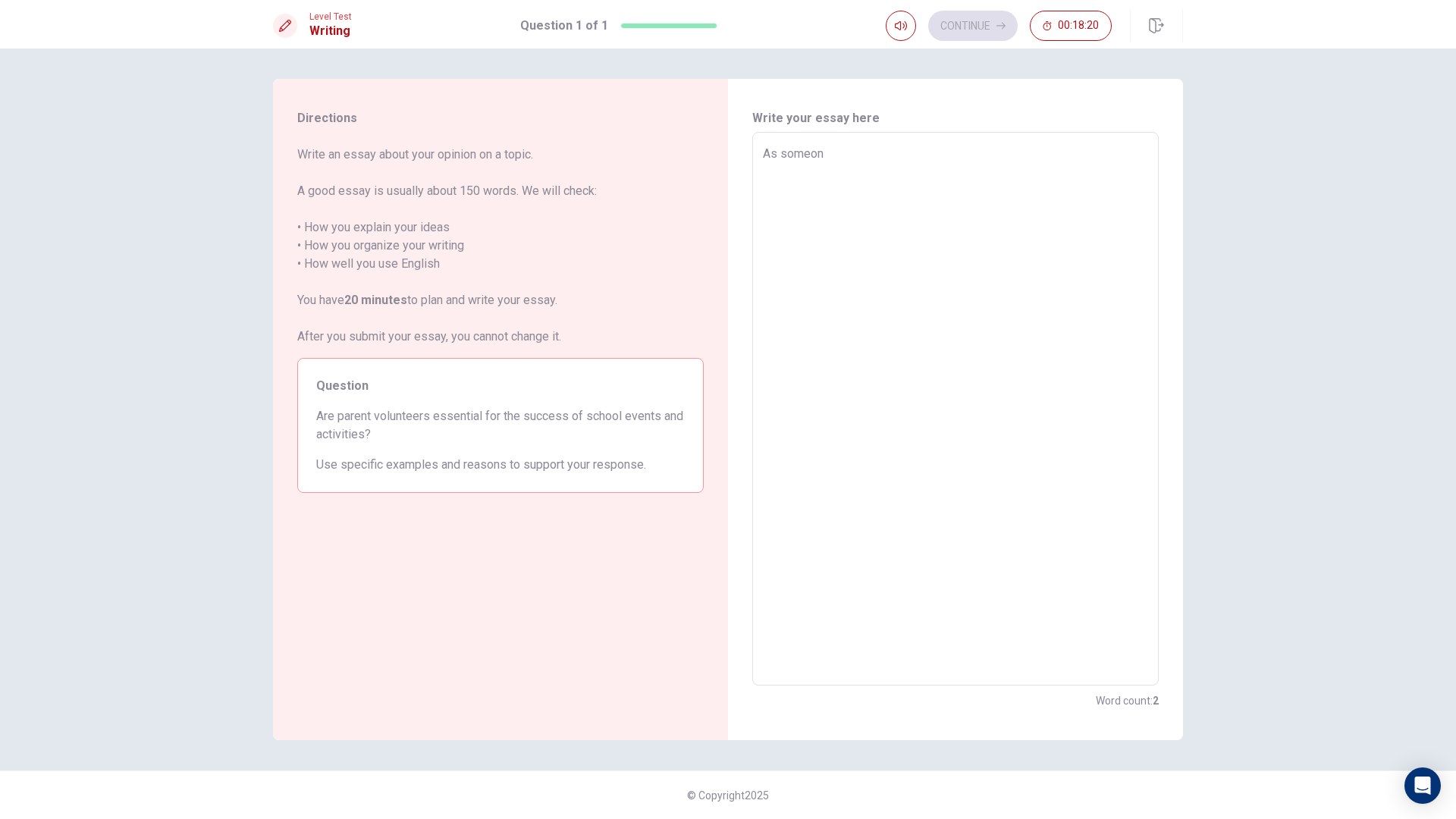
type textarea "x"
type textarea "As someone"
type textarea "x"
type textarea "As someone"
type textarea "x"
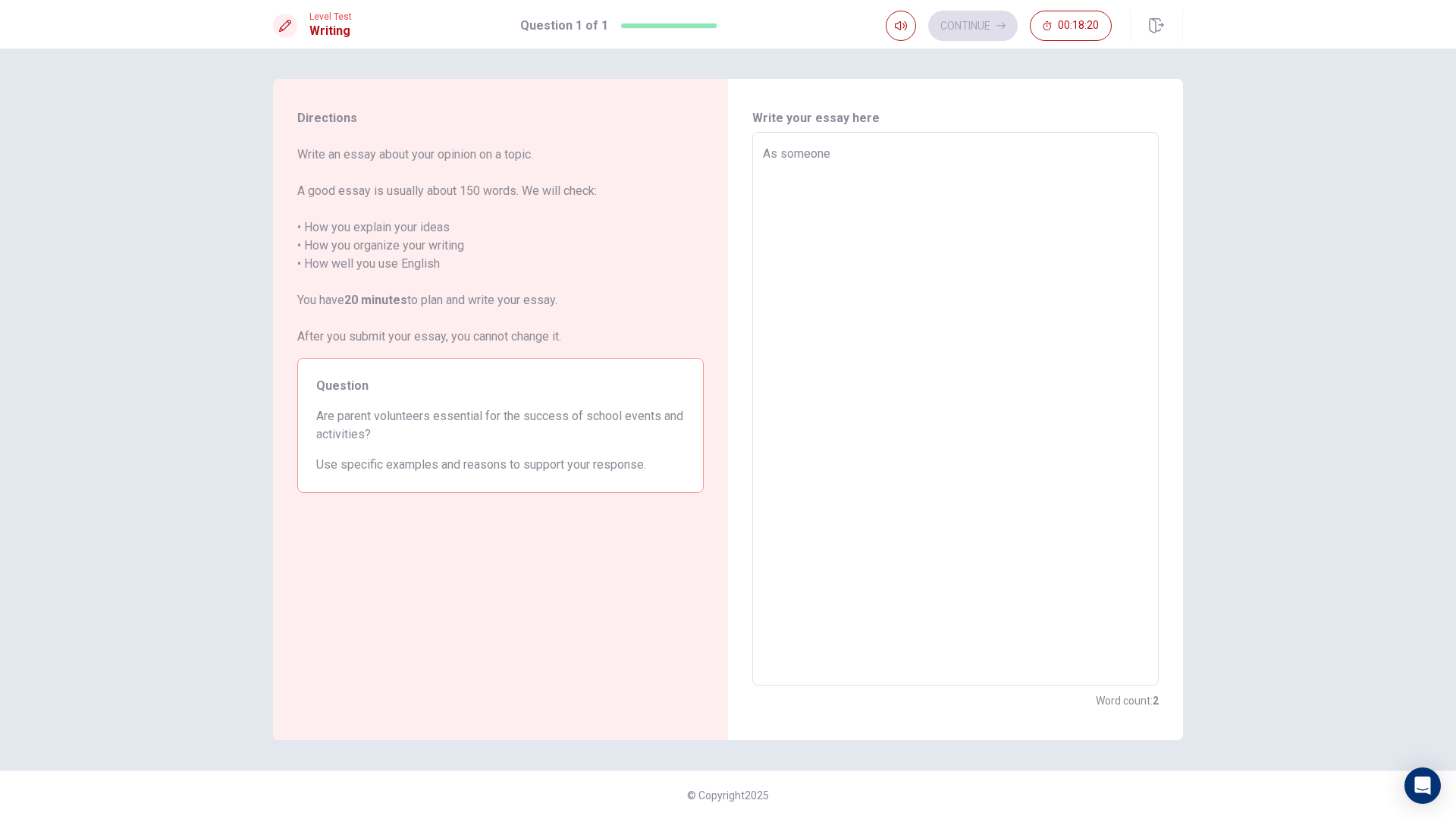
type textarea "As someone w"
type textarea "x"
type textarea "As someone wh"
type textarea "x"
type textarea "As someone who"
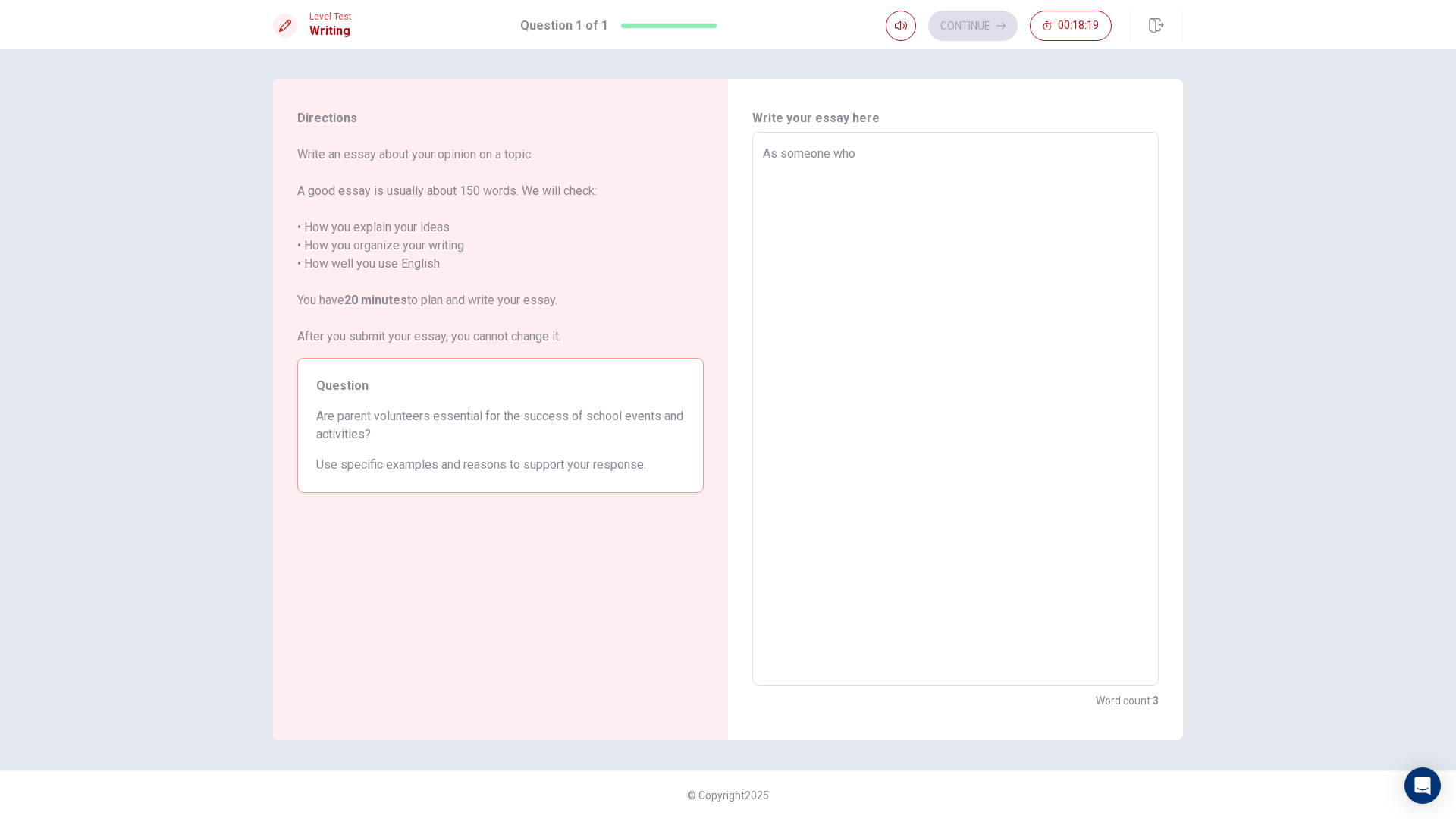
type textarea "x"
type textarea "As someone who"
type textarea "x"
type textarea "As someone who i"
type textarea "x"
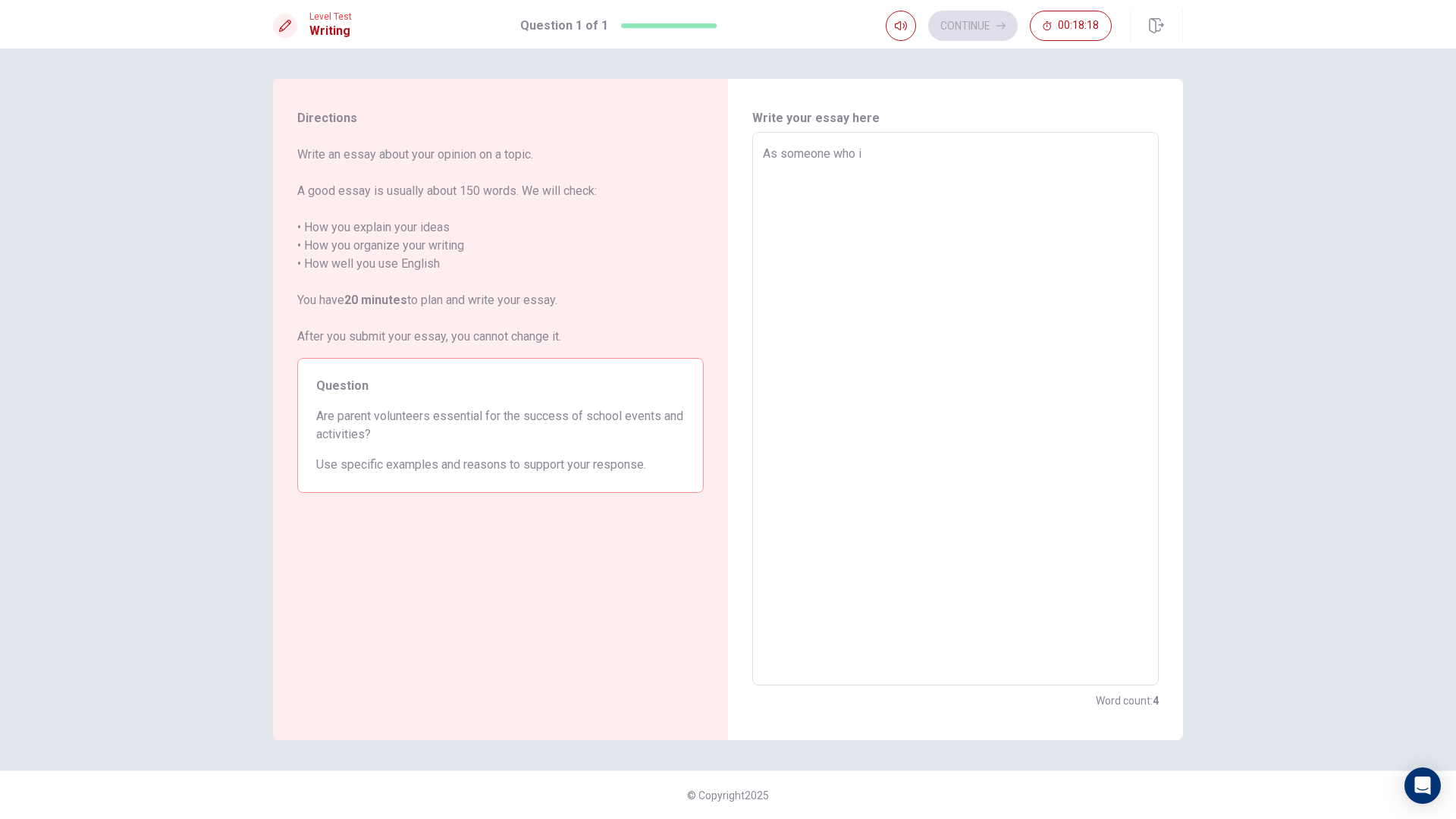
type textarea "As someone who is"
type textarea "x"
type textarea "As someone who is"
type textarea "x"
type textarea "As someone who is g"
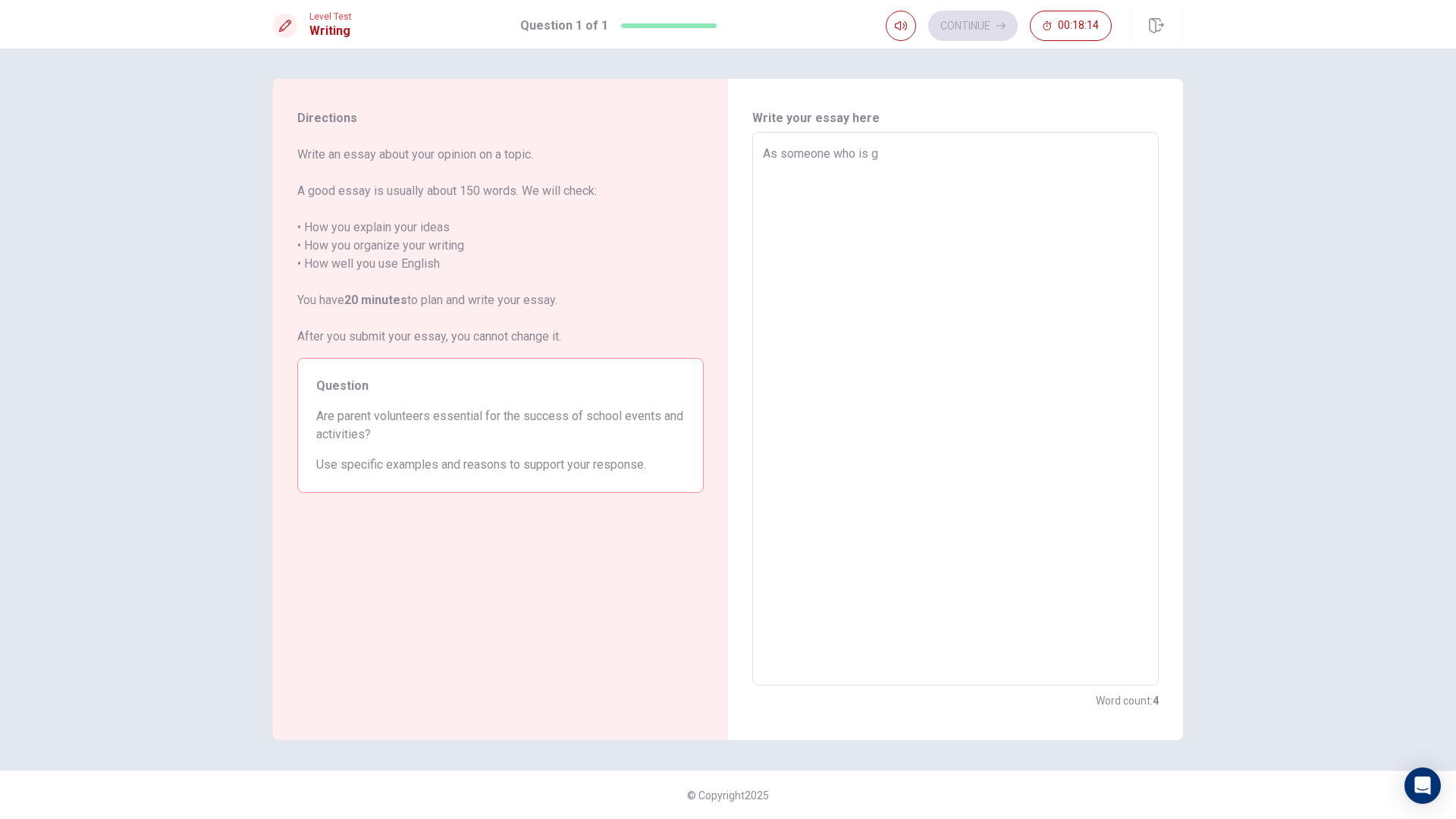
type textarea "x"
type textarea "As someone who is ge"
type textarea "x"
type textarea "As someone who is get"
type textarea "x"
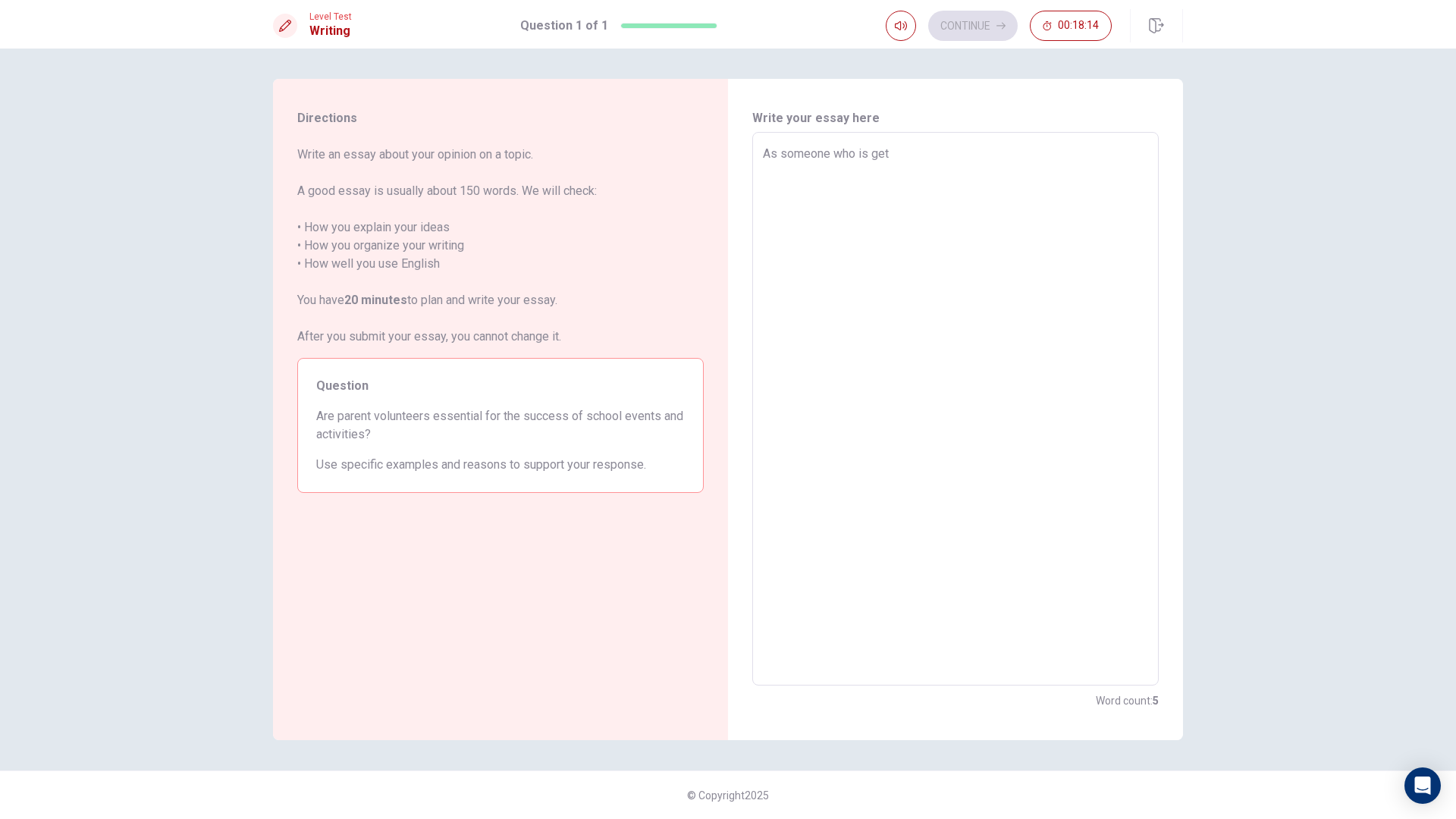
type textarea "As someone who is gett"
type textarea "x"
type textarea "As someone who is getti"
type textarea "x"
type textarea "As someone who is gettin"
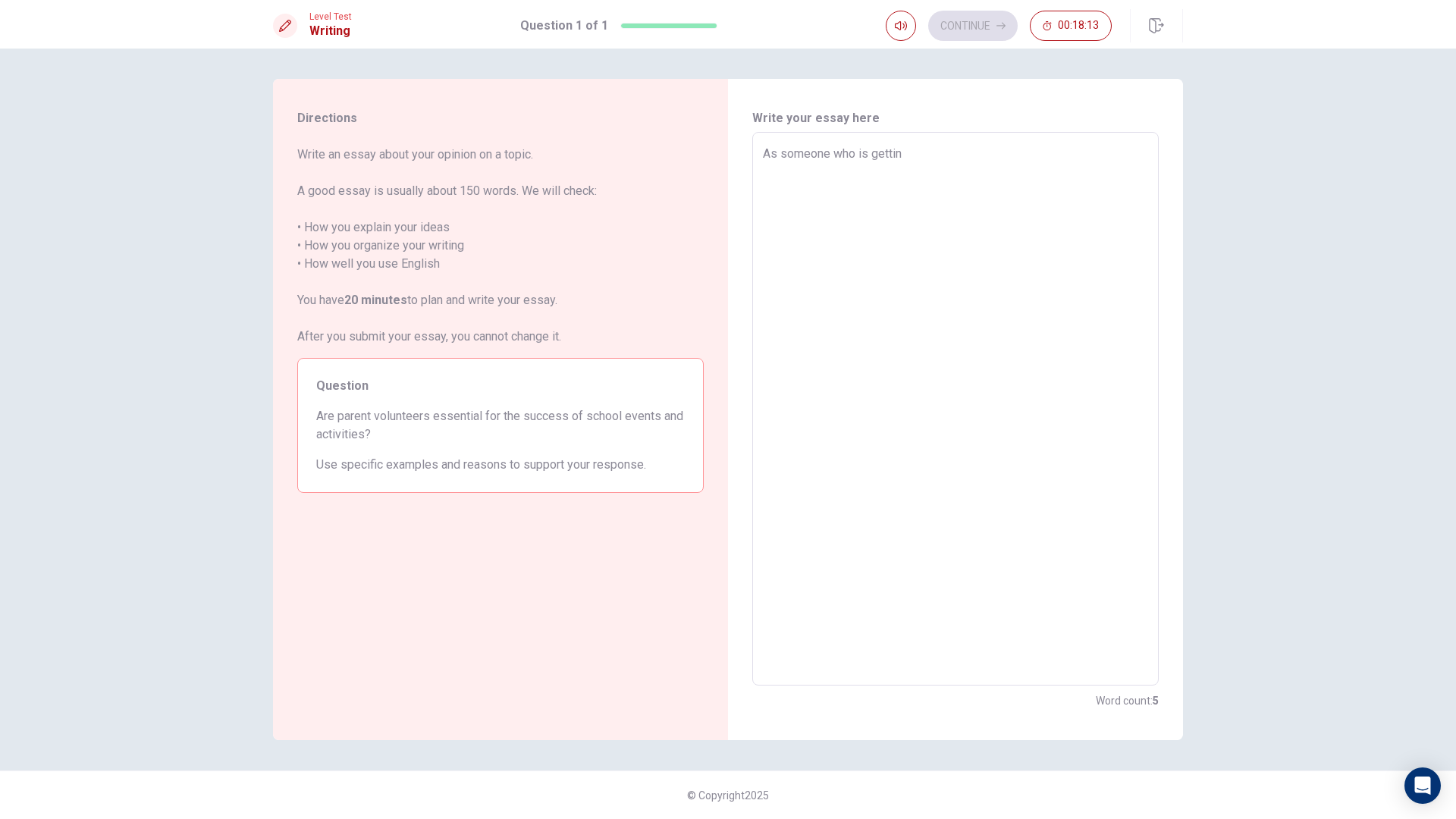
type textarea "x"
type textarea "As someone who is getting"
type textarea "x"
type textarea "As someone who is getting"
type textarea "x"
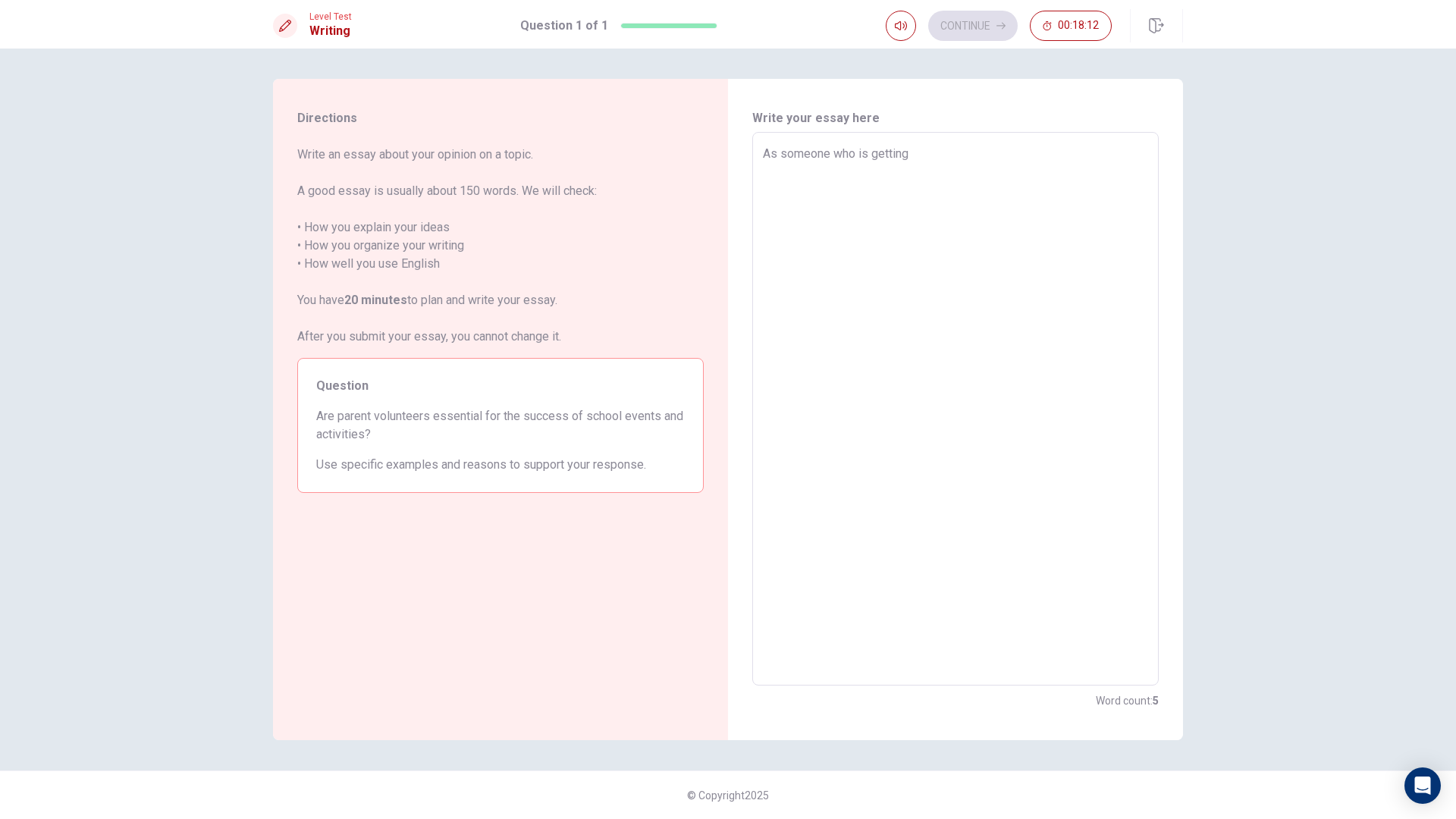
type textarea "As someone who is getting s"
type textarea "x"
type textarea "As someone who is getting su"
type textarea "x"
type textarea "As someone who is getting sup"
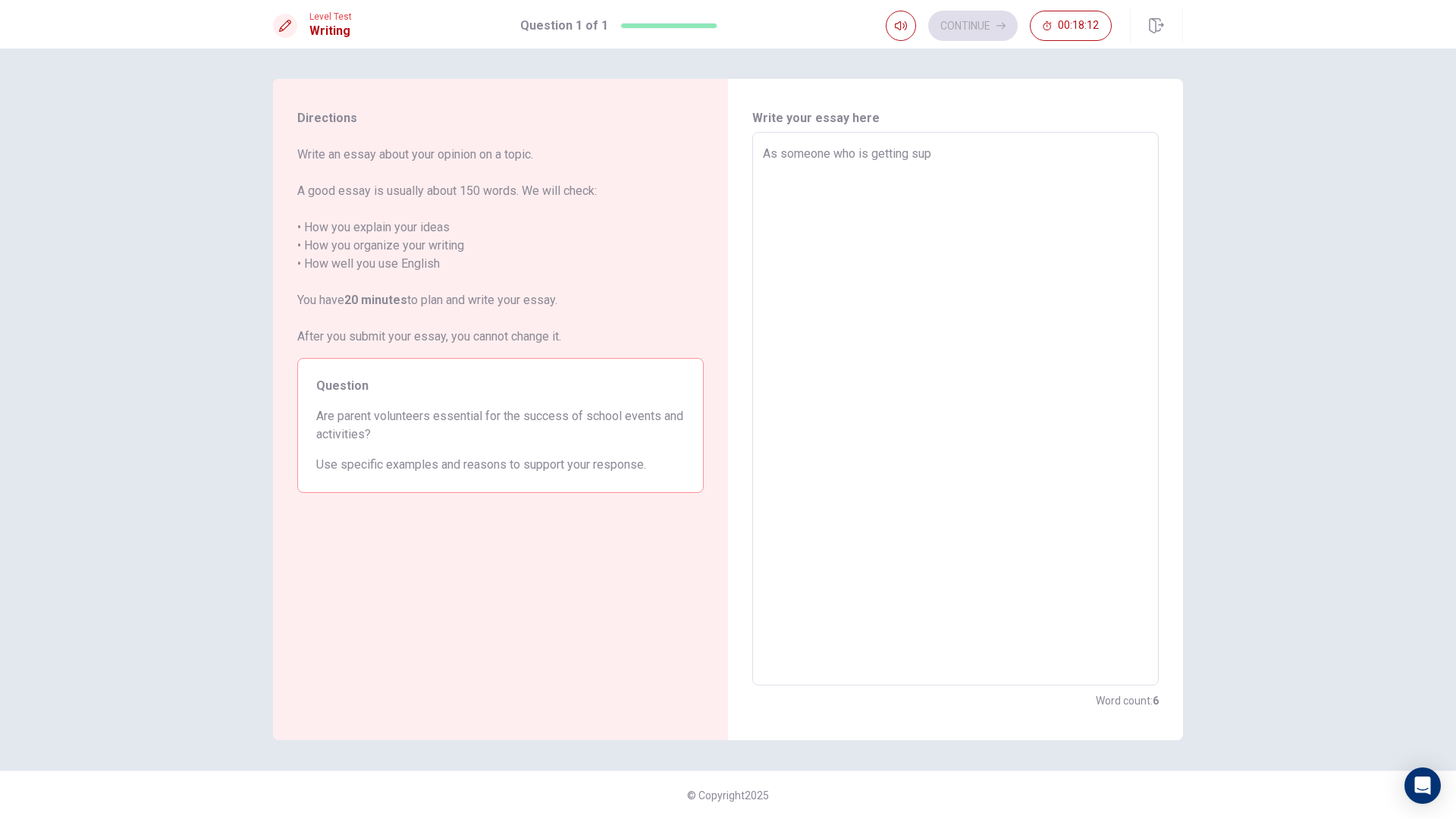
type textarea "x"
type textarea "As someone who is getting supp"
type textarea "x"
type textarea "As someone who is getting suppo"
type textarea "x"
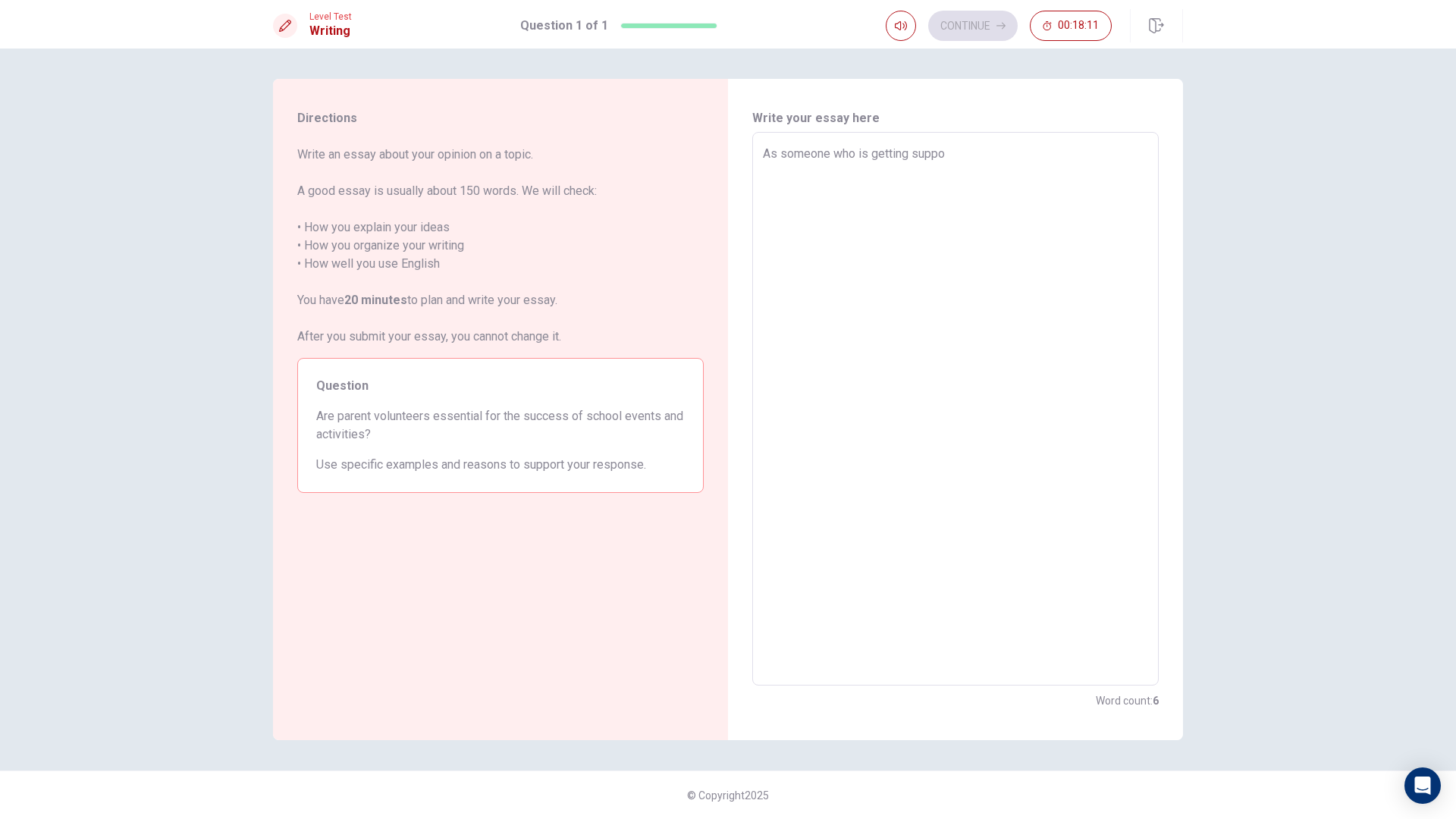
type textarea "As someone who is getting suppor"
type textarea "x"
type textarea "As someone who is getting support"
click at [968, 172] on textarea "As a student, I would say that school events need volunteers from every releven…" at bounding box center [955, 410] width 385 height 528
click at [973, 169] on textarea "As a student, I would say that school events need volunteers from every releven…" at bounding box center [955, 410] width 385 height 528
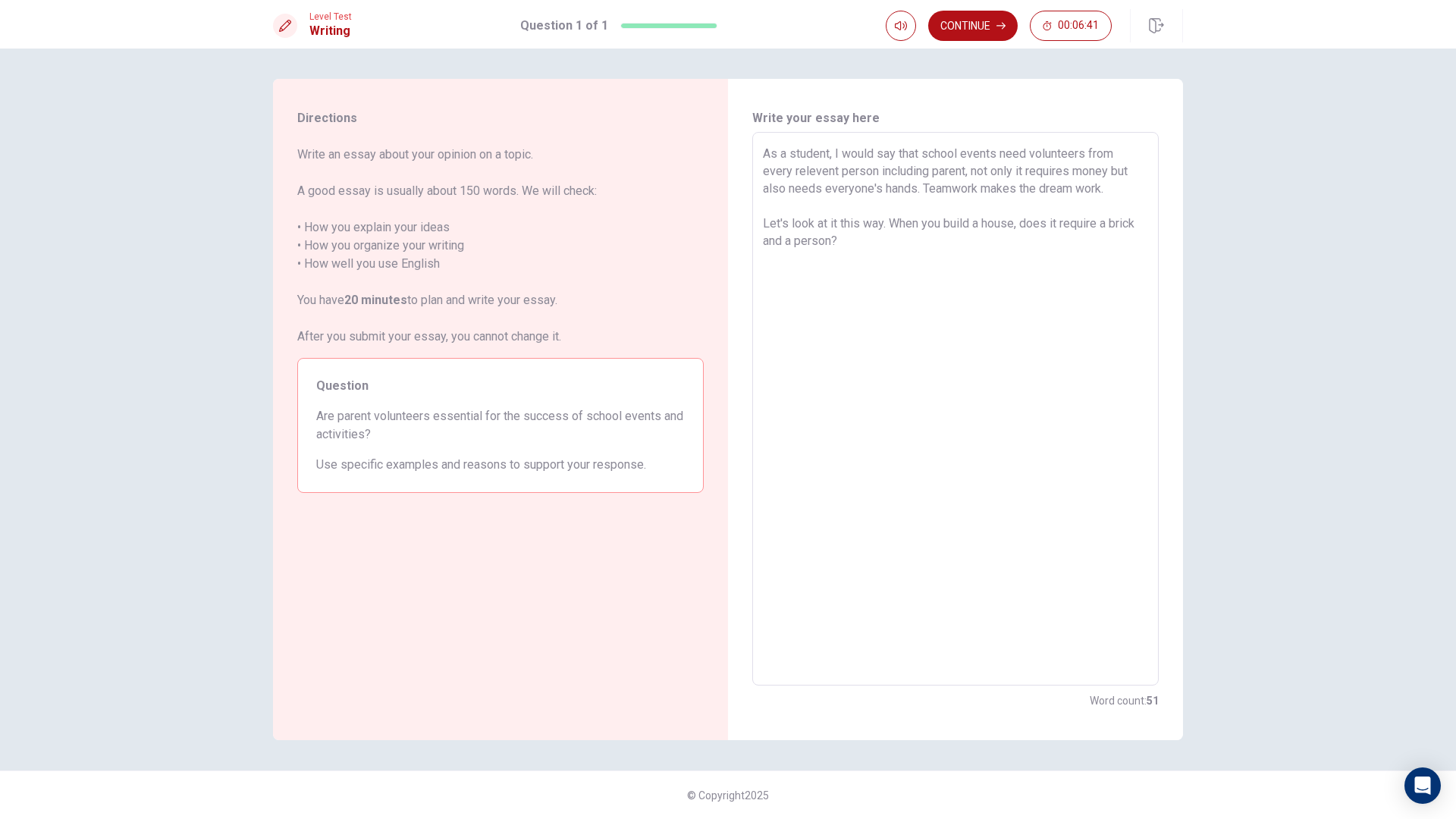
click at [1102, 224] on textarea "As a student, I would say that school events need volunteers from every releven…" at bounding box center [955, 410] width 385 height 528
click at [1101, 251] on textarea "As a student, I would say that school events need volunteers from every releven…" at bounding box center [955, 410] width 385 height 528
click at [864, 248] on textarea "As a student, I would say that school events need volunteers from every releven…" at bounding box center [955, 410] width 385 height 528
click at [868, 268] on textarea "As a student, I would say that school events need volunteers from every releven…" at bounding box center [955, 410] width 385 height 528
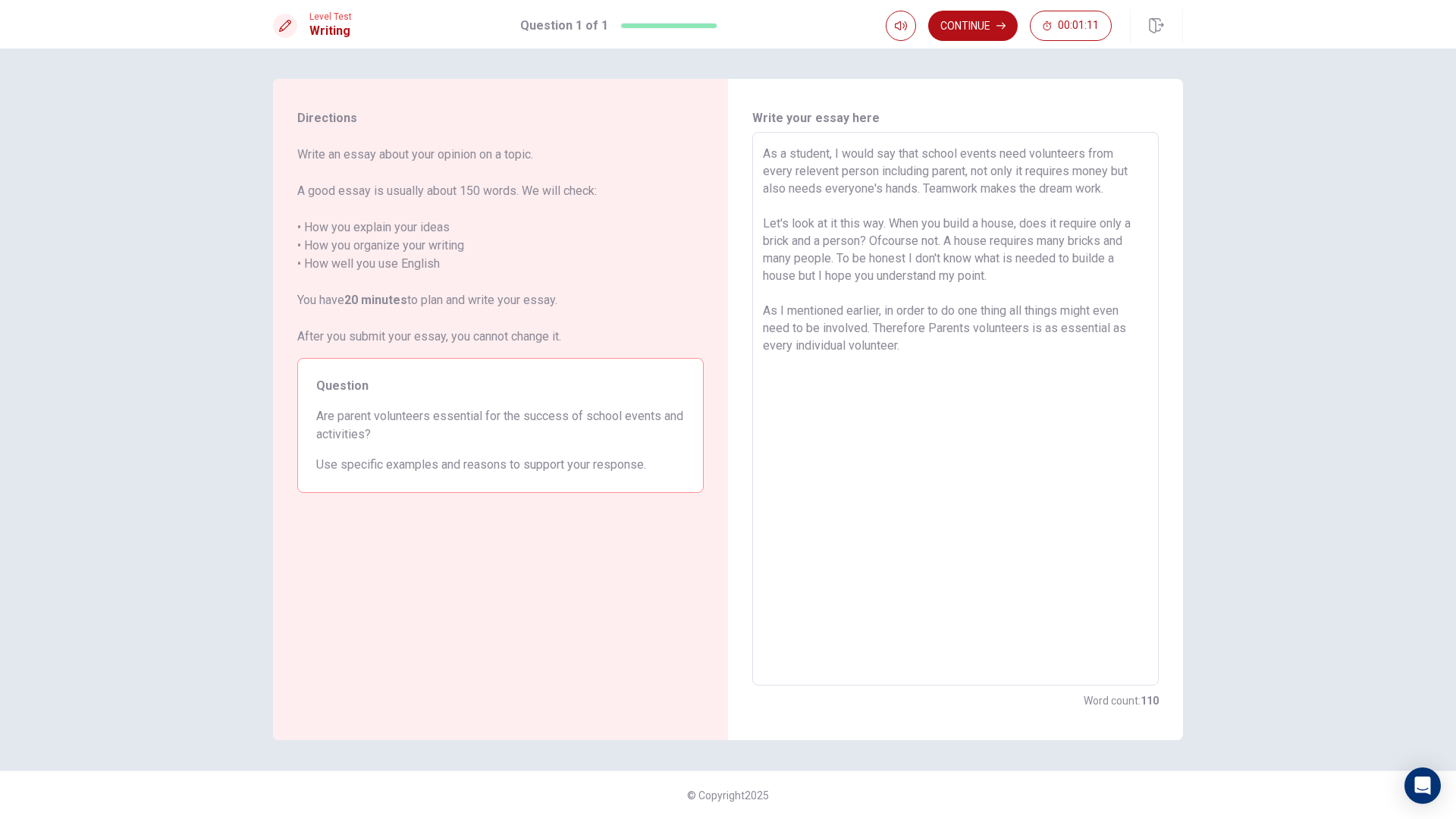
click at [884, 243] on textarea "As a student, I would say that school events need volunteers from every releven…" at bounding box center [955, 410] width 385 height 528
click at [1133, 223] on textarea "As a student, I would say that school events need volunteers from every releven…" at bounding box center [955, 410] width 385 height 528
click at [933, 373] on textarea "As a student, I would say that school events need volunteers from every releven…" at bounding box center [955, 410] width 385 height 528
click at [1110, 191] on textarea "As a student, I would say that school events need volunteers from every releven…" at bounding box center [955, 410] width 385 height 528
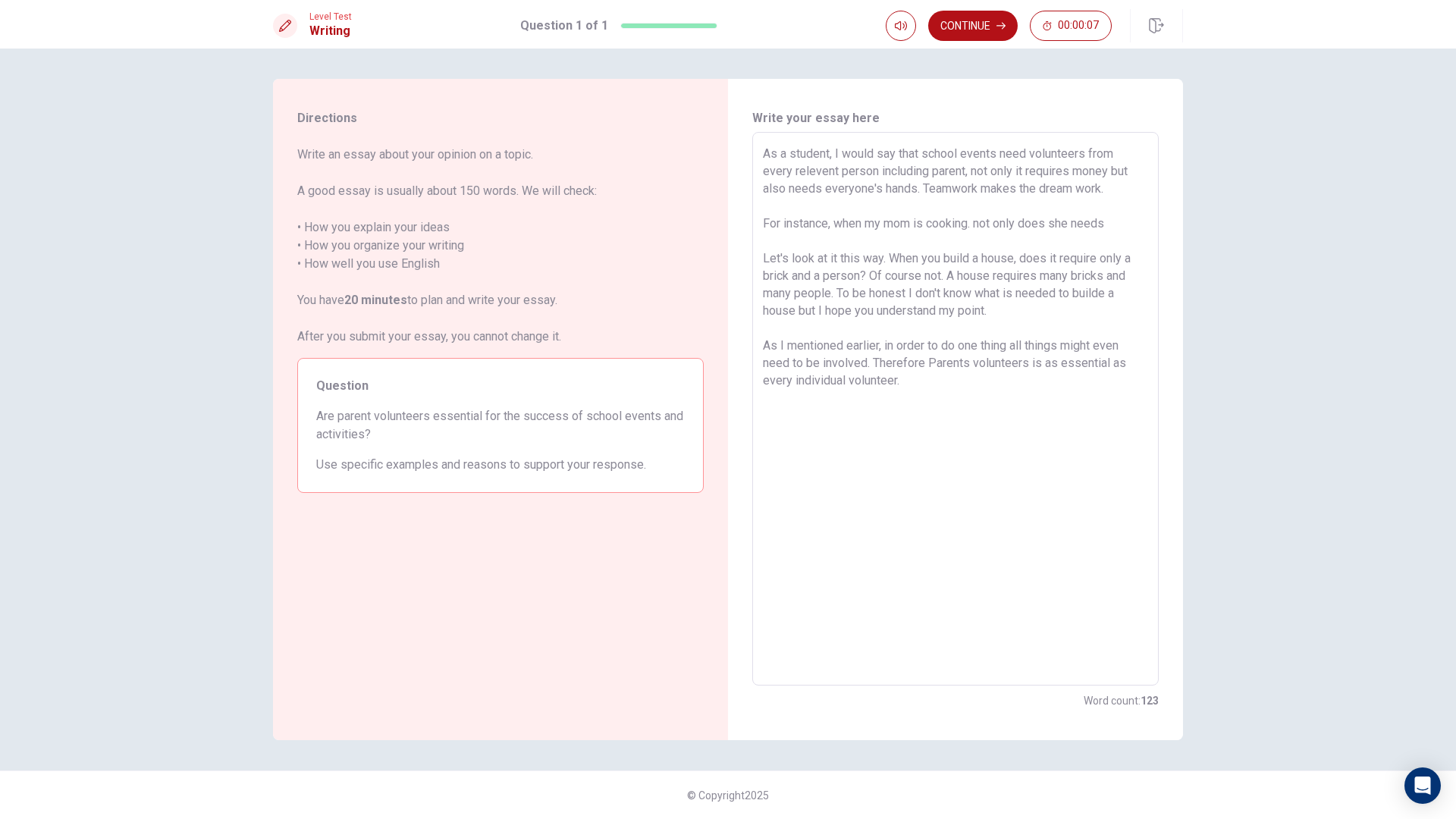
drag, startPoint x: 1143, startPoint y: 231, endPoint x: 799, endPoint y: 238, distance: 344.1
click at [799, 238] on textarea "As a student, I would say that school events need volunteers from every releven…" at bounding box center [955, 410] width 385 height 528
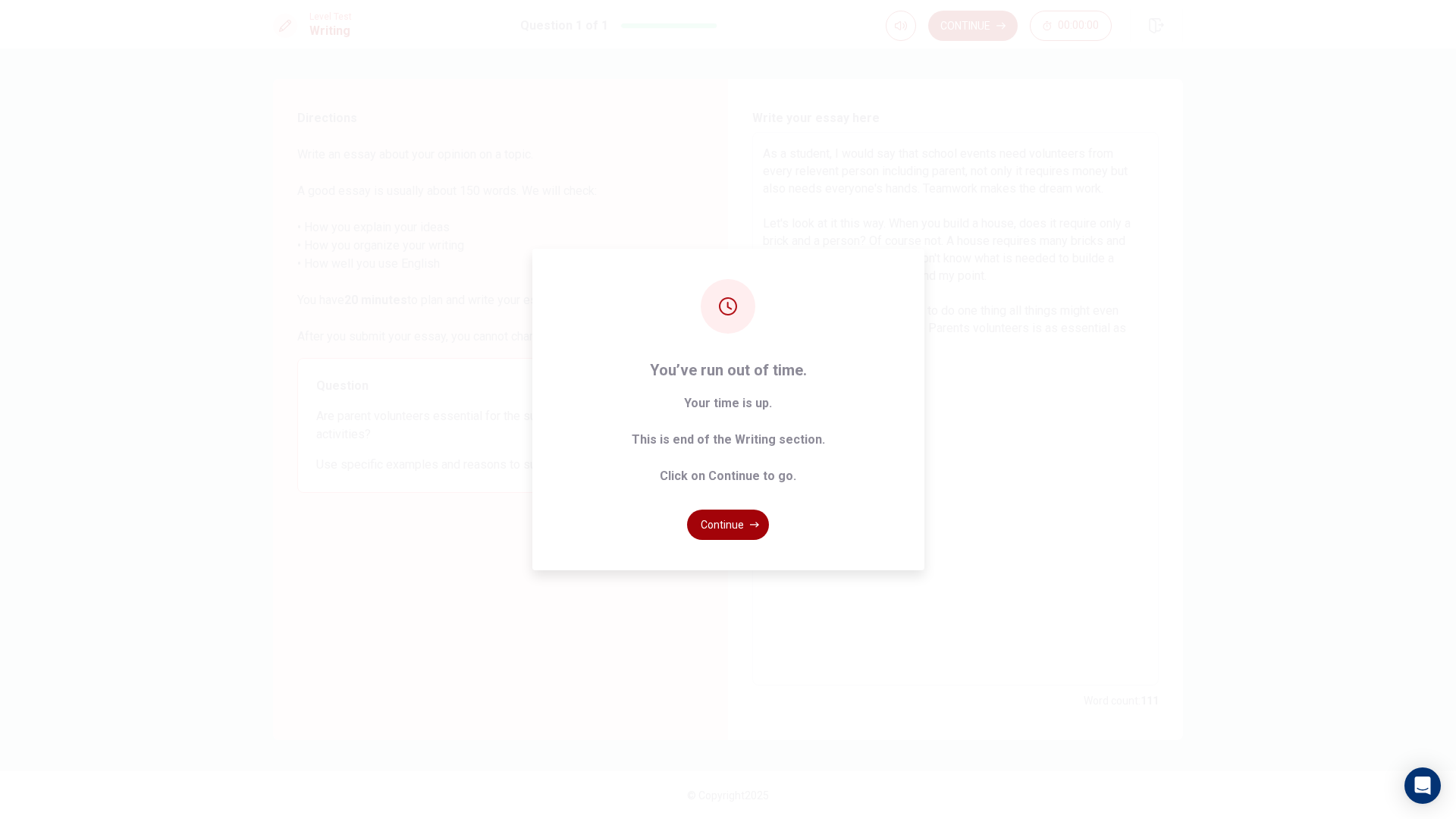
click at [729, 524] on button "Continue" at bounding box center [728, 524] width 81 height 30
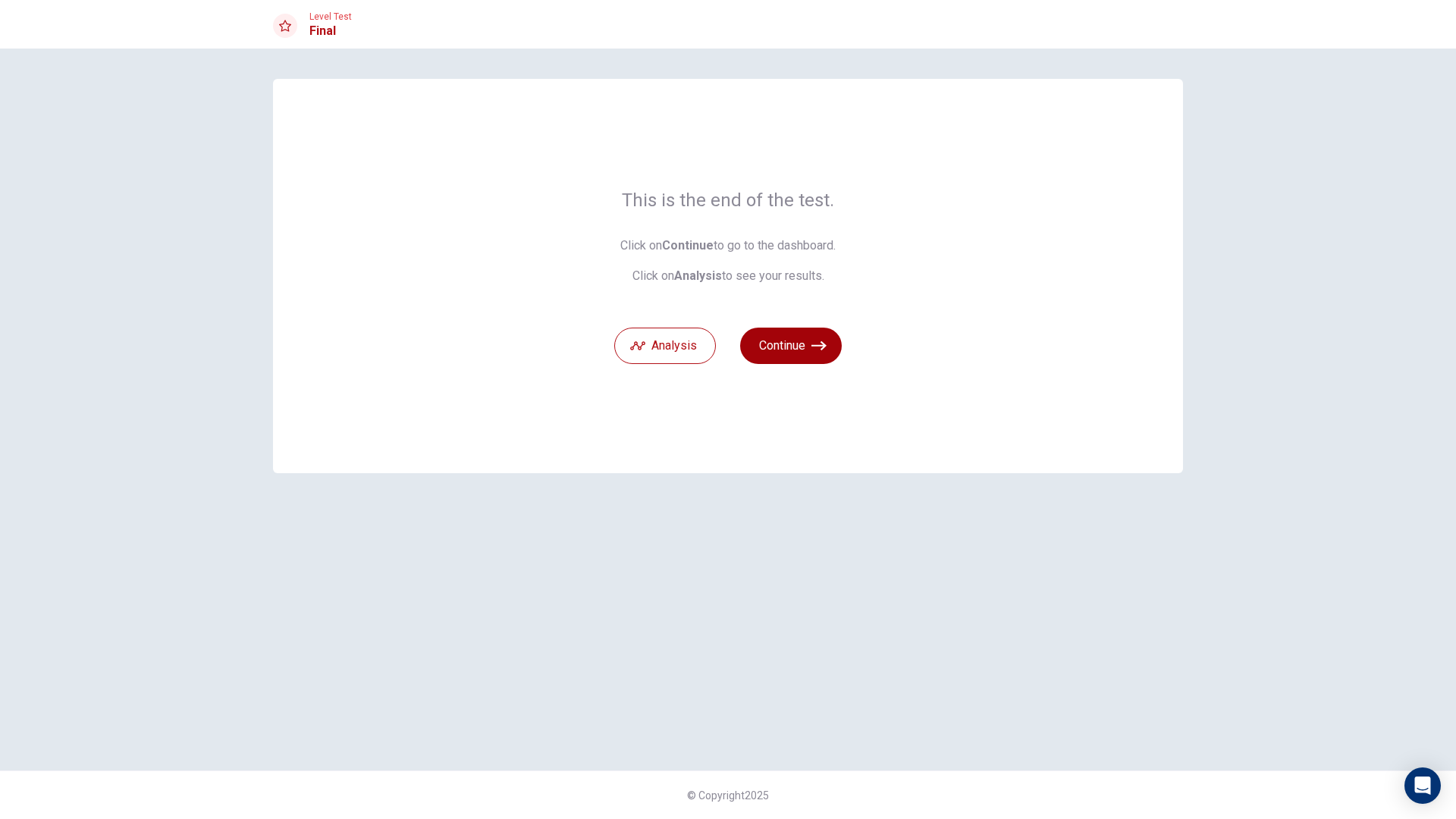
click at [797, 345] on button "Continue" at bounding box center [790, 346] width 101 height 36
